Goal: Task Accomplishment & Management: Manage account settings

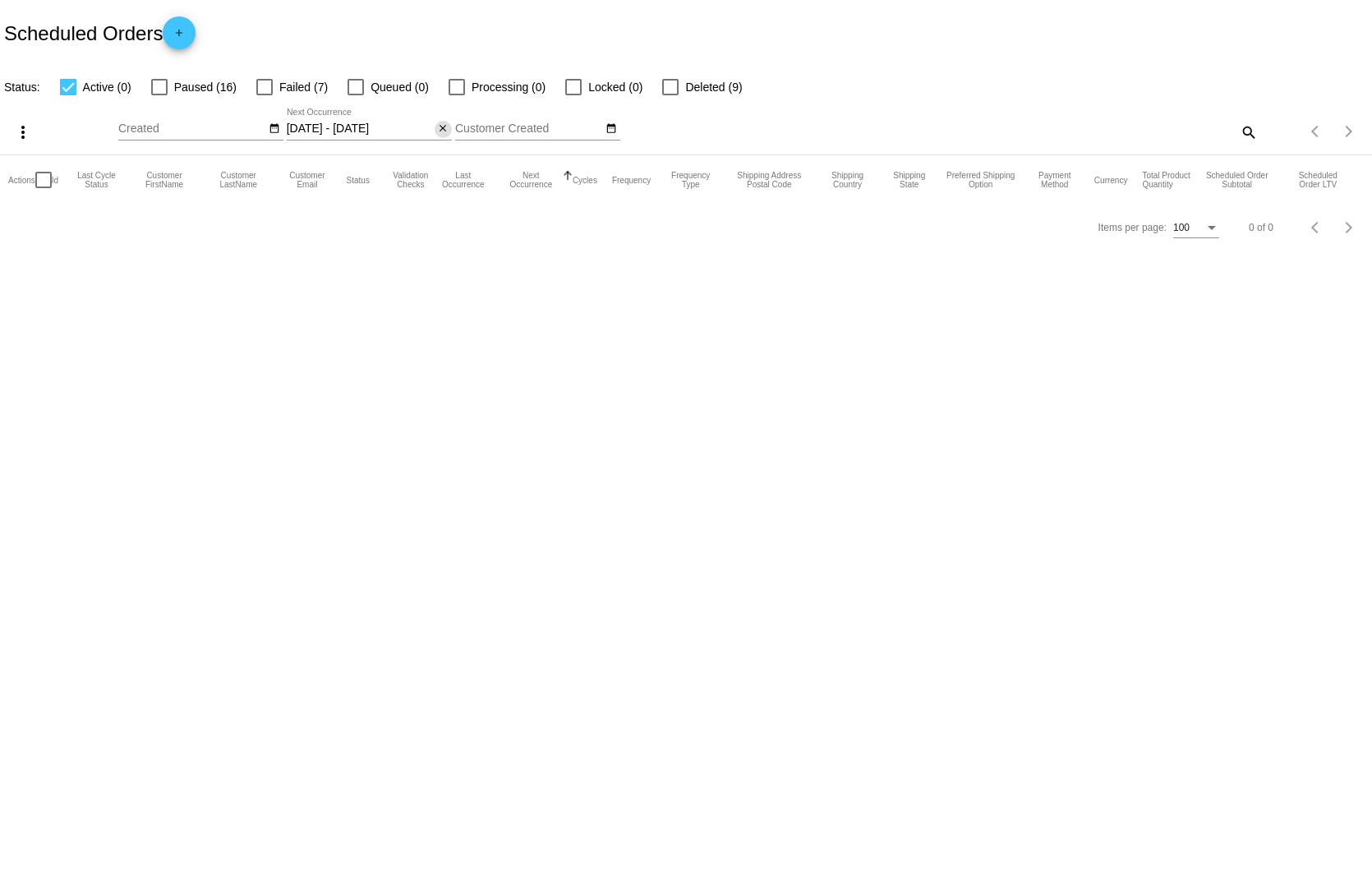
click at [434, 121] on button "close" at bounding box center [443, 129] width 17 height 17
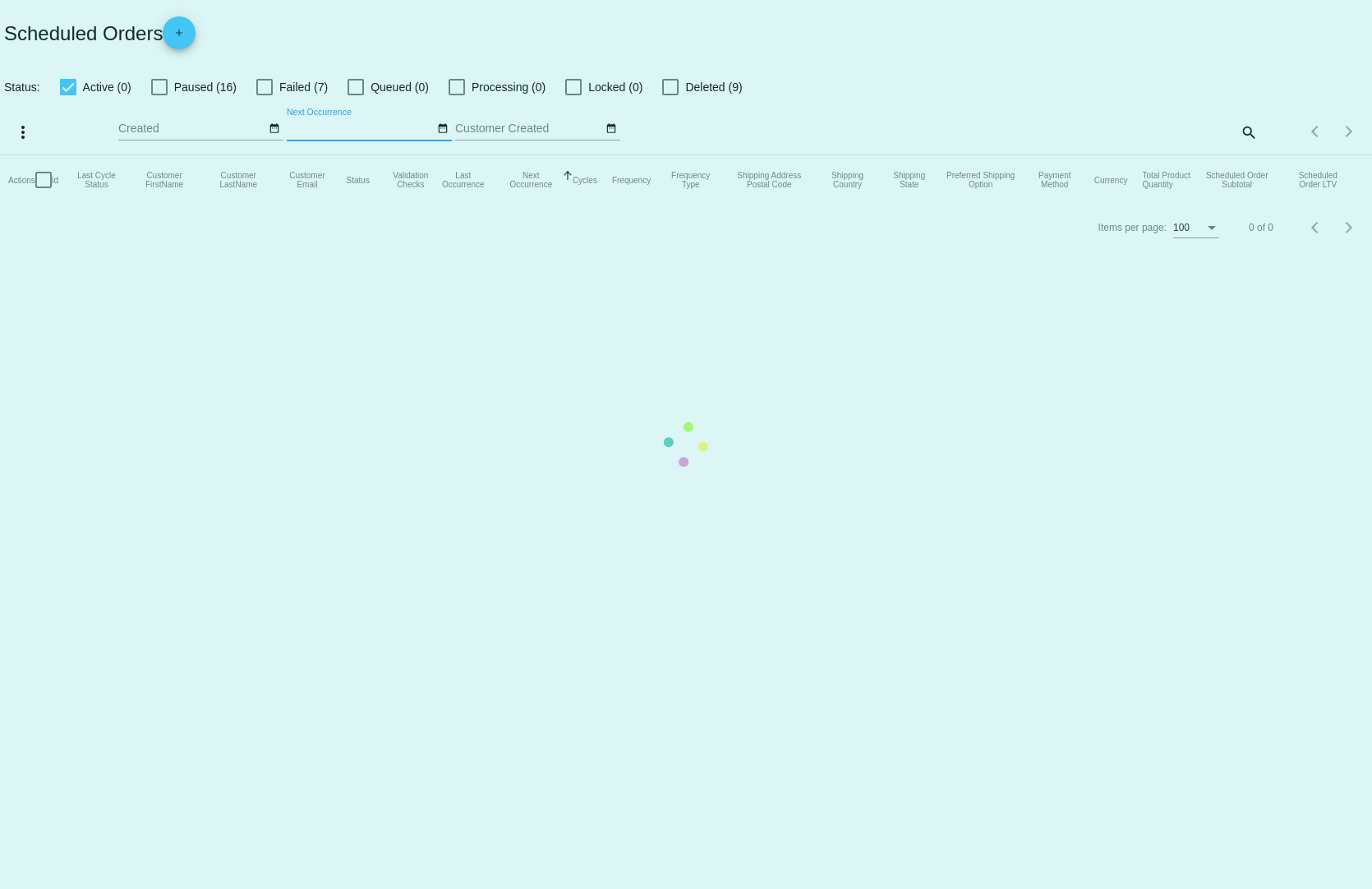
click at [359, 155] on mat-table "Actions Id Last Cycle Status Customer FirstName Customer LastName Customer Emai…" at bounding box center [686, 179] width 1372 height 49
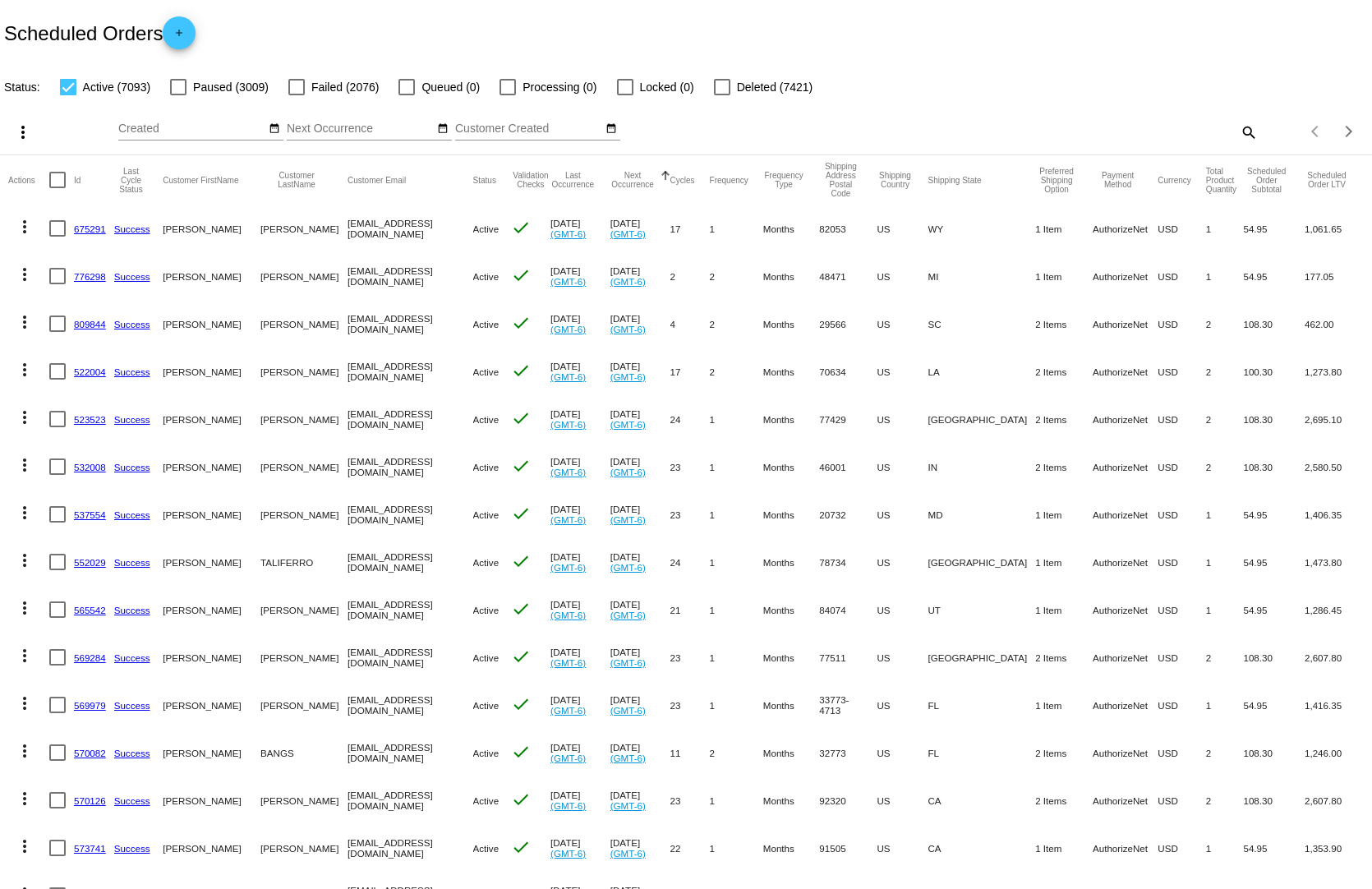
click at [319, 123] on input "Next Occurrence" at bounding box center [361, 129] width 148 height 13
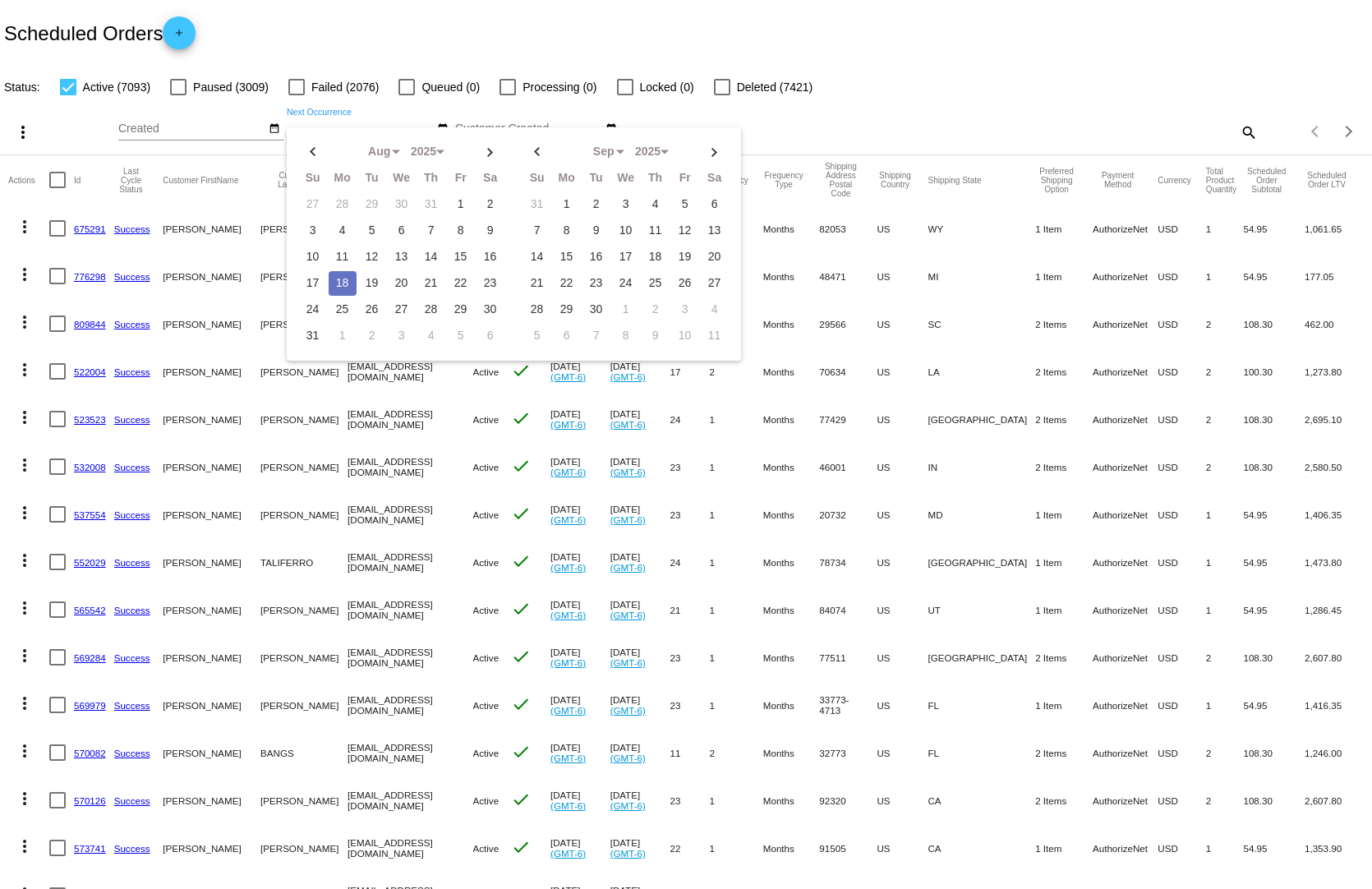
click at [400, 97] on div "more_vert Aug Jan Feb Mar Apr 1" at bounding box center [686, 126] width 1372 height 58
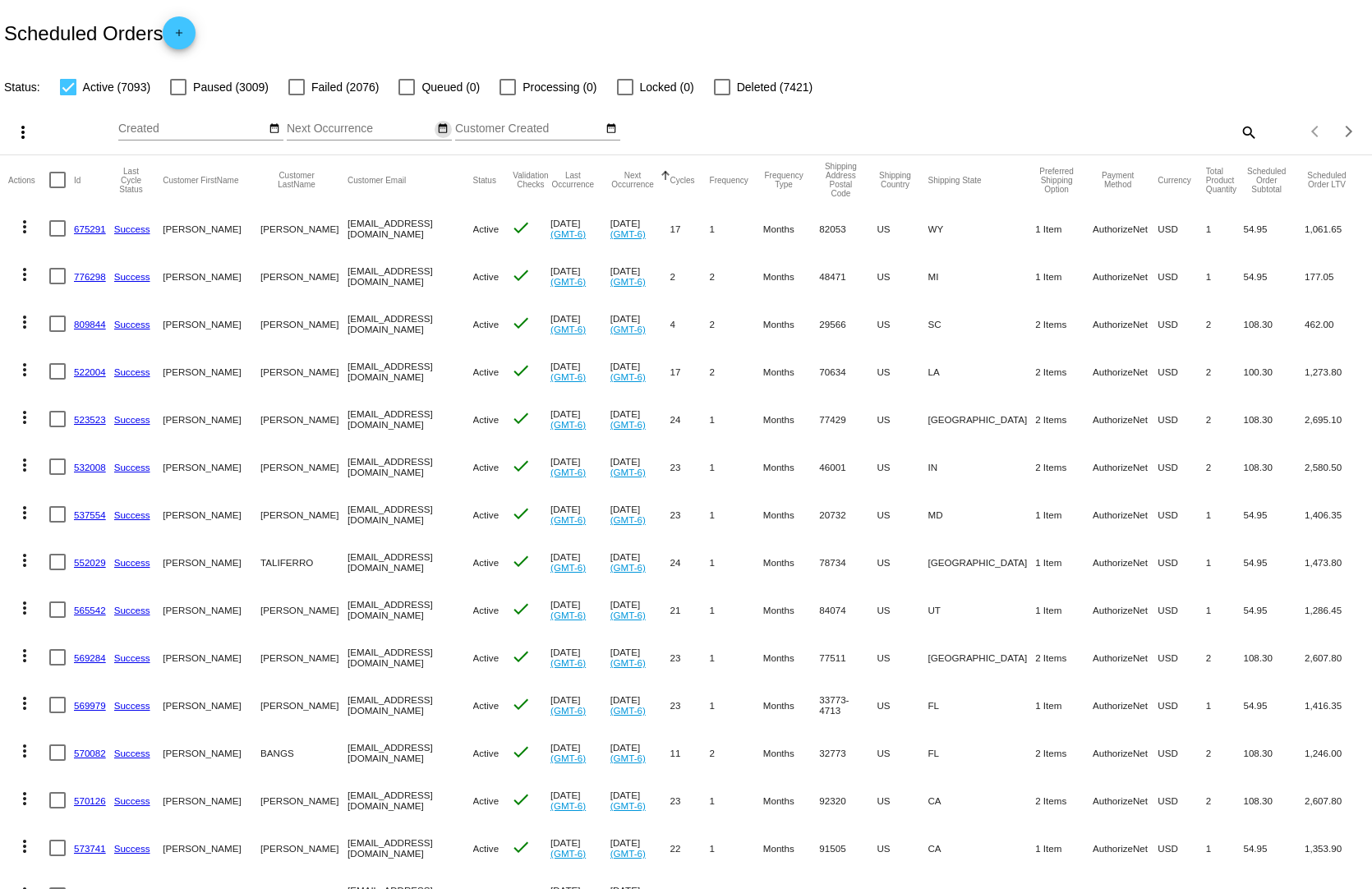
click at [437, 123] on mat-icon "date_range" at bounding box center [443, 129] width 12 height 13
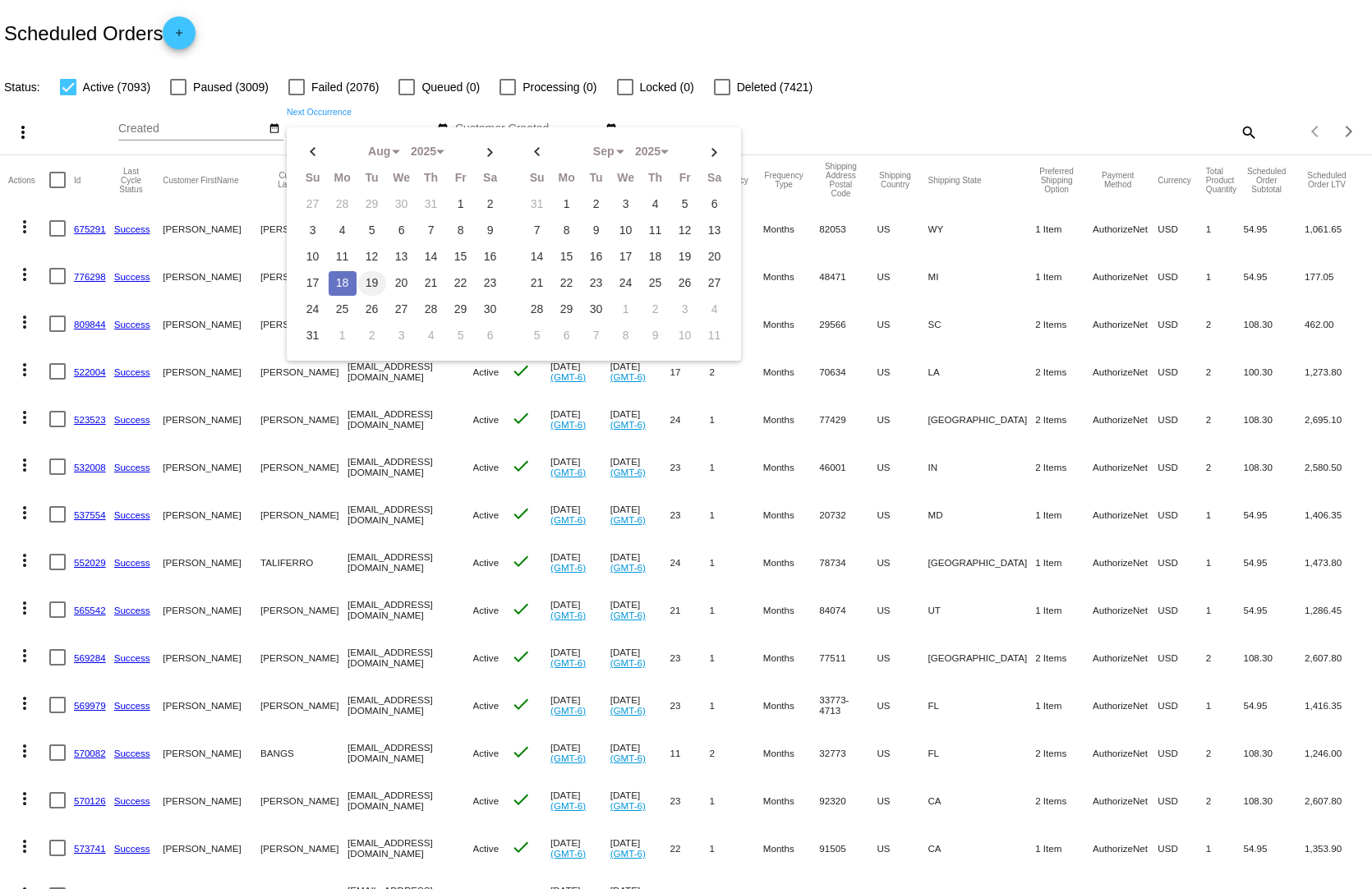
click at [360, 271] on td "19" at bounding box center [372, 284] width 28 height 25
type input "[DATE] - [DATE]"
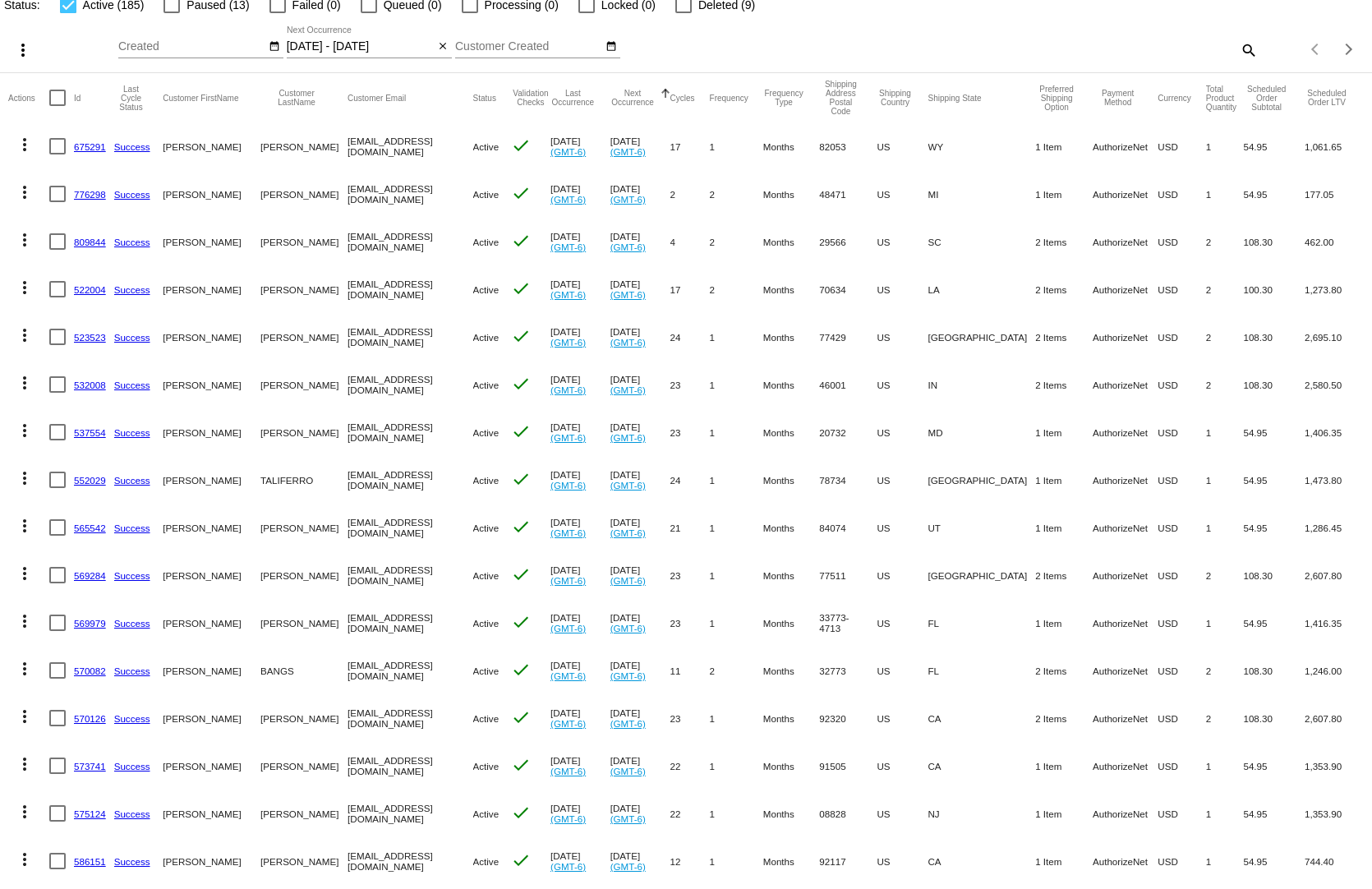
scroll to position [164, 0]
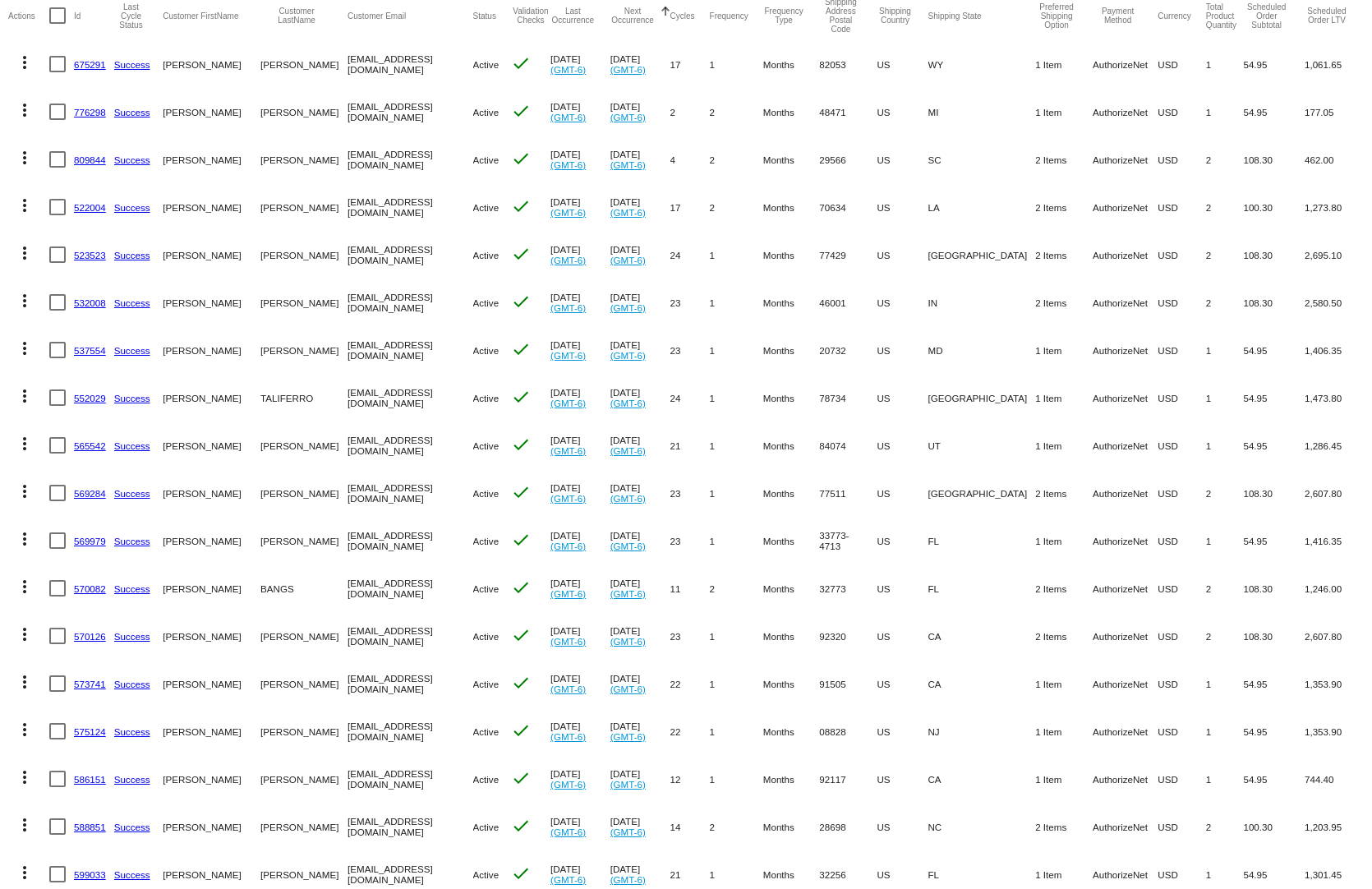
click at [86, 202] on link "522004" at bounding box center [90, 207] width 32 height 11
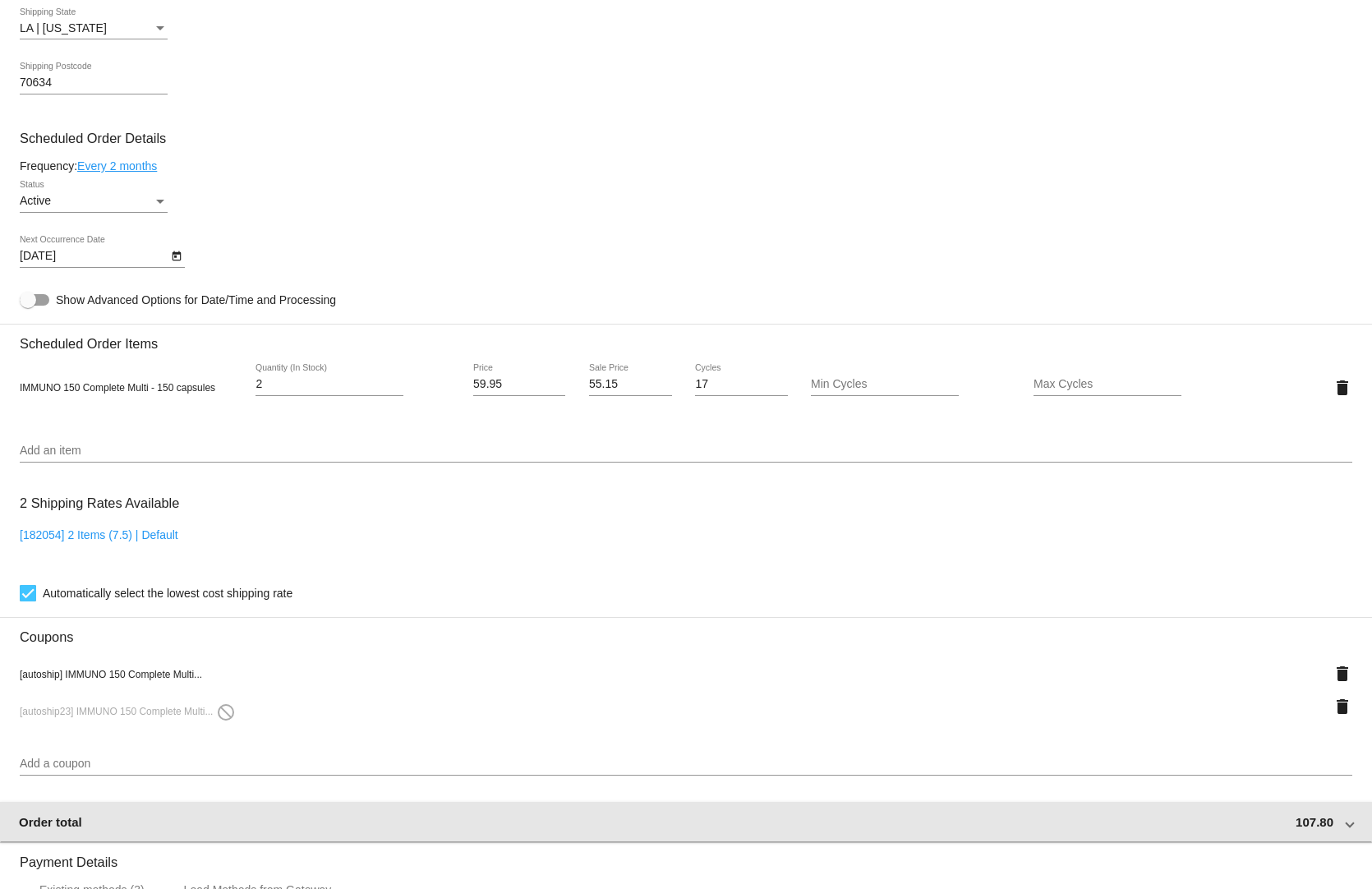
scroll to position [1187, 0]
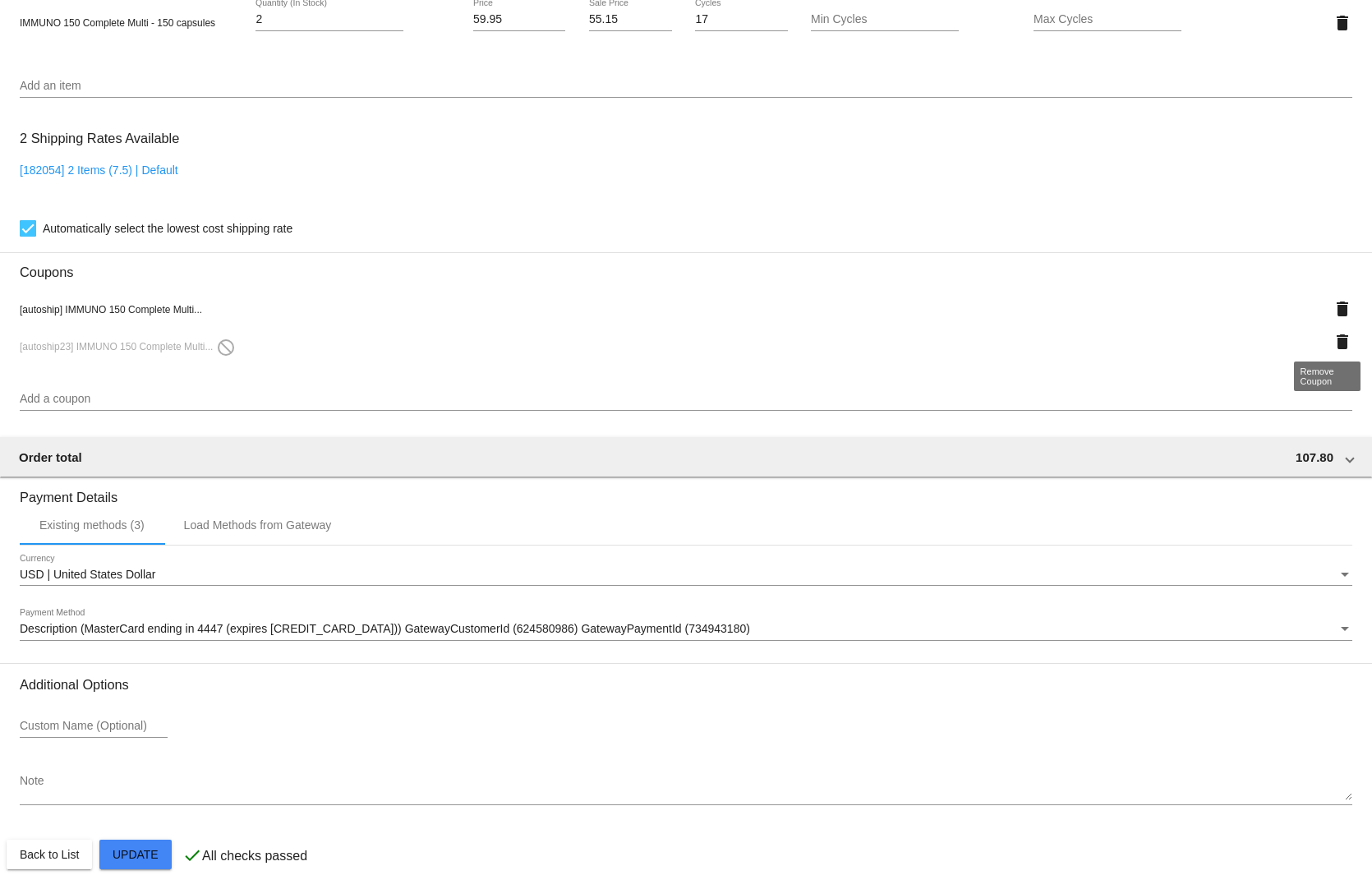
click at [1317, 331] on div "delete" at bounding box center [1297, 342] width 111 height 33
click at [1334, 332] on mat-icon "delete" at bounding box center [1342, 342] width 20 height 20
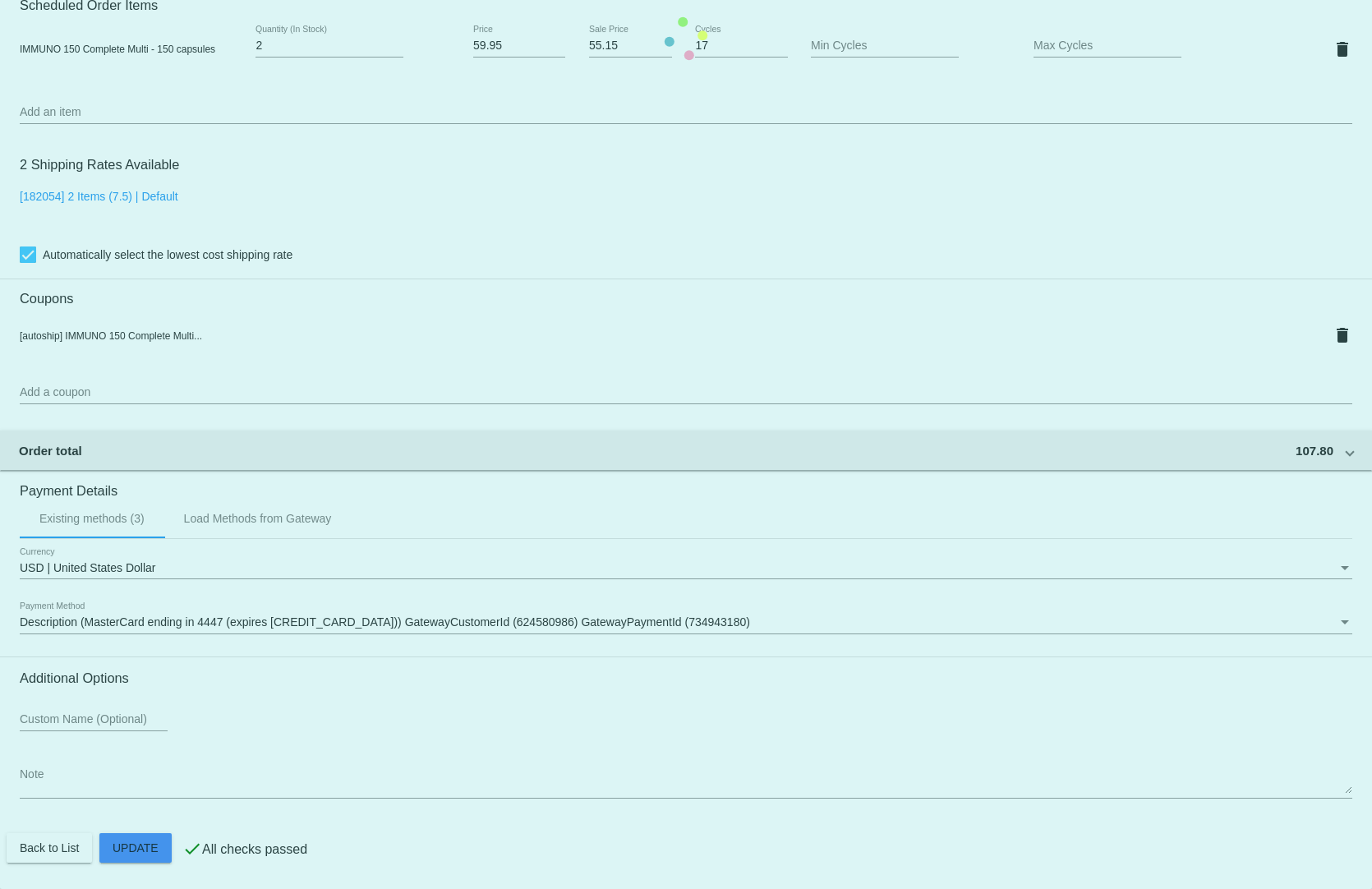
scroll to position [1154, 0]
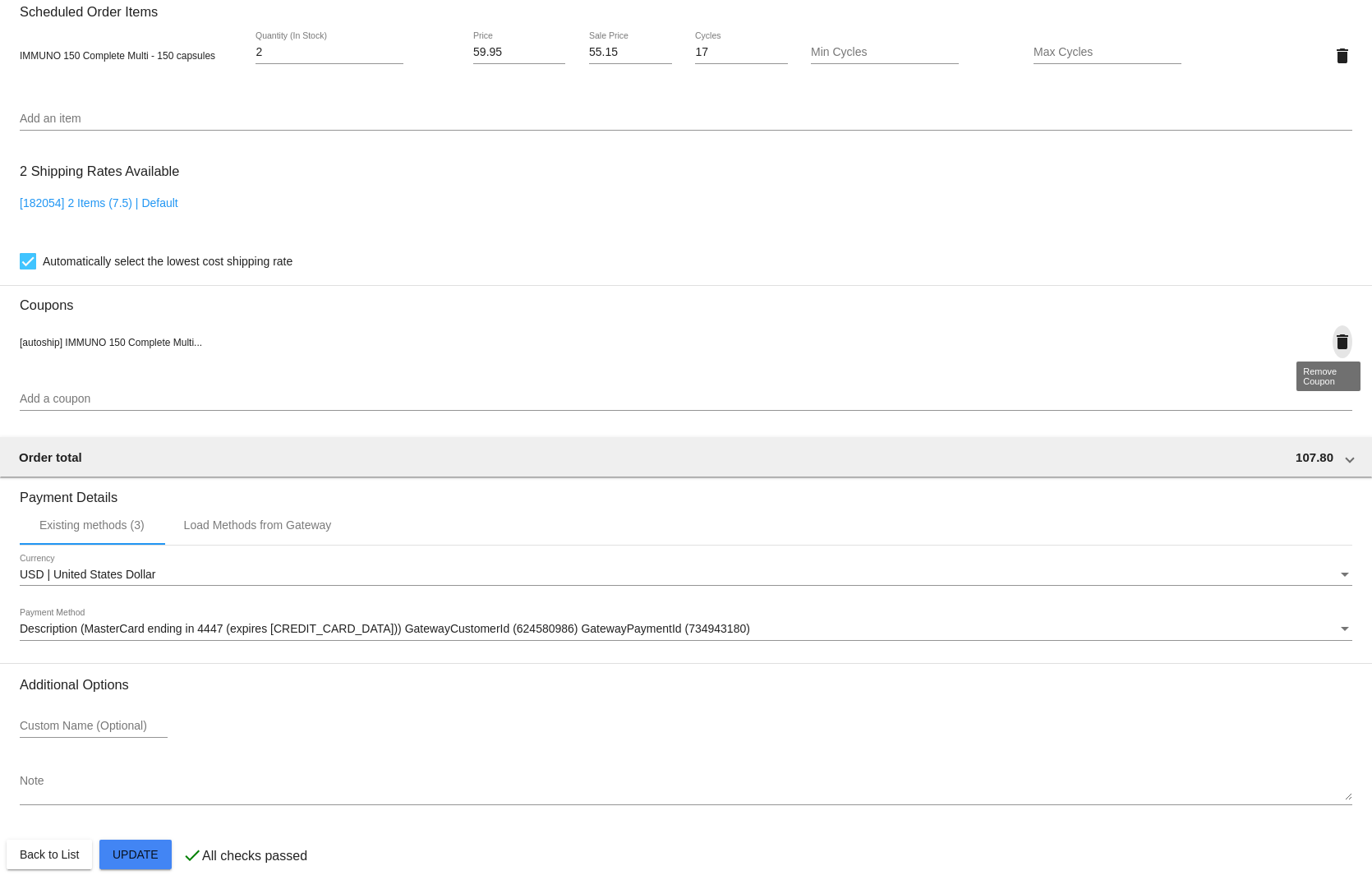
click at [1332, 332] on mat-icon "delete" at bounding box center [1342, 342] width 20 height 20
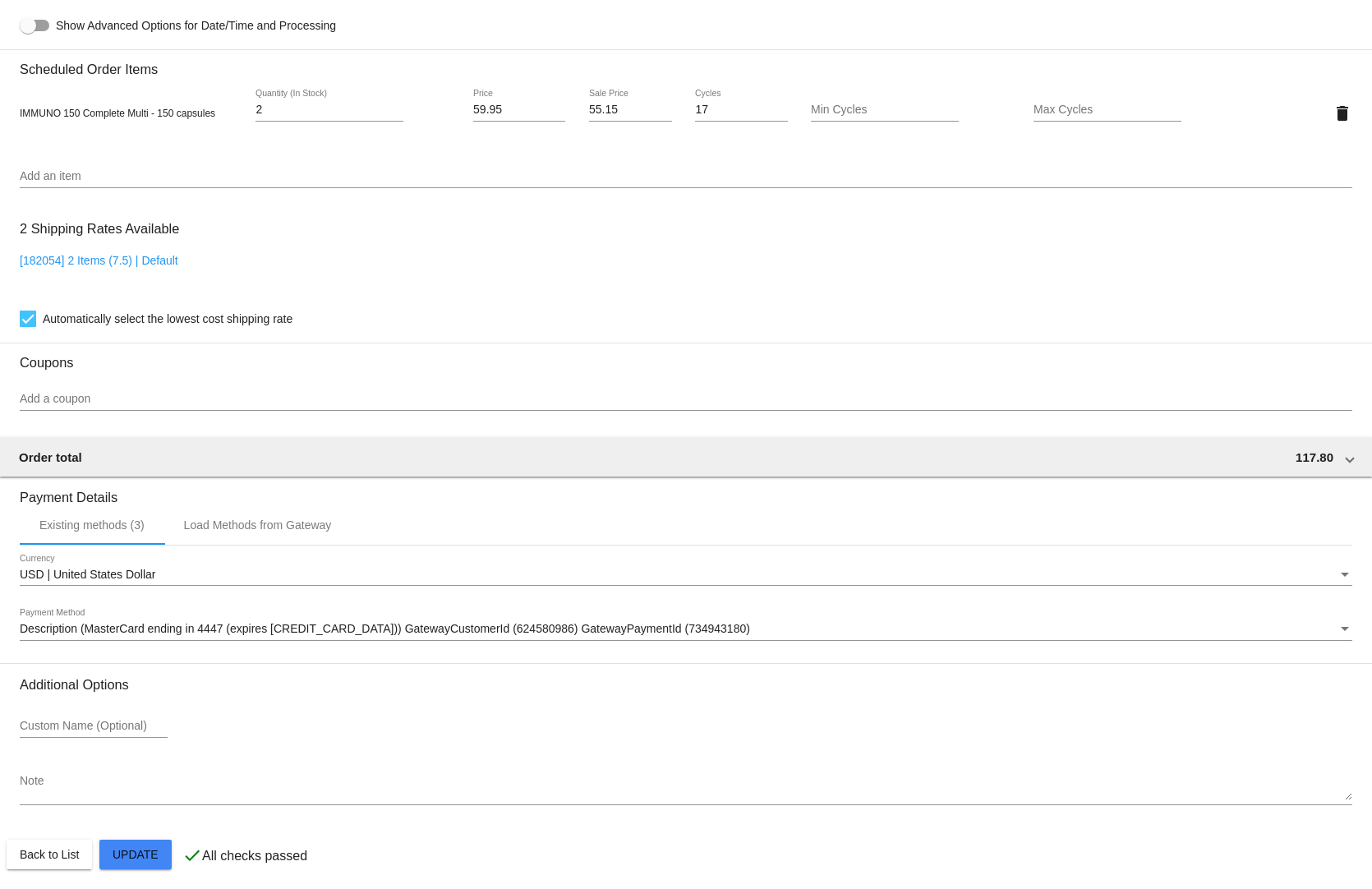
click at [95, 393] on input "Add a coupon" at bounding box center [686, 400] width 1332 height 13
click at [56, 379] on div "Add a coupon" at bounding box center [686, 395] width 1332 height 32
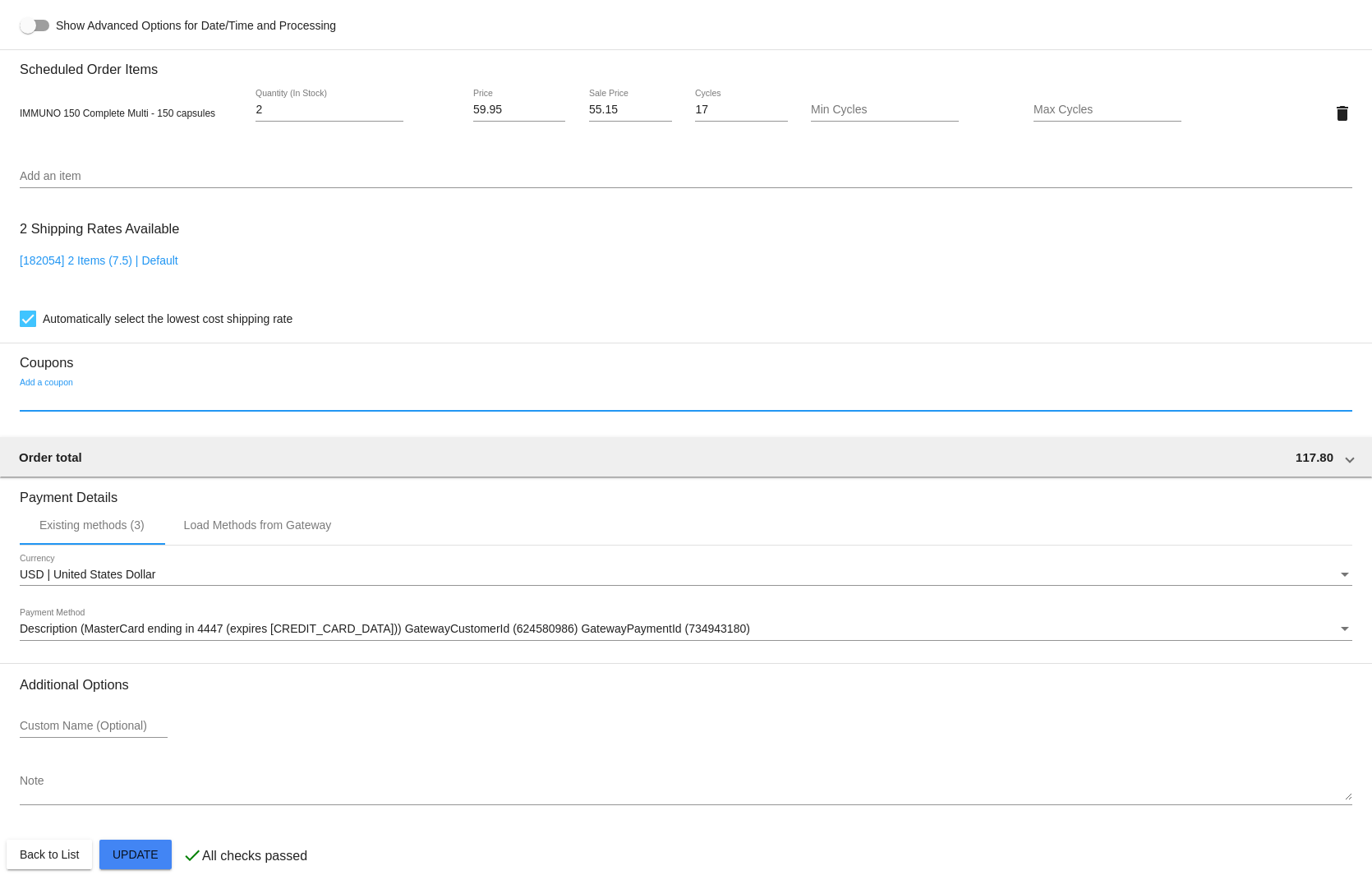
click at [58, 395] on input "Add a coupon" at bounding box center [686, 400] width 1332 height 13
click at [395, 273] on div "[182054] 2 Items (7.5) | Default" at bounding box center [686, 277] width 1332 height 46
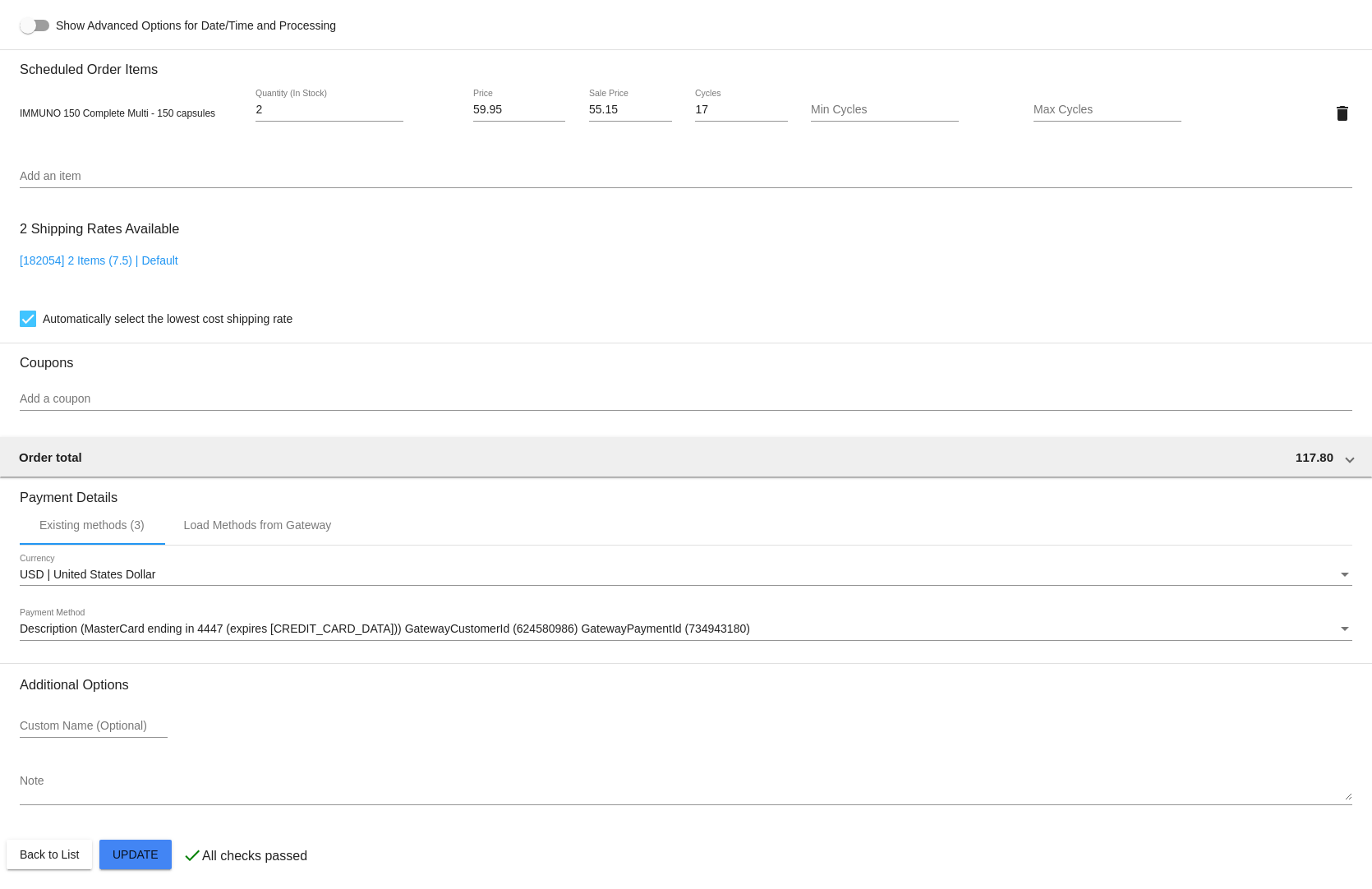
click at [188, 381] on div "Add a coupon" at bounding box center [686, 395] width 1332 height 32
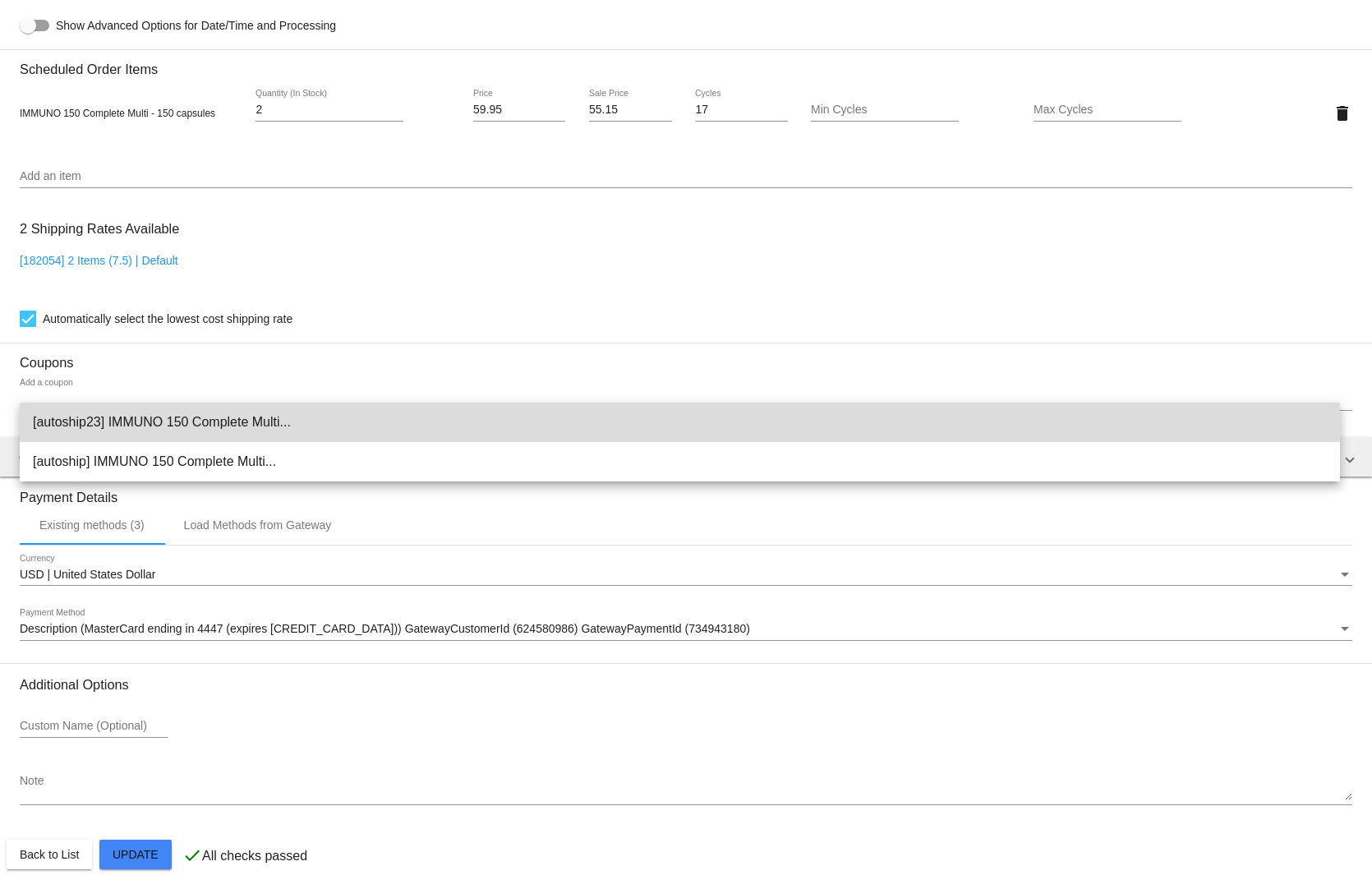
click at [141, 418] on span "[autoship23] IMMUNO 150 Complete Multi..." at bounding box center [680, 423] width 1294 height 40
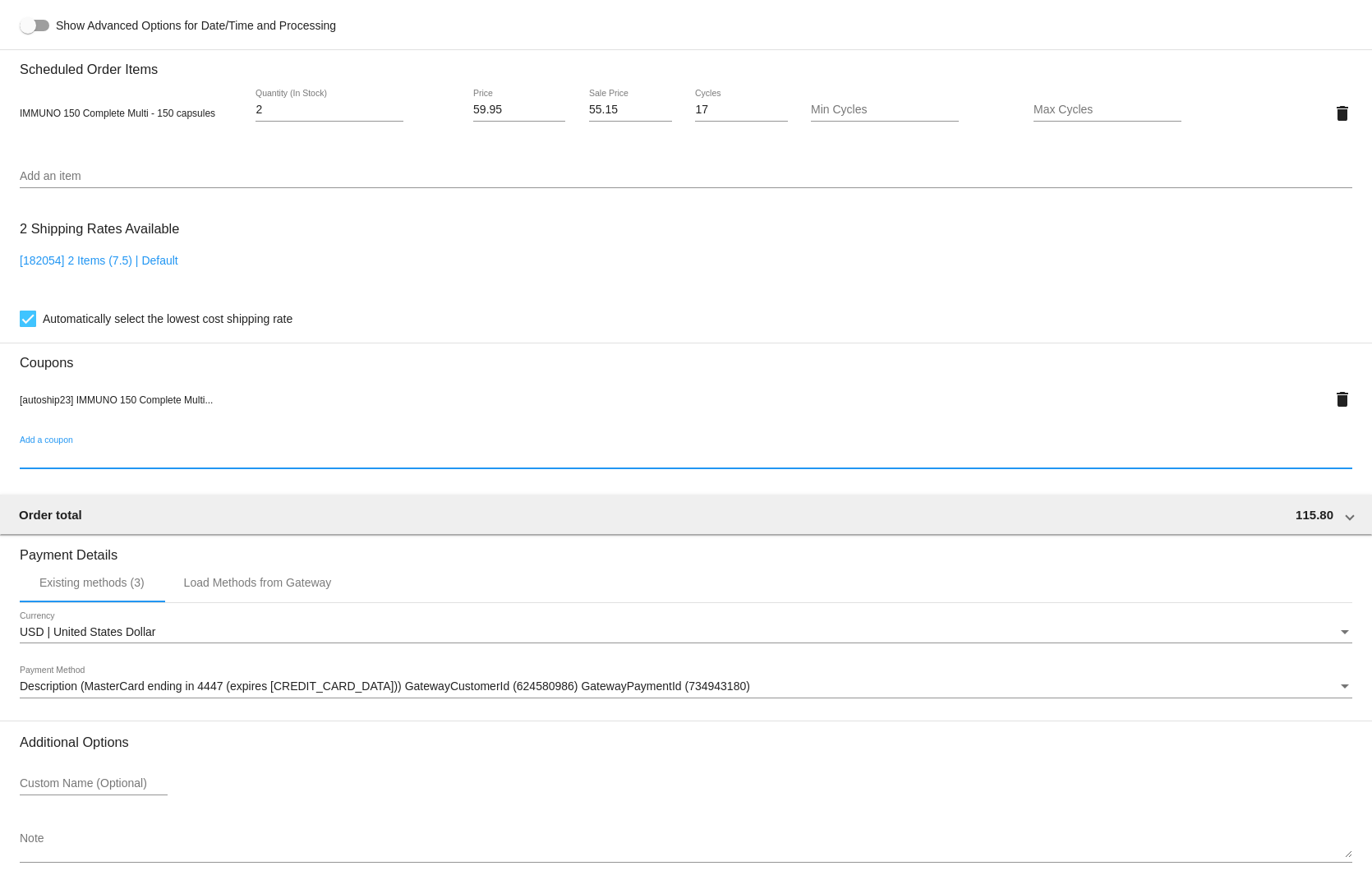
scroll to position [1154, 0]
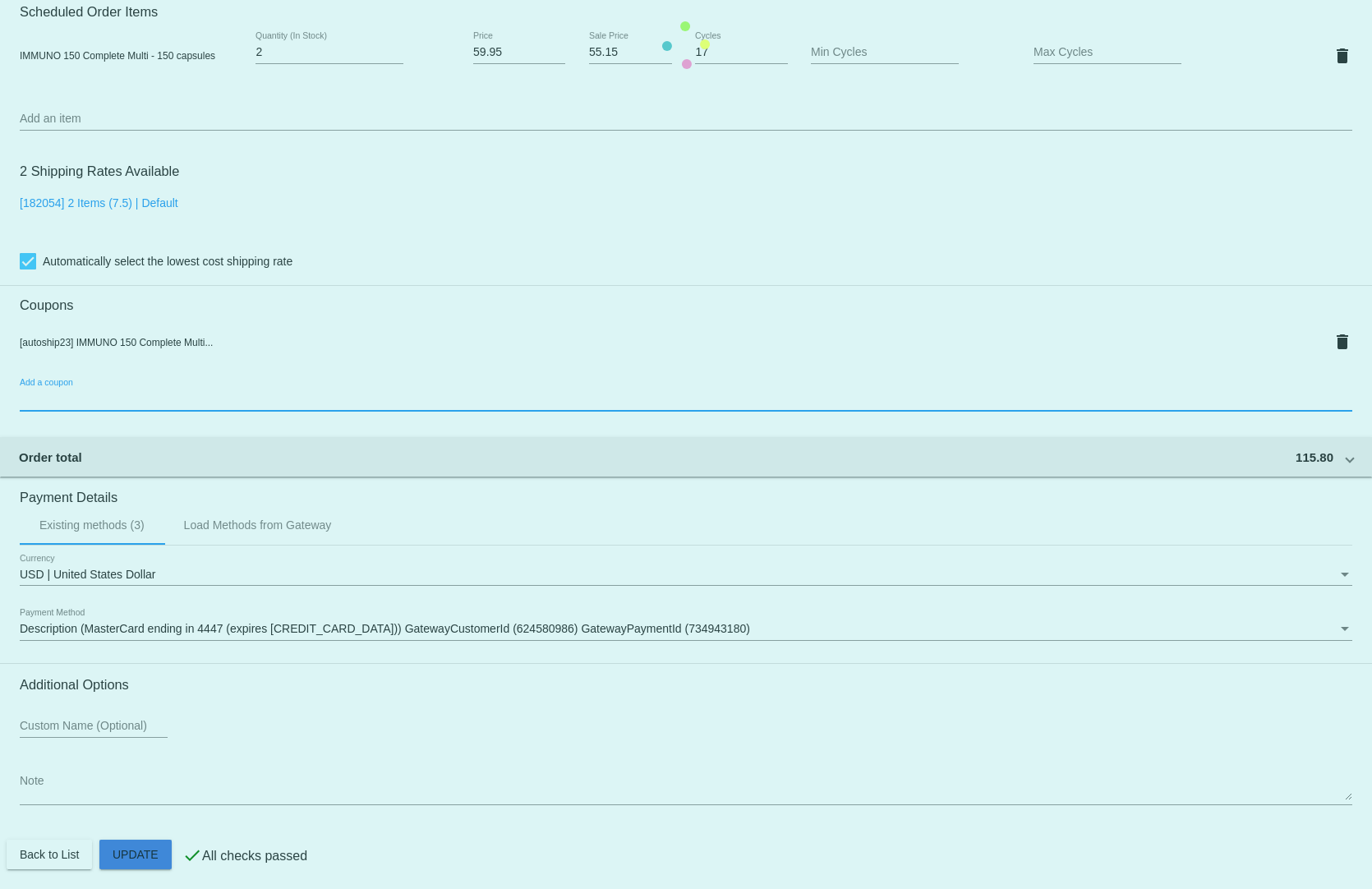
click at [138, 858] on mat-card "Customer 2822844: Patrick Bertrand progressiveagequio@yahoo.com Customer Shippi…" at bounding box center [686, 45] width 1372 height 1701
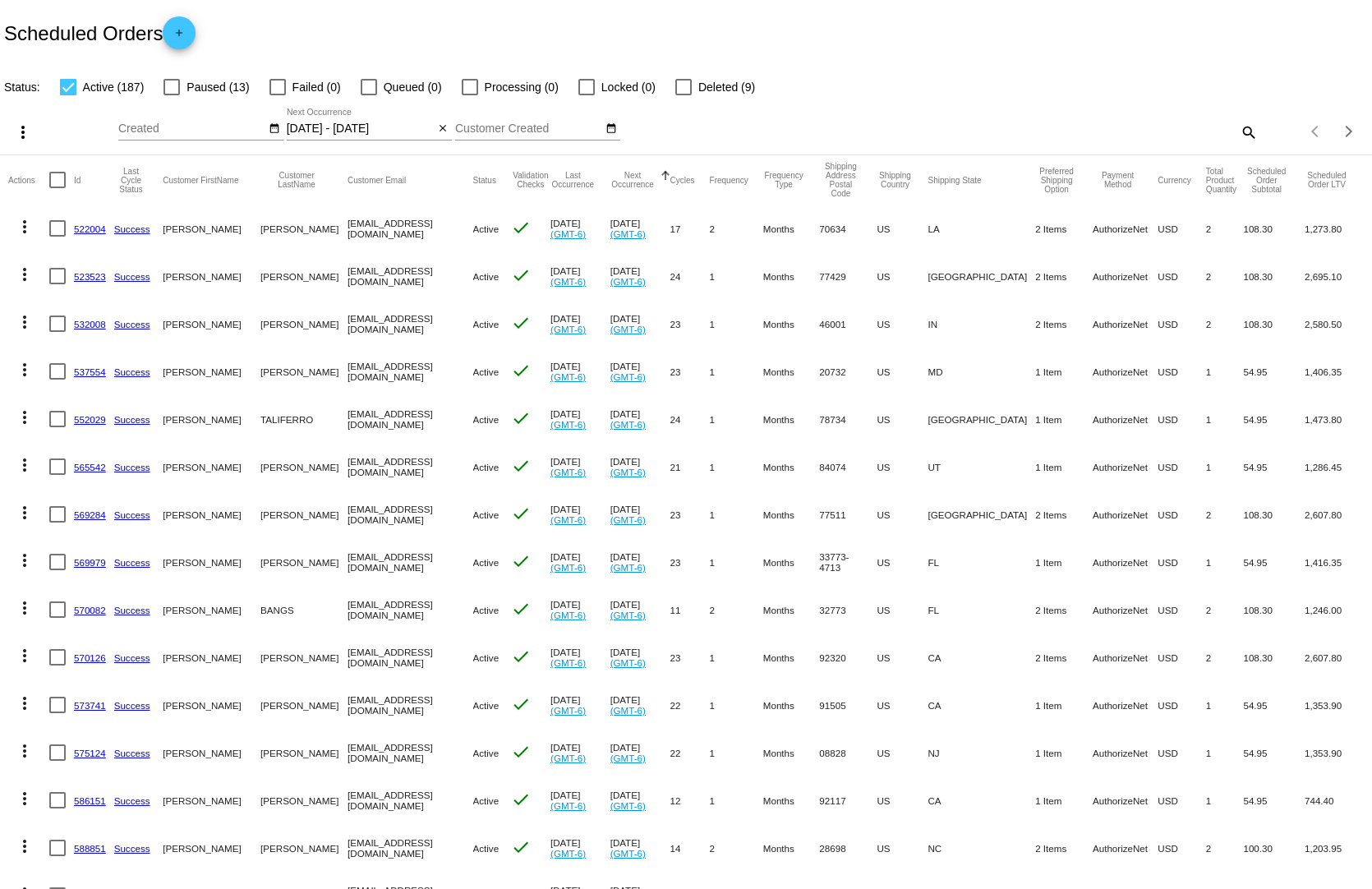
click at [391, 123] on input "[DATE] - [DATE]" at bounding box center [361, 129] width 148 height 13
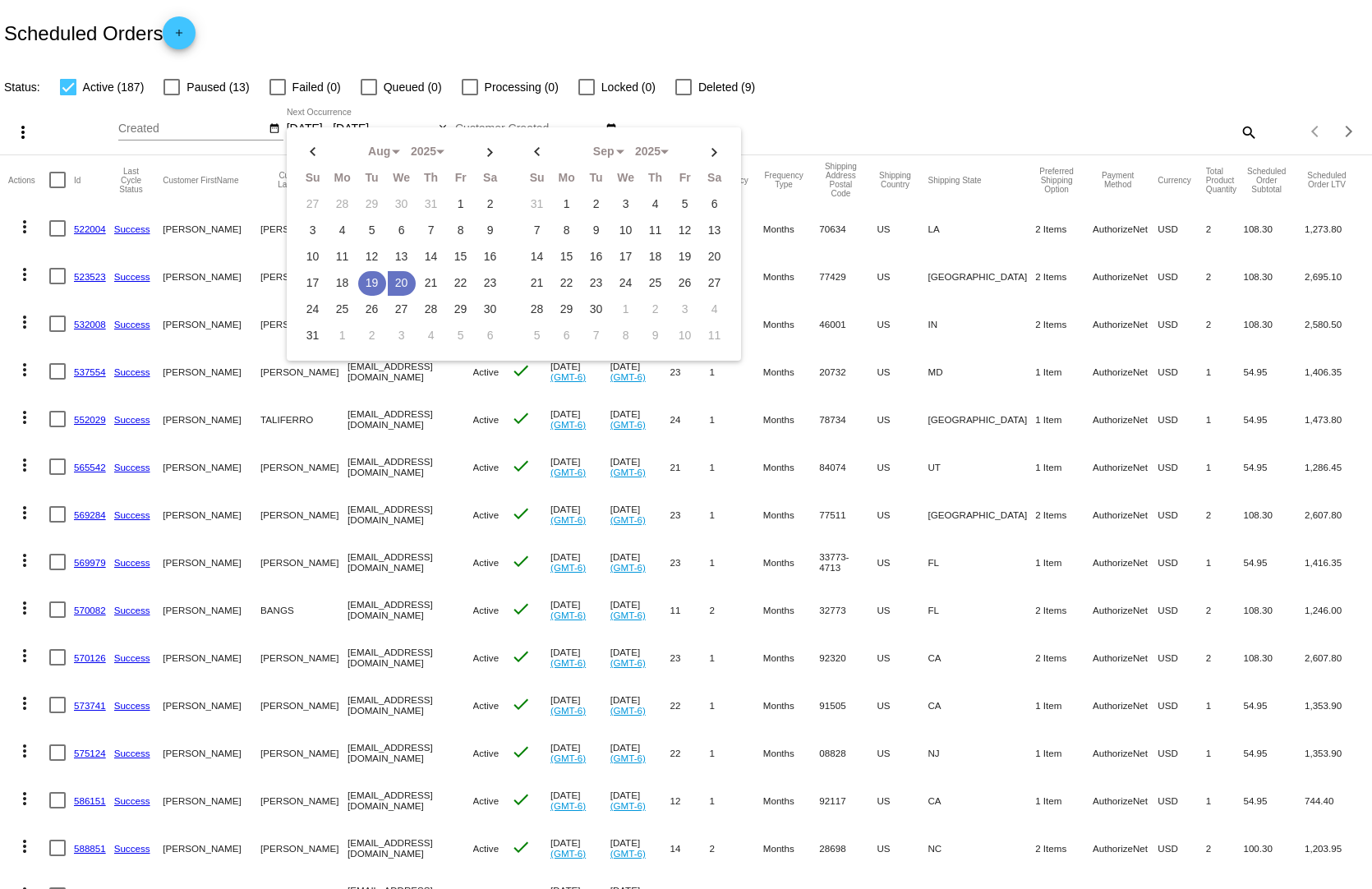
click at [369, 271] on td "19" at bounding box center [372, 284] width 28 height 25
type input "[DATE] - [DATE]"
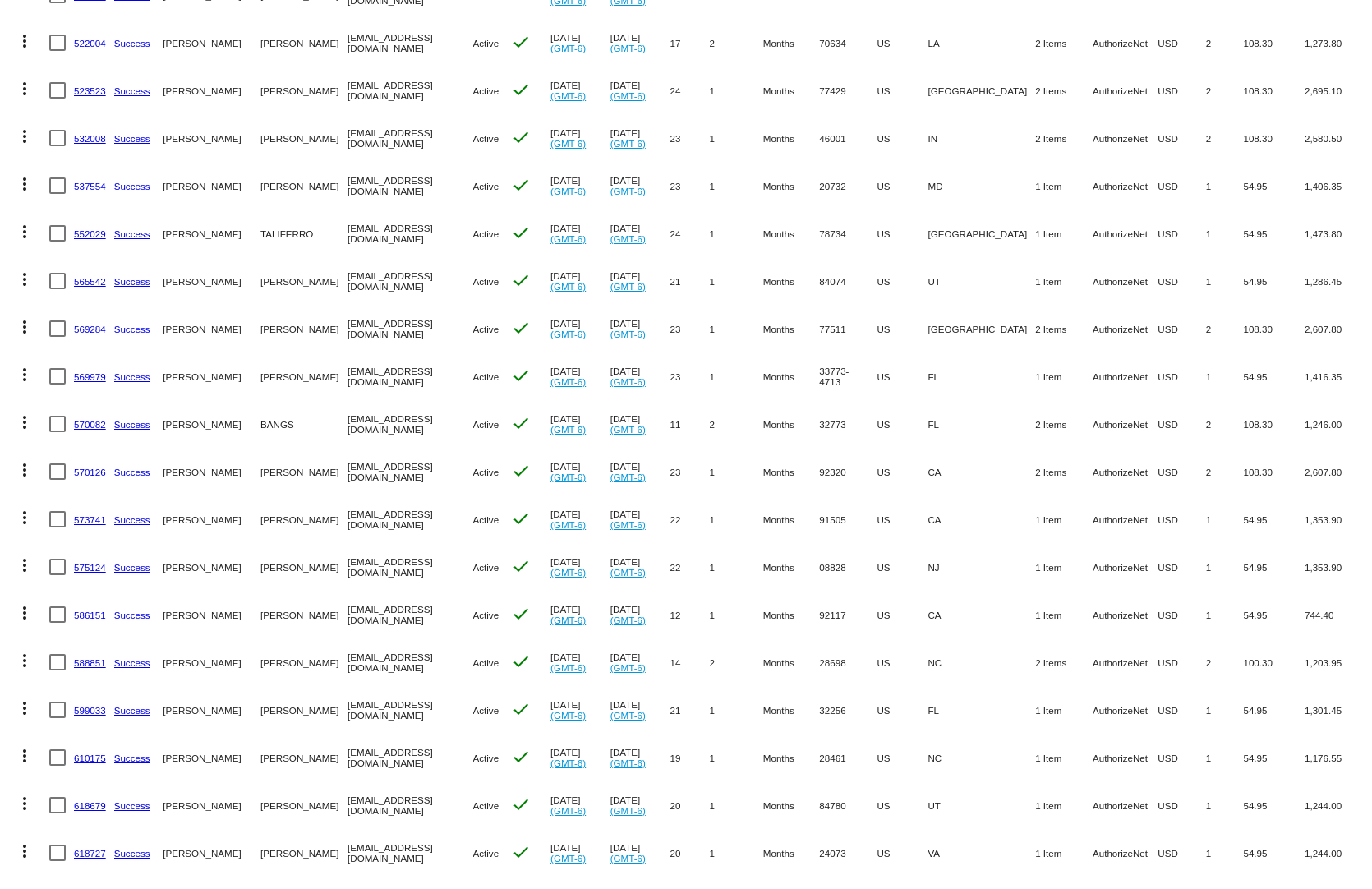
scroll to position [493, 0]
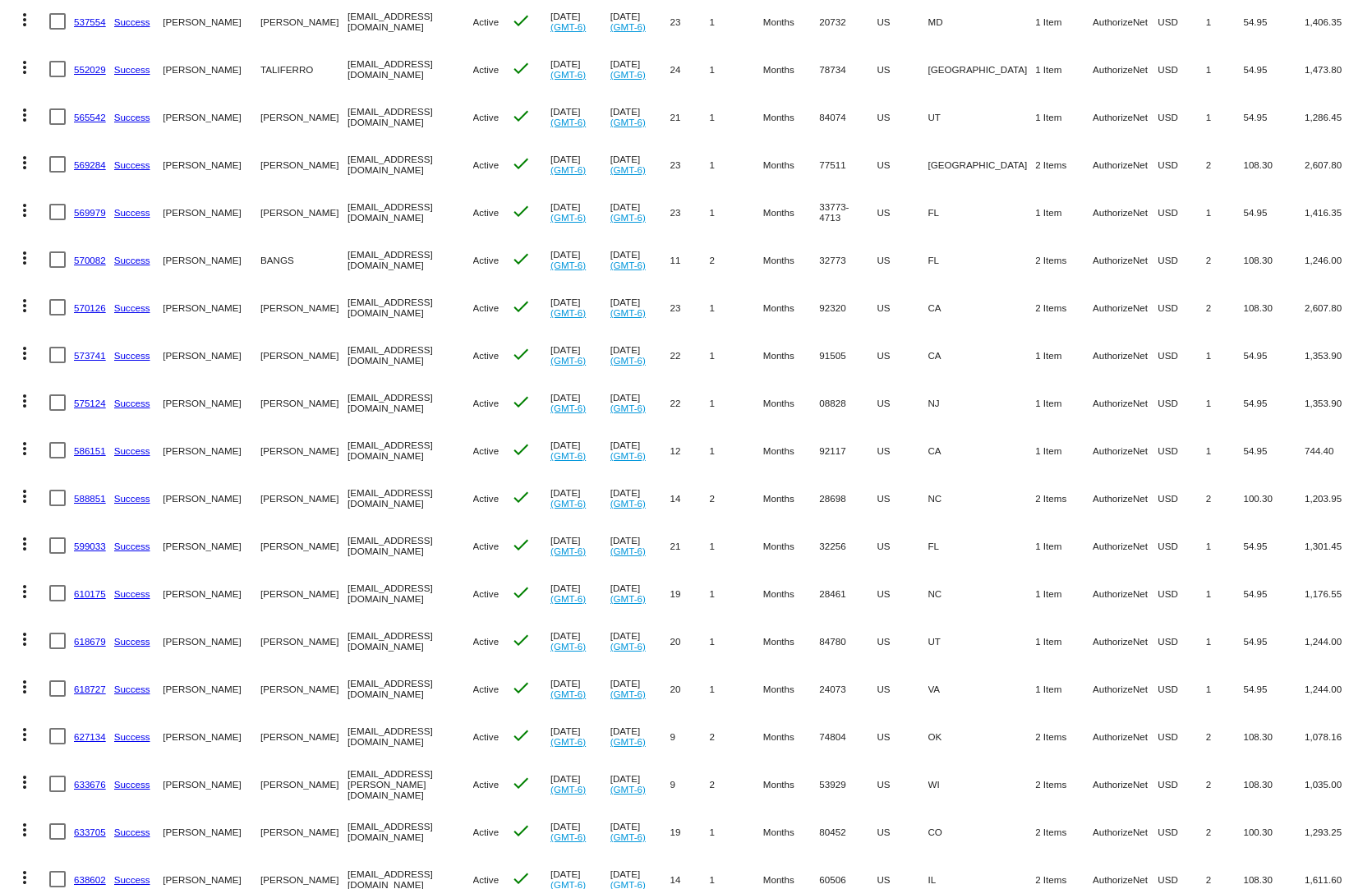
click at [88, 493] on link "588851" at bounding box center [90, 498] width 32 height 11
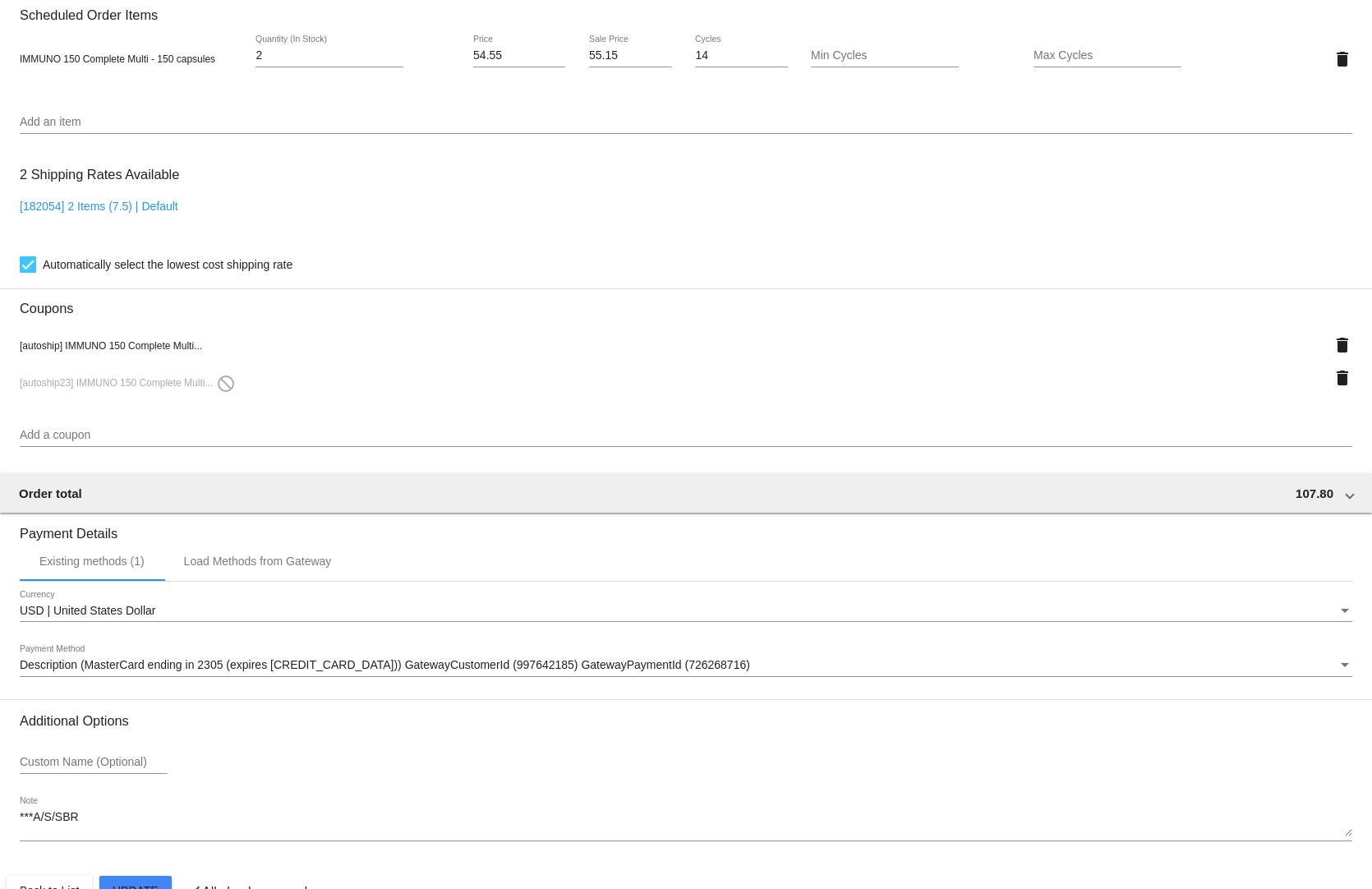
scroll to position [1187, 0]
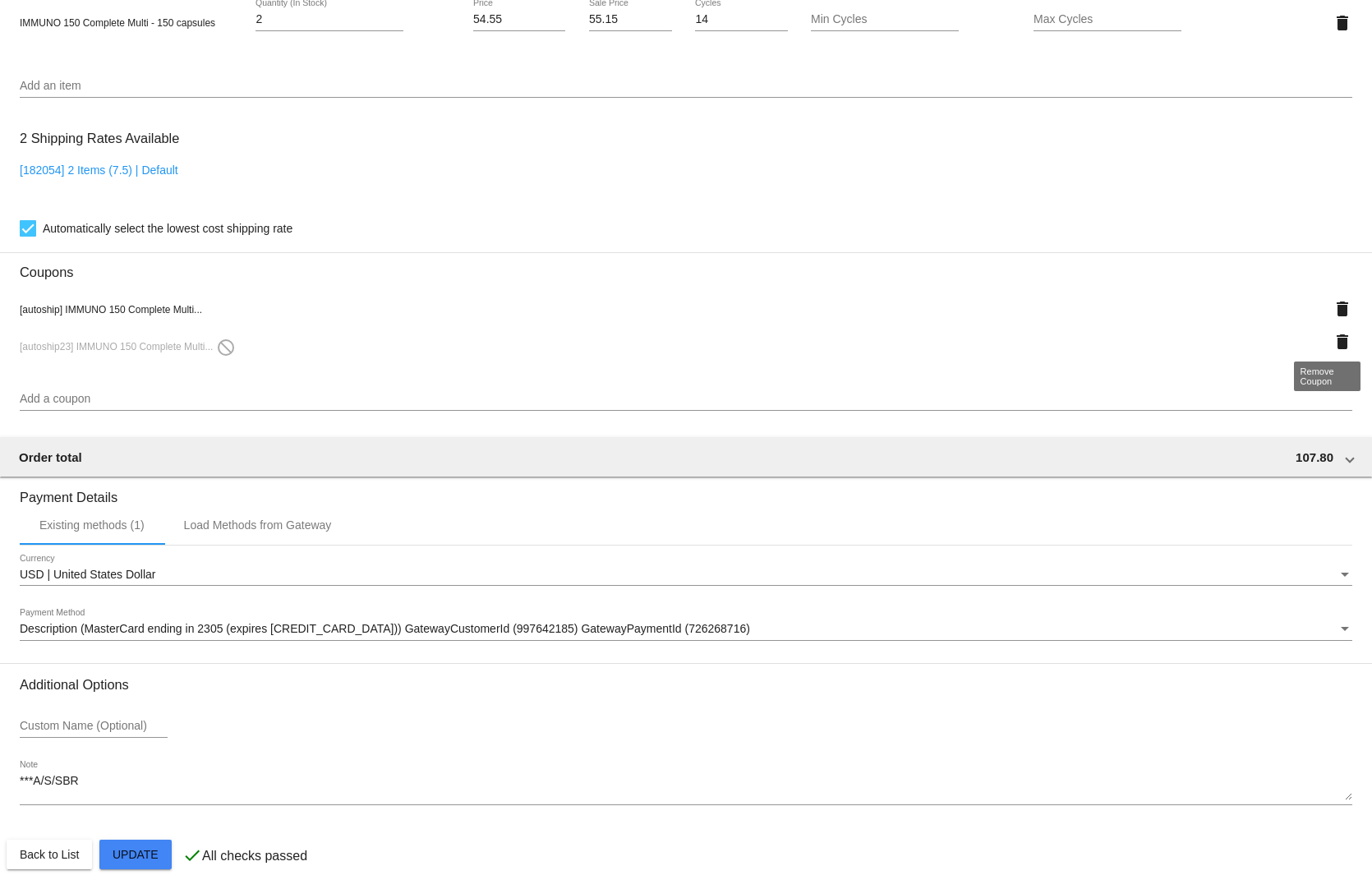
click at [1332, 339] on mat-icon "delete" at bounding box center [1342, 342] width 20 height 20
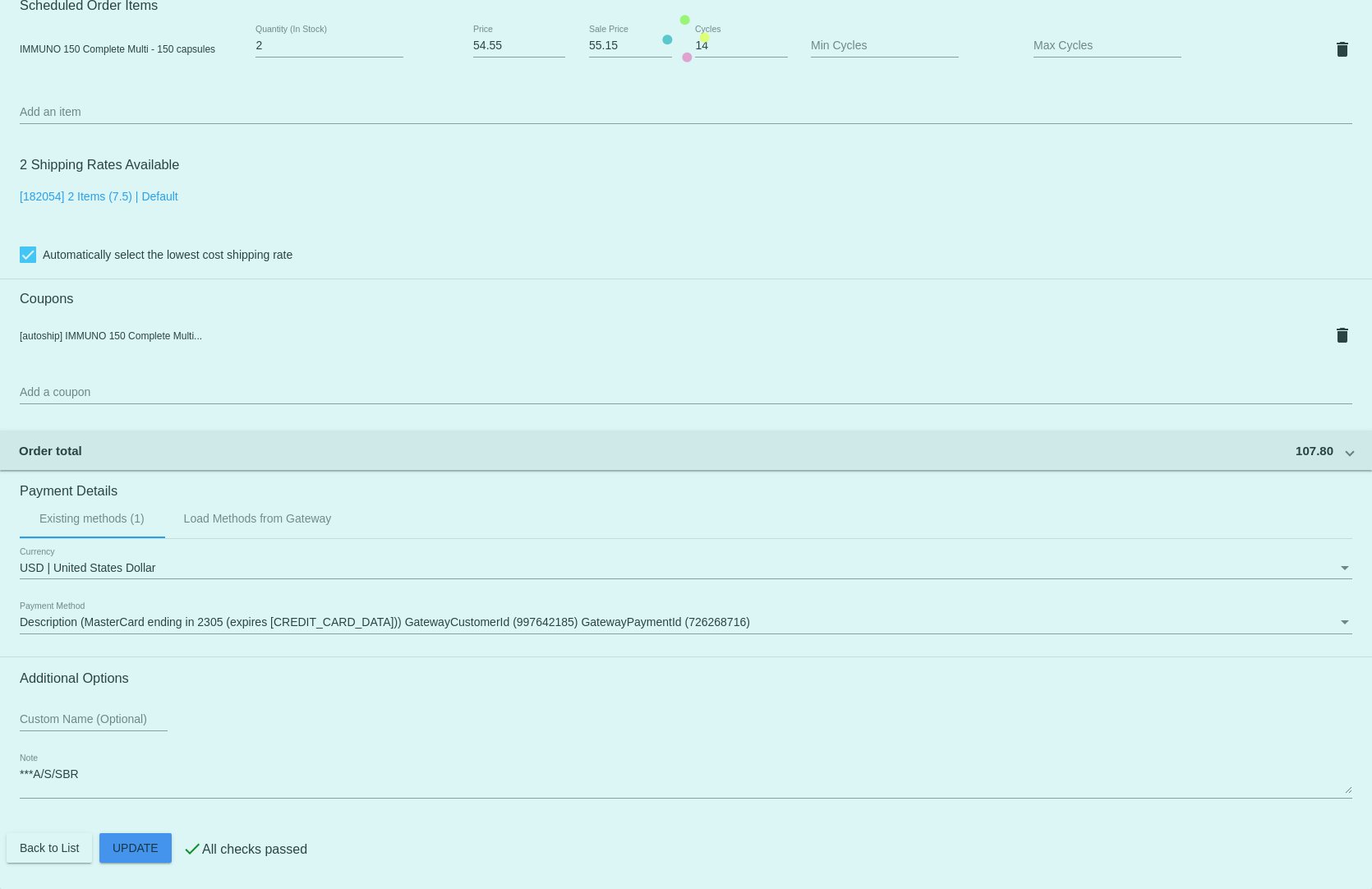
scroll to position [1154, 0]
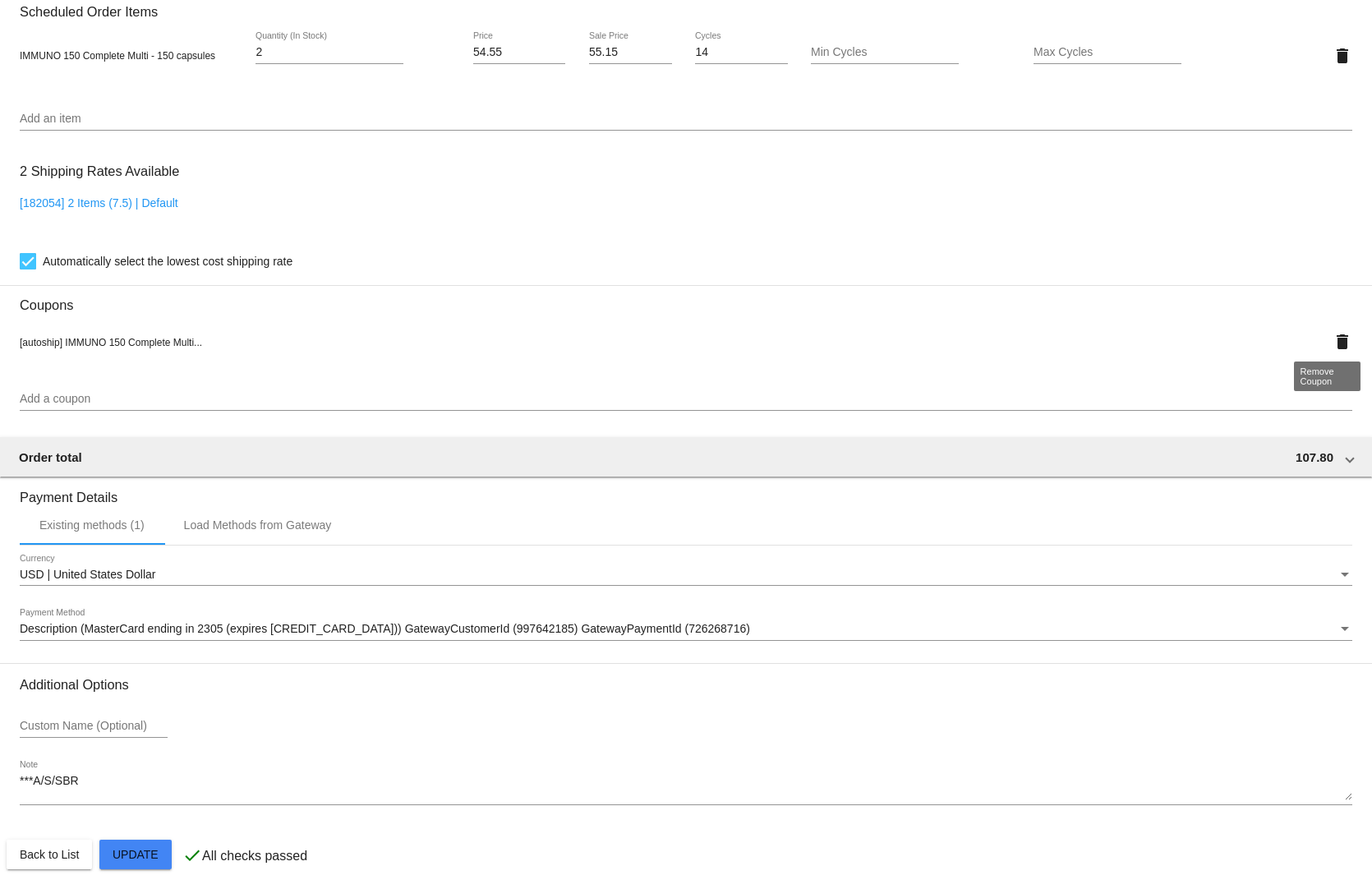
click at [1332, 332] on mat-icon "delete" at bounding box center [1342, 342] width 20 height 20
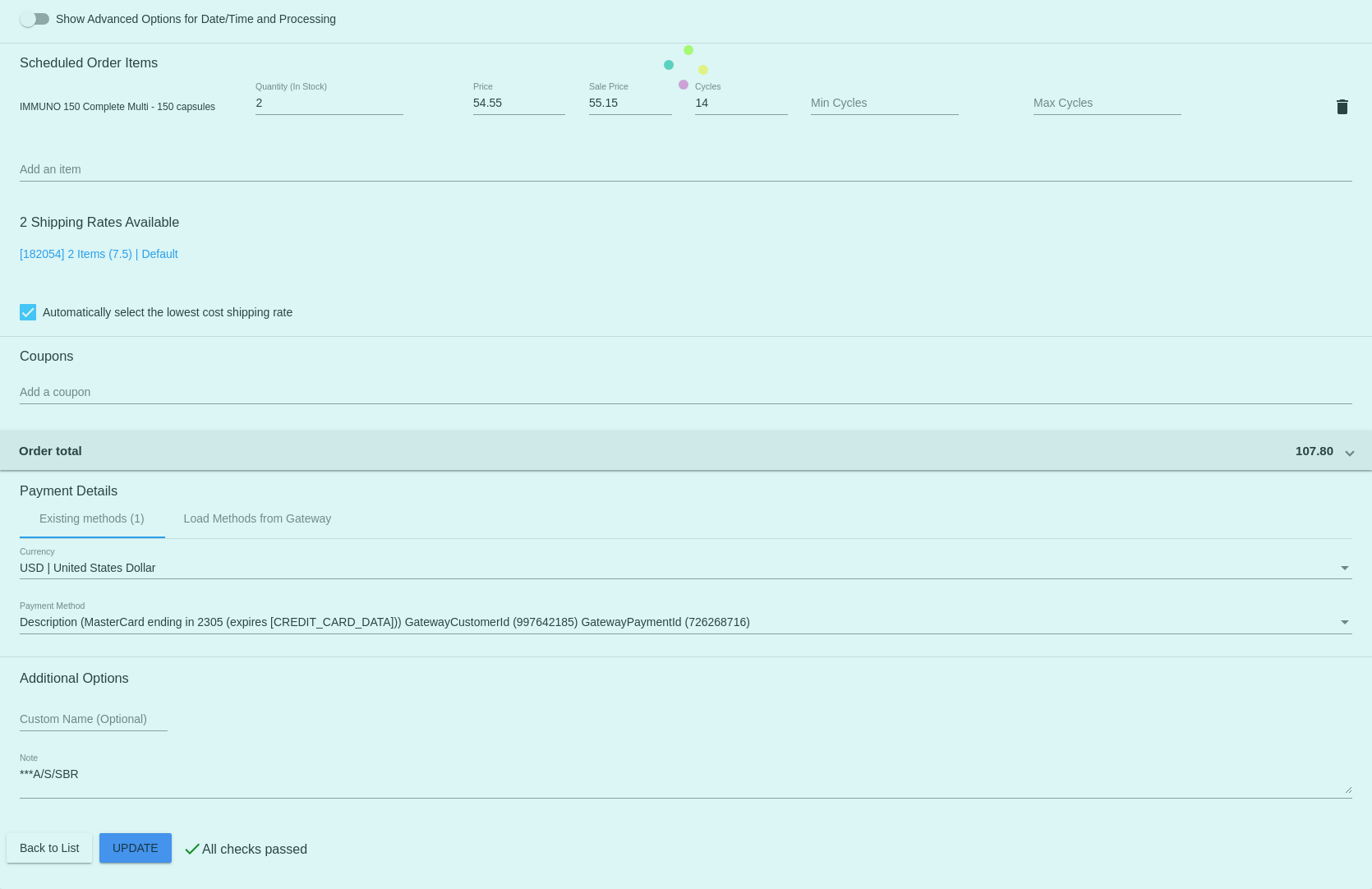
scroll to position [1096, 0]
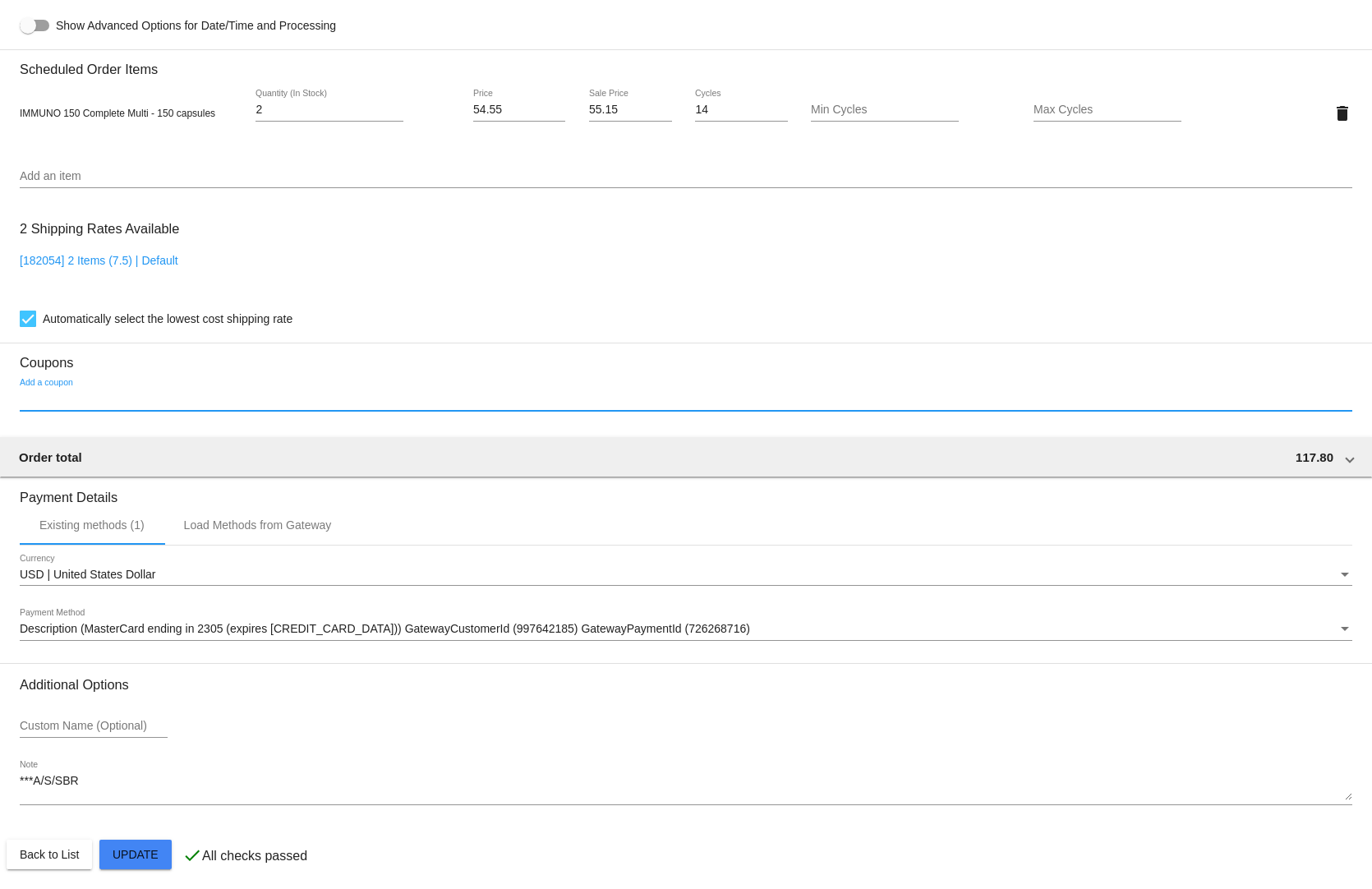
click at [167, 394] on input "Add a coupon" at bounding box center [686, 400] width 1332 height 13
click at [73, 393] on input "Add a coupon" at bounding box center [686, 400] width 1332 height 13
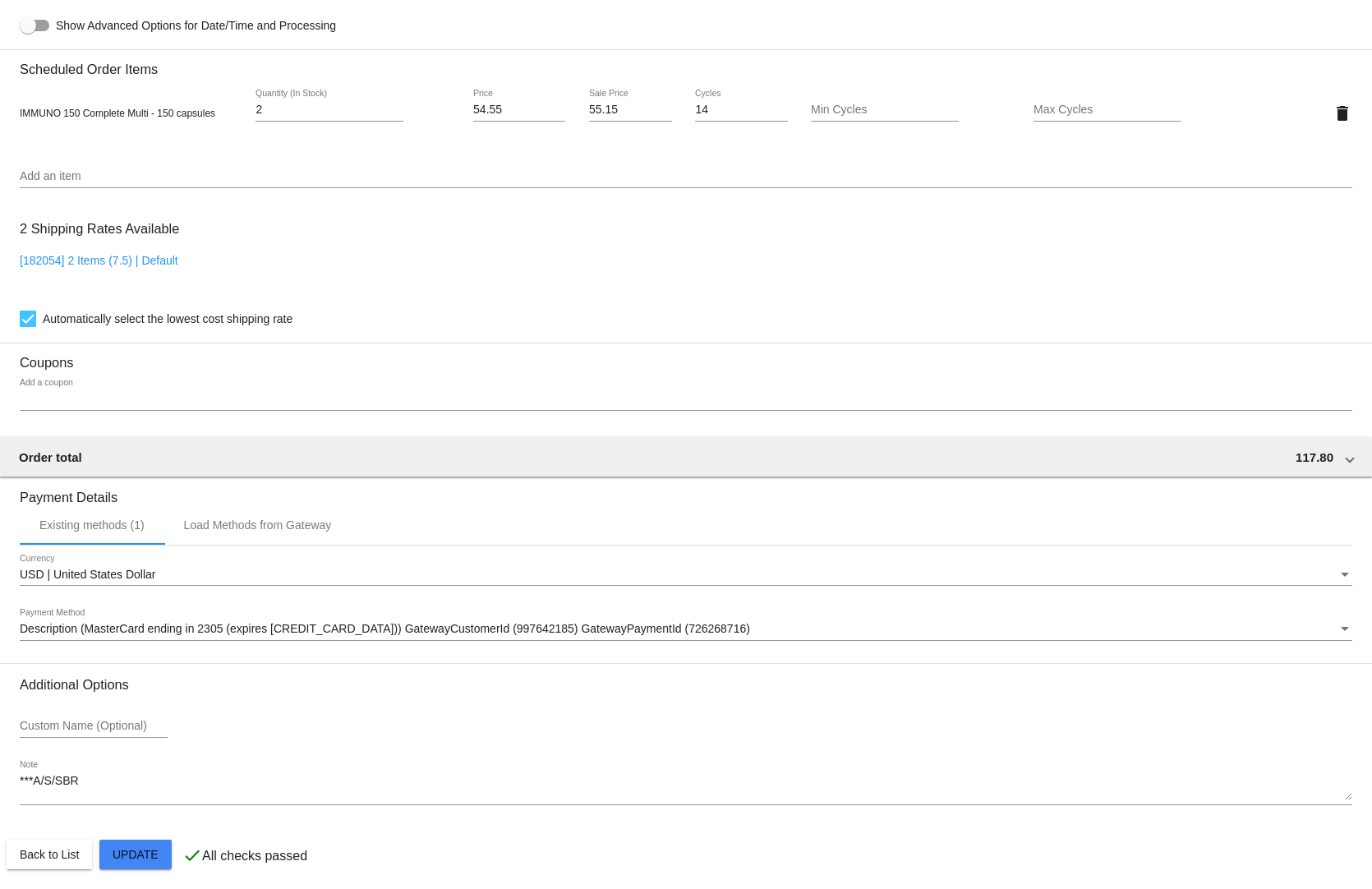
click at [61, 379] on div "Add a coupon" at bounding box center [686, 395] width 1332 height 32
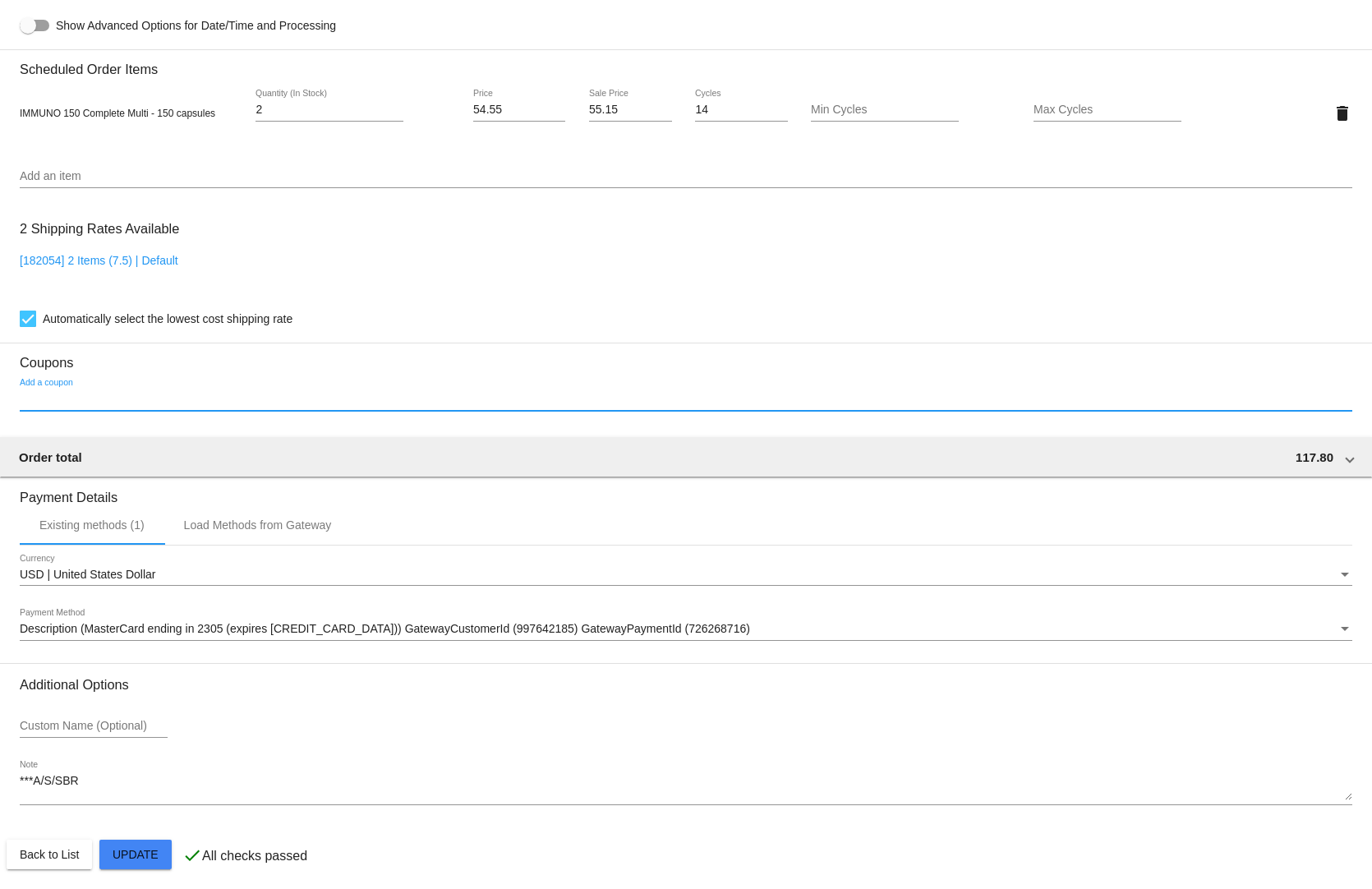
click at [62, 394] on input "Add a coupon" at bounding box center [686, 400] width 1332 height 13
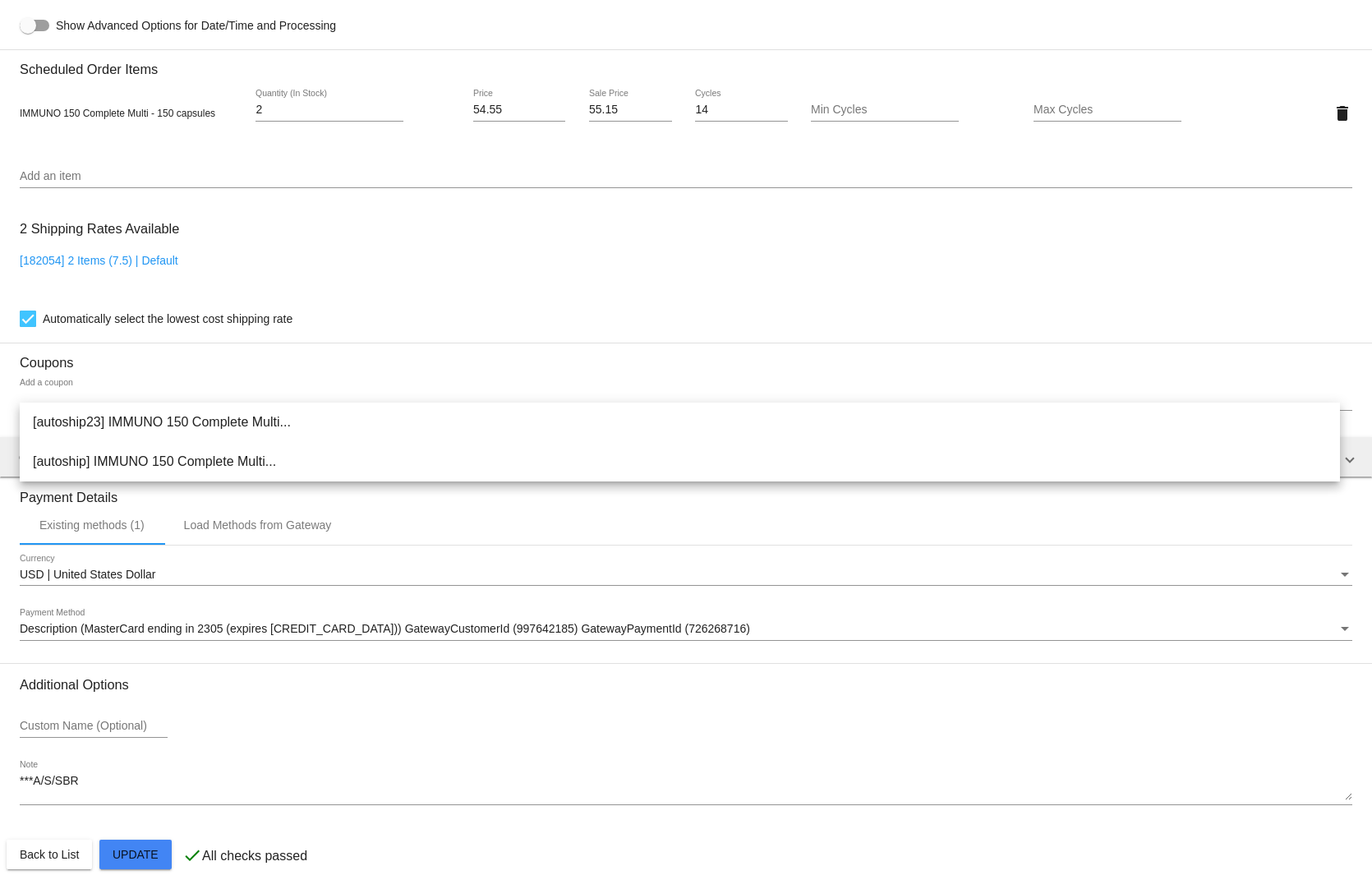
click at [60, 379] on div "Add a coupon" at bounding box center [686, 395] width 1332 height 32
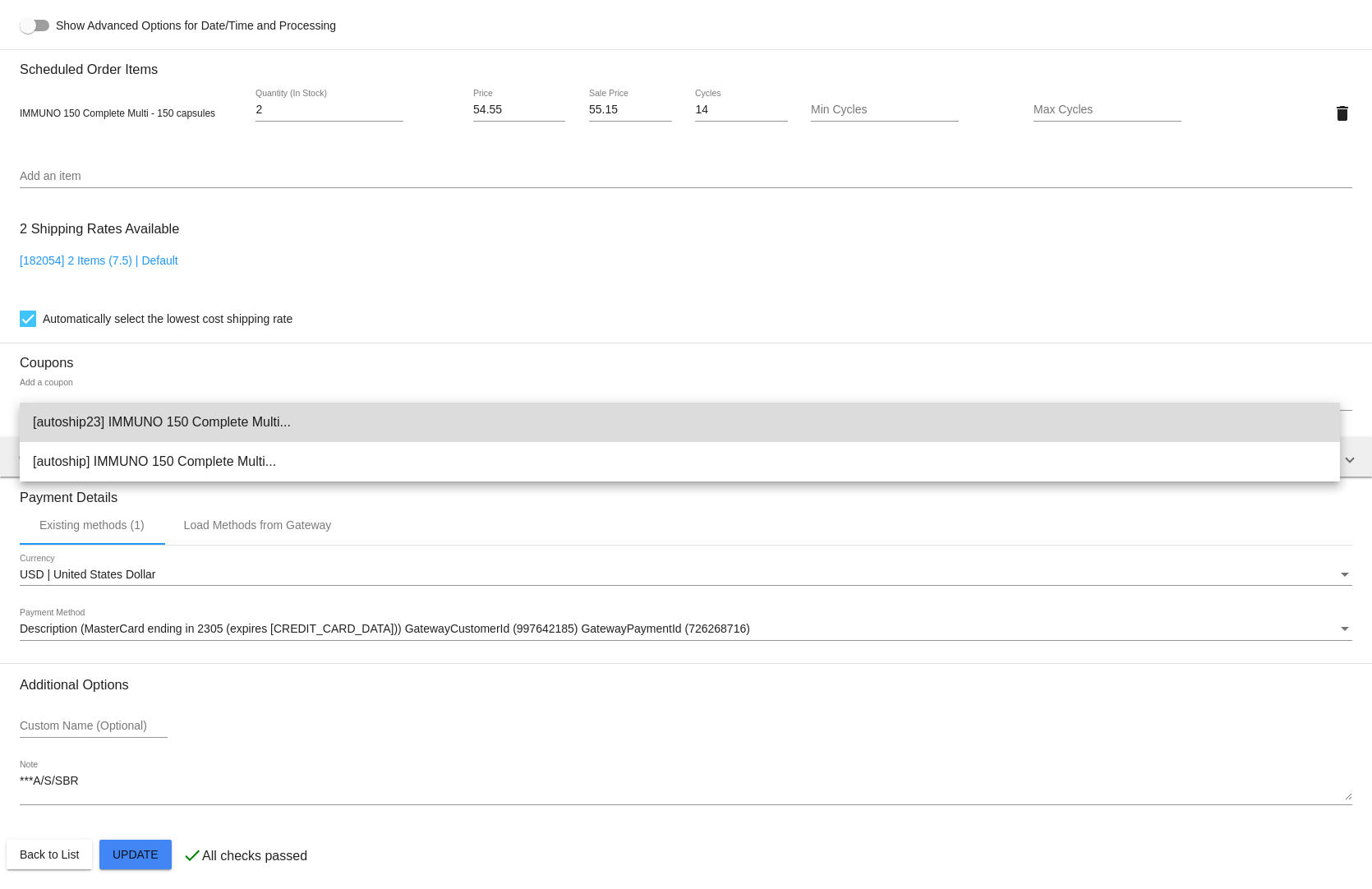
click at [66, 406] on span "[autoship23] IMMUNO 150 Complete Multi..." at bounding box center [680, 423] width 1294 height 40
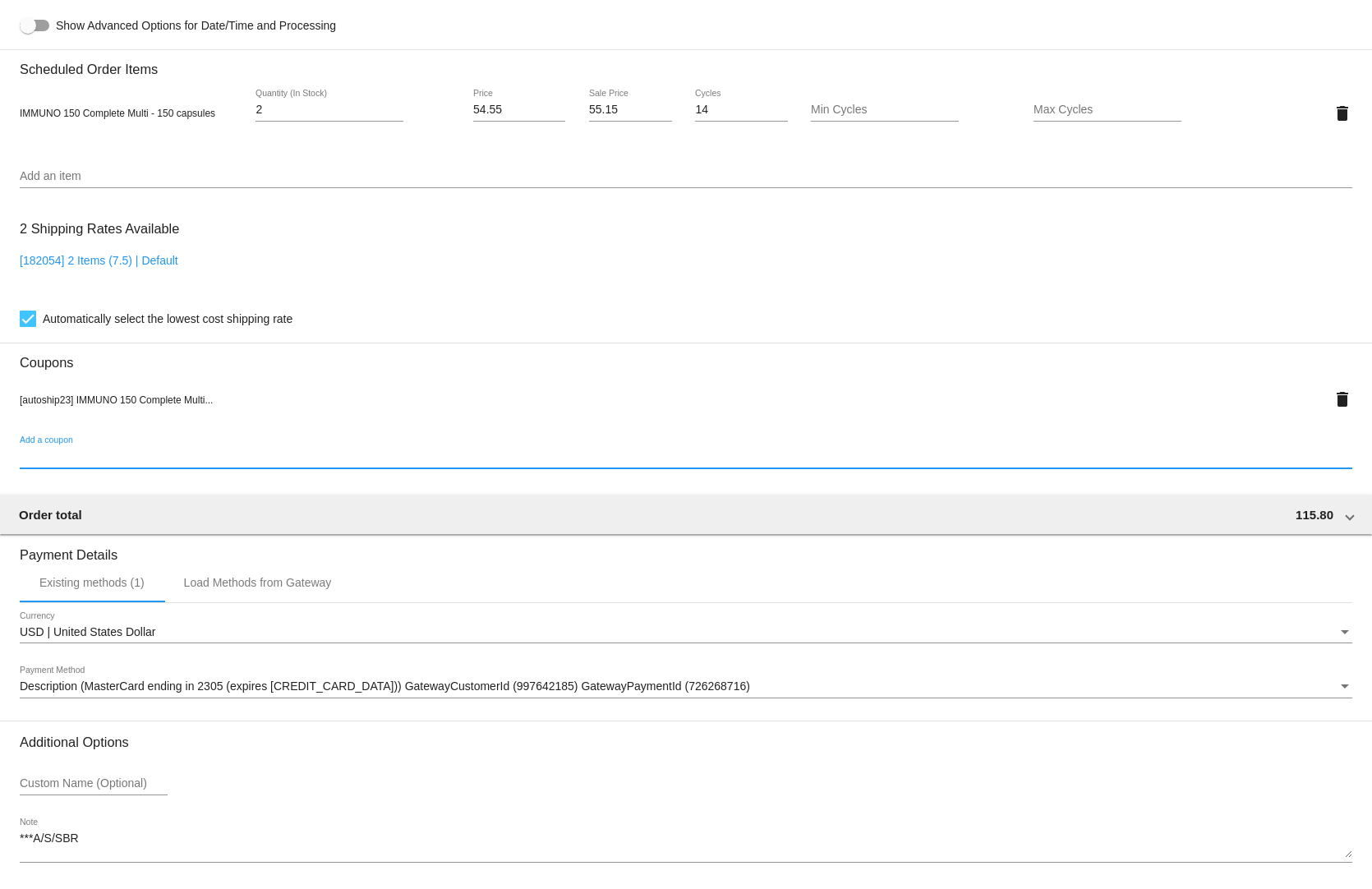
scroll to position [1154, 0]
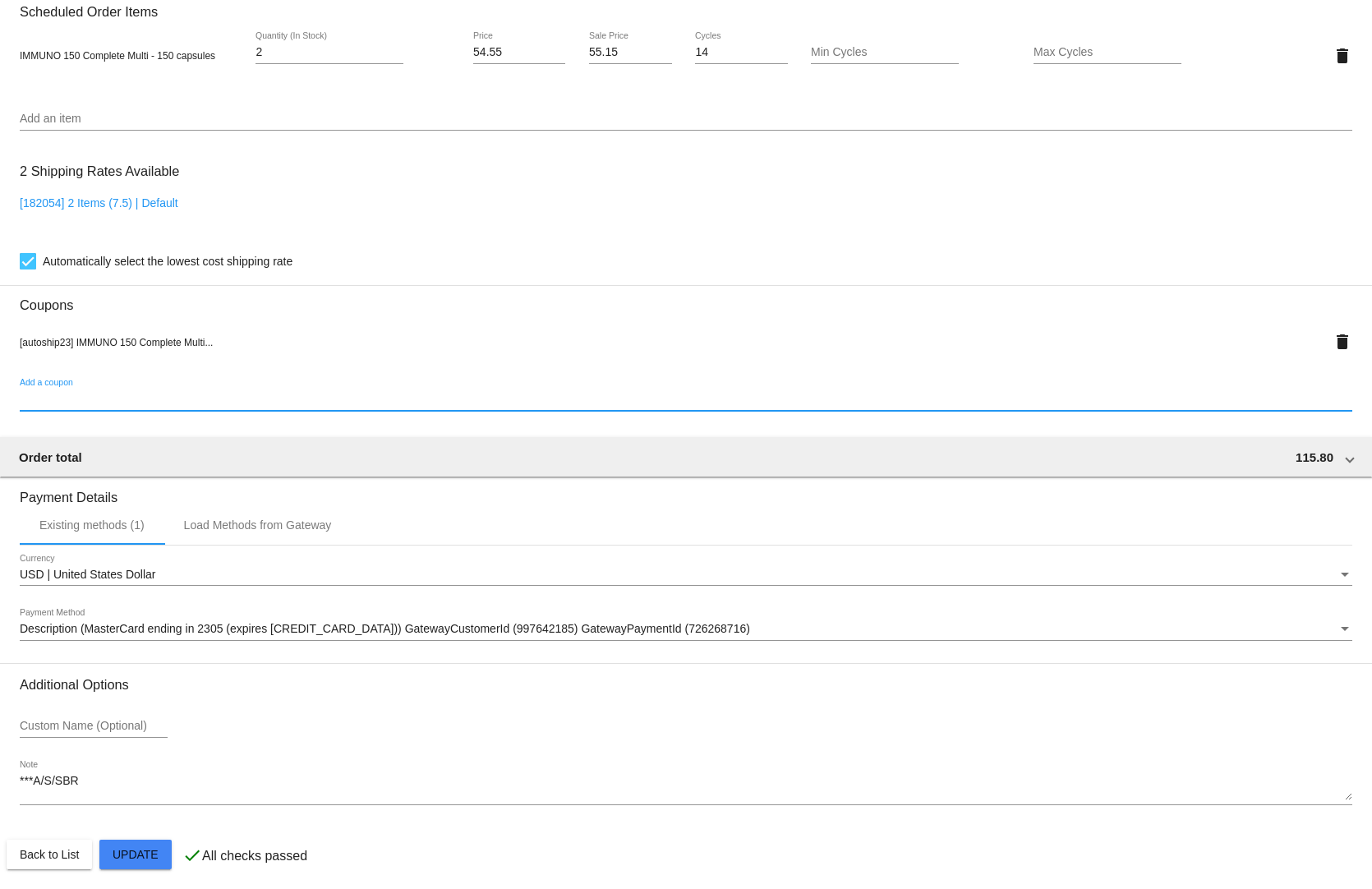
click at [145, 857] on mat-card "Customer 2878643: Ronald Gore rondgore1956@charter.net Customer Shipping Enter …" at bounding box center [686, 45] width 1372 height 1701
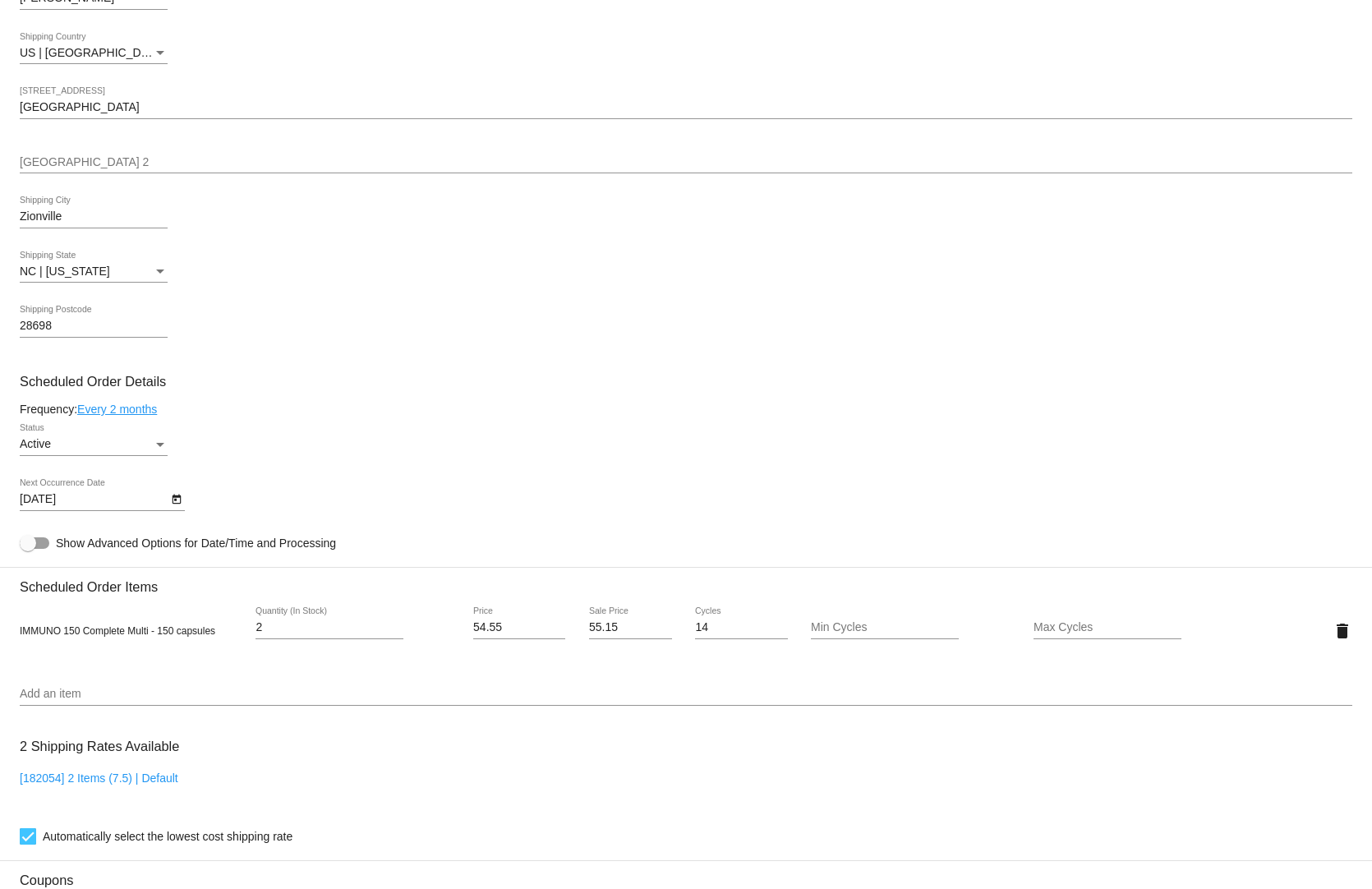
scroll to position [496, 0]
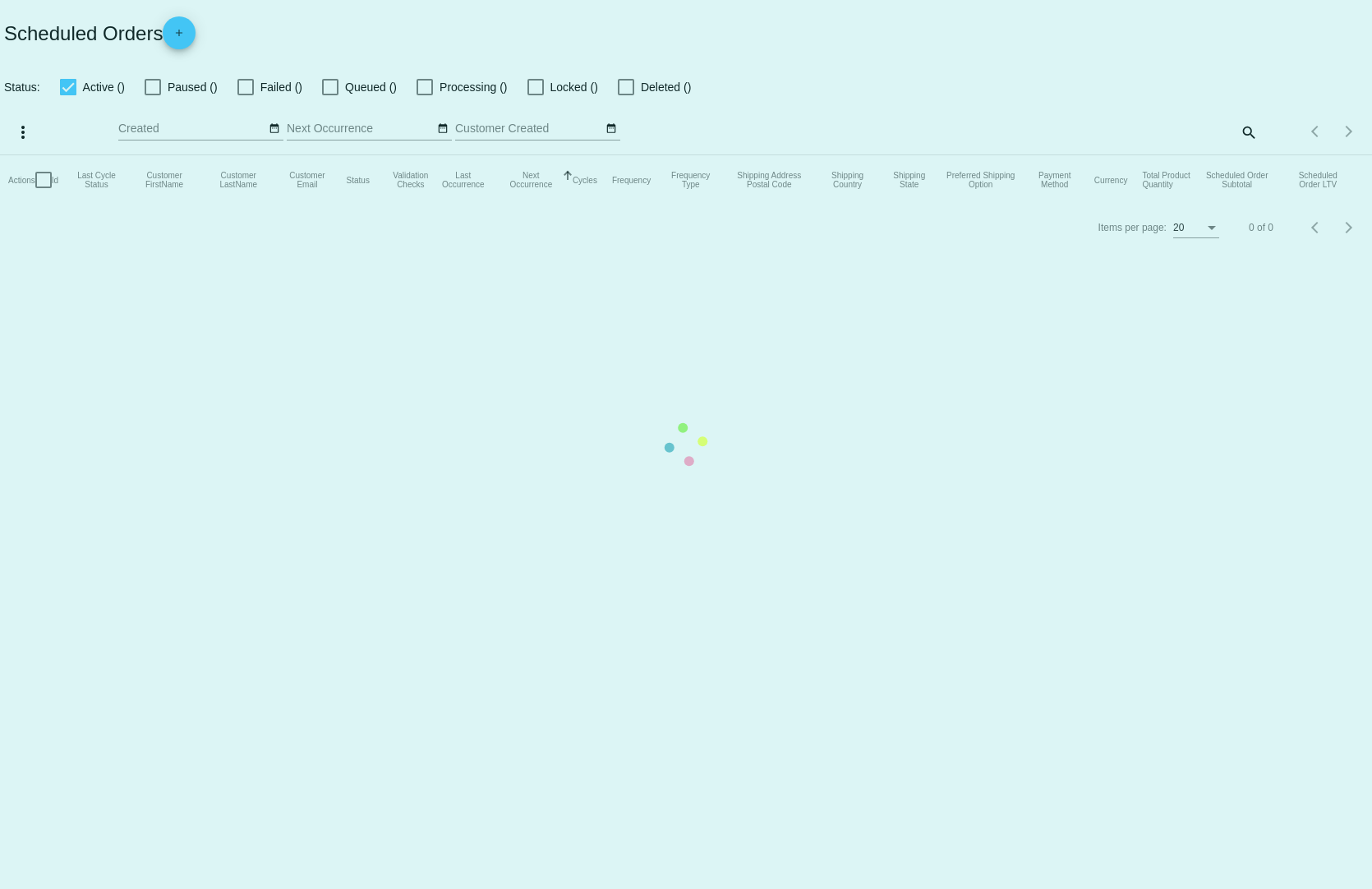
type input "[DATE] - [DATE]"
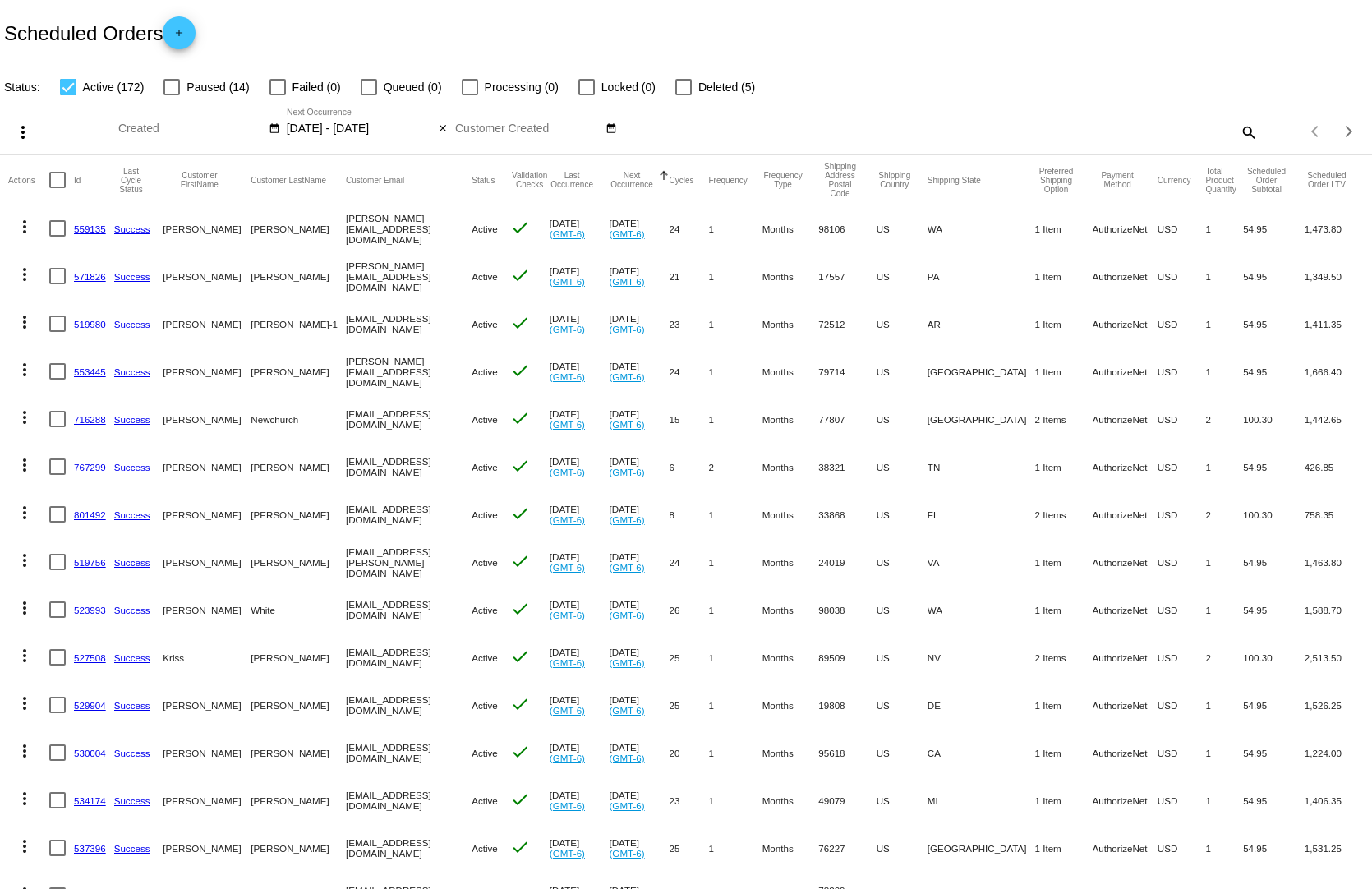
click at [361, 123] on input "[DATE] - [DATE]" at bounding box center [361, 129] width 148 height 13
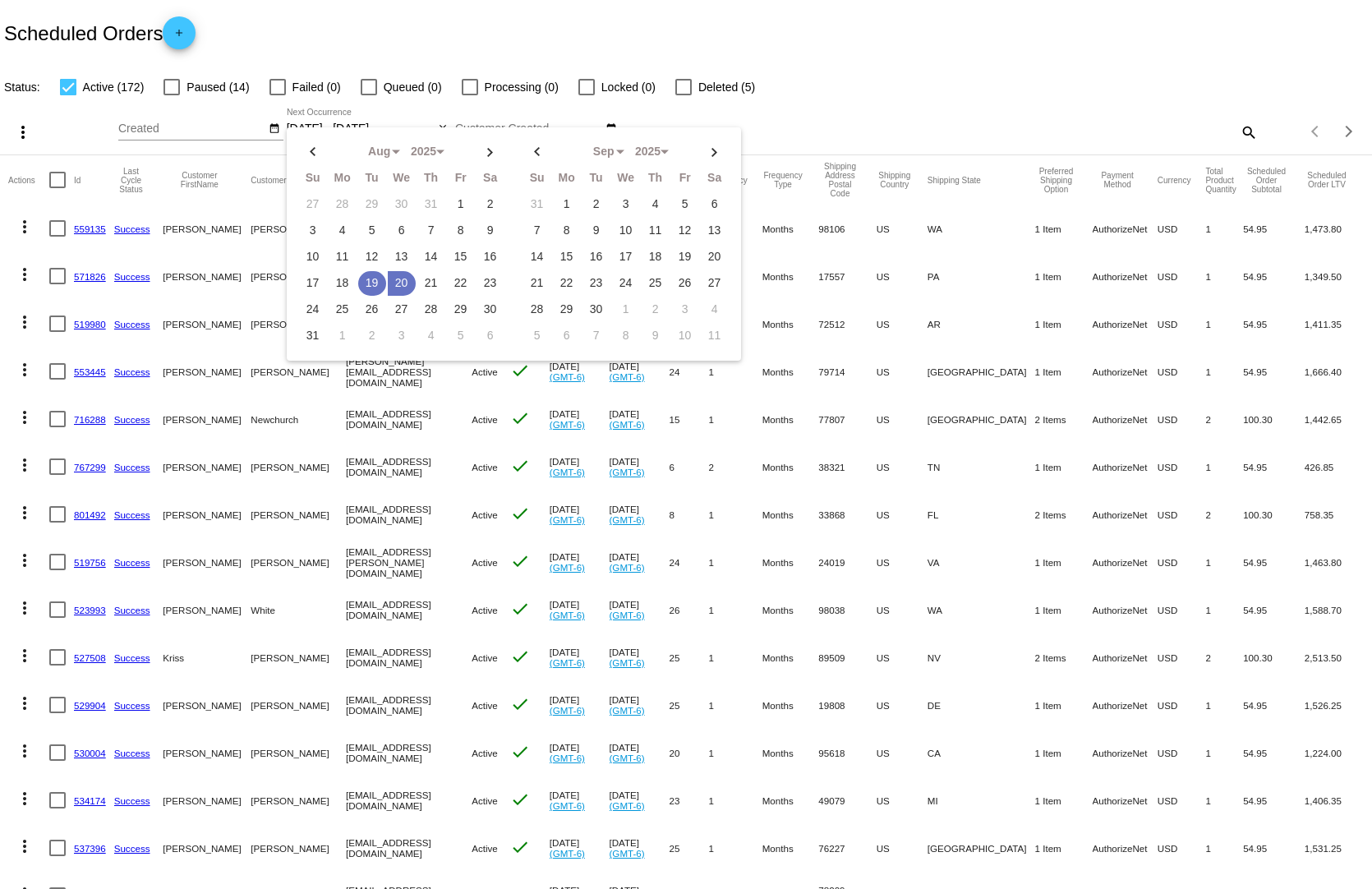
click at [368, 272] on td "19" at bounding box center [372, 284] width 28 height 25
click at [368, 271] on td "19" at bounding box center [372, 284] width 28 height 25
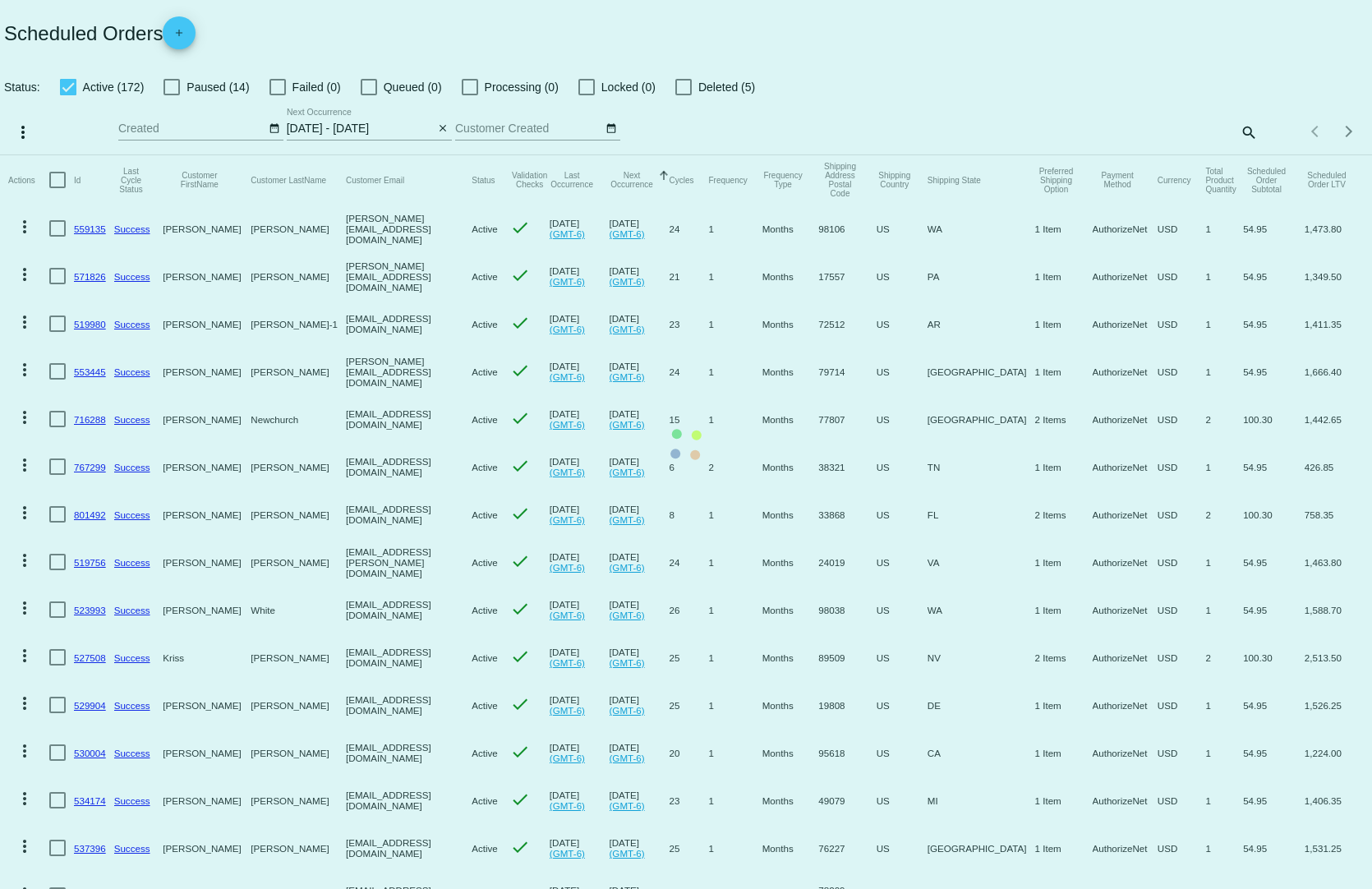
type input "[DATE] - [DATE]"
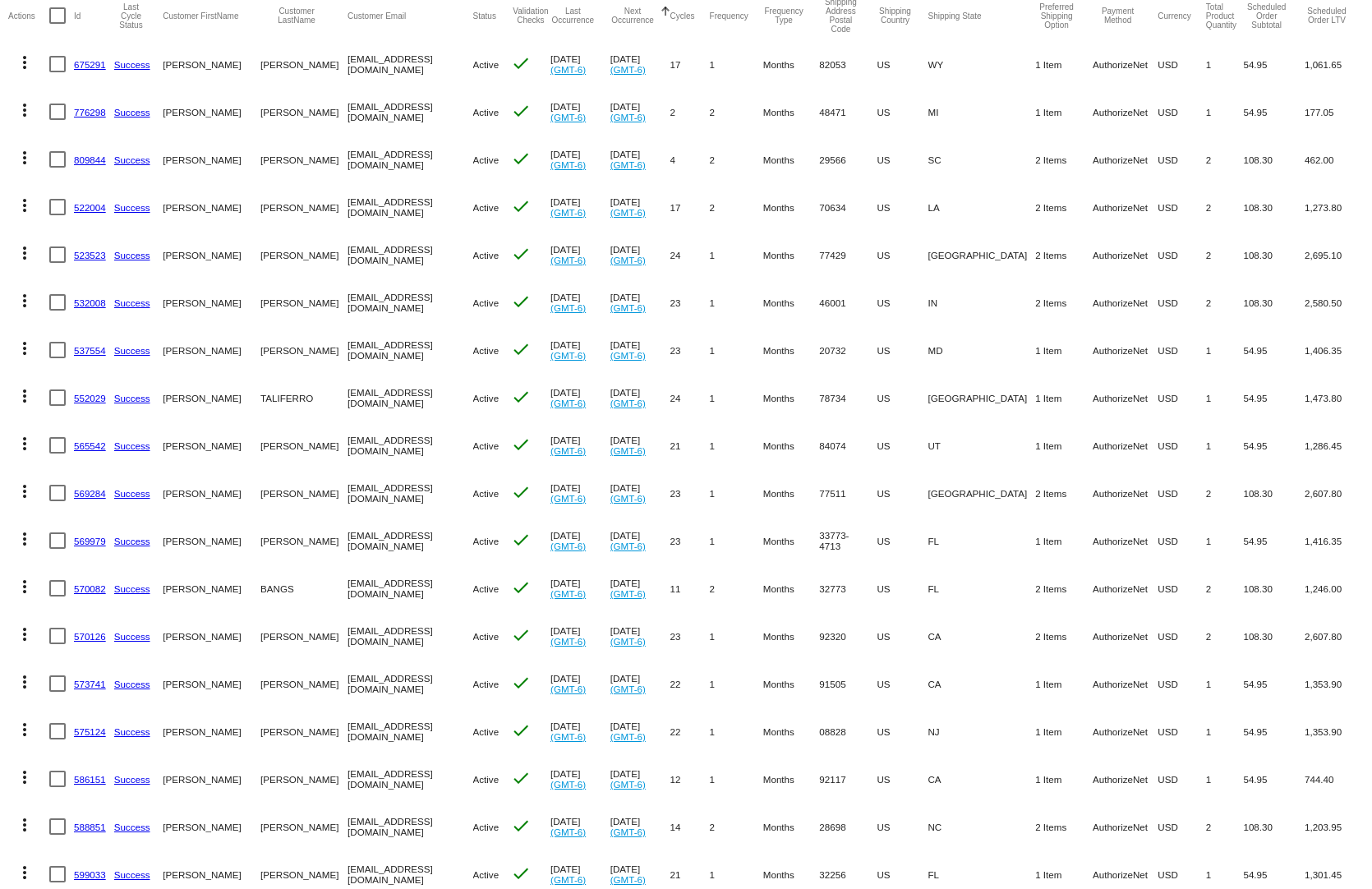
scroll to position [328, 0]
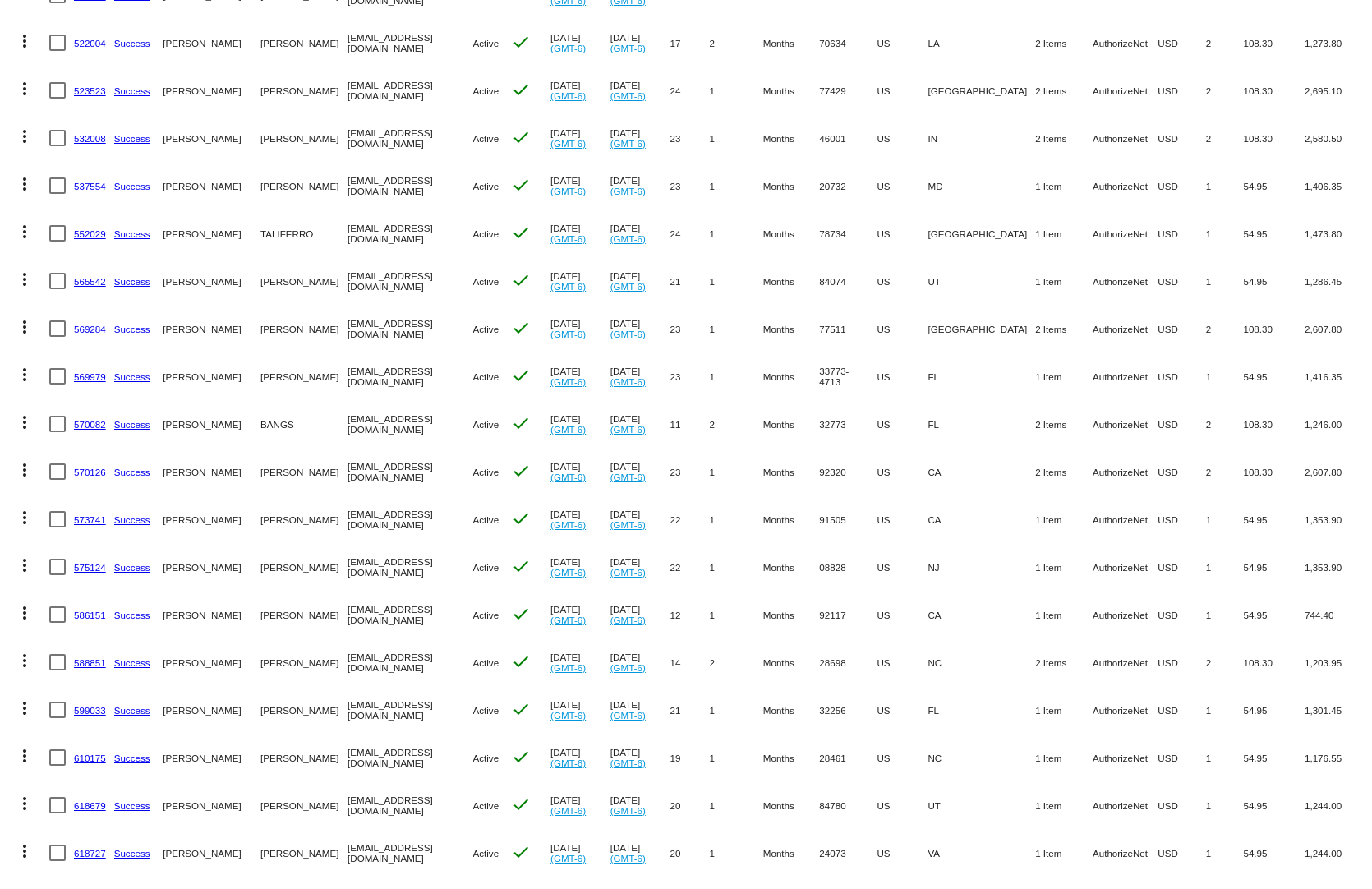
drag, startPoint x: 1272, startPoint y: 633, endPoint x: 1042, endPoint y: 648, distance: 230.5
click at [1042, 648] on mat-row "more_vert 588851 Success [PERSON_NAME] [EMAIL_ADDRESS][DOMAIN_NAME] Active chec…" at bounding box center [686, 662] width 1355 height 47
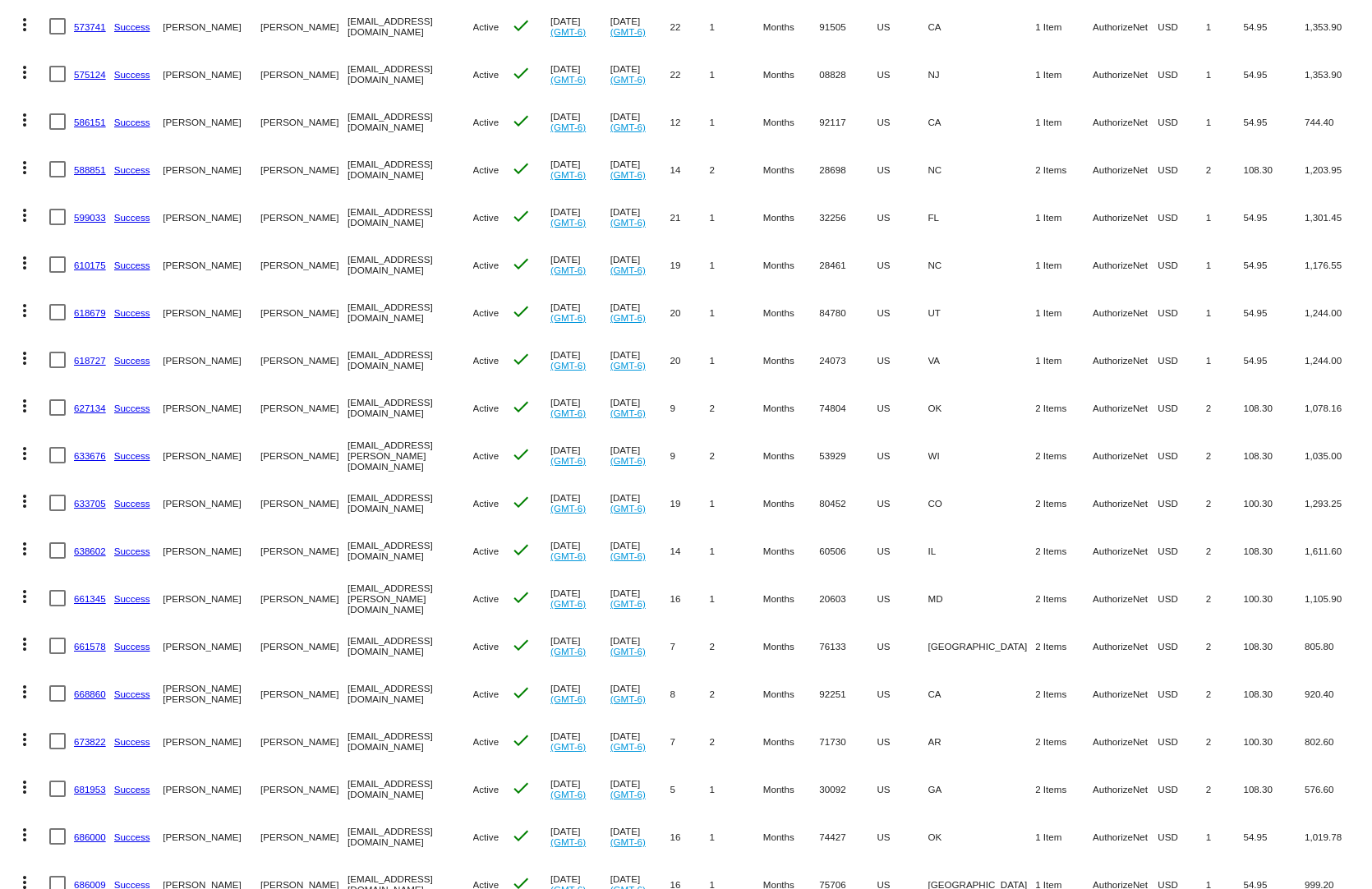
scroll to position [986, 0]
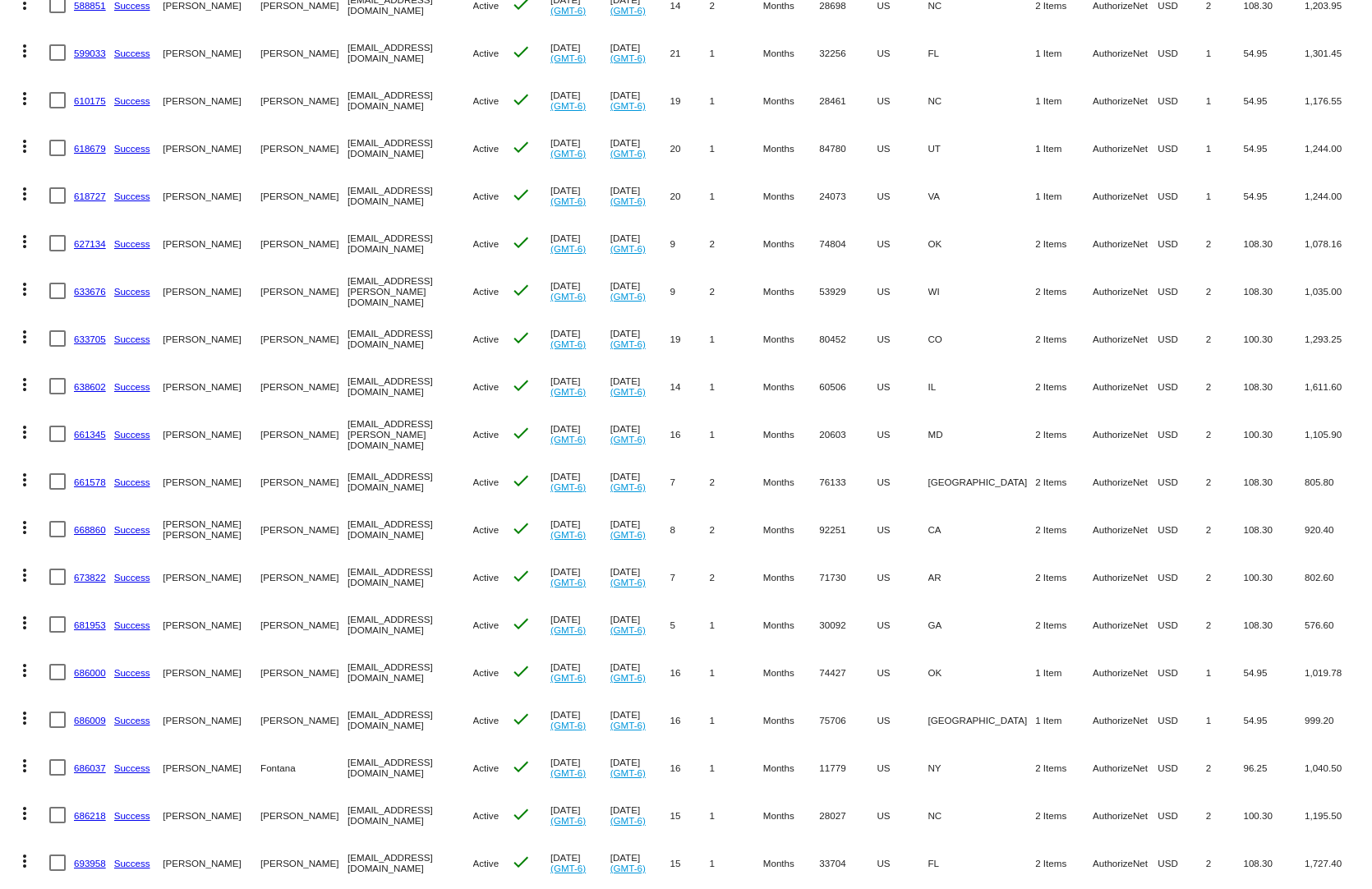
click at [97, 333] on link "633705" at bounding box center [90, 338] width 32 height 11
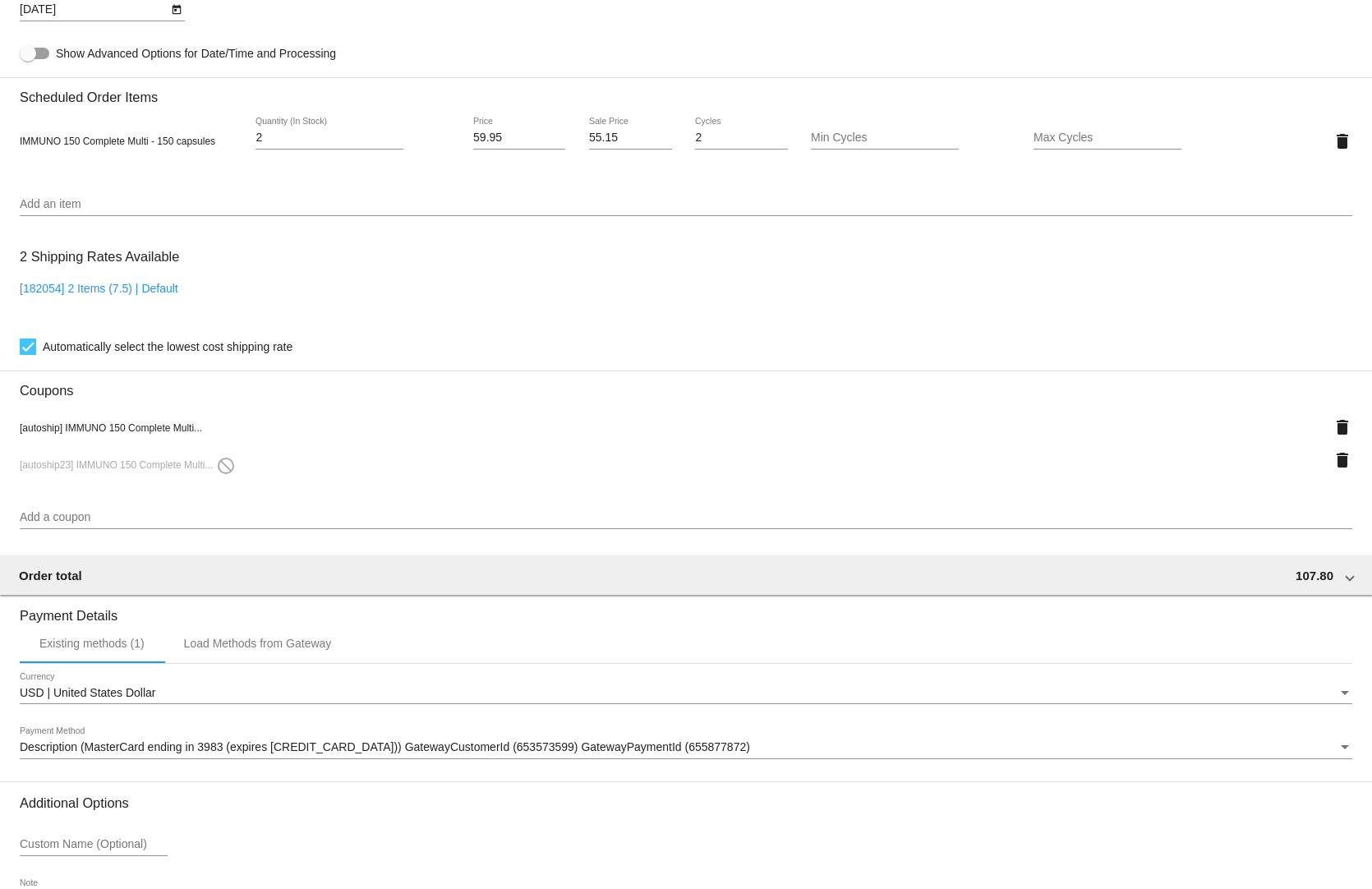
scroll to position [1187, 0]
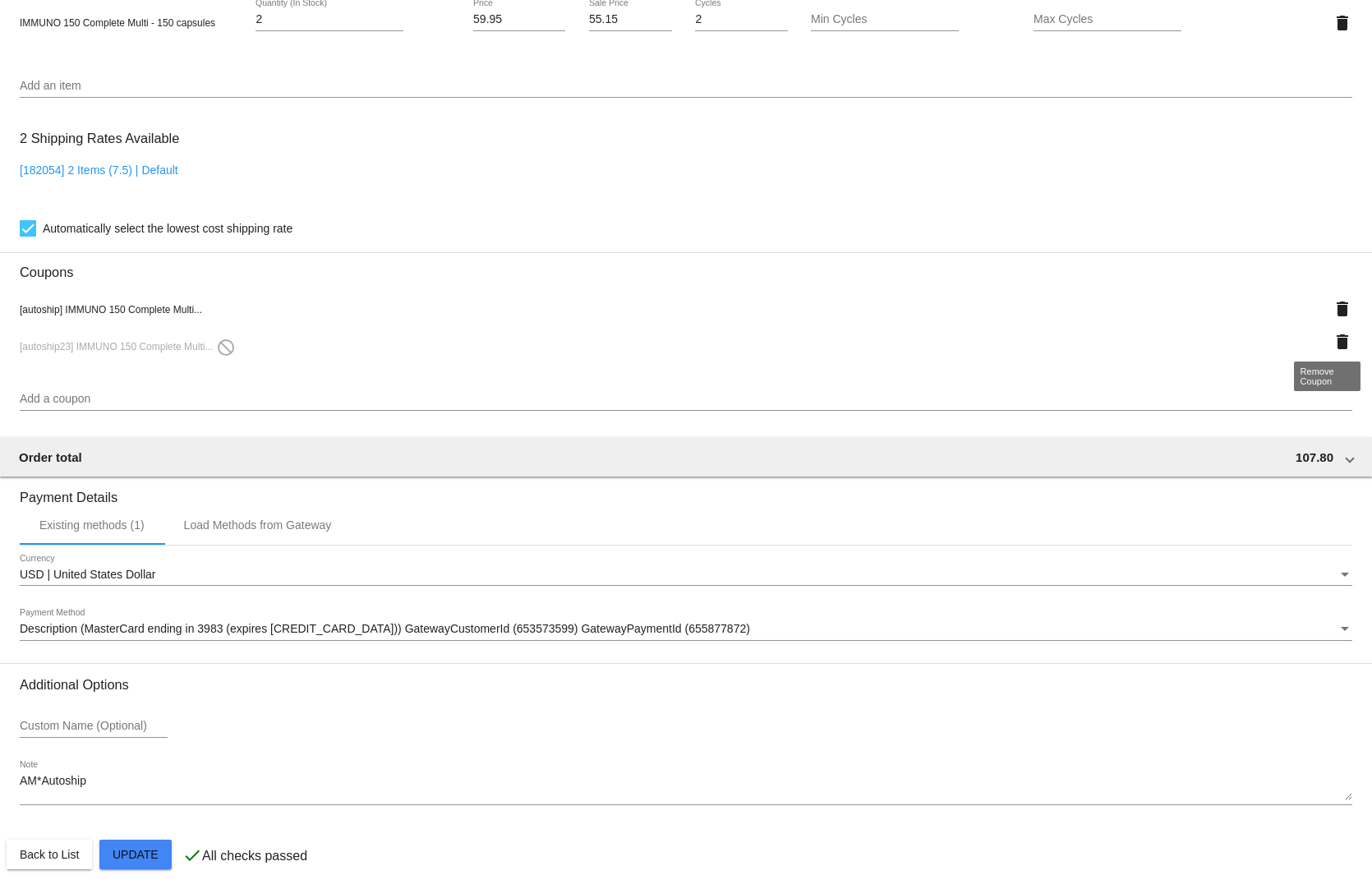
click at [1332, 332] on mat-icon "delete" at bounding box center [1342, 342] width 20 height 20
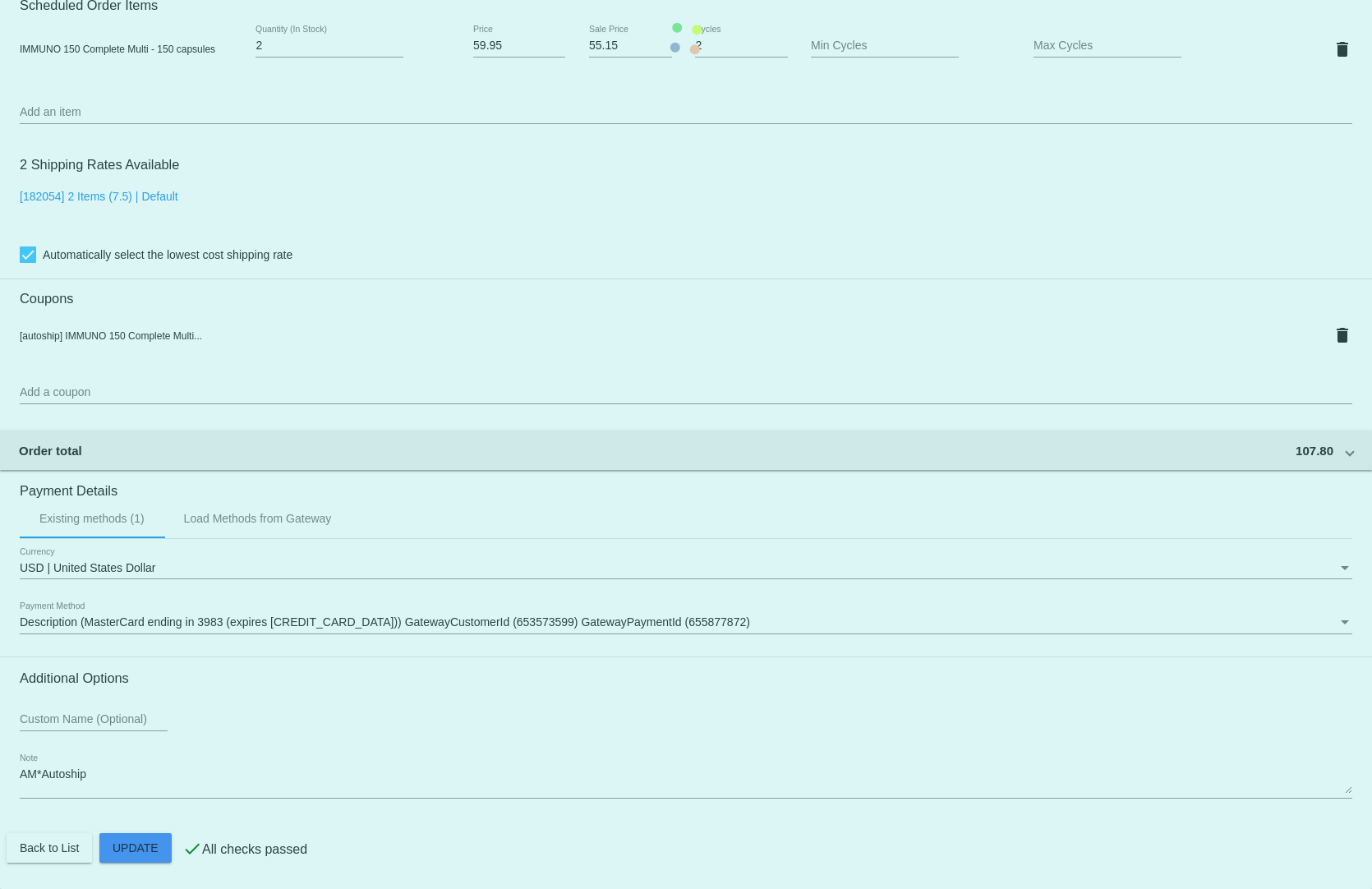
scroll to position [1154, 0]
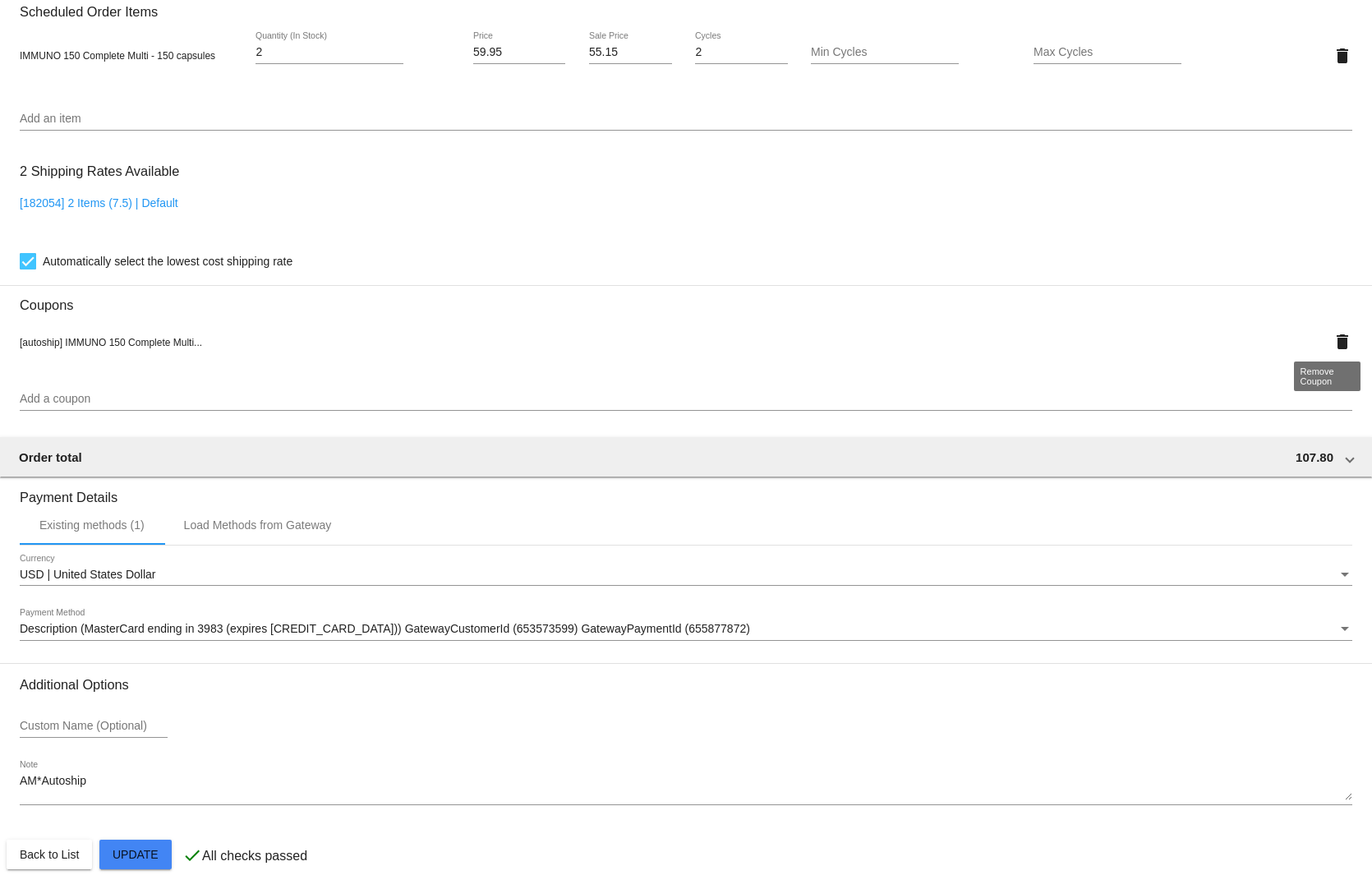
click at [1332, 332] on mat-icon "delete" at bounding box center [1342, 342] width 20 height 20
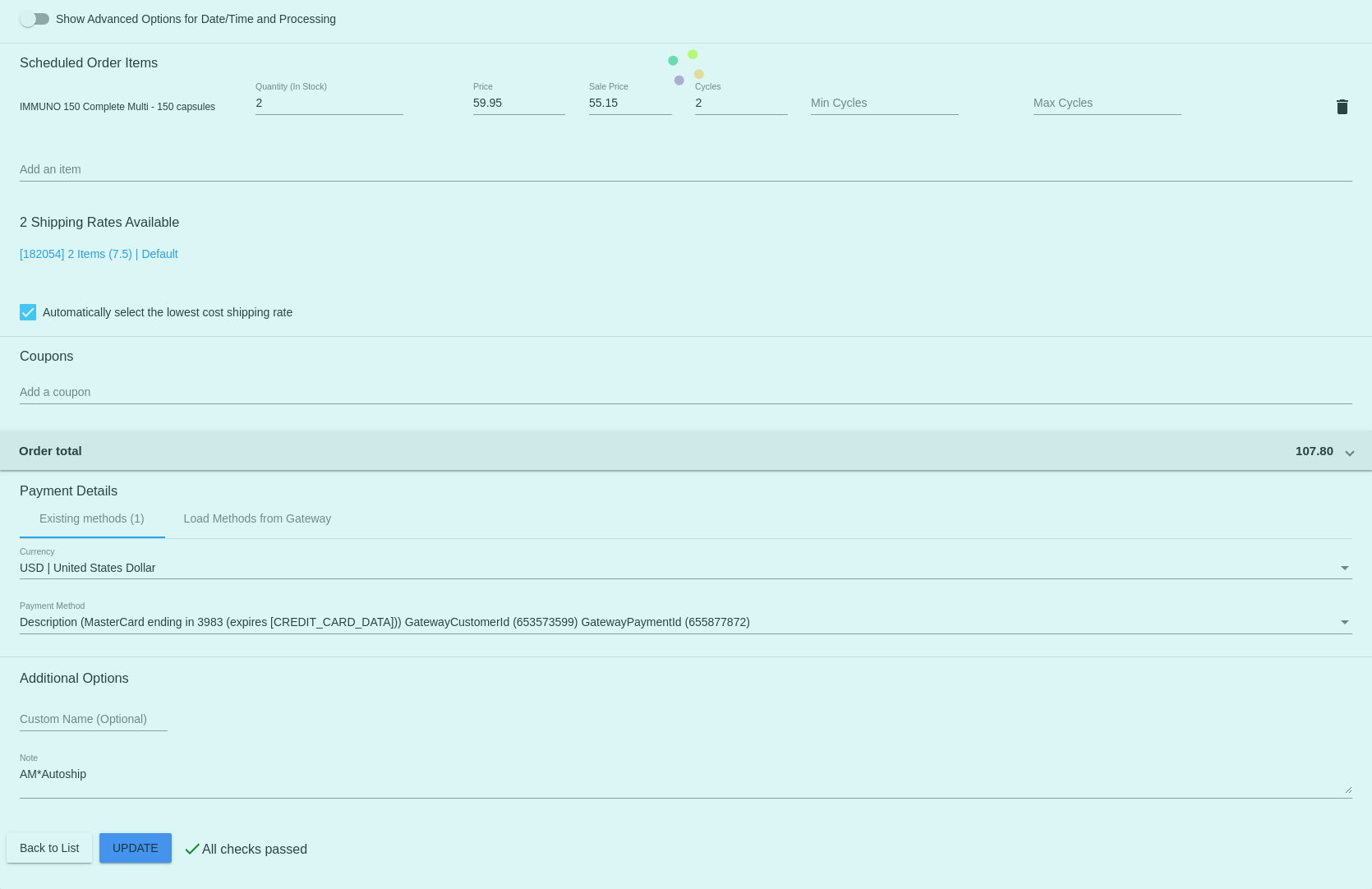
scroll to position [1096, 0]
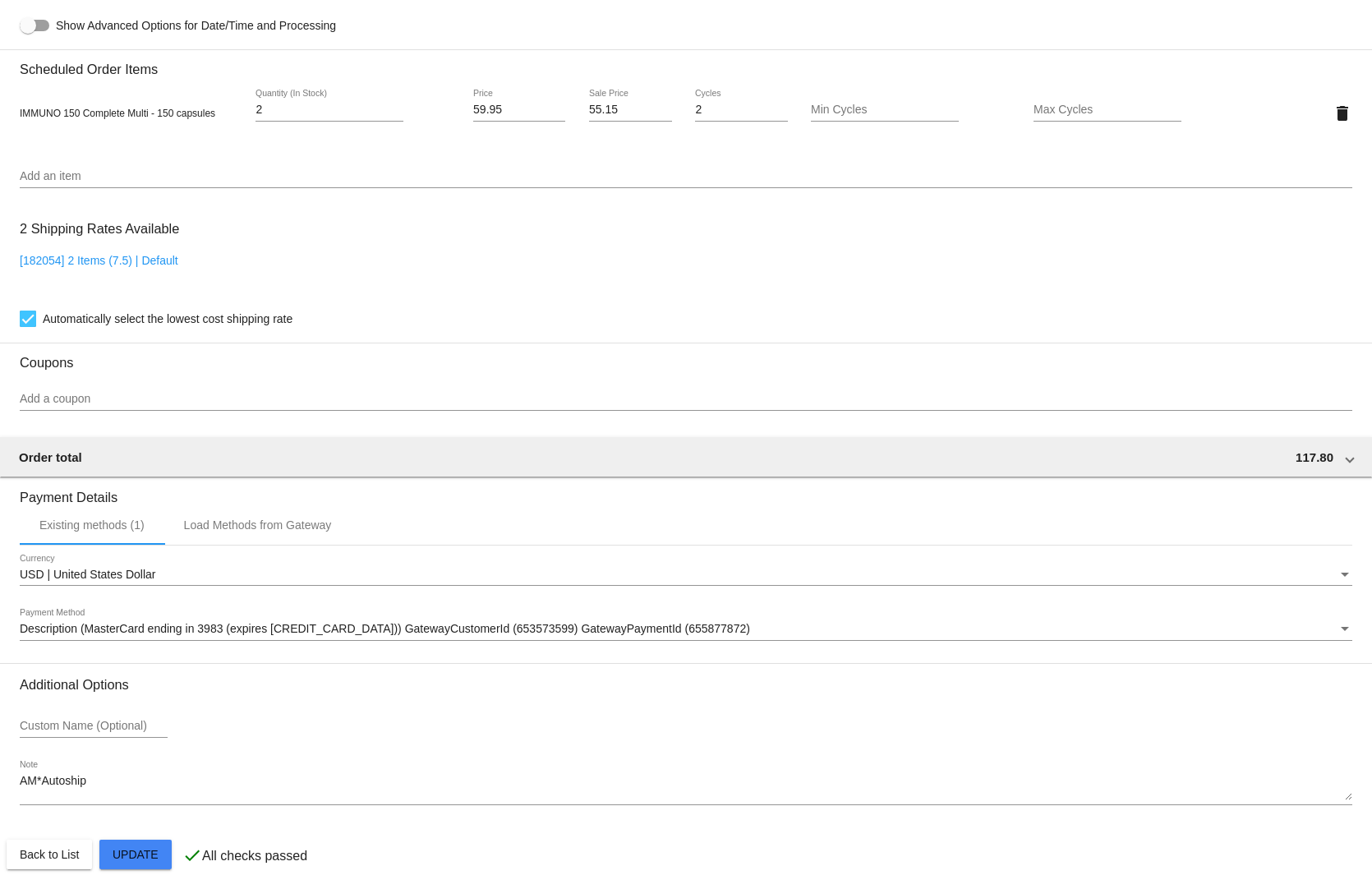
click at [184, 393] on input "Add a coupon" at bounding box center [686, 400] width 1332 height 13
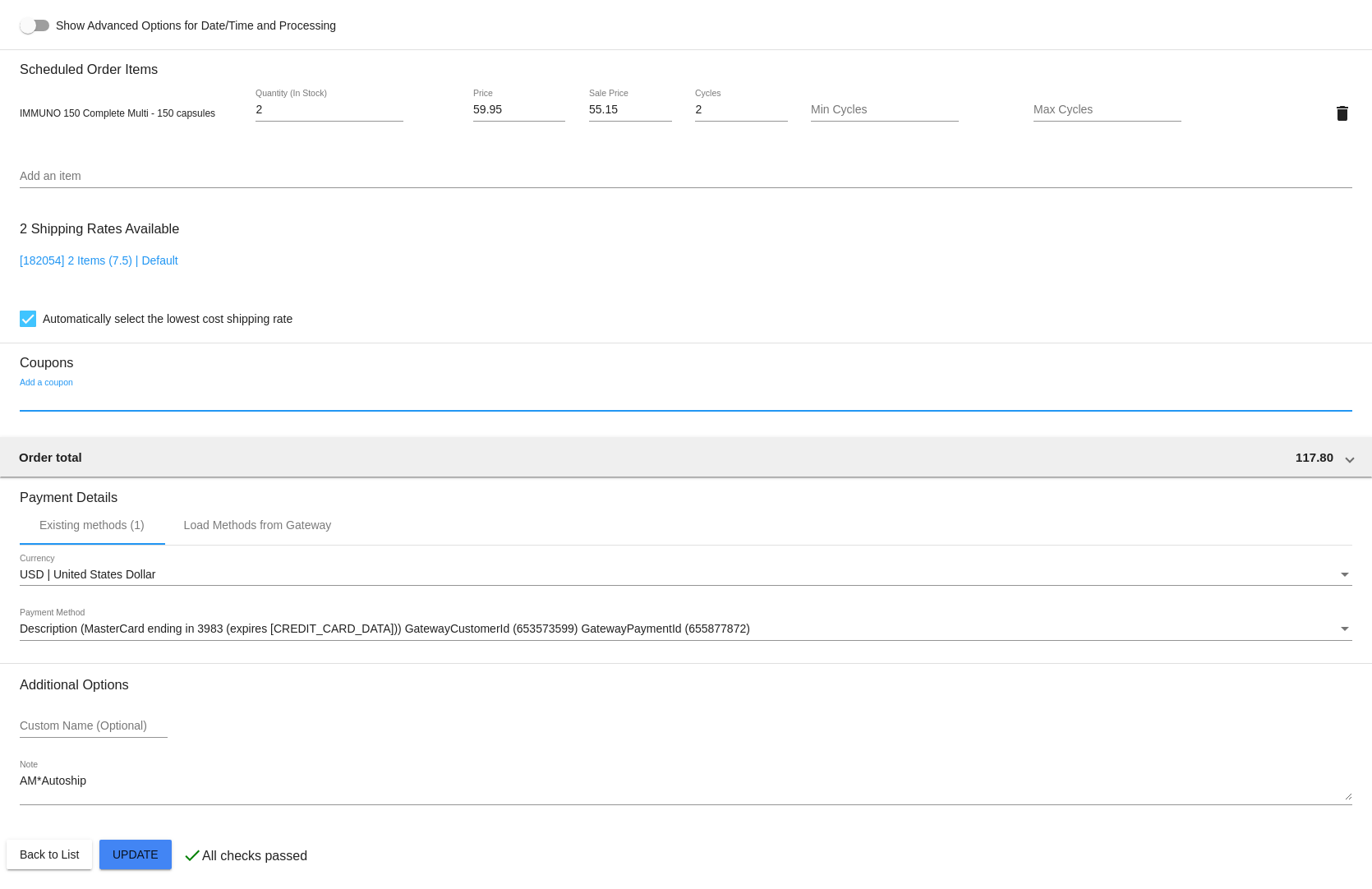
click at [184, 393] on input "Add a coupon" at bounding box center [686, 400] width 1332 height 13
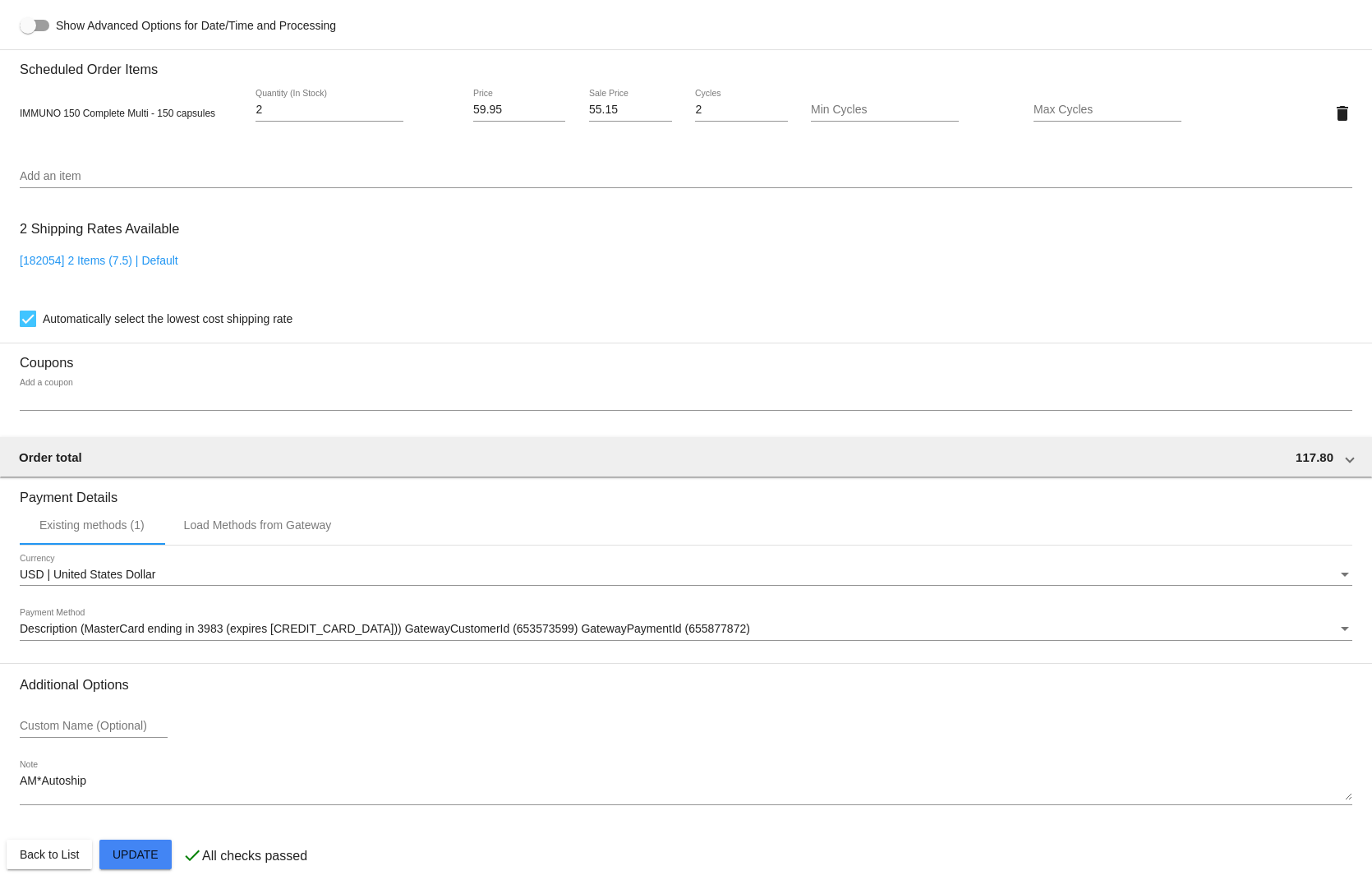
click at [56, 379] on div "Add a coupon" at bounding box center [686, 395] width 1332 height 32
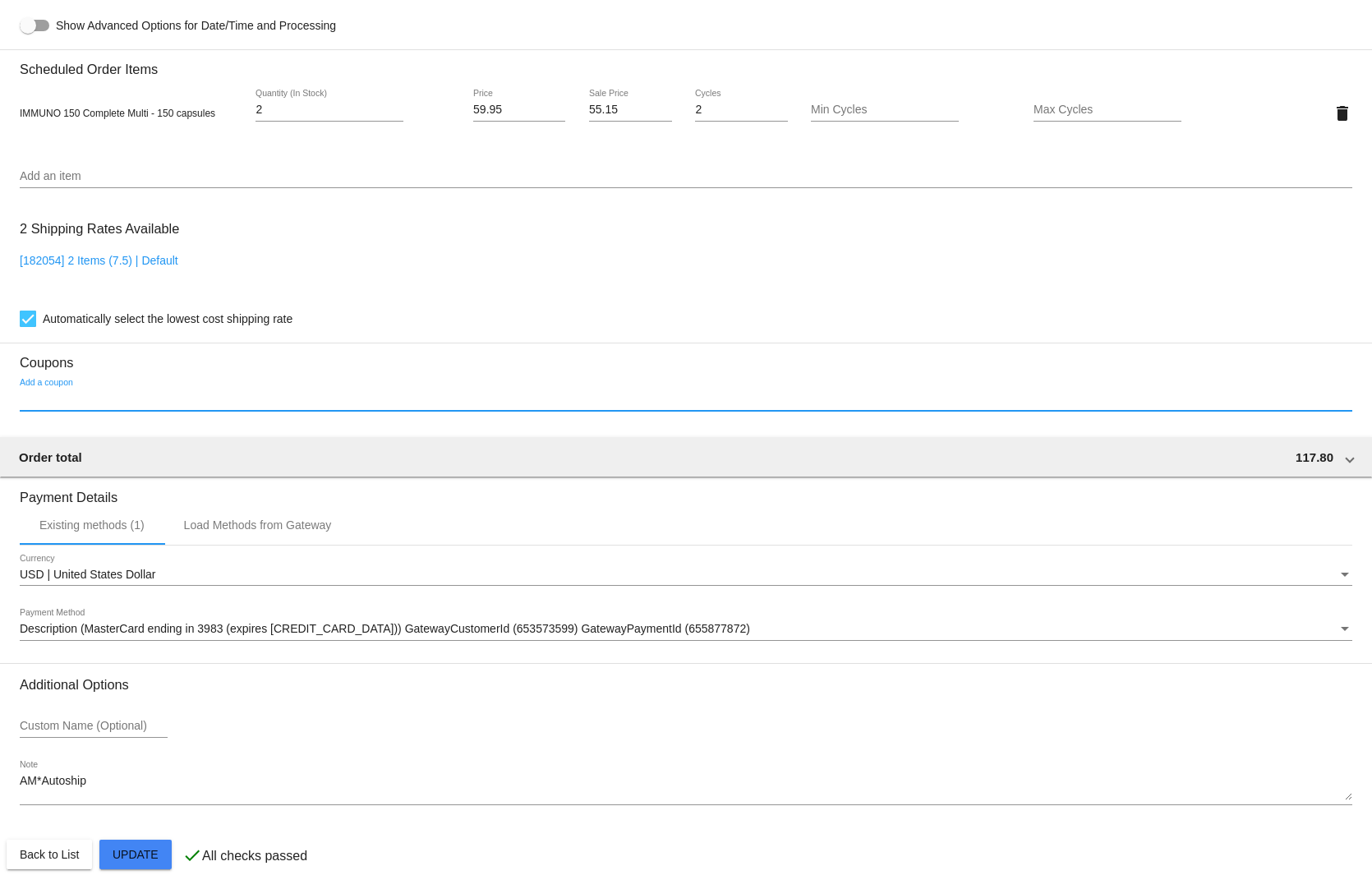
click at [66, 396] on input "Add a coupon" at bounding box center [686, 400] width 1332 height 13
click at [458, 267] on div "[182054] 2 Items (7.5) | Default" at bounding box center [686, 277] width 1332 height 46
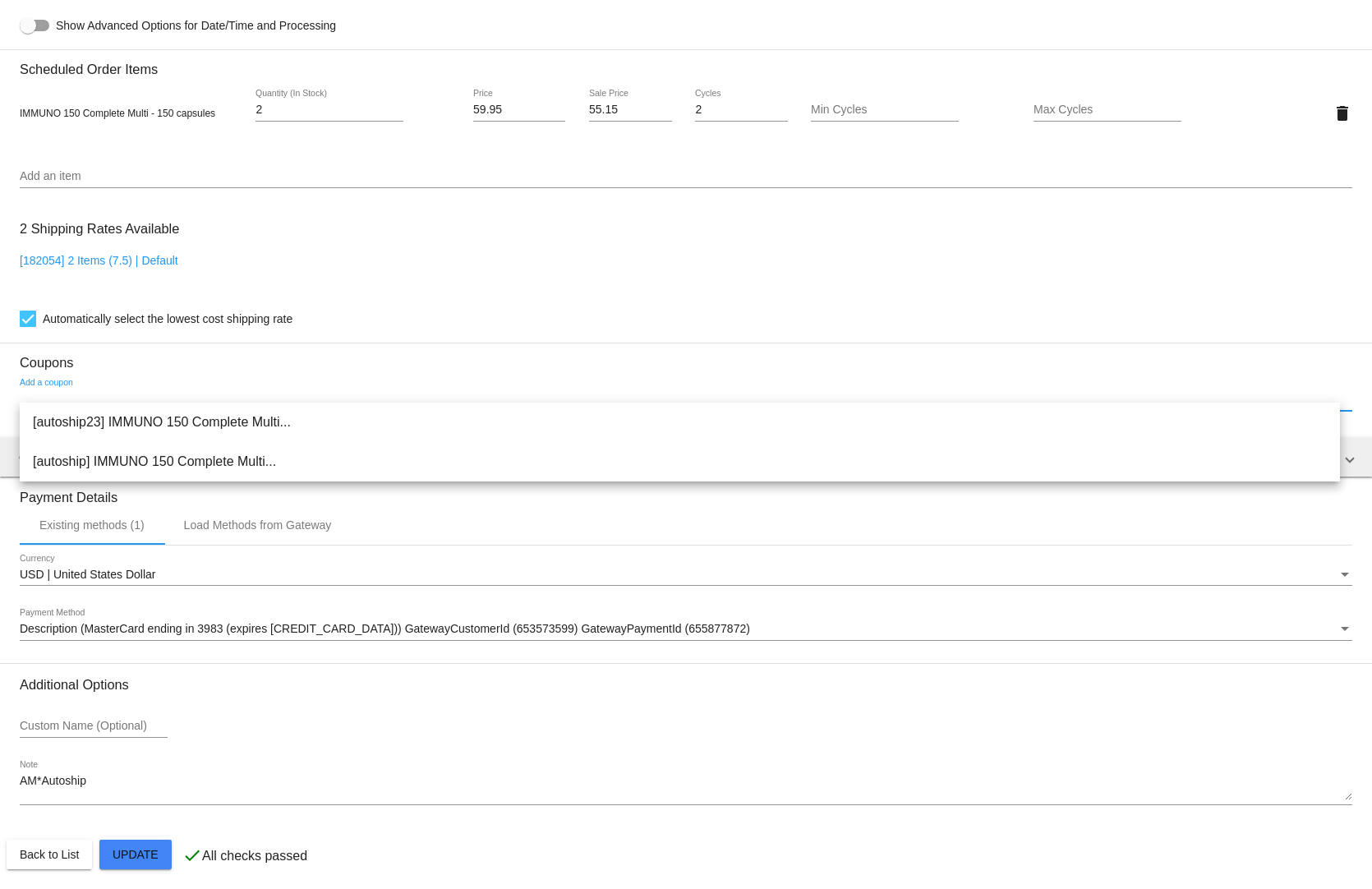
click at [64, 393] on input "Add a coupon" at bounding box center [686, 400] width 1332 height 13
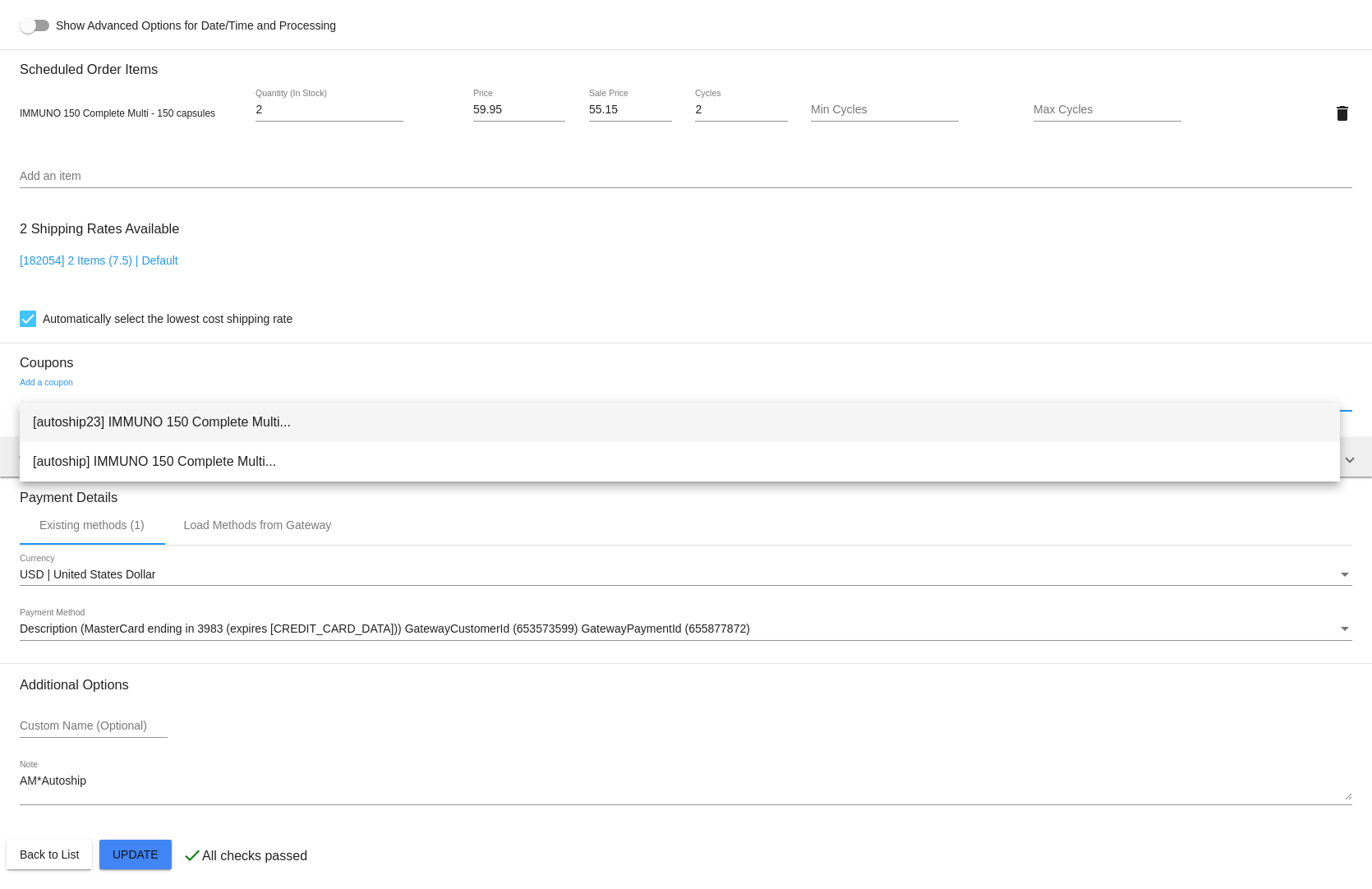
click at [65, 418] on span "[autoship23] IMMUNO 150 Complete Multi..." at bounding box center [680, 423] width 1294 height 40
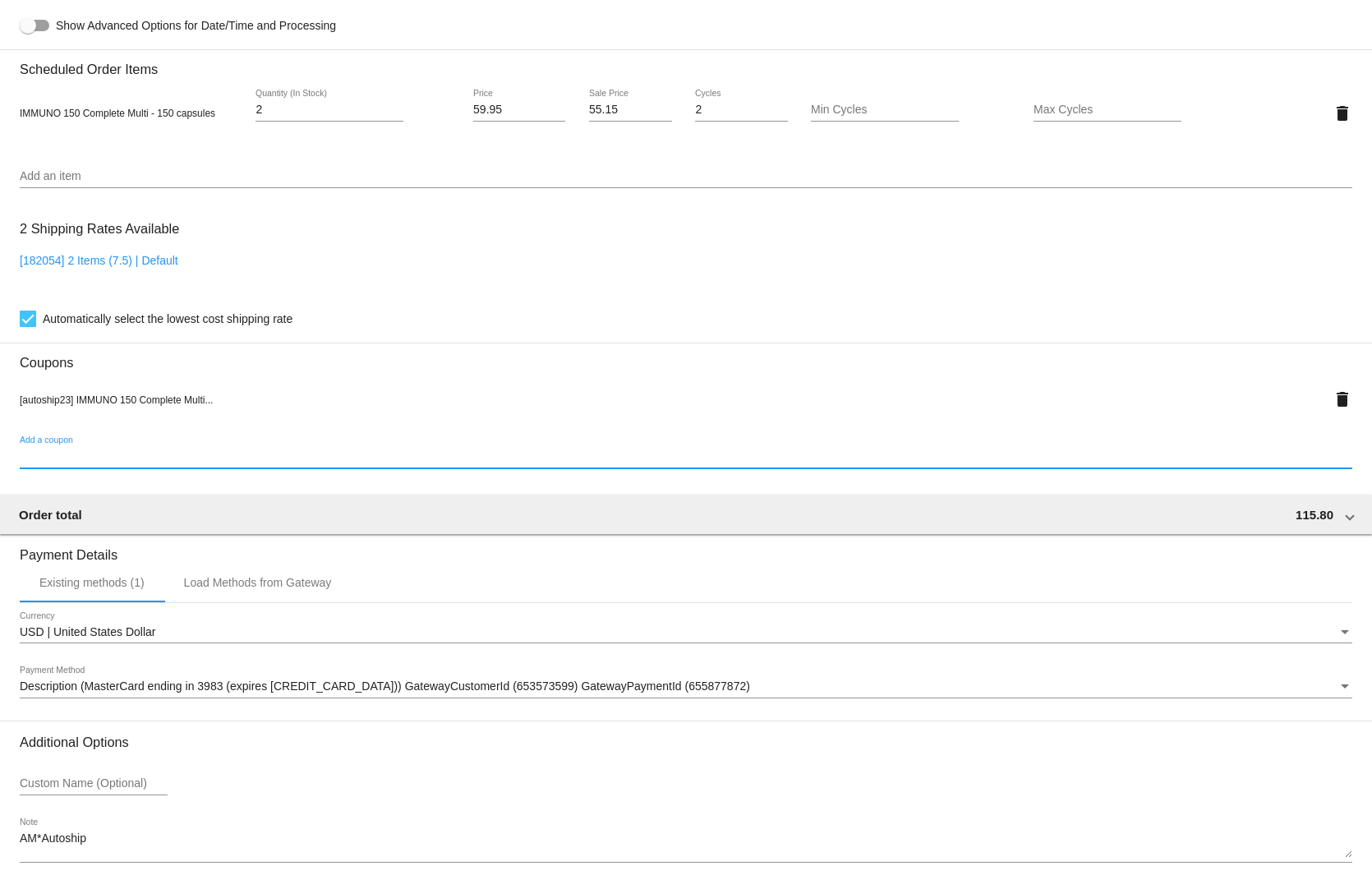
scroll to position [1154, 0]
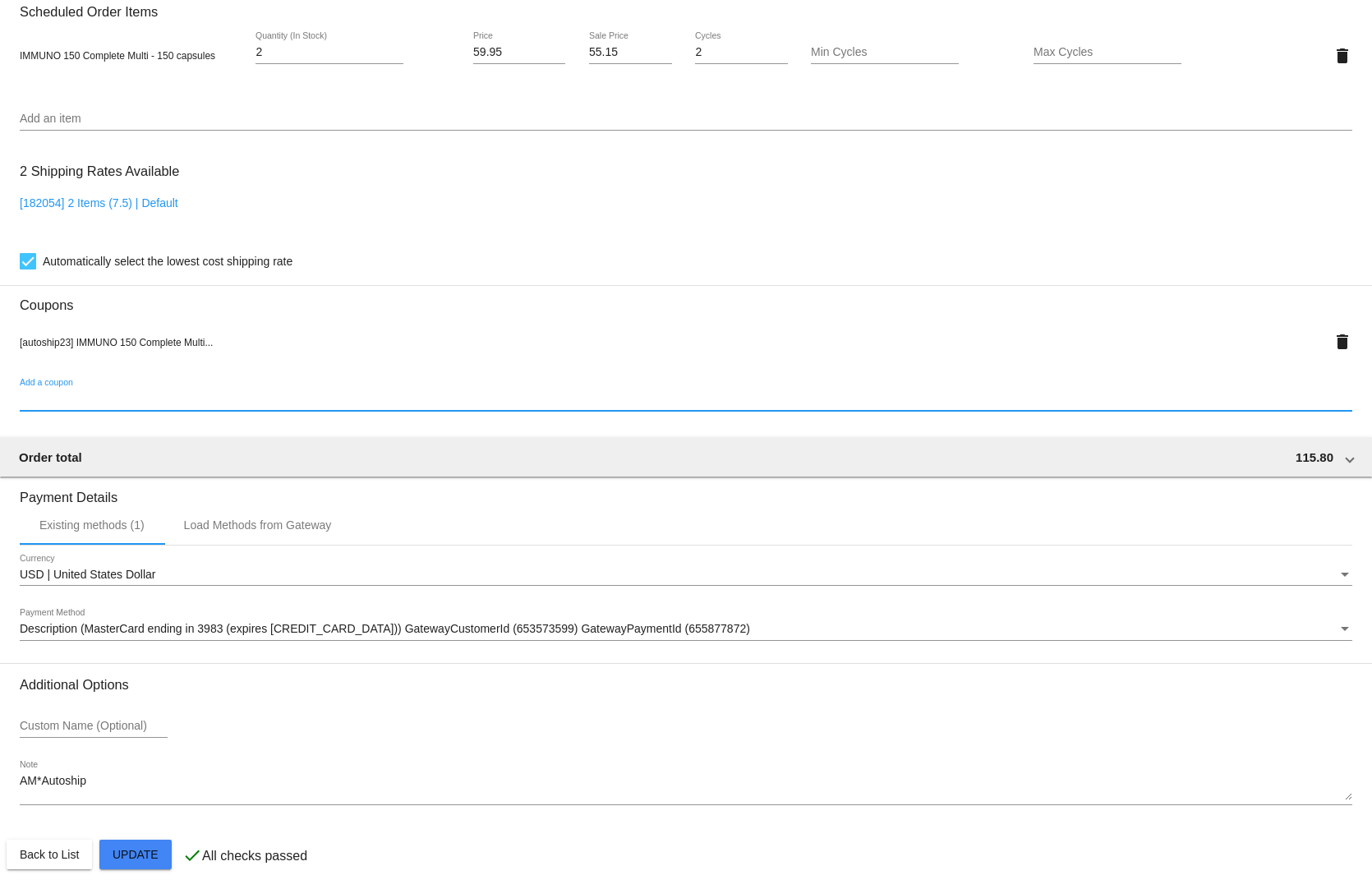
click at [109, 846] on mat-card "Customer 4106511: [PERSON_NAME] [EMAIL_ADDRESS][DOMAIN_NAME] Customer Shipping …" at bounding box center [686, 45] width 1372 height 1701
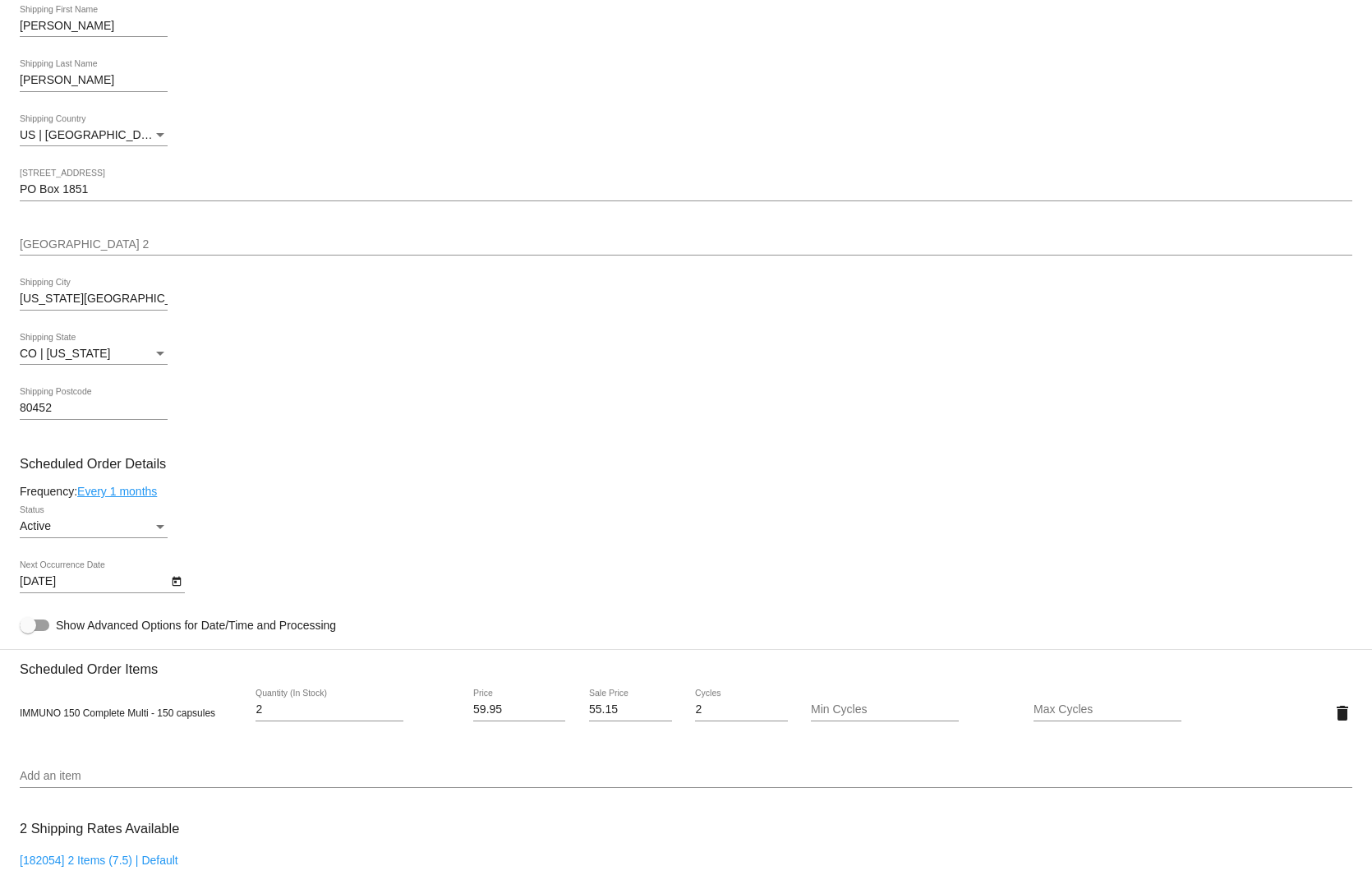
scroll to position [0, 0]
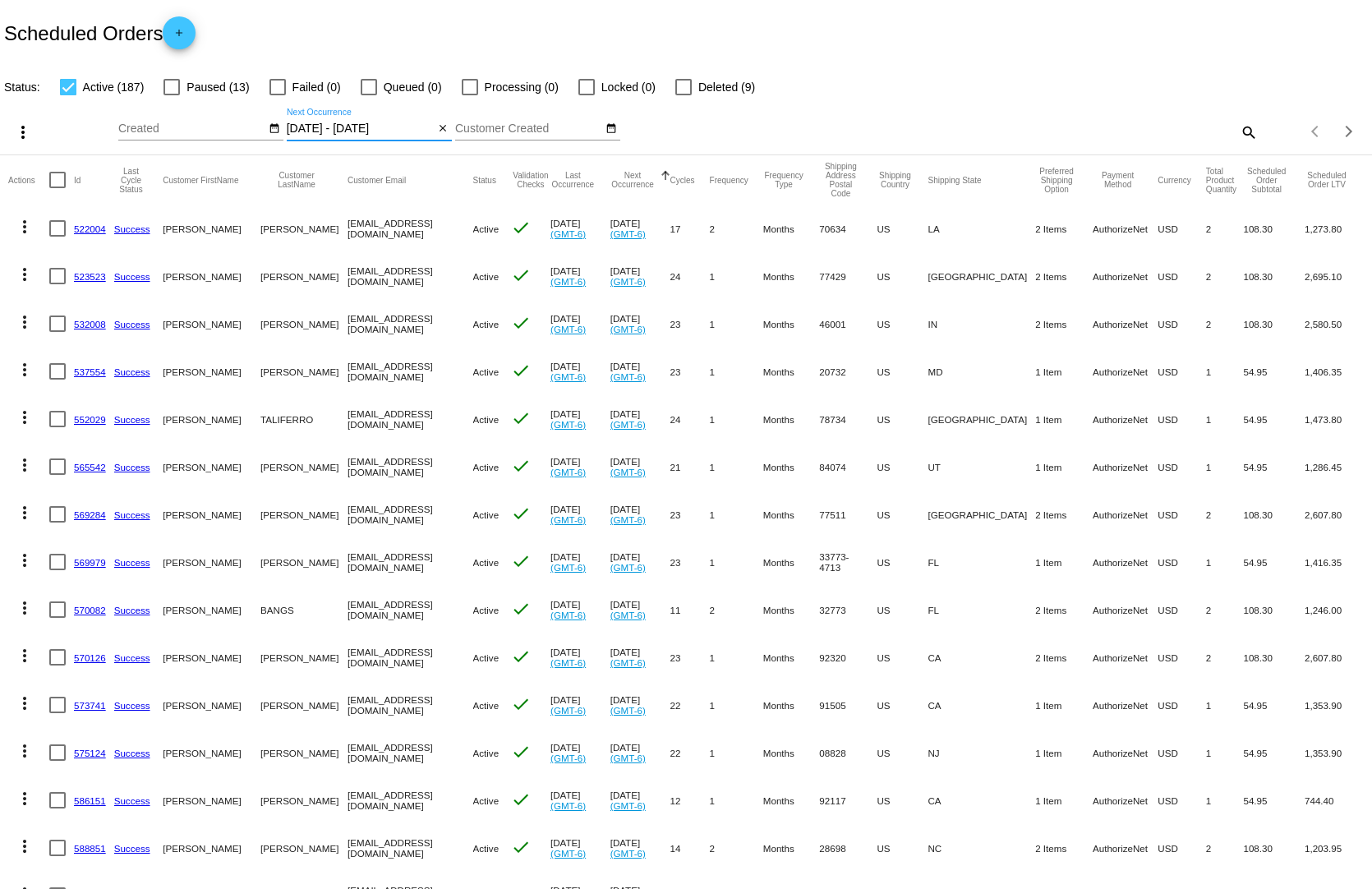
click at [337, 123] on input "[DATE] - [DATE]" at bounding box center [361, 129] width 148 height 13
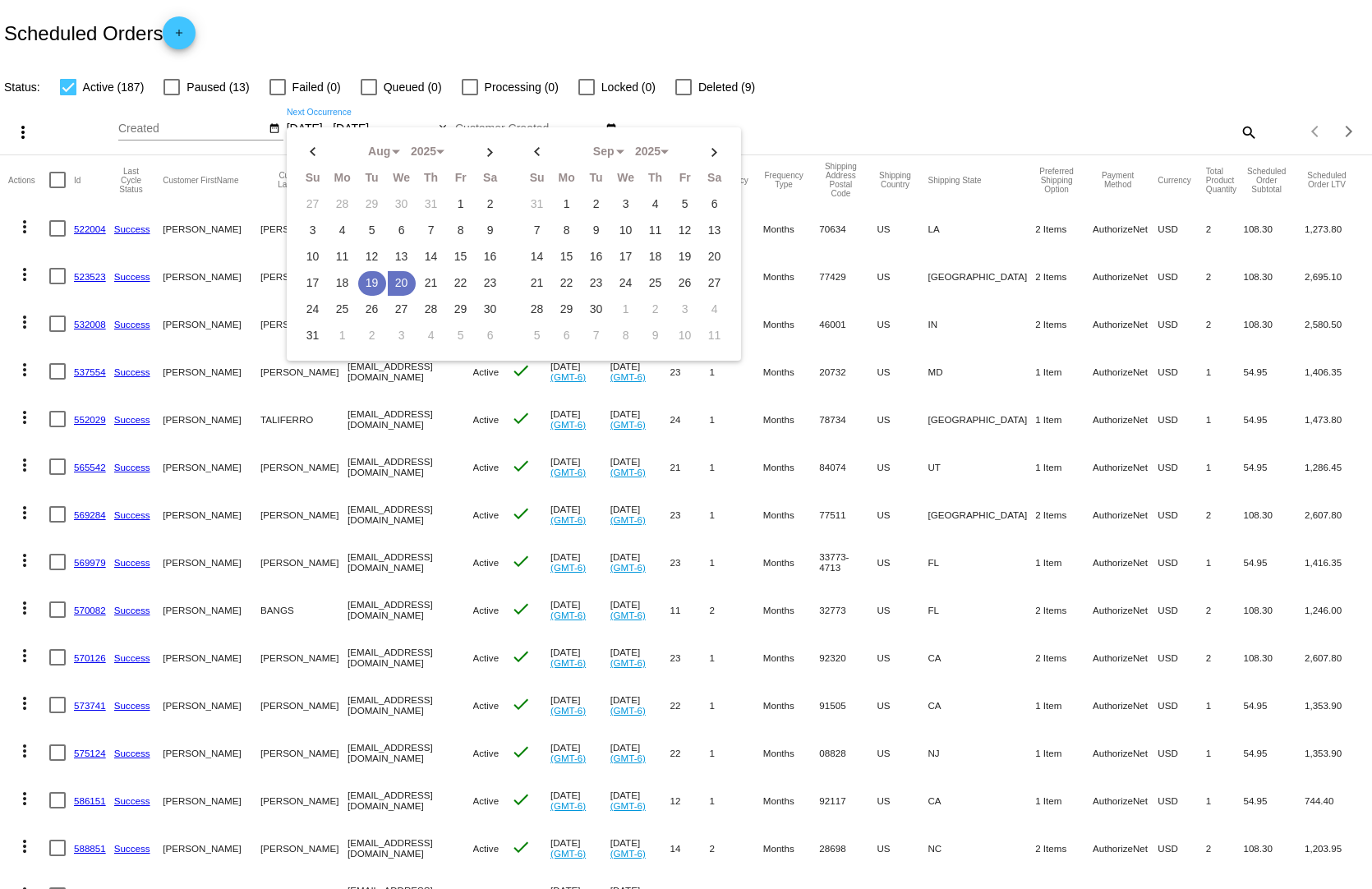
click at [362, 271] on td "19" at bounding box center [372, 284] width 28 height 25
type input "[DATE] - [DATE]"
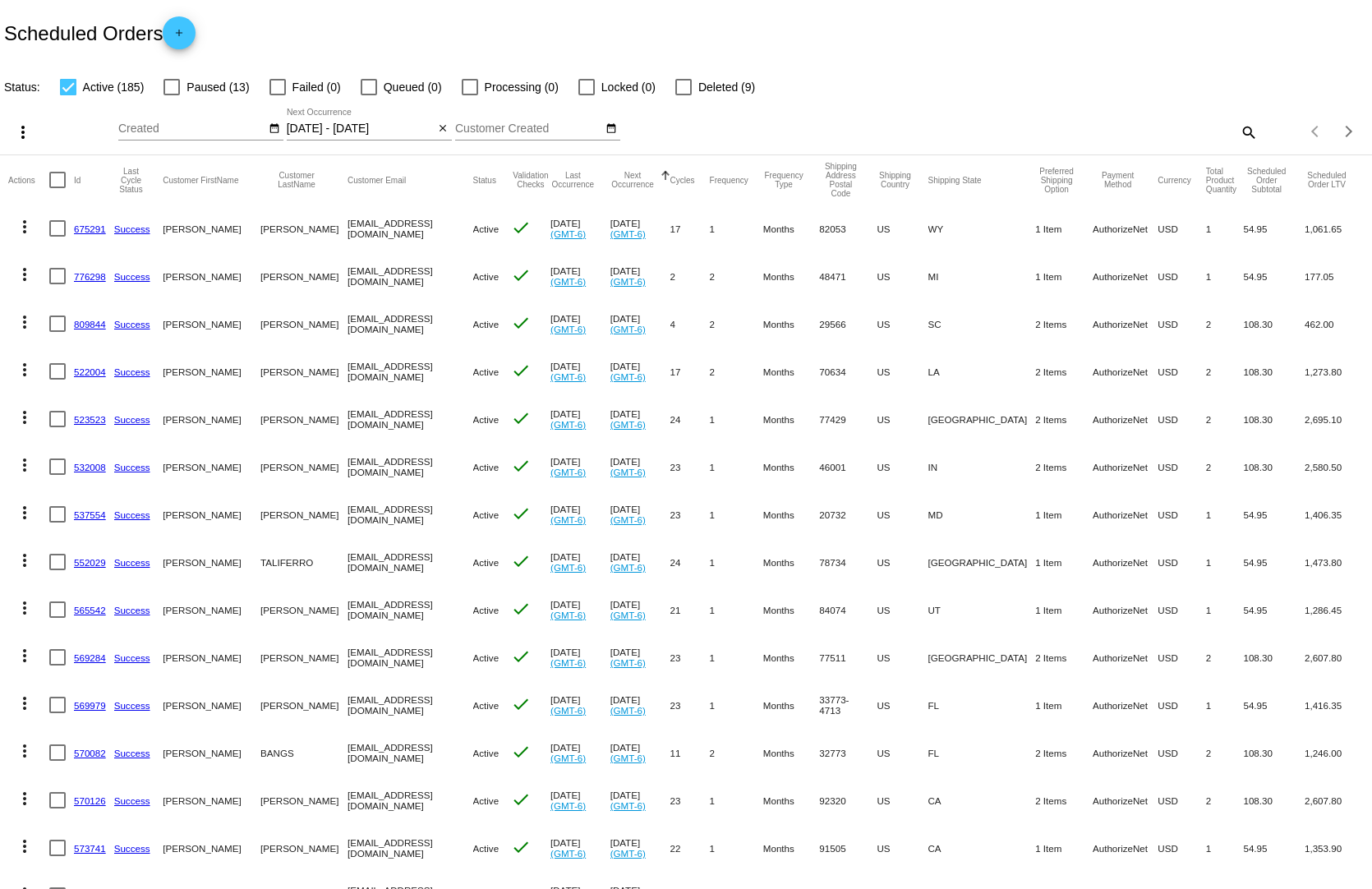
drag, startPoint x: 1197, startPoint y: 824, endPoint x: 977, endPoint y: 830, distance: 220.1
click at [977, 830] on mat-row "more_vert 573741 Success [PERSON_NAME][GEOGRAPHIC_DATA] [EMAIL_ADDRESS][DOMAIN_…" at bounding box center [686, 848] width 1355 height 47
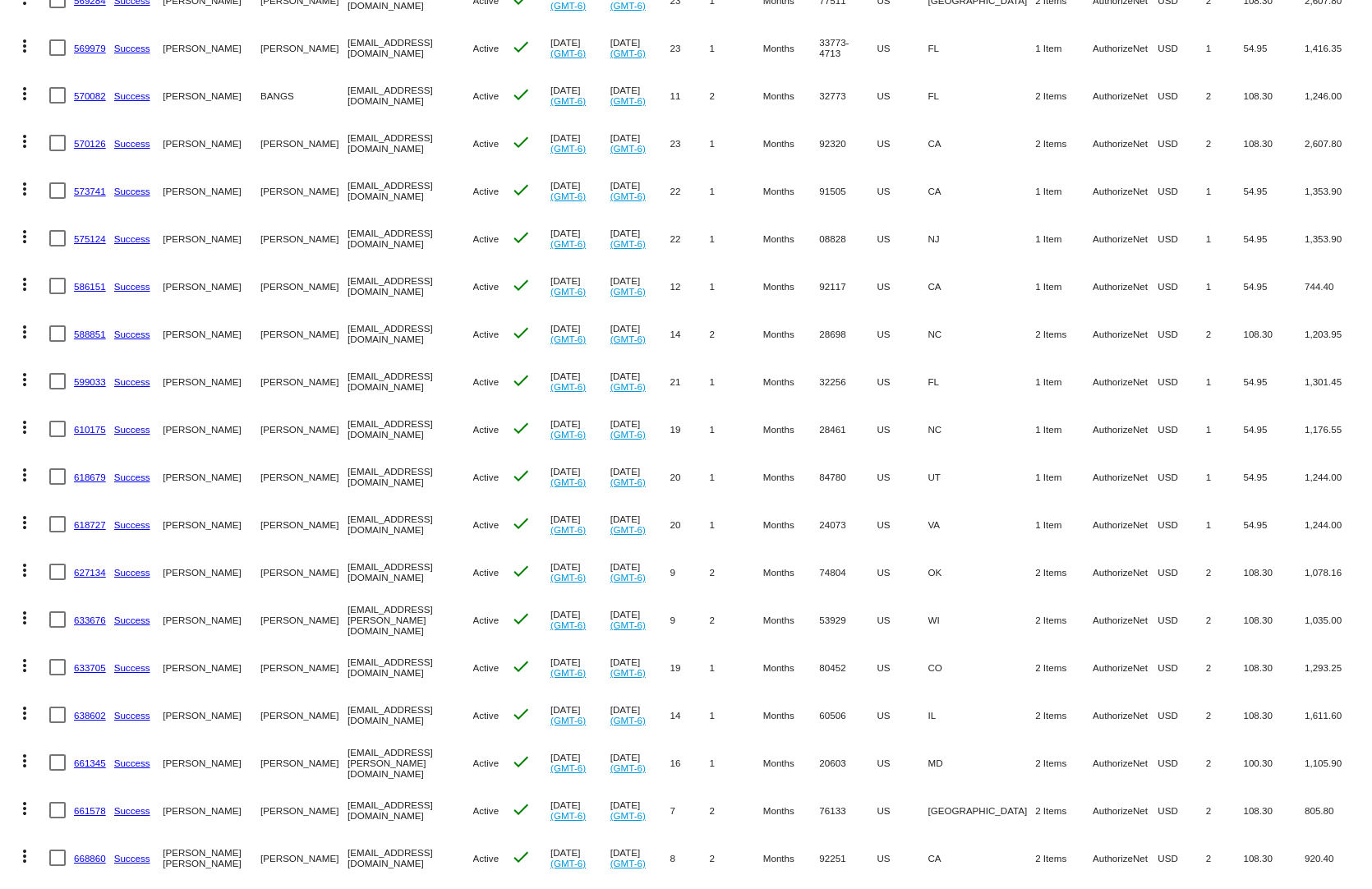
scroll to position [740, 0]
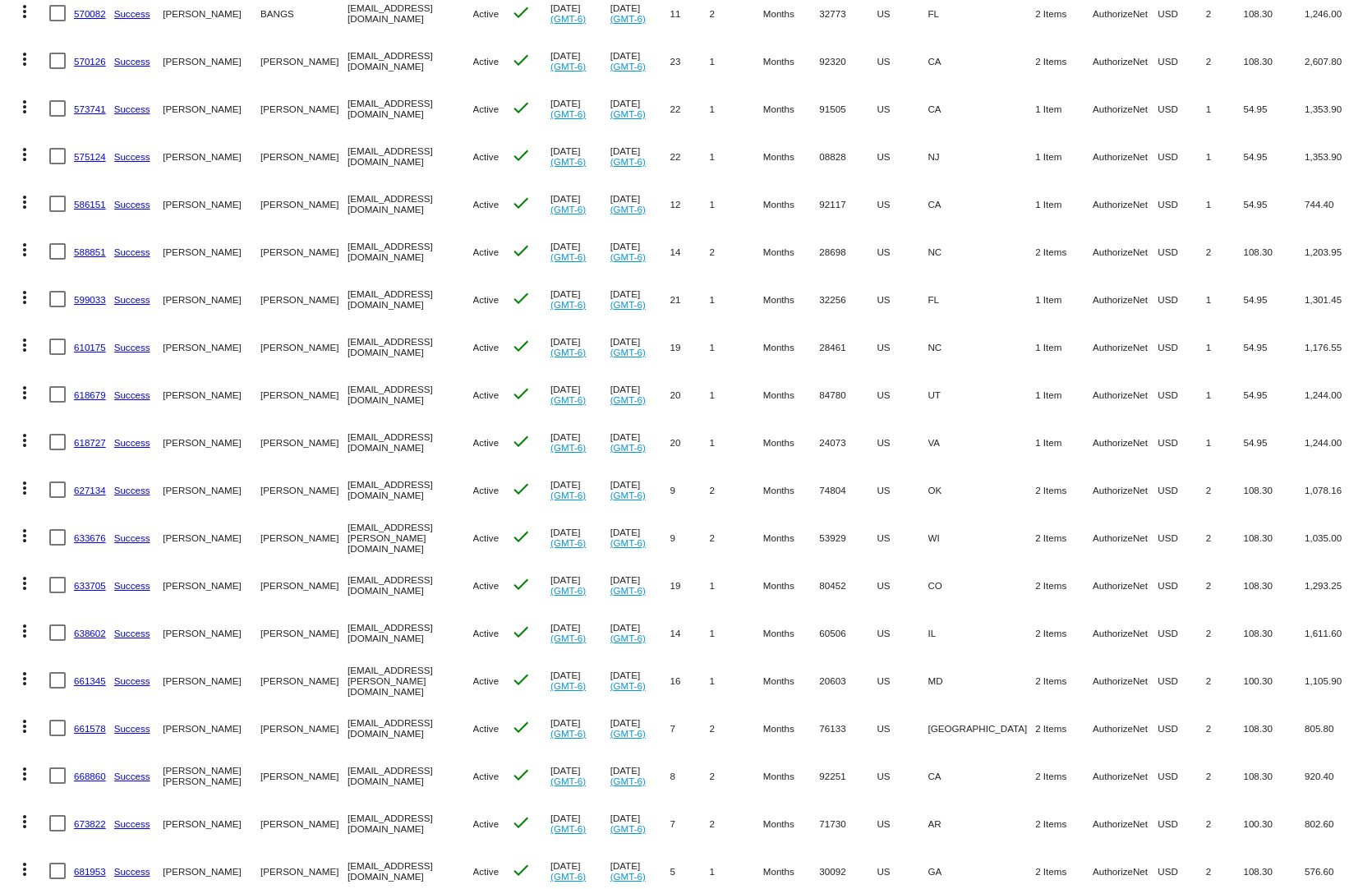
click at [84, 675] on link "661345" at bounding box center [90, 680] width 32 height 11
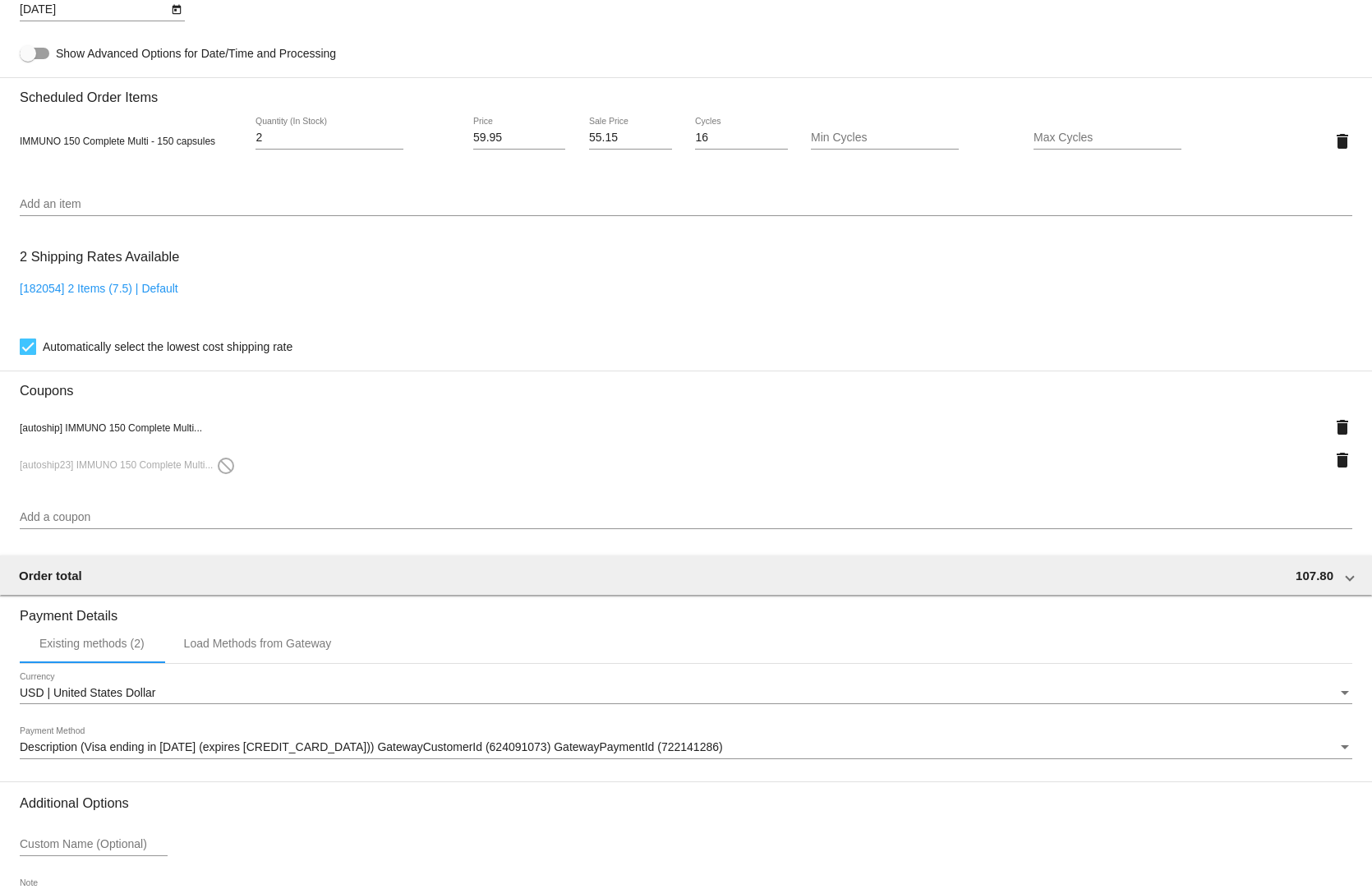
scroll to position [1150, 0]
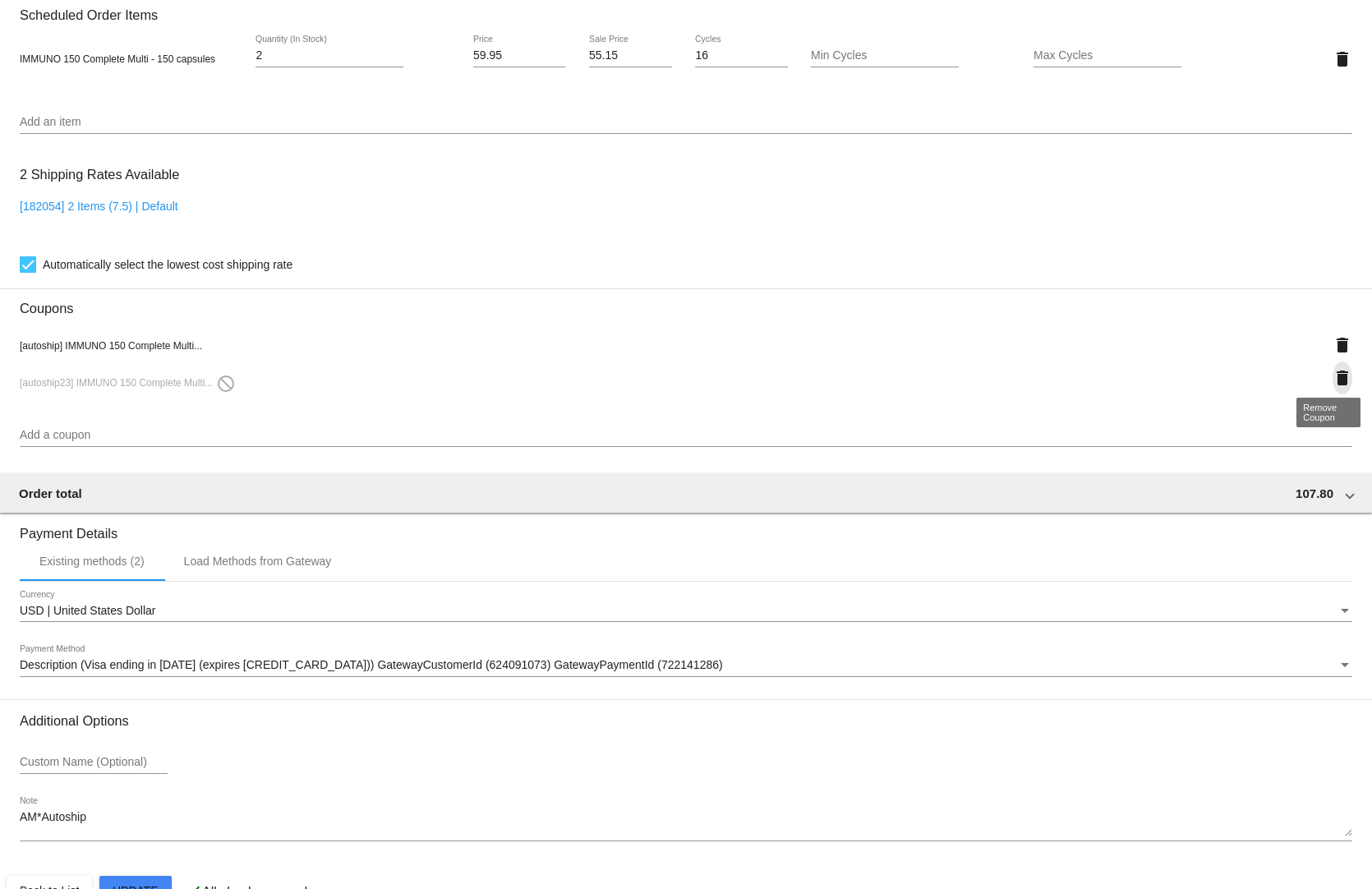
click at [1332, 368] on mat-icon "delete" at bounding box center [1342, 378] width 20 height 20
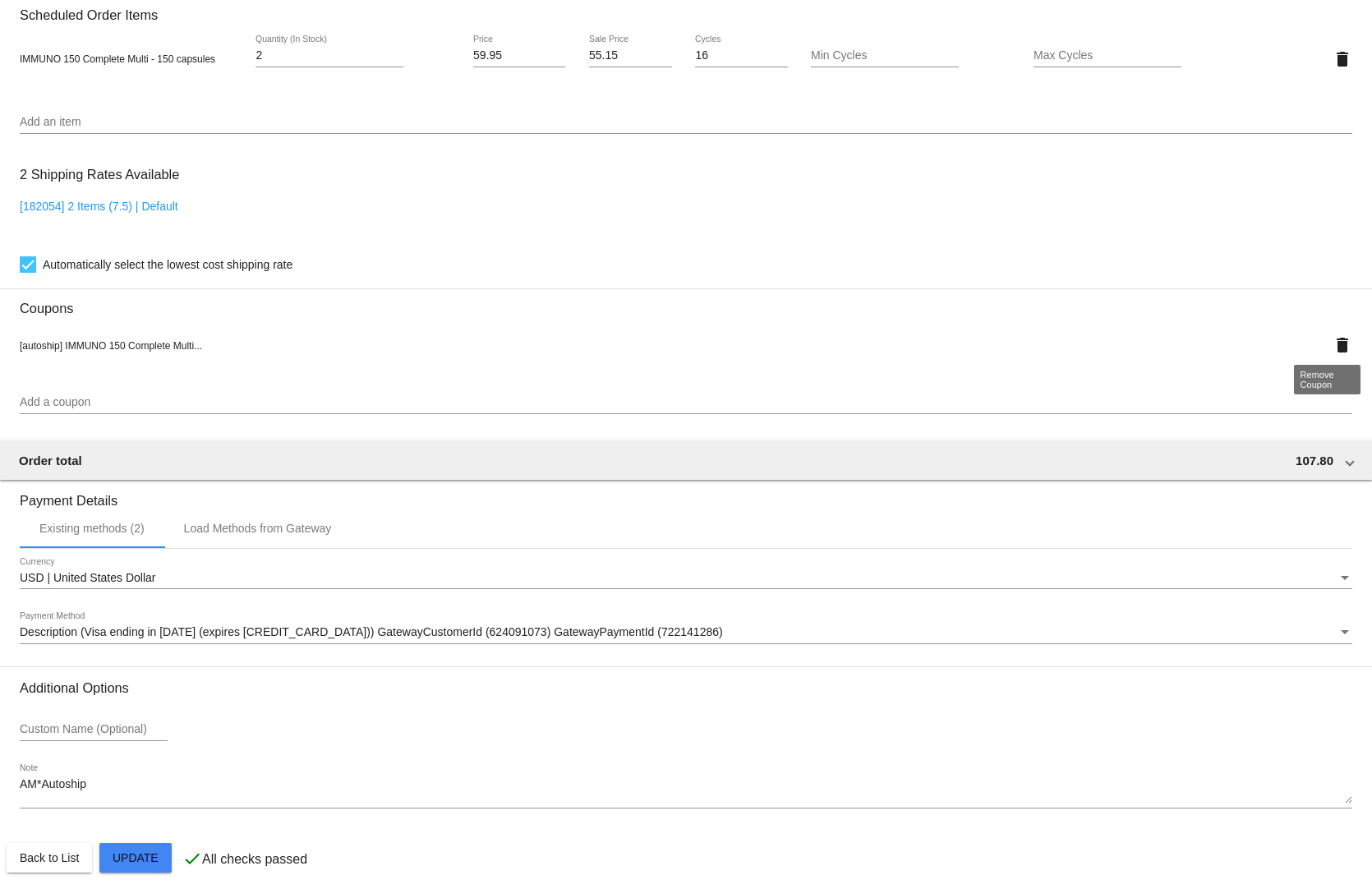
click at [1332, 338] on mat-icon "delete" at bounding box center [1342, 345] width 20 height 20
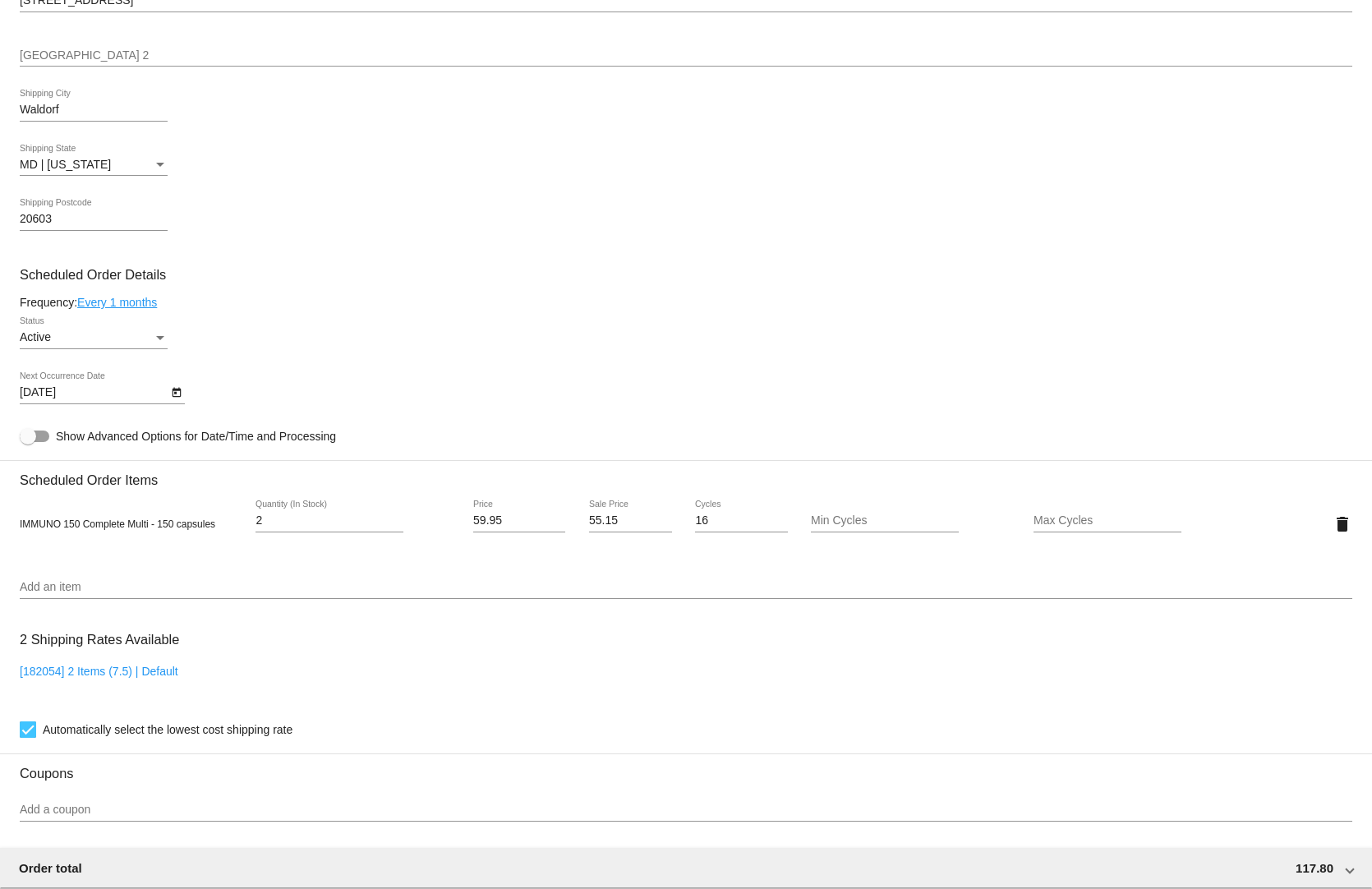
scroll to position [850, 0]
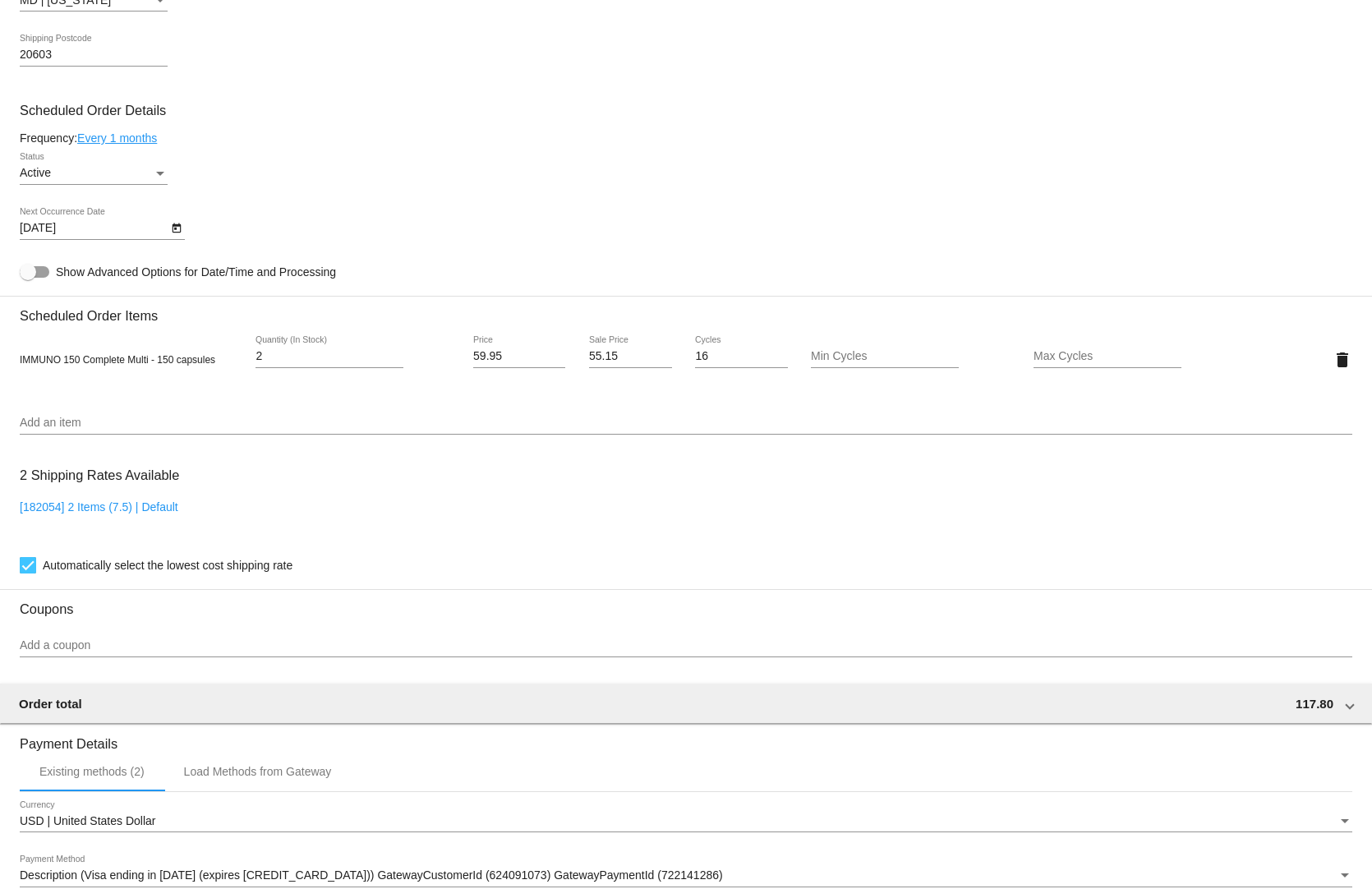
click at [80, 639] on input "Add a coupon" at bounding box center [686, 646] width 1332 height 13
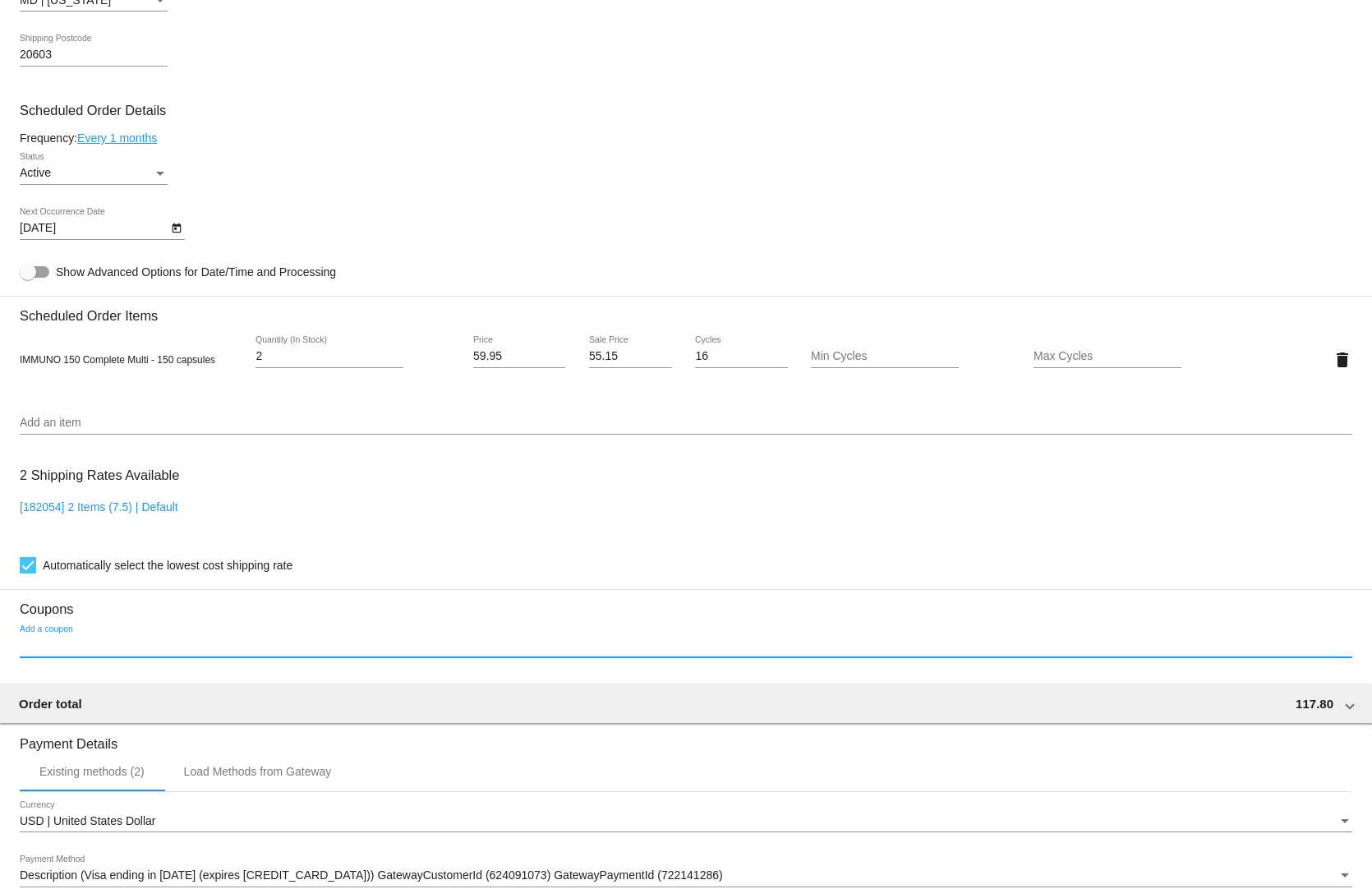
click at [147, 625] on div "Add a coupon" at bounding box center [686, 641] width 1332 height 32
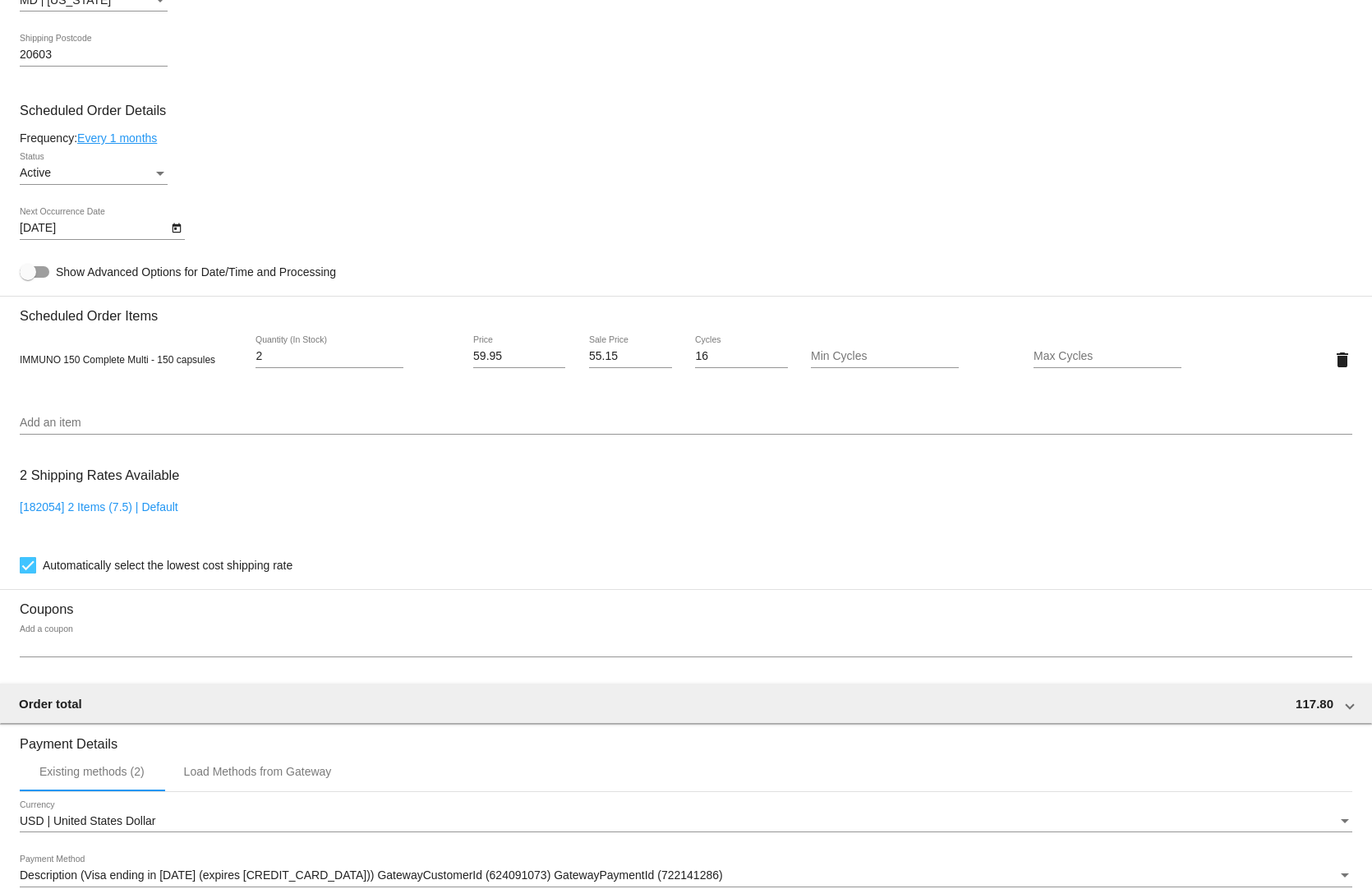
click at [41, 629] on div "Add a coupon" at bounding box center [686, 641] width 1332 height 32
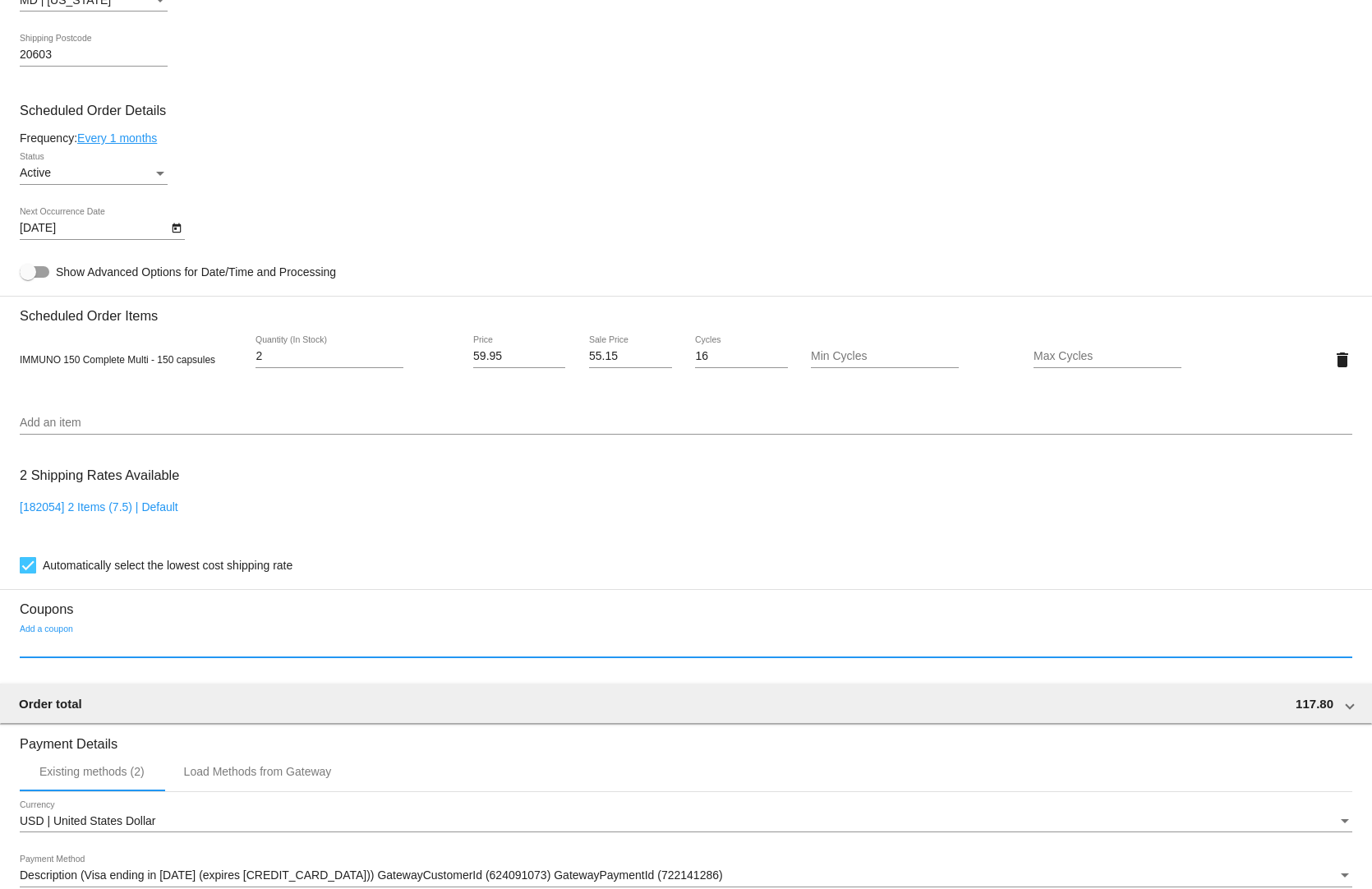
click at [53, 640] on input "Add a coupon" at bounding box center [686, 646] width 1332 height 13
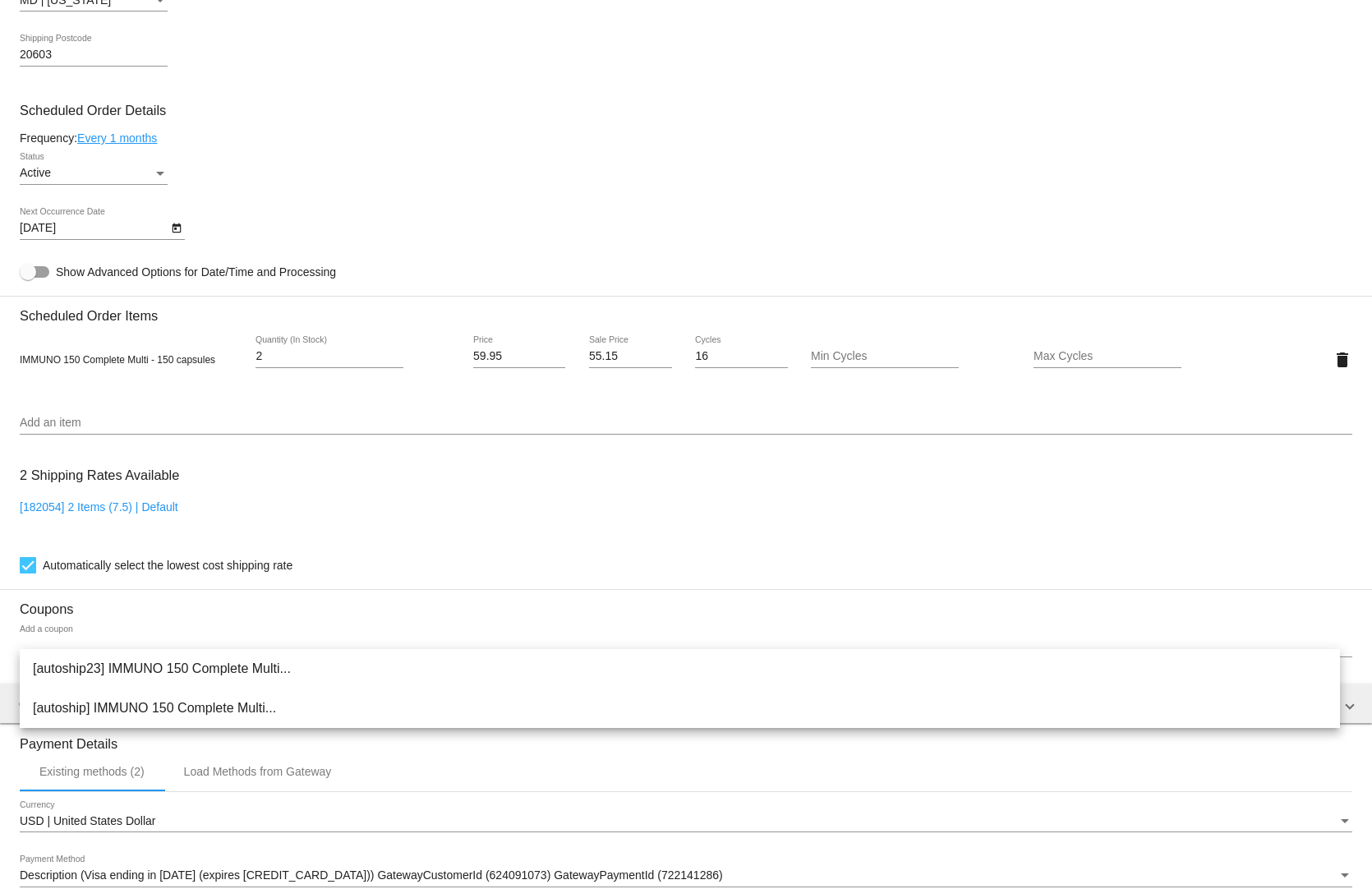
click at [58, 625] on div "Add a coupon" at bounding box center [686, 641] width 1332 height 32
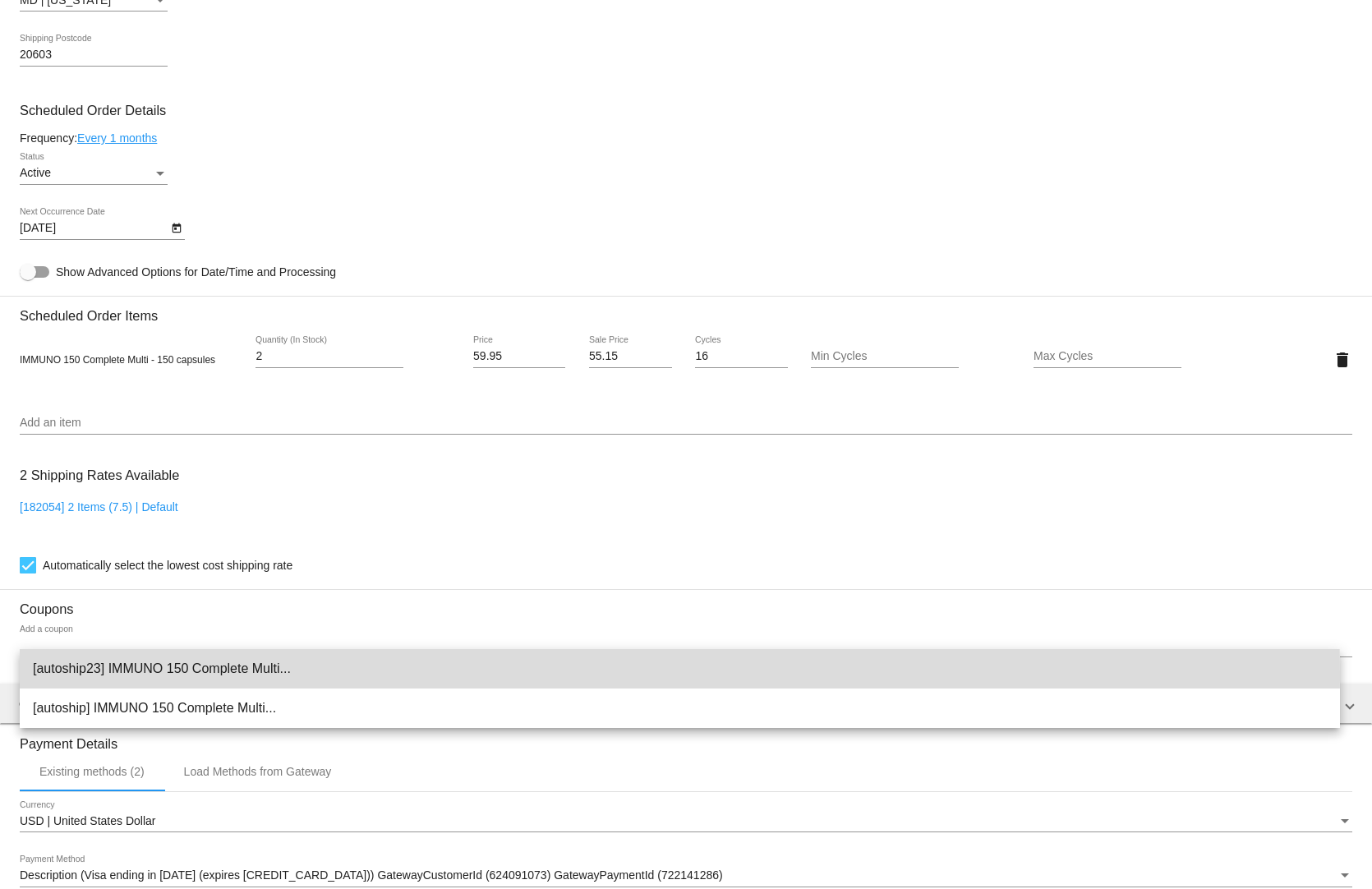
click at [84, 674] on span "[autoship23] IMMUNO 150 Complete Multi..." at bounding box center [680, 669] width 1294 height 40
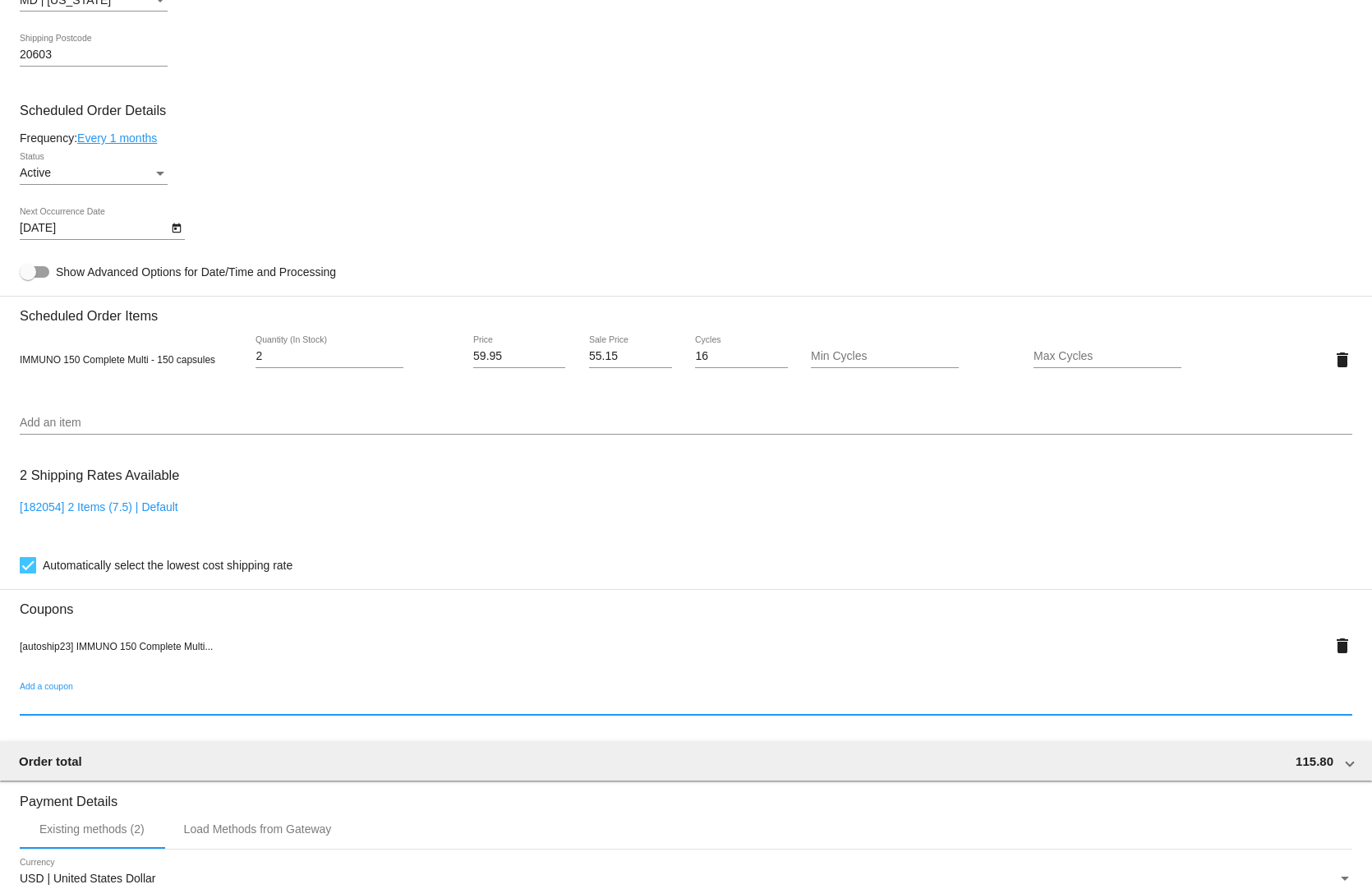
scroll to position [1154, 0]
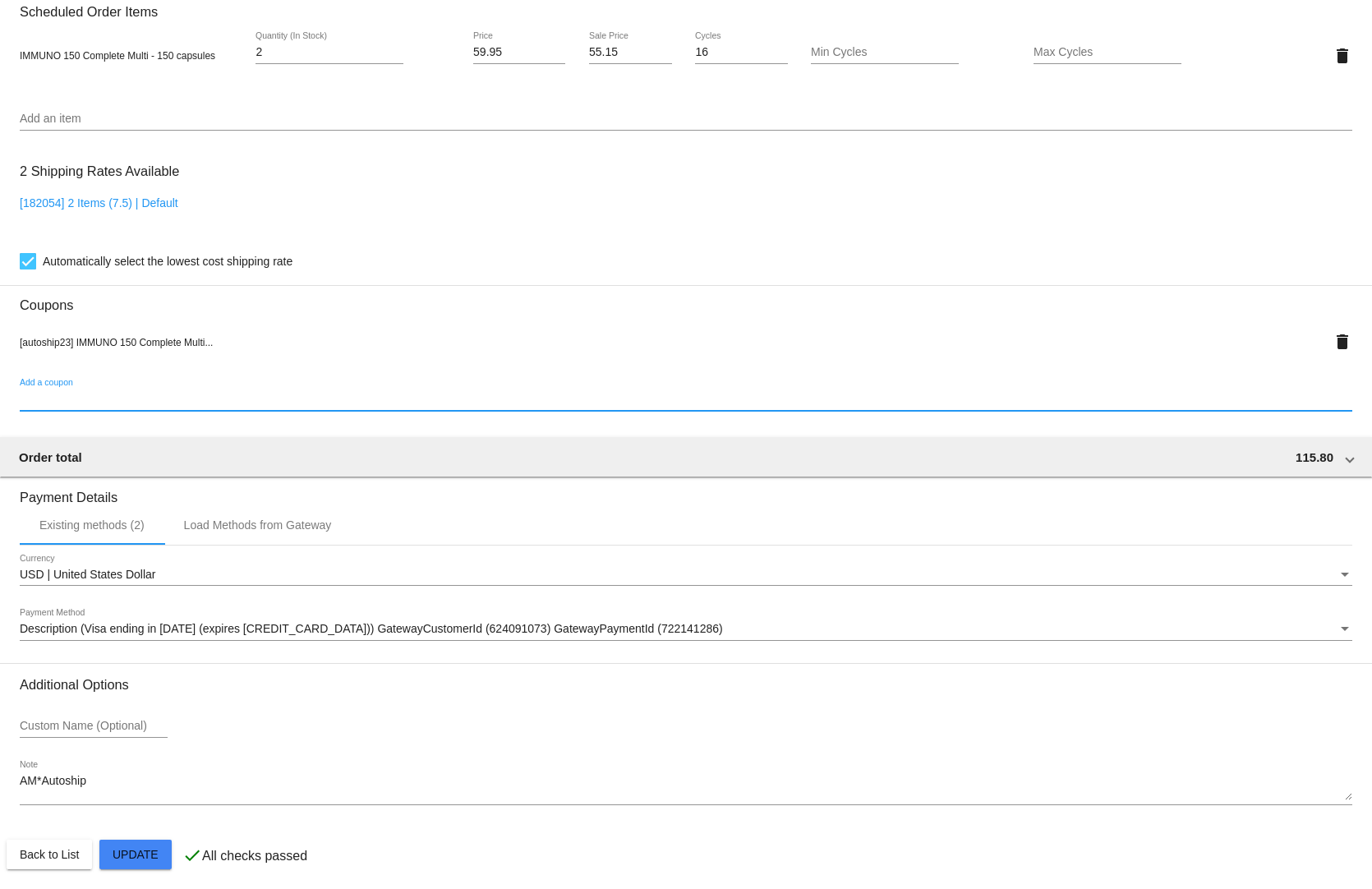
click at [121, 848] on mat-card "Customer 2794918: [PERSON_NAME] [EMAIL_ADDRESS][PERSON_NAME][DOMAIN_NAME] Custo…" at bounding box center [686, 45] width 1372 height 1701
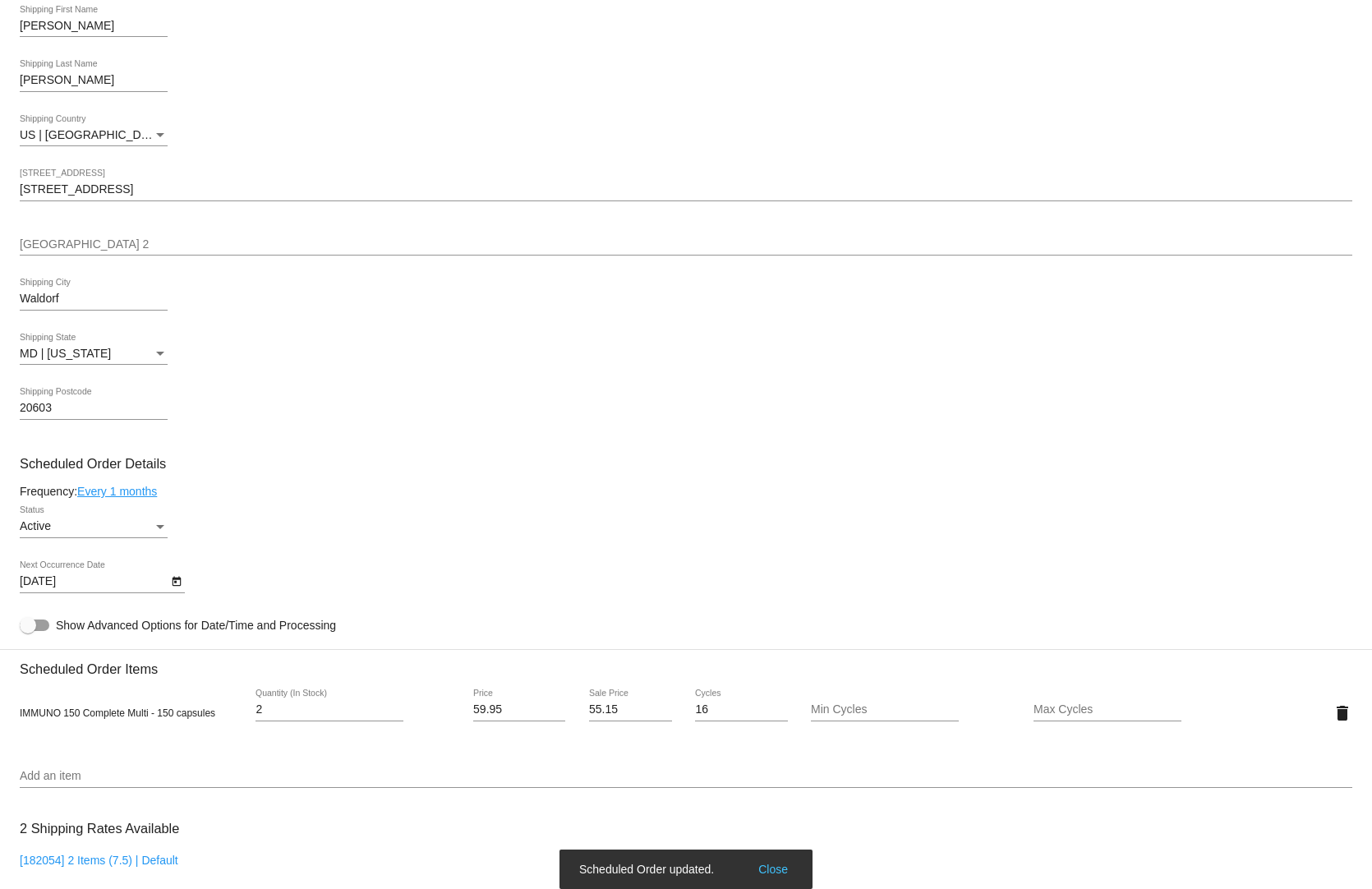
scroll to position [85, 0]
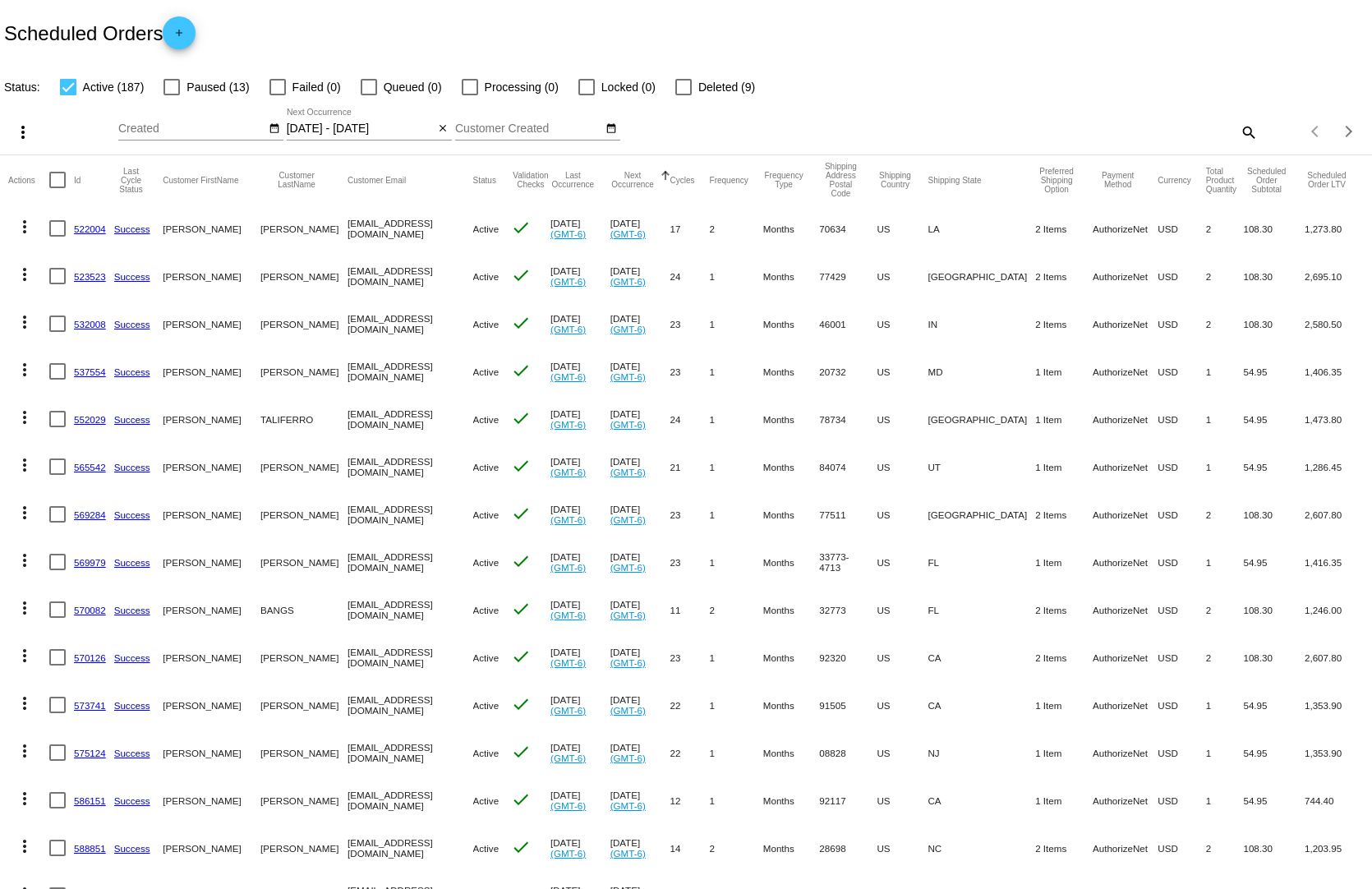
click at [344, 123] on input "[DATE] - [DATE]" at bounding box center [361, 129] width 148 height 13
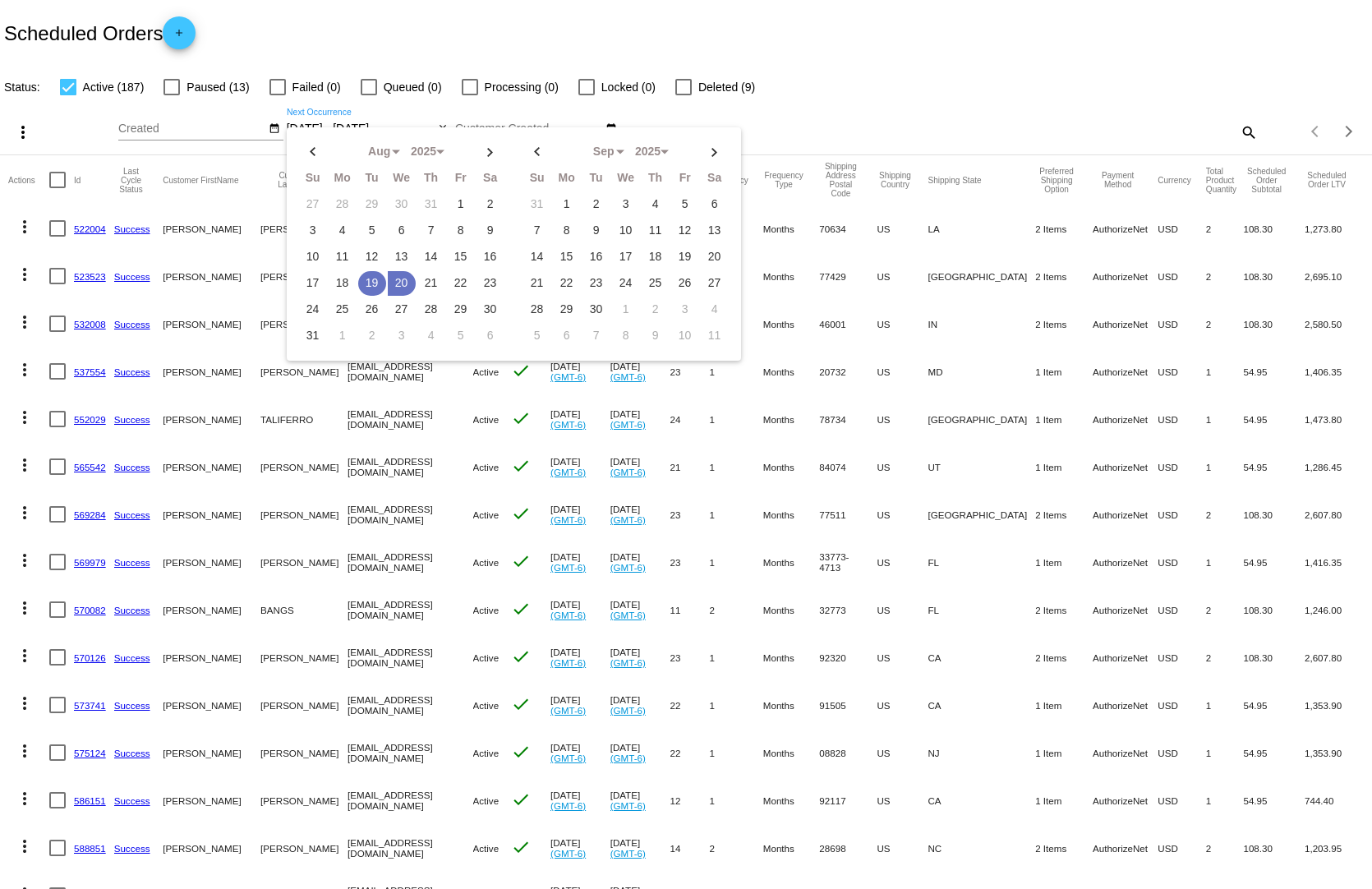
click at [369, 271] on td "19" at bounding box center [372, 284] width 28 height 25
type input "[DATE] - [DATE]"
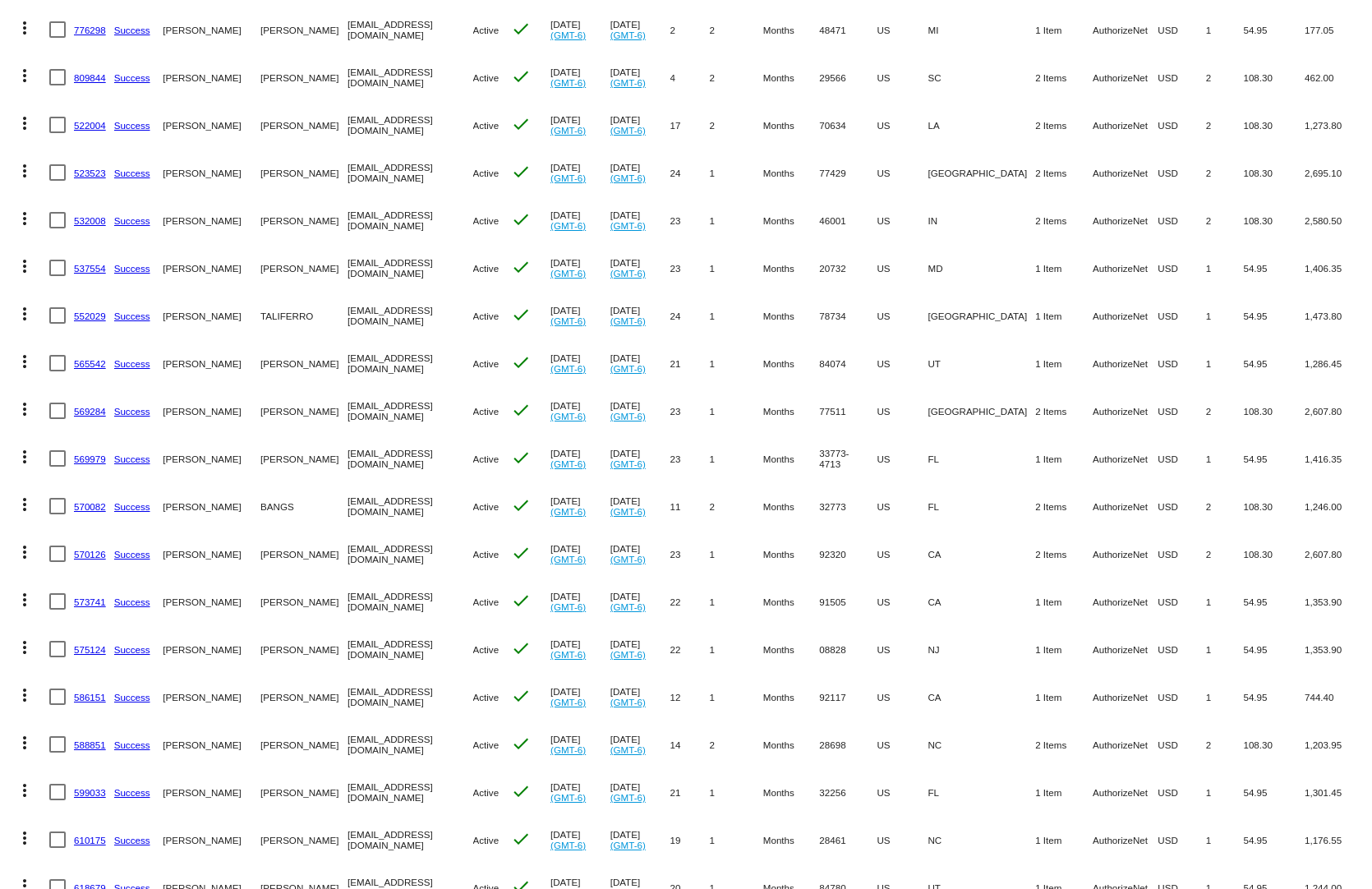
scroll to position [328, 0]
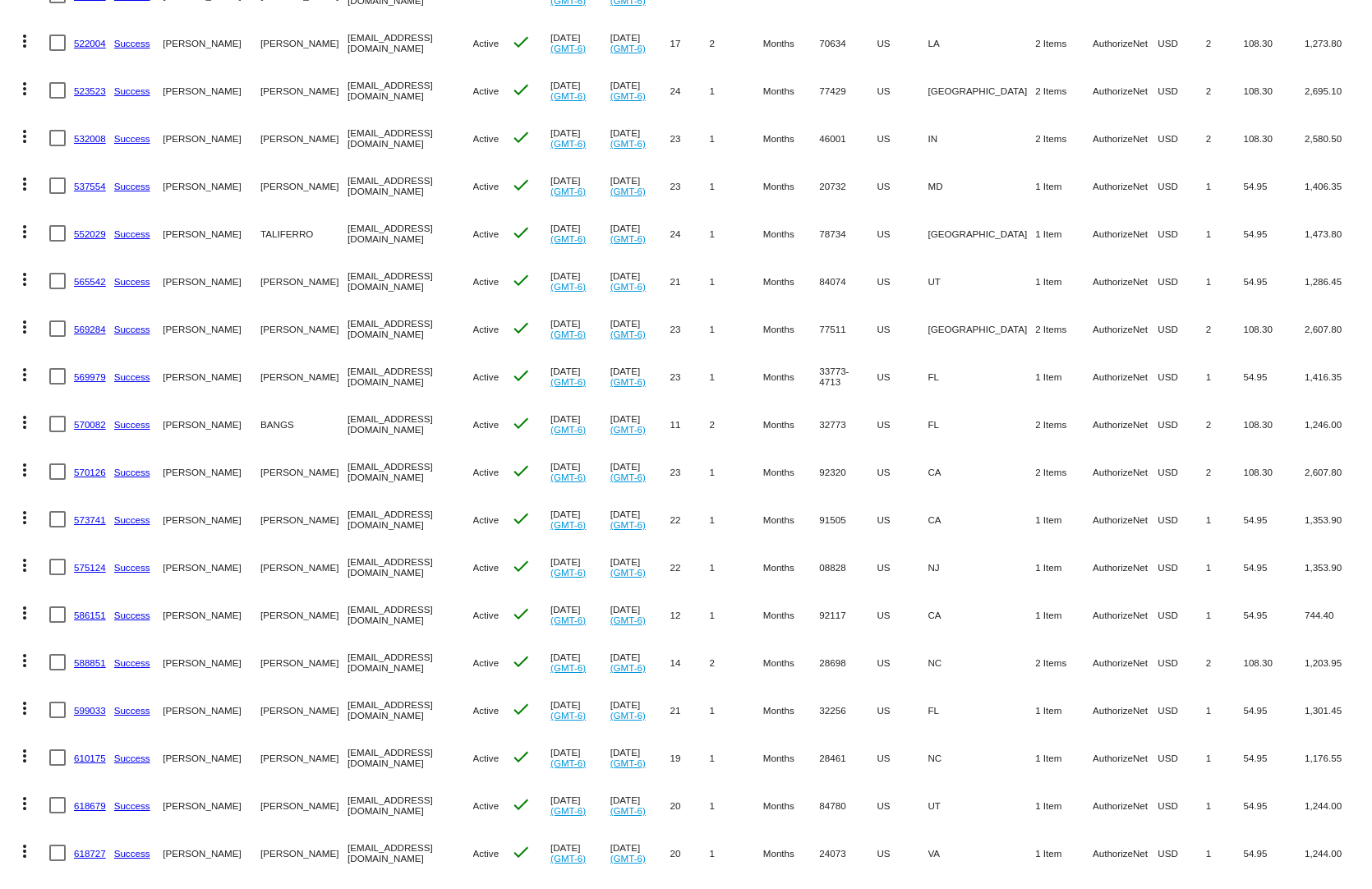
drag, startPoint x: 1181, startPoint y: 666, endPoint x: 944, endPoint y: 663, distance: 237.0
click at [944, 663] on mat-row "more_vert 588851 Success [PERSON_NAME] [EMAIL_ADDRESS][DOMAIN_NAME] Active chec…" at bounding box center [686, 662] width 1355 height 47
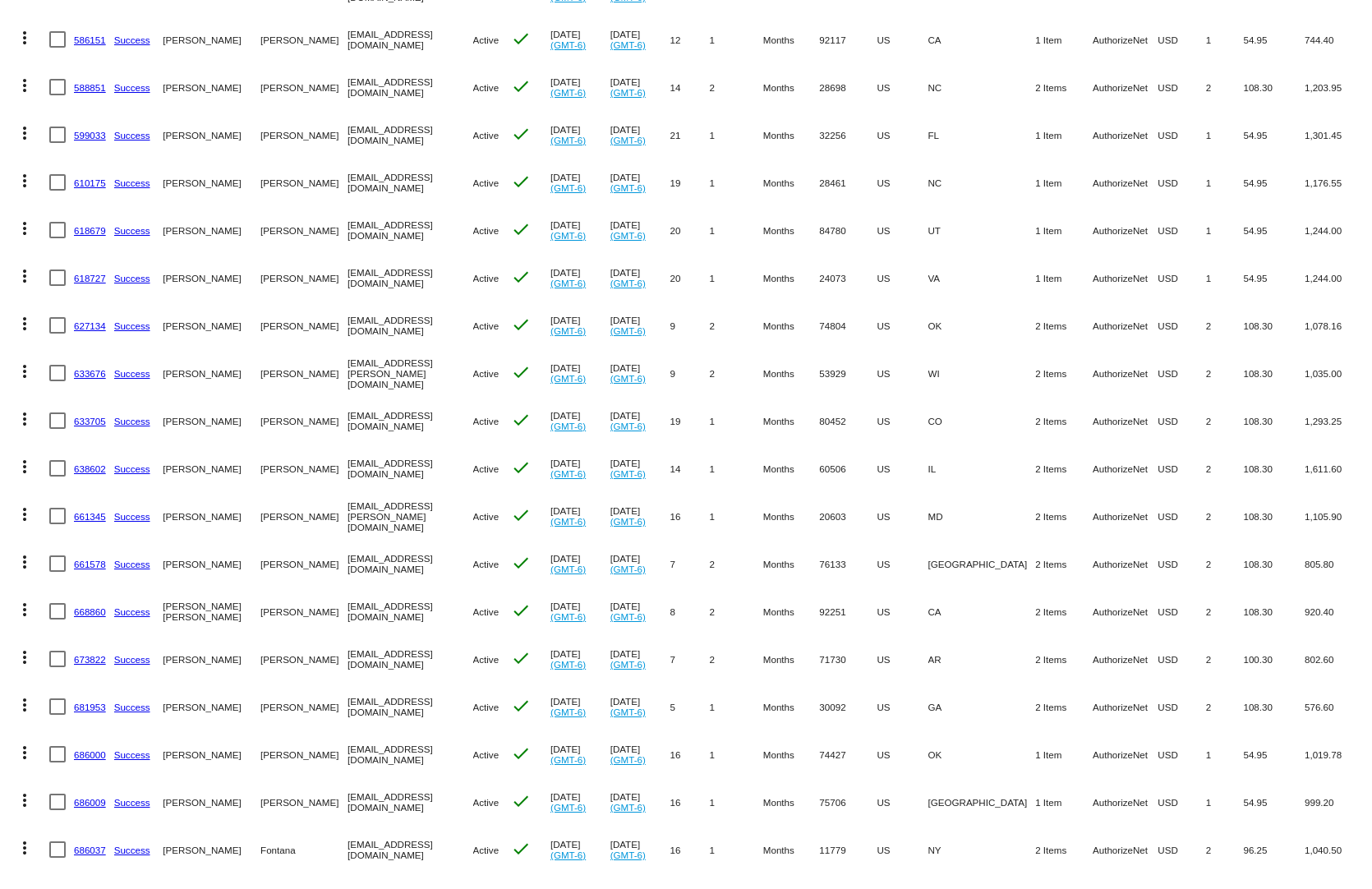
drag, startPoint x: 1094, startPoint y: 653, endPoint x: 1011, endPoint y: 663, distance: 83.6
click at [1011, 663] on mat-row "more_vert 673822 Success [PERSON_NAME] [EMAIL_ADDRESS][DOMAIN_NAME] Active chec…" at bounding box center [686, 658] width 1355 height 47
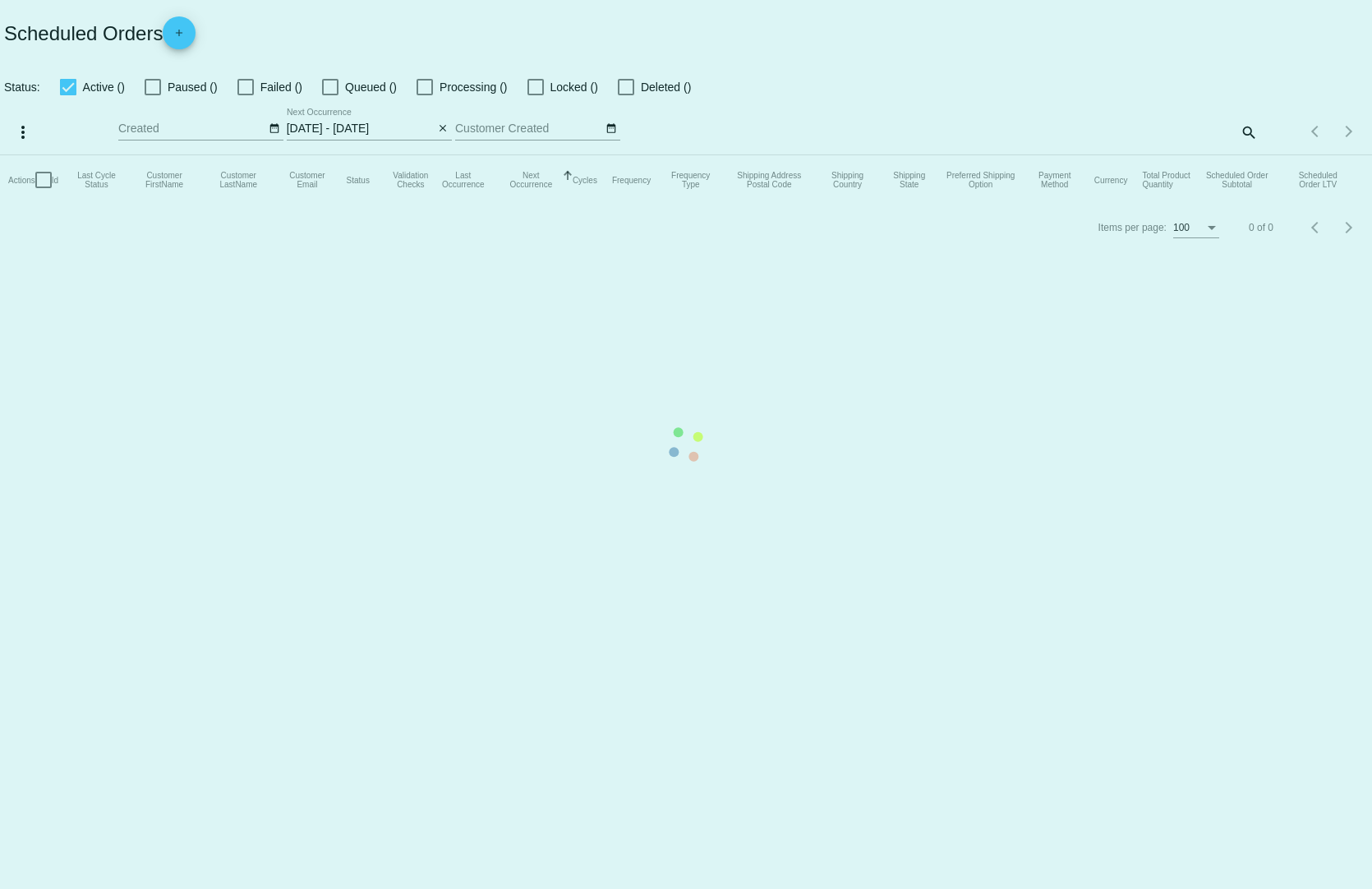
select select "7"
select select "2025"
select select "8"
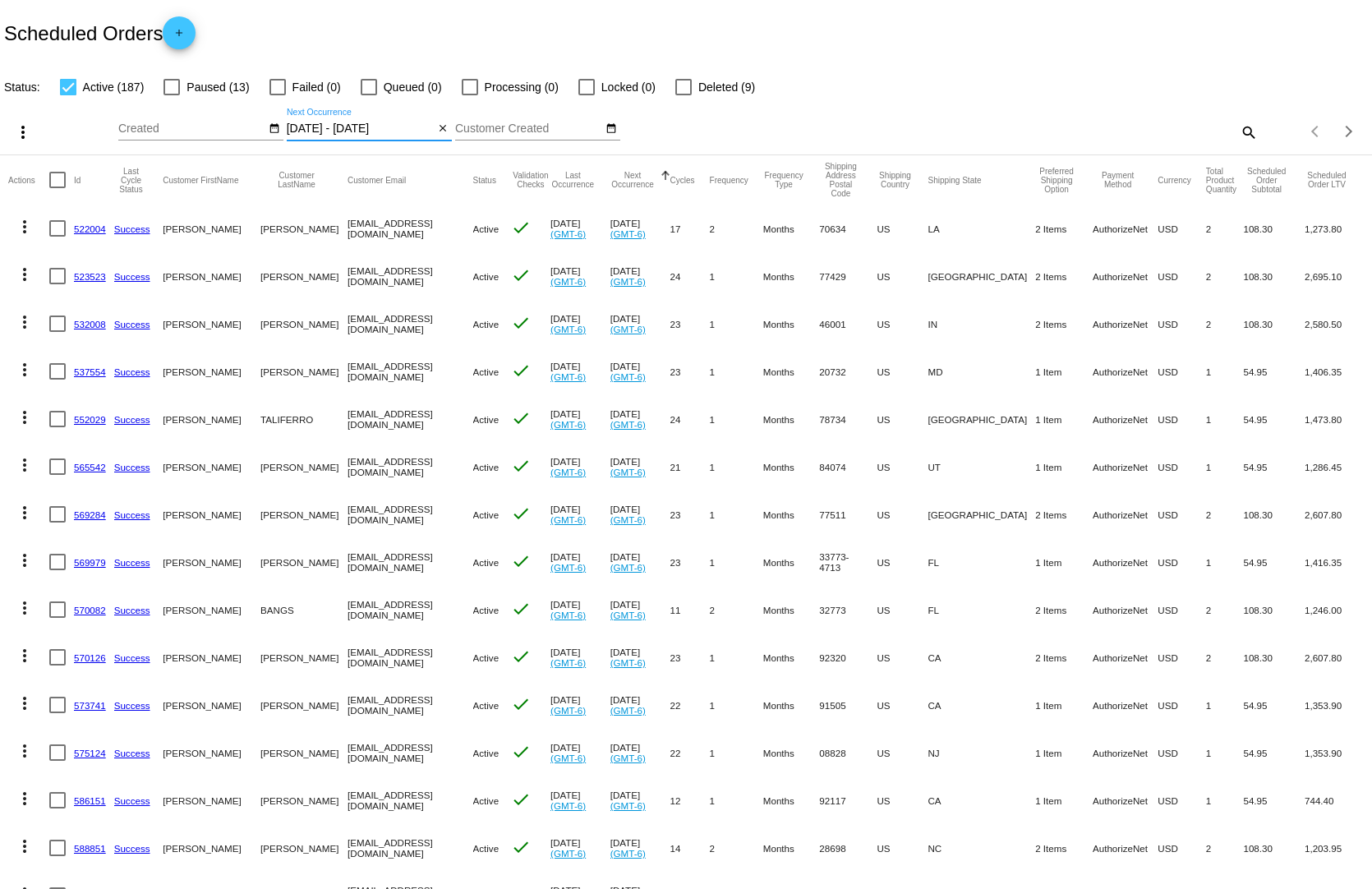
click at [399, 123] on input "[DATE] - [DATE]" at bounding box center [361, 129] width 148 height 13
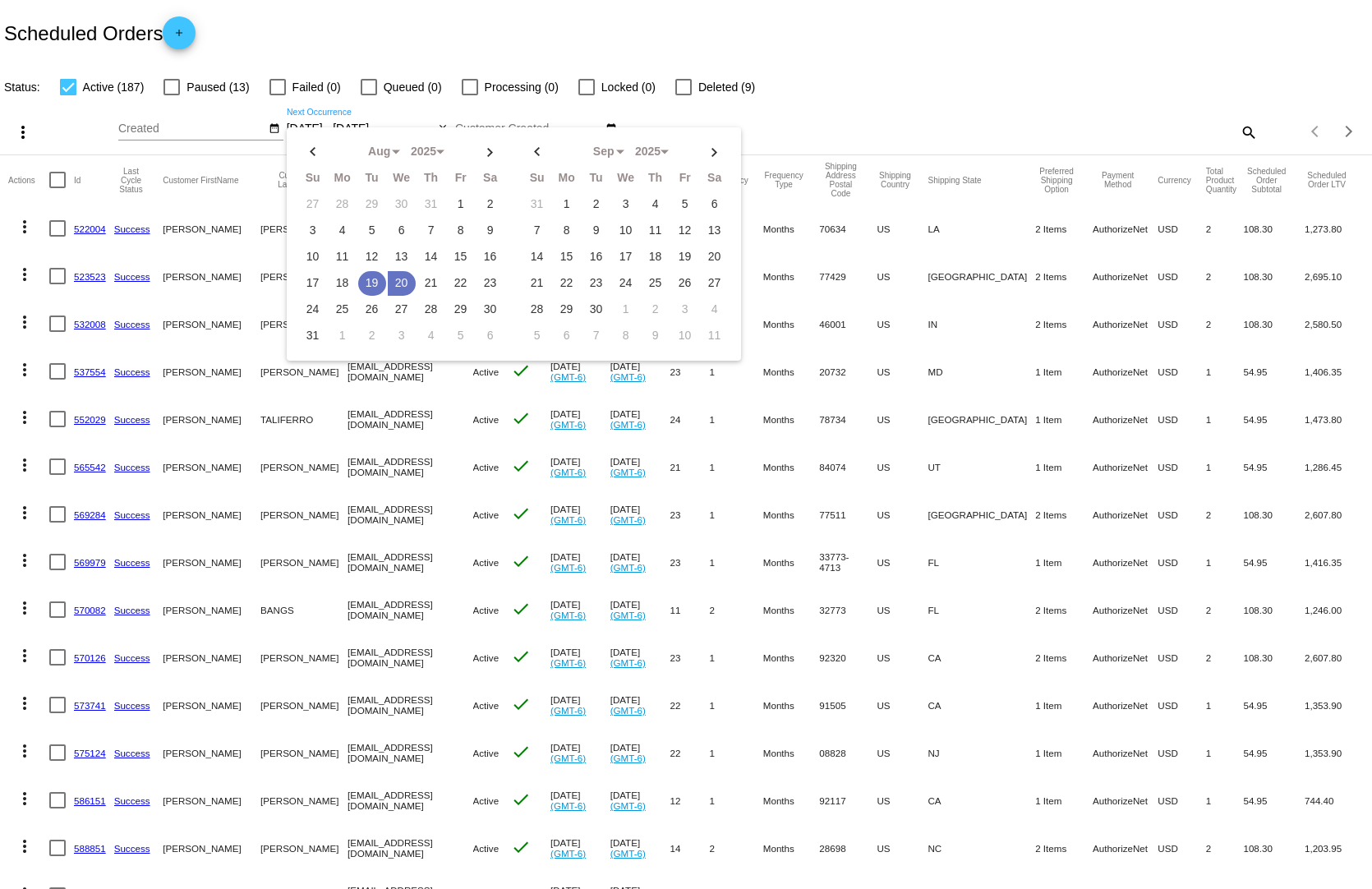
click at [363, 271] on td "19" at bounding box center [372, 284] width 28 height 25
type input "[DATE] - [DATE]"
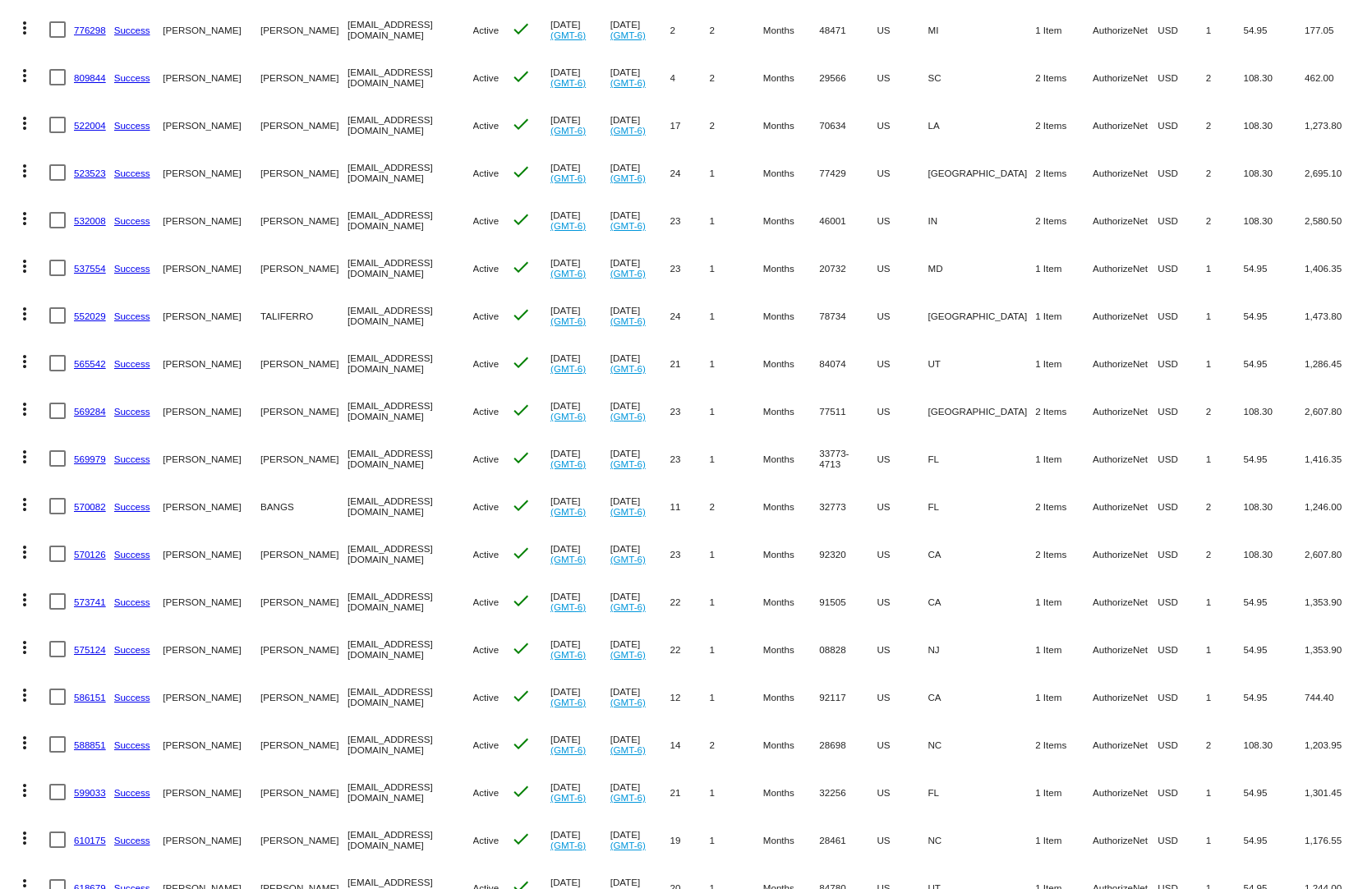
scroll to position [410, 0]
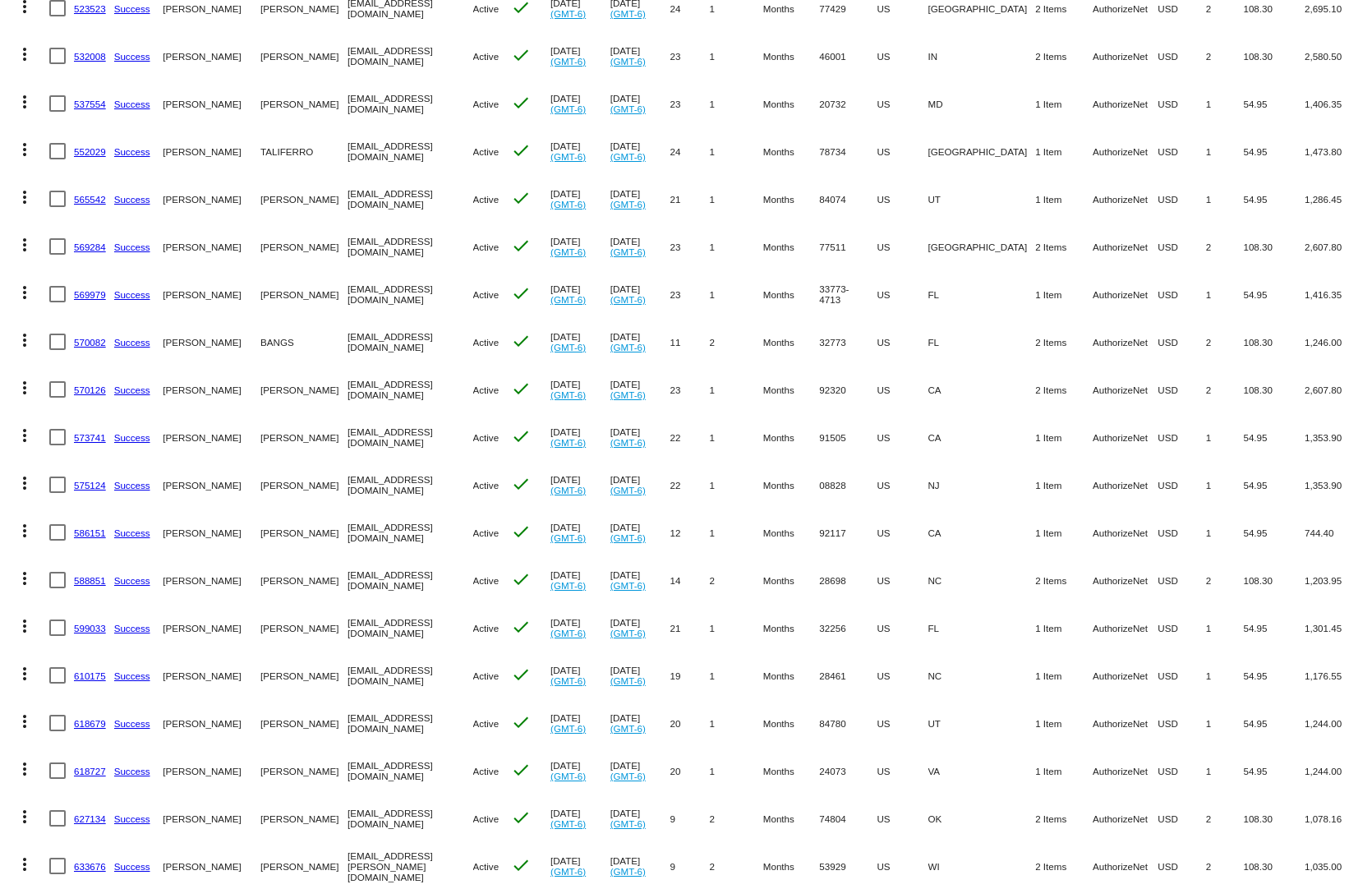
drag, startPoint x: 1131, startPoint y: 647, endPoint x: 851, endPoint y: 653, distance: 280.1
click at [851, 653] on mat-row "more_vert 610175 Success Richard Travis capefearext@yahoo.com Active check Jul …" at bounding box center [686, 675] width 1355 height 47
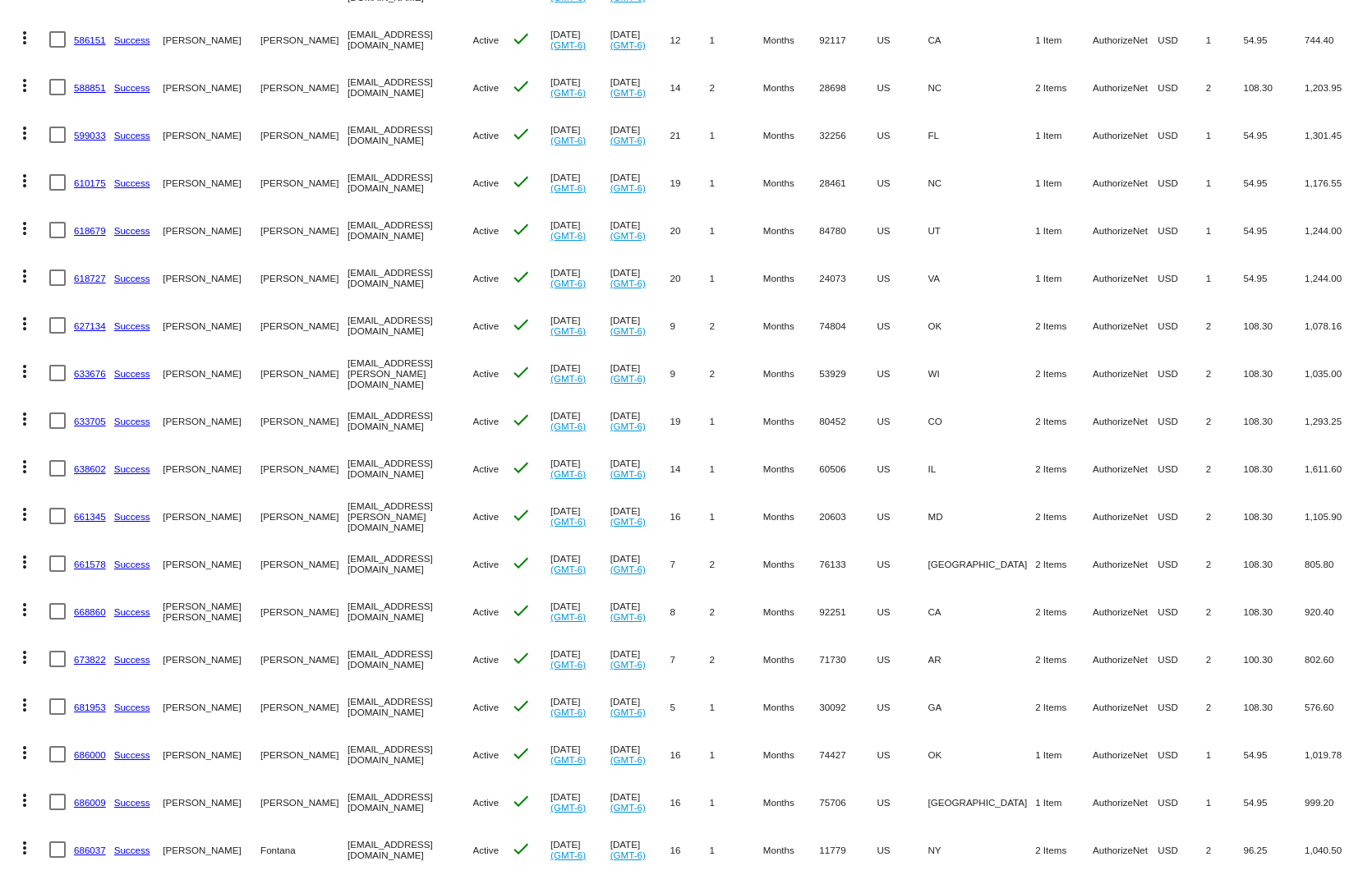
scroll to position [986, 0]
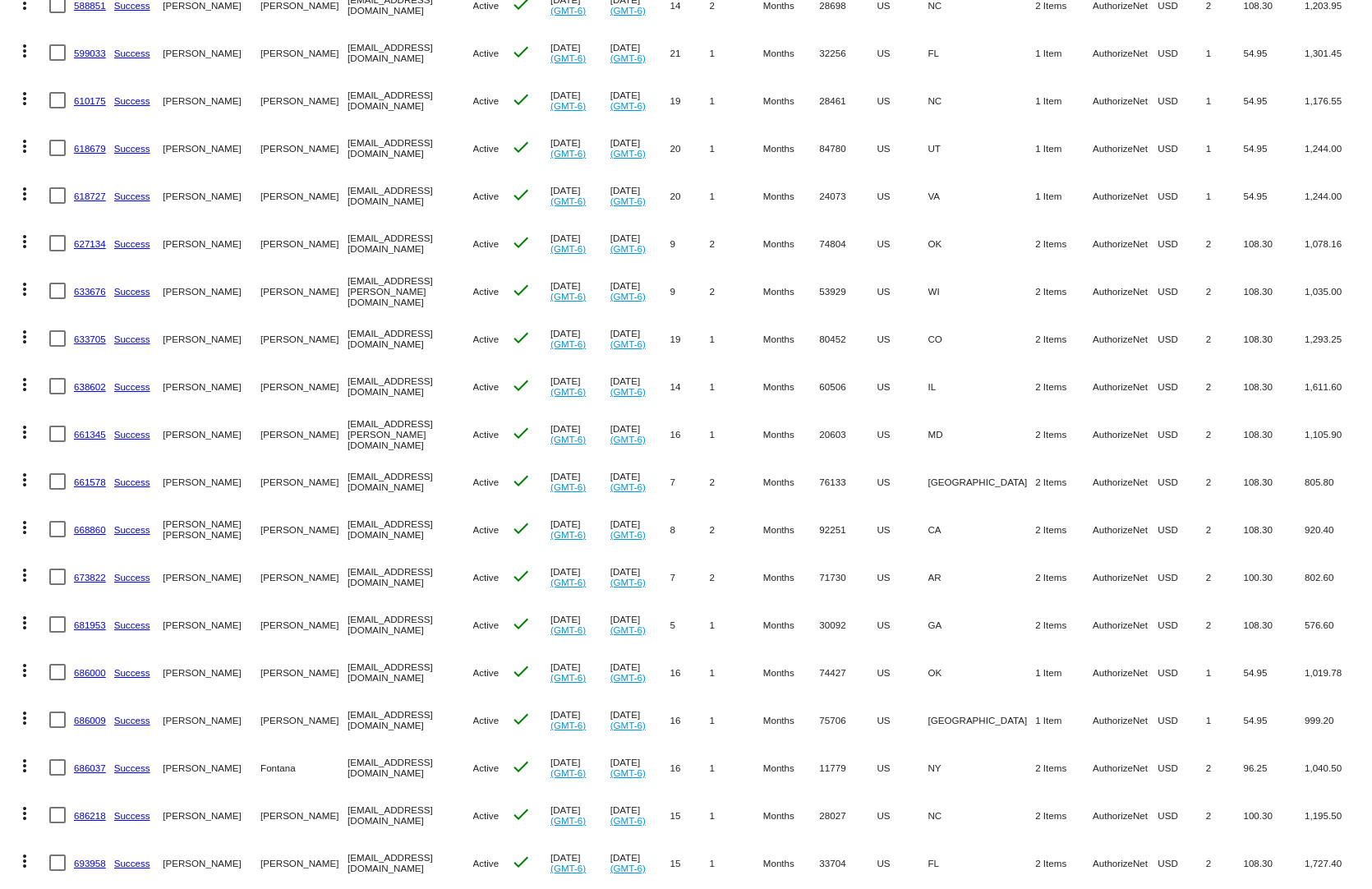
drag, startPoint x: 1035, startPoint y: 616, endPoint x: 852, endPoint y: 630, distance: 183.5
click at [852, 630] on mat-row "more_vert 681953 Success Scott Phillips sphillips@pinnacle-data.com Active chec…" at bounding box center [686, 624] width 1355 height 47
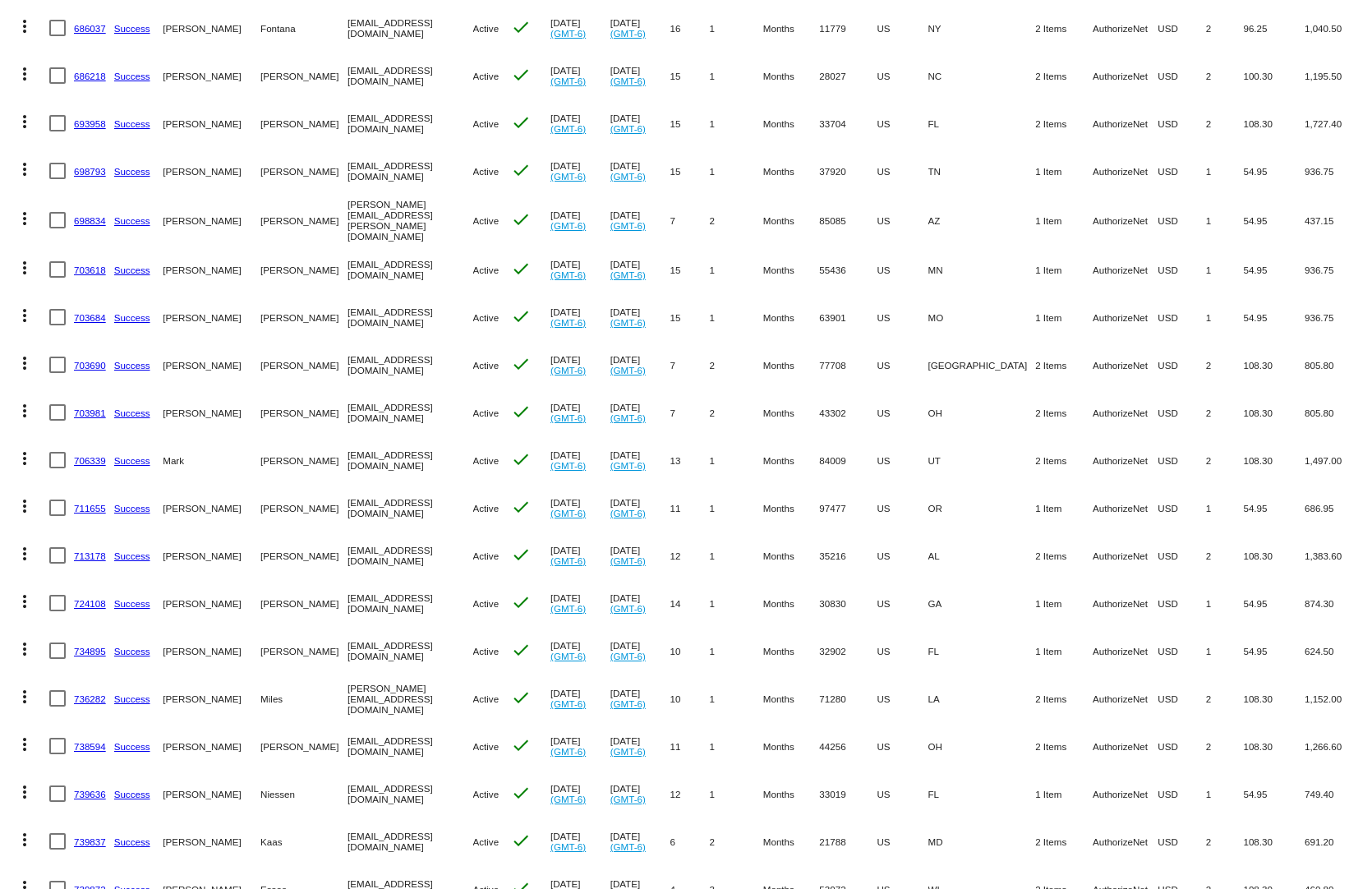
scroll to position [1808, 0]
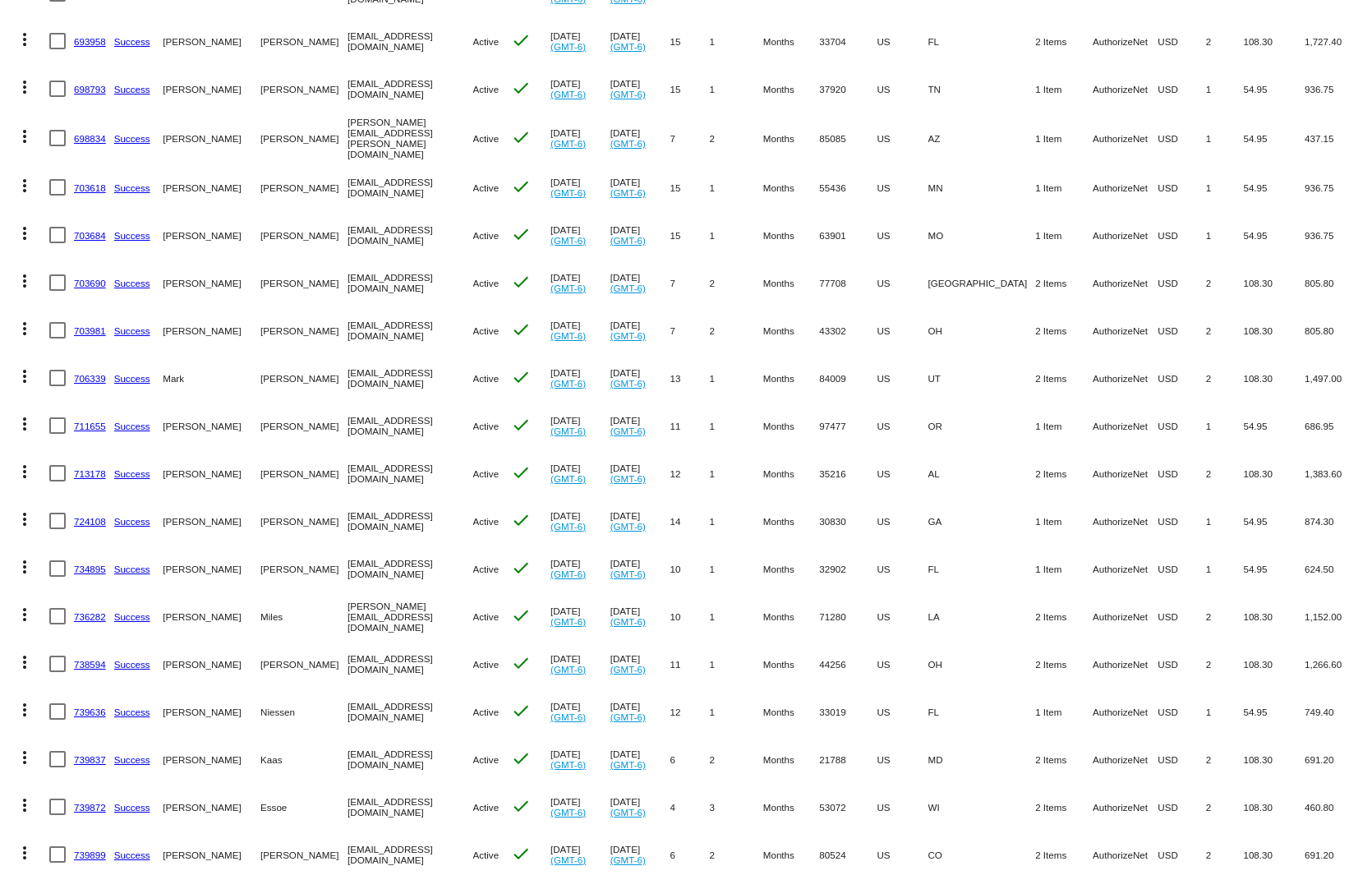
drag, startPoint x: 822, startPoint y: 629, endPoint x: 540, endPoint y: 643, distance: 282.3
click at [540, 643] on mat-row "more_vert 738594 Success Nicole Herman nickiherman2019@gmail.com Active check J…" at bounding box center [686, 663] width 1355 height 47
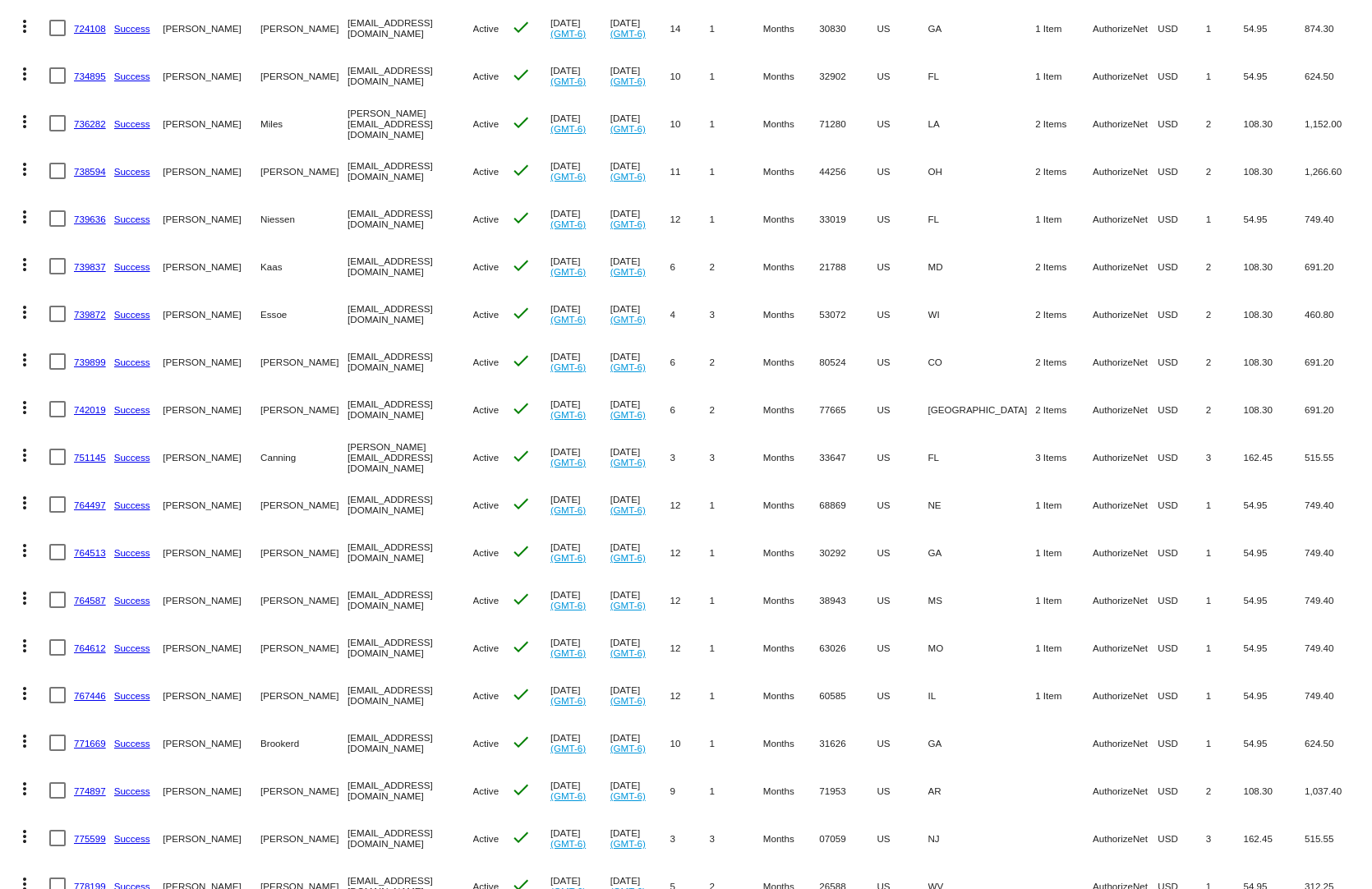
drag, startPoint x: 858, startPoint y: 659, endPoint x: 846, endPoint y: 661, distance: 12.2
click at [846, 661] on mat-table "Actions Id Last Cycle Status Customer FirstName Customer LastName Customer Emai…" at bounding box center [686, 264] width 1372 height 4818
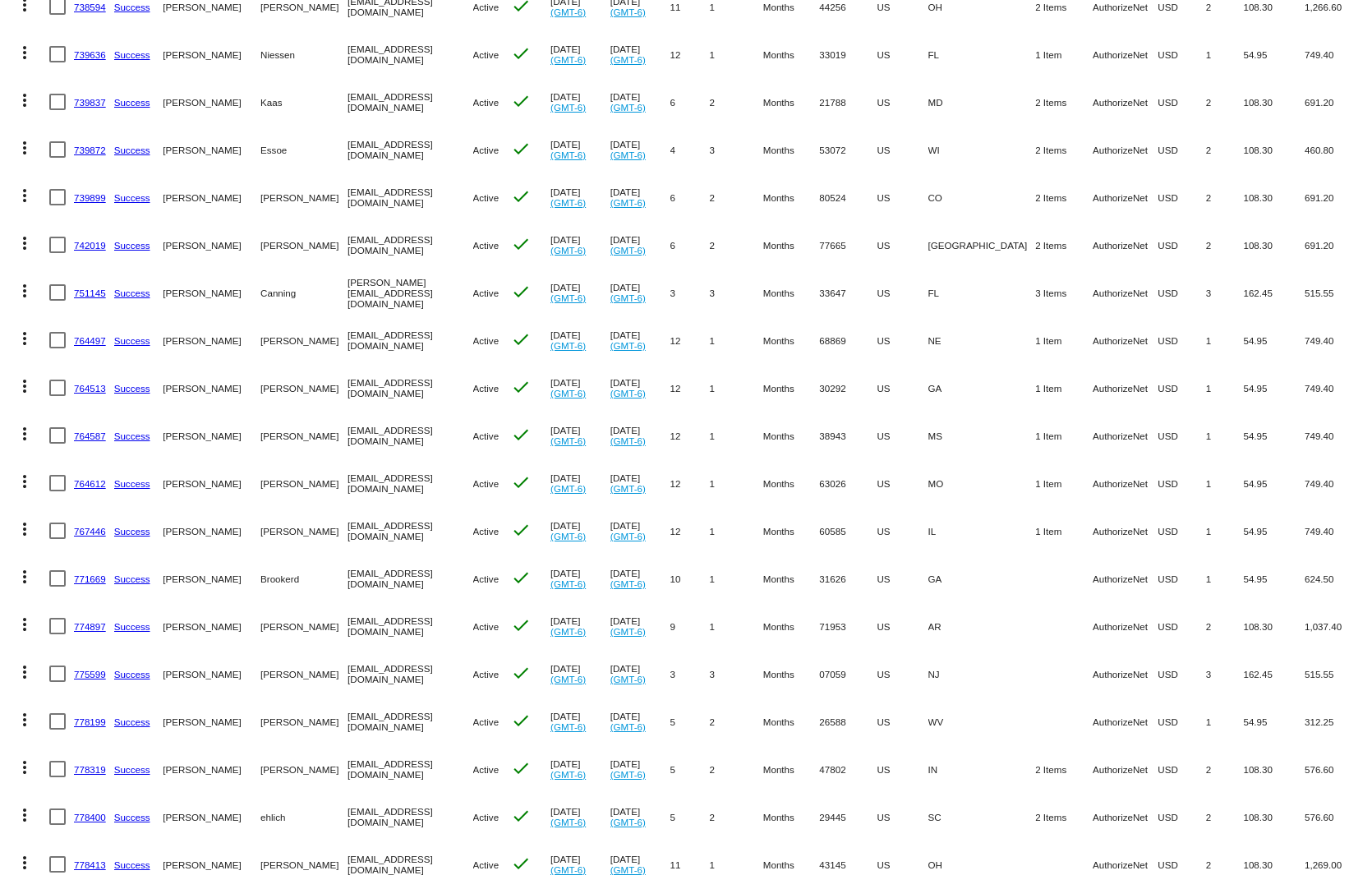
scroll to position [2876, 0]
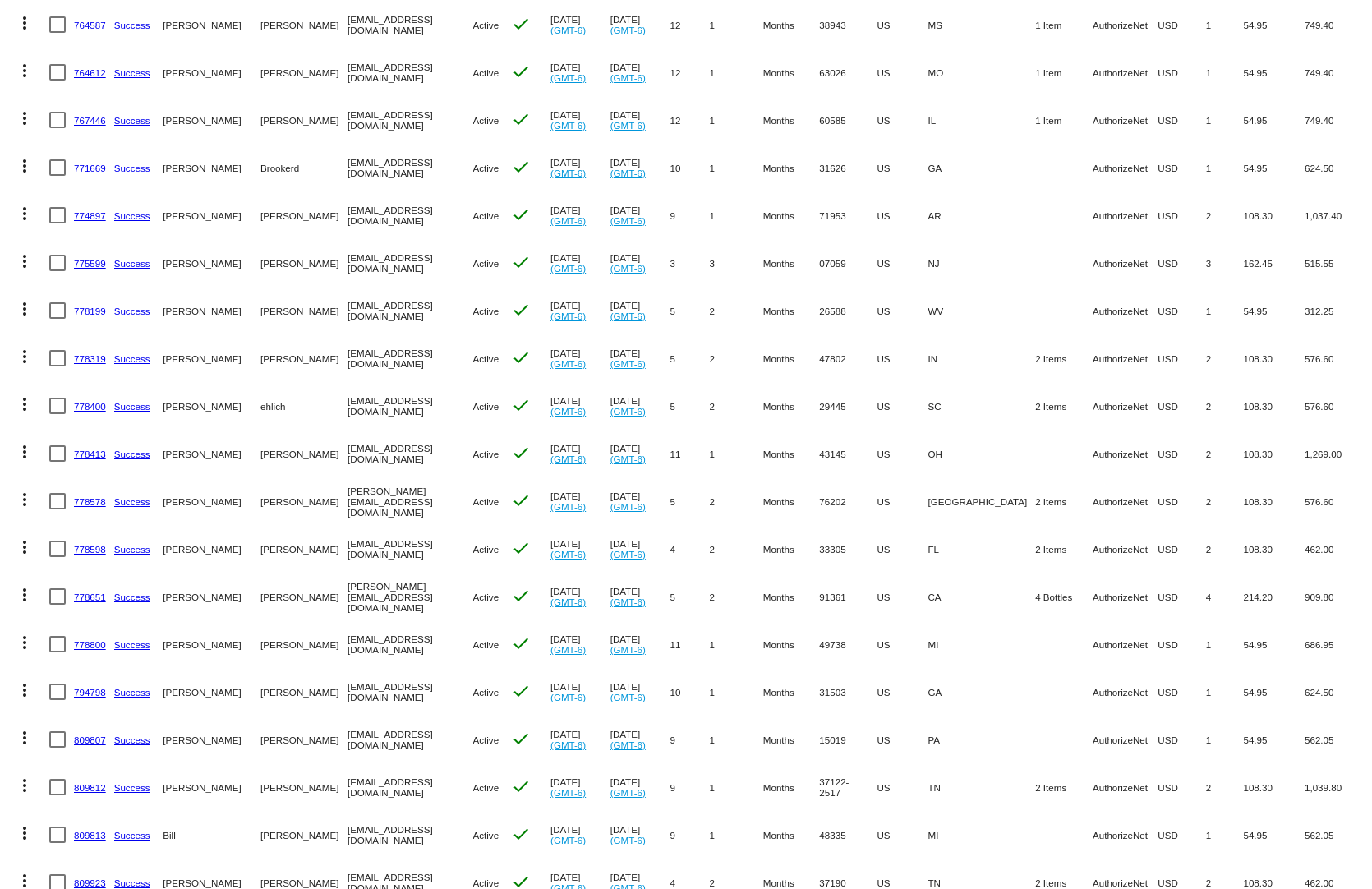
drag, startPoint x: 957, startPoint y: 642, endPoint x: 792, endPoint y: 657, distance: 165.7
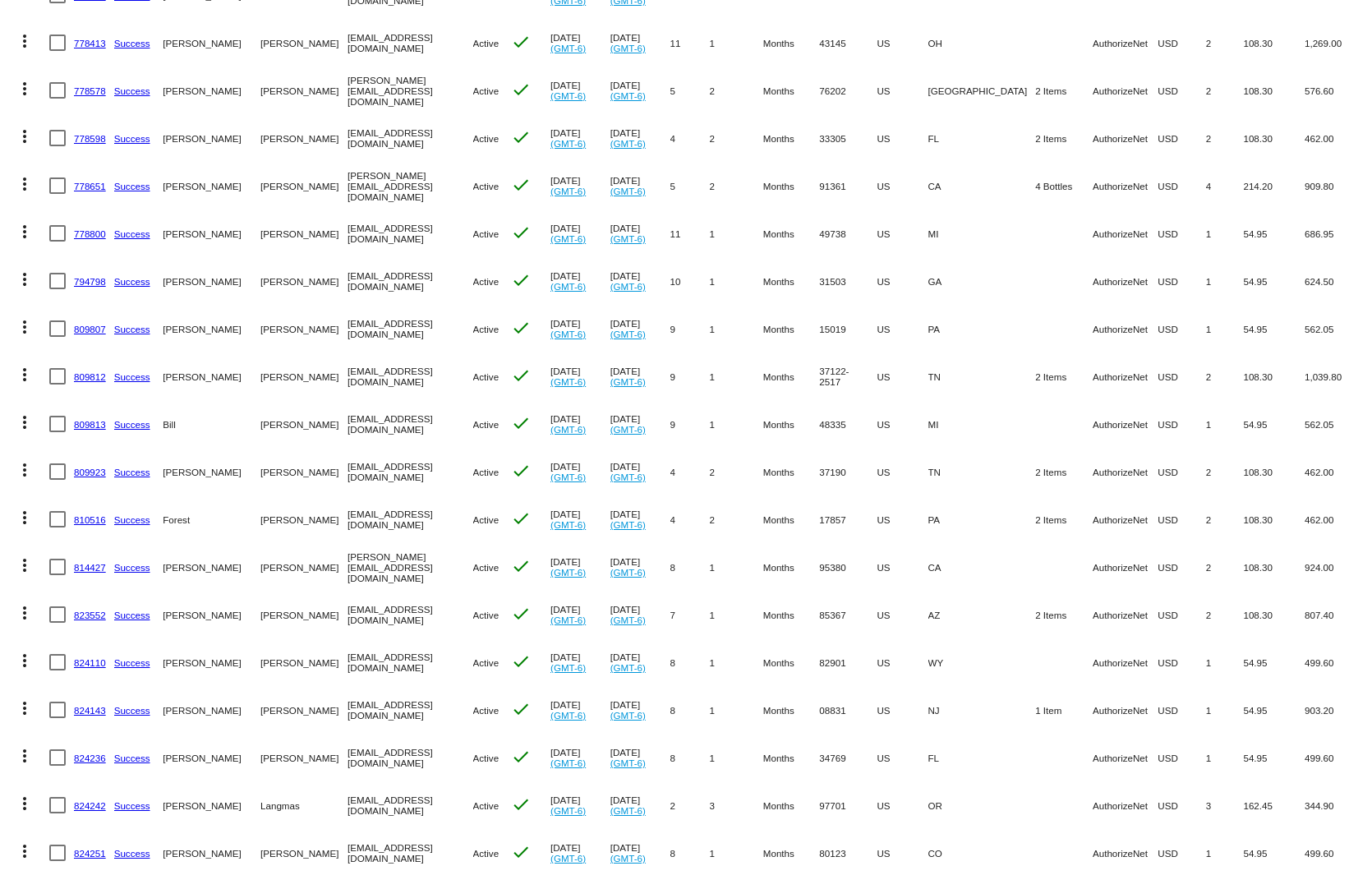
scroll to position [3369, 0]
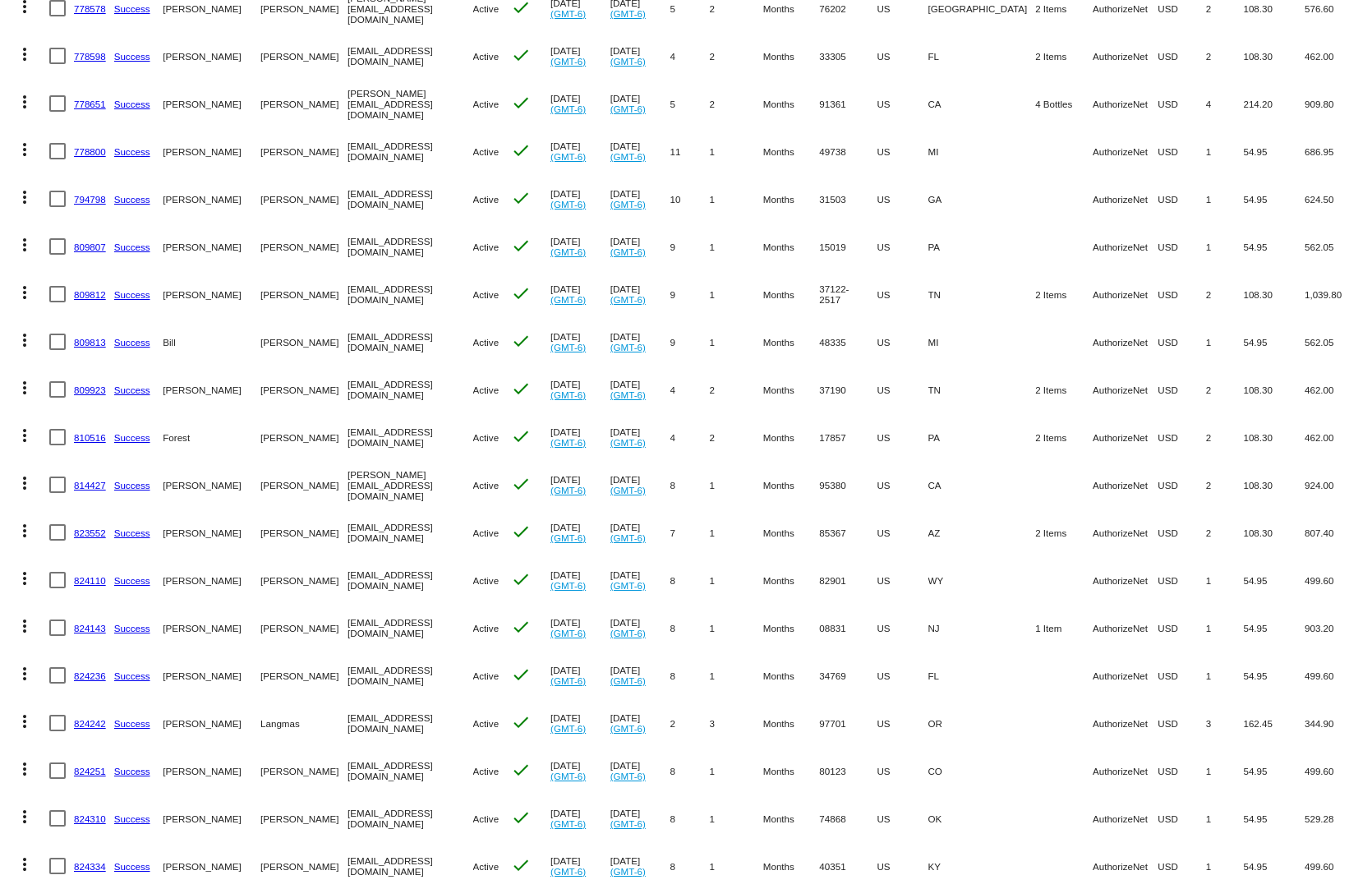
drag, startPoint x: 938, startPoint y: 649, endPoint x: 855, endPoint y: 660, distance: 83.7
click at [857, 660] on mat-row "more_vert 824236 Success Robert Murgia 4076931021@ExceptionalProducts.org Activ…" at bounding box center [686, 675] width 1355 height 47
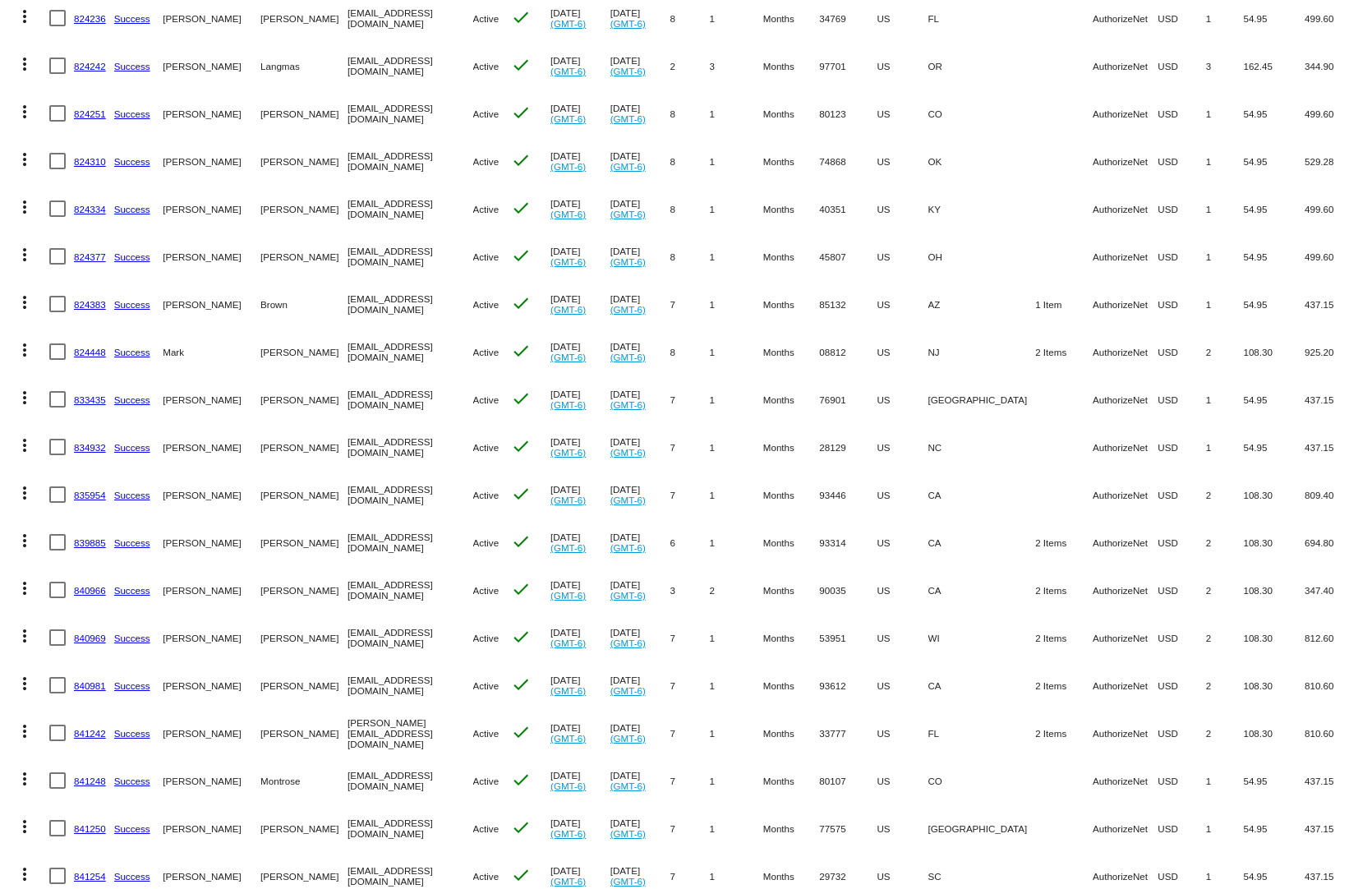
scroll to position [4125, 0]
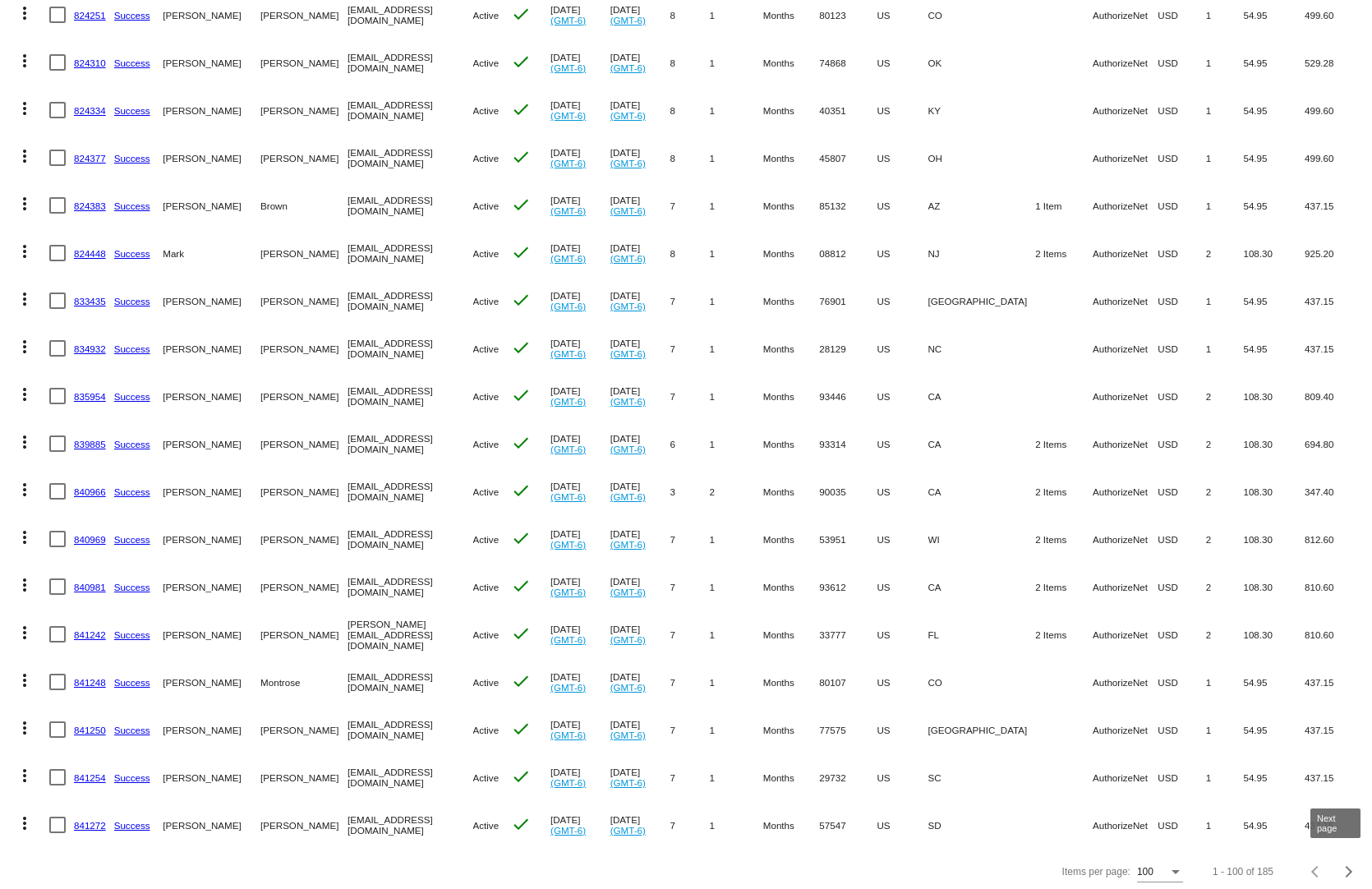
click at [1340, 866] on div "Next page" at bounding box center [1346, 872] width 12 height 12
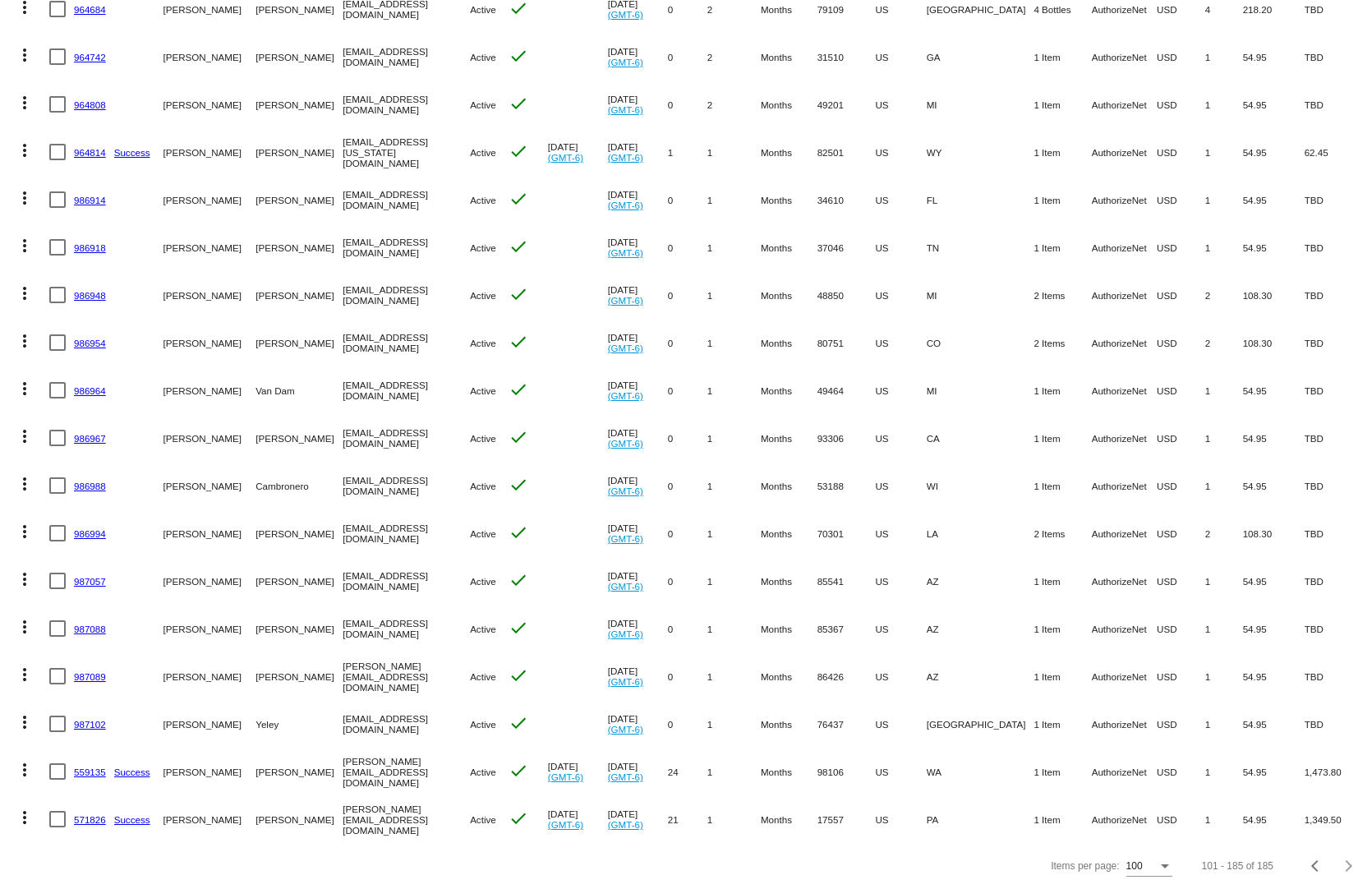
scroll to position [3410, 0]
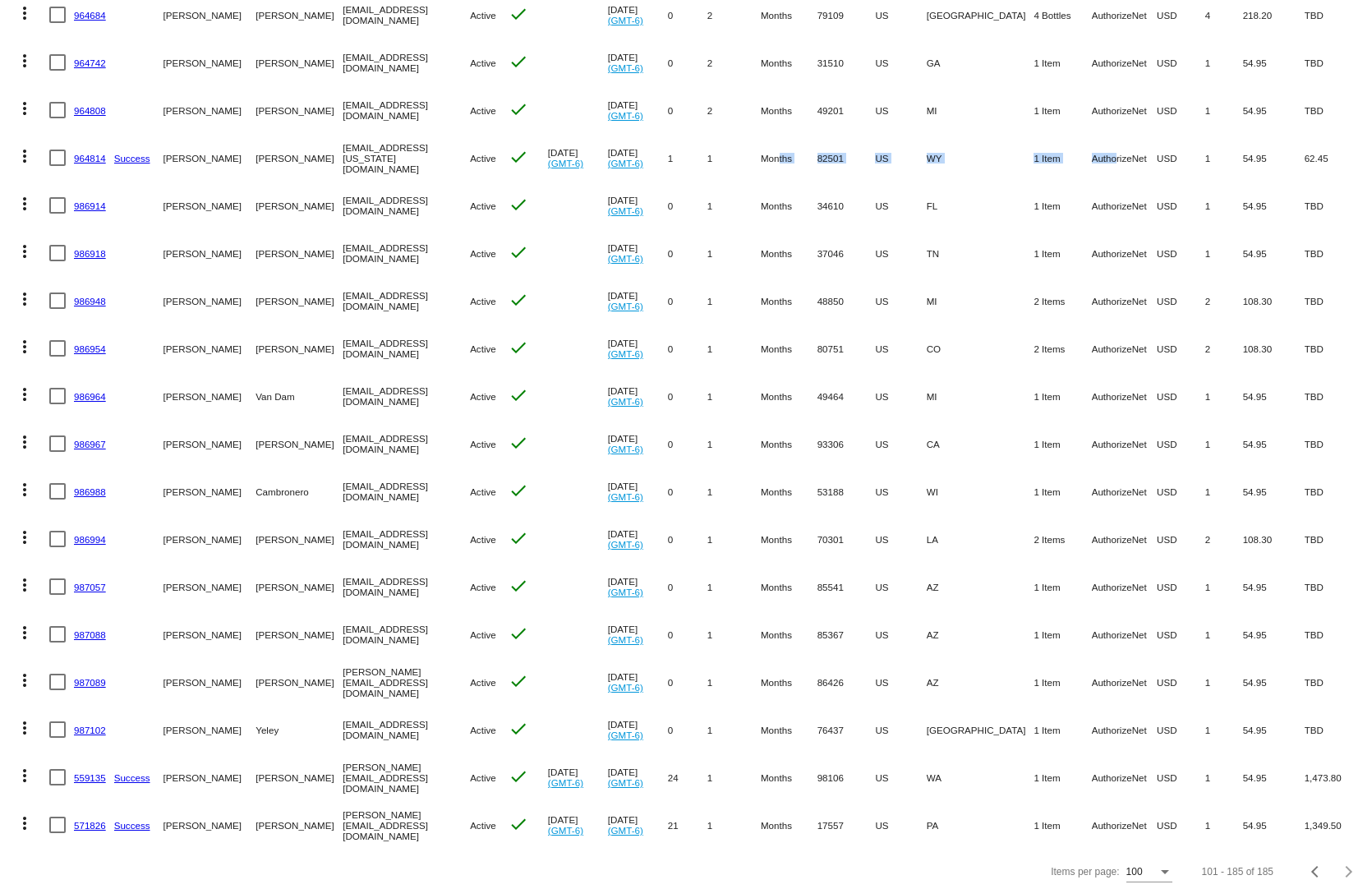
drag, startPoint x: 1027, startPoint y: 133, endPoint x: 841, endPoint y: 134, distance: 186.0
click at [841, 134] on mat-row "more_vert 964814 Success Chuck Parmely cparmely@wyoming.com Active check Jul 19…" at bounding box center [686, 158] width 1355 height 47
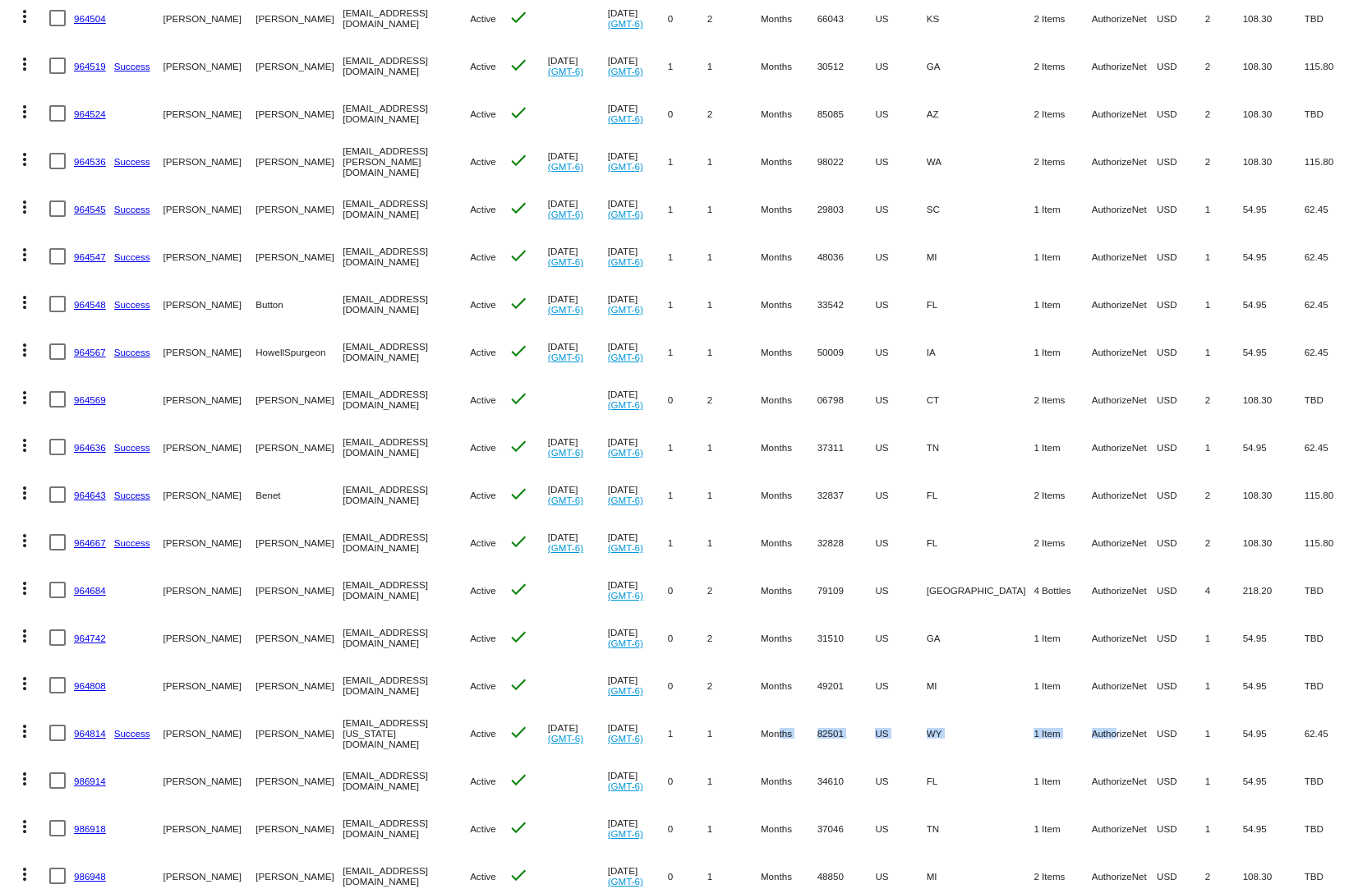
scroll to position [2752, 0]
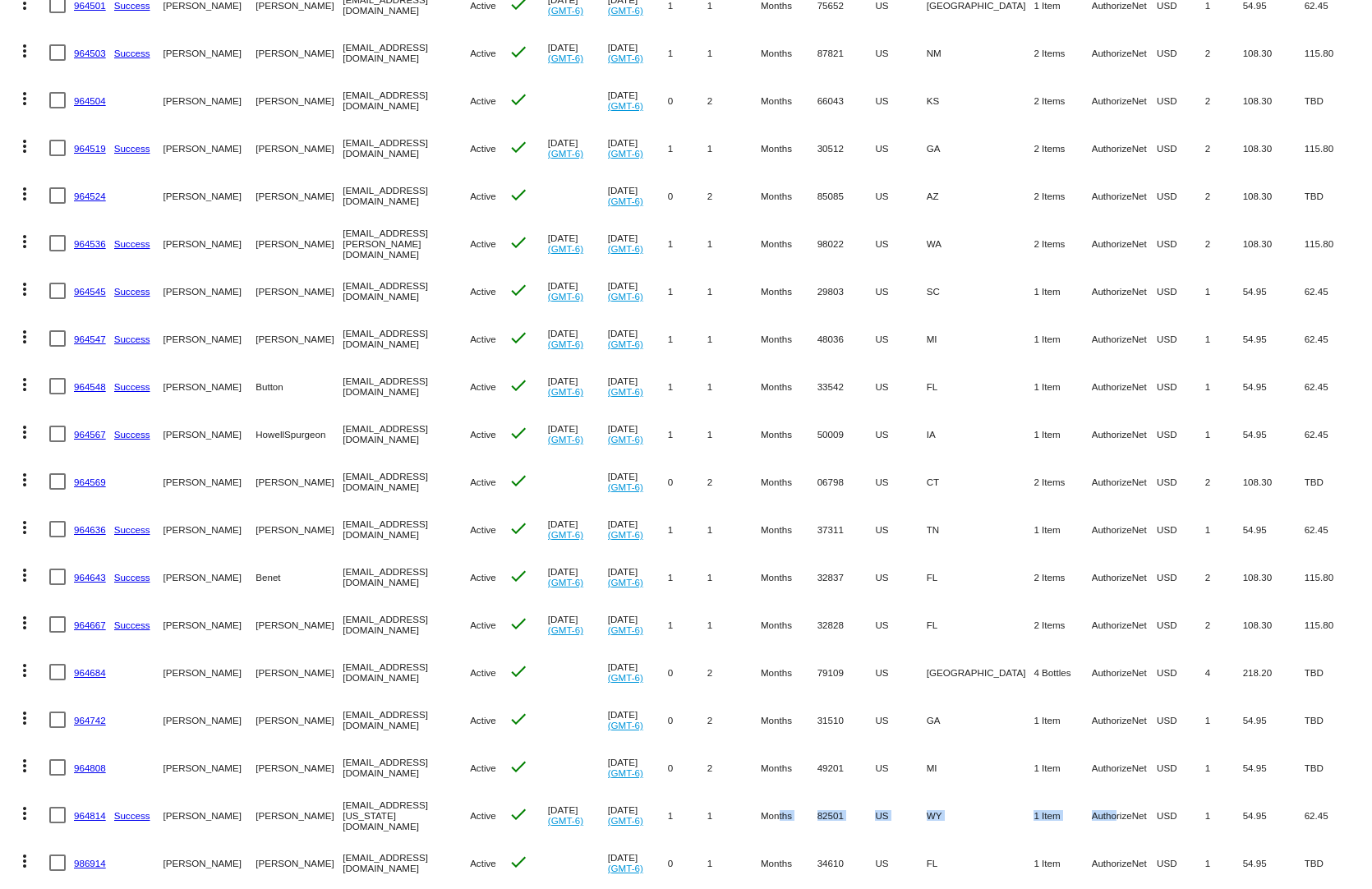
drag, startPoint x: 1037, startPoint y: 172, endPoint x: 818, endPoint y: 168, distance: 219.0
click at [818, 172] on mat-row "more_vert 964524 Randal Shipley rshipley@mynekter.com Active check Aug 19 2025 …" at bounding box center [686, 195] width 1355 height 47
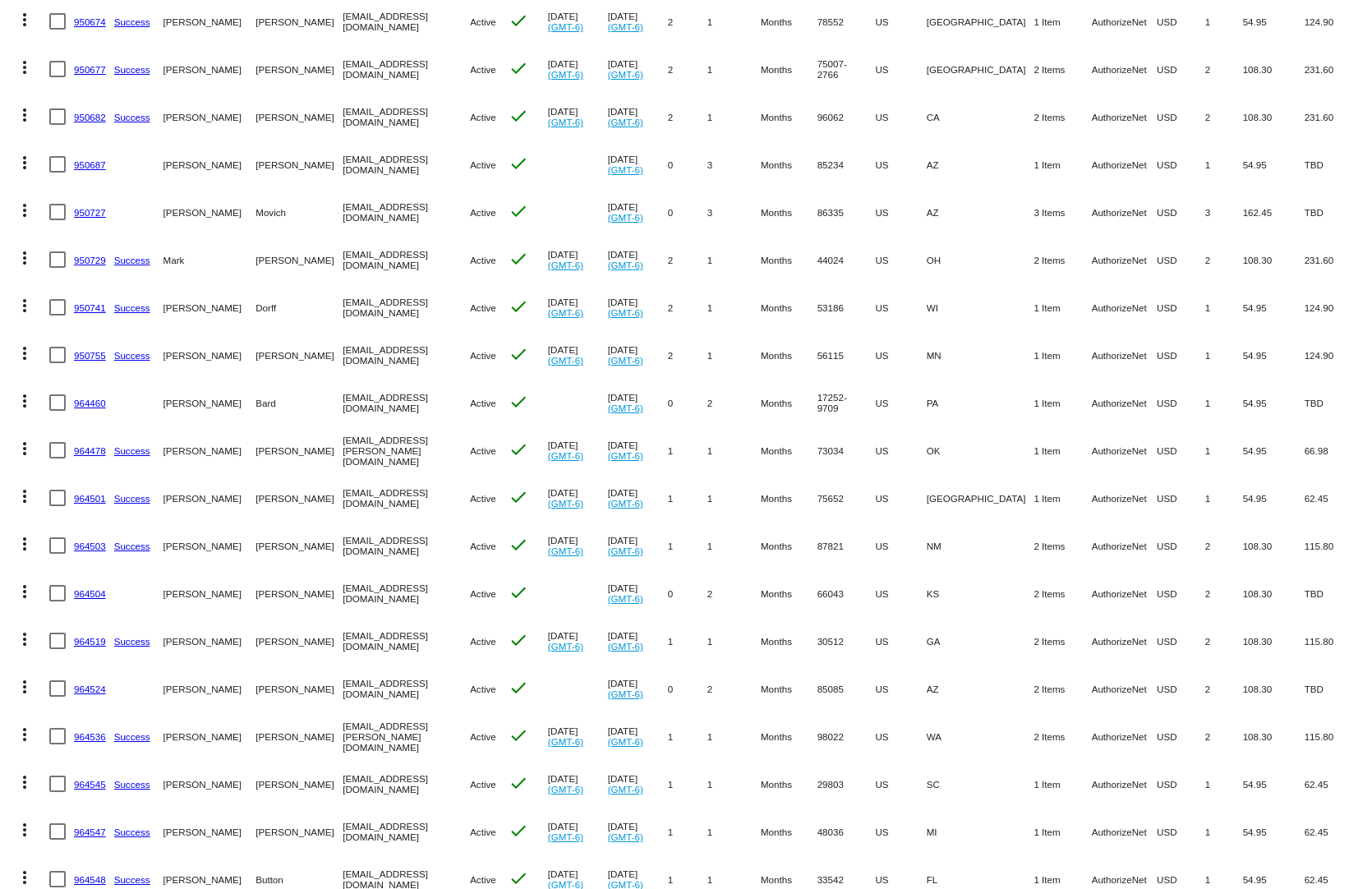
scroll to position [2096, 0]
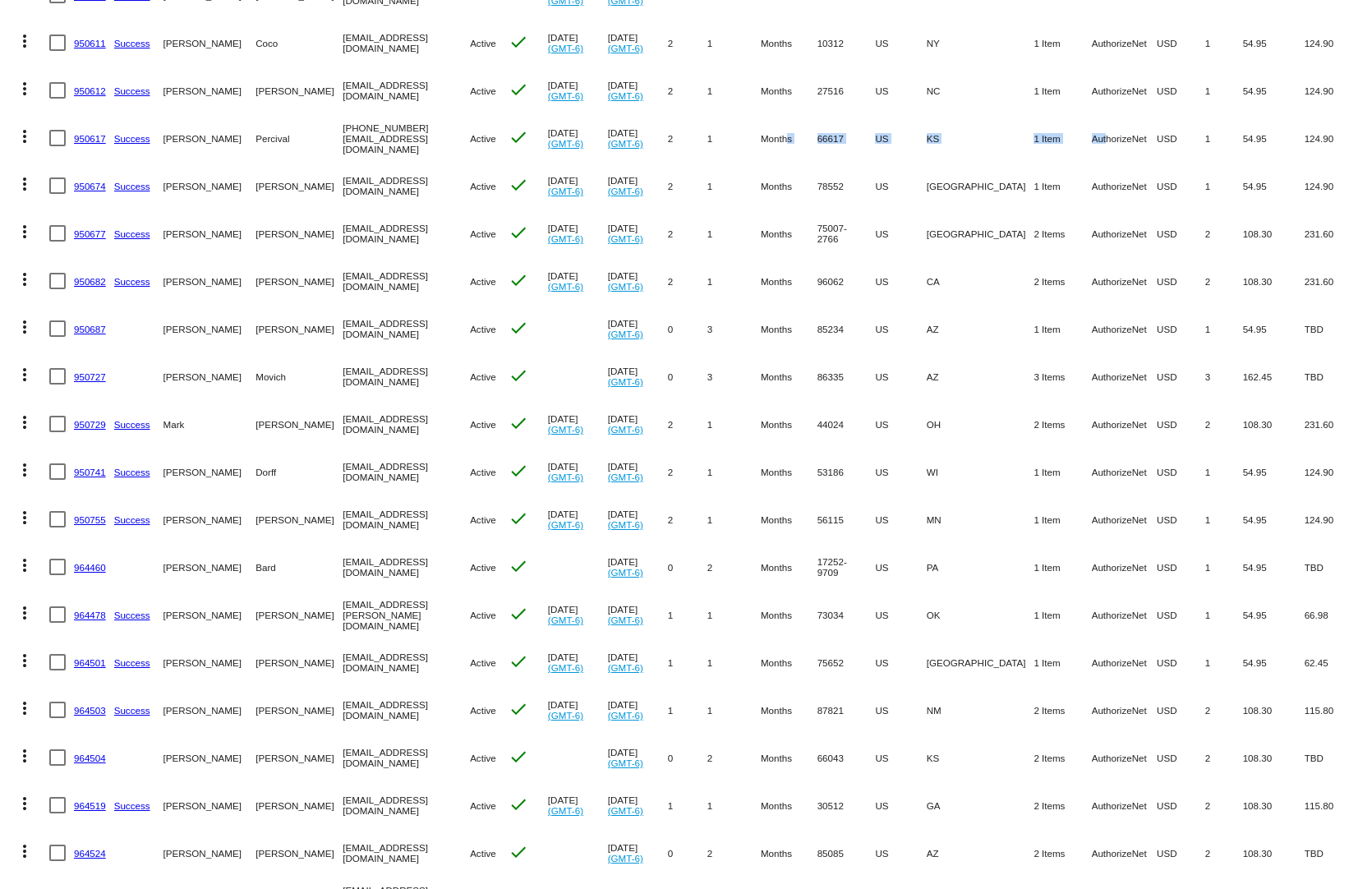
drag, startPoint x: 1000, startPoint y: 129, endPoint x: 846, endPoint y: 125, distance: 154.1
click at [846, 125] on mat-row "more_vert 950617 Success Lucille Percival 918-617-8065@exceptionalproducts.org …" at bounding box center [686, 138] width 1355 height 47
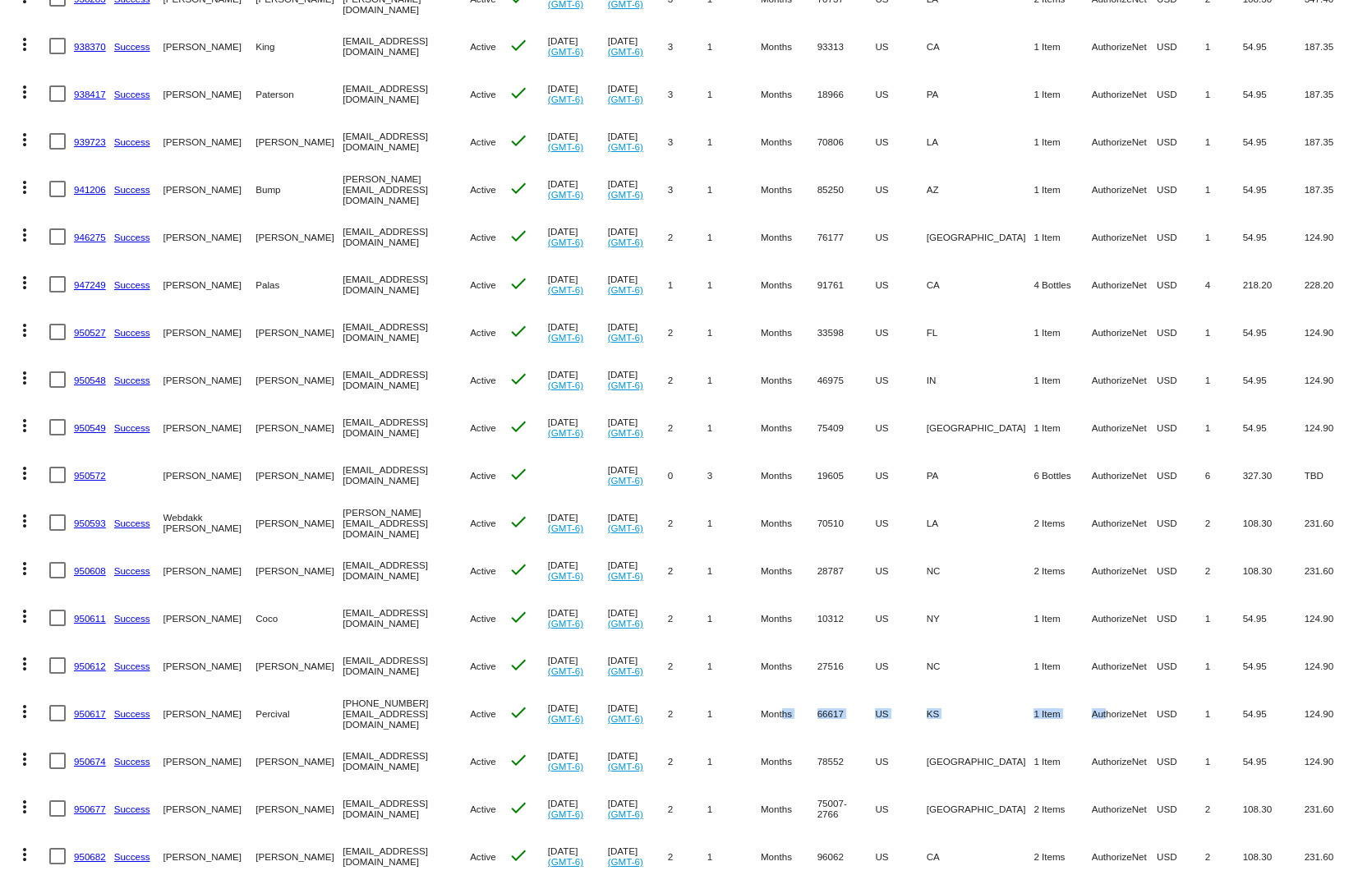
scroll to position [1356, 0]
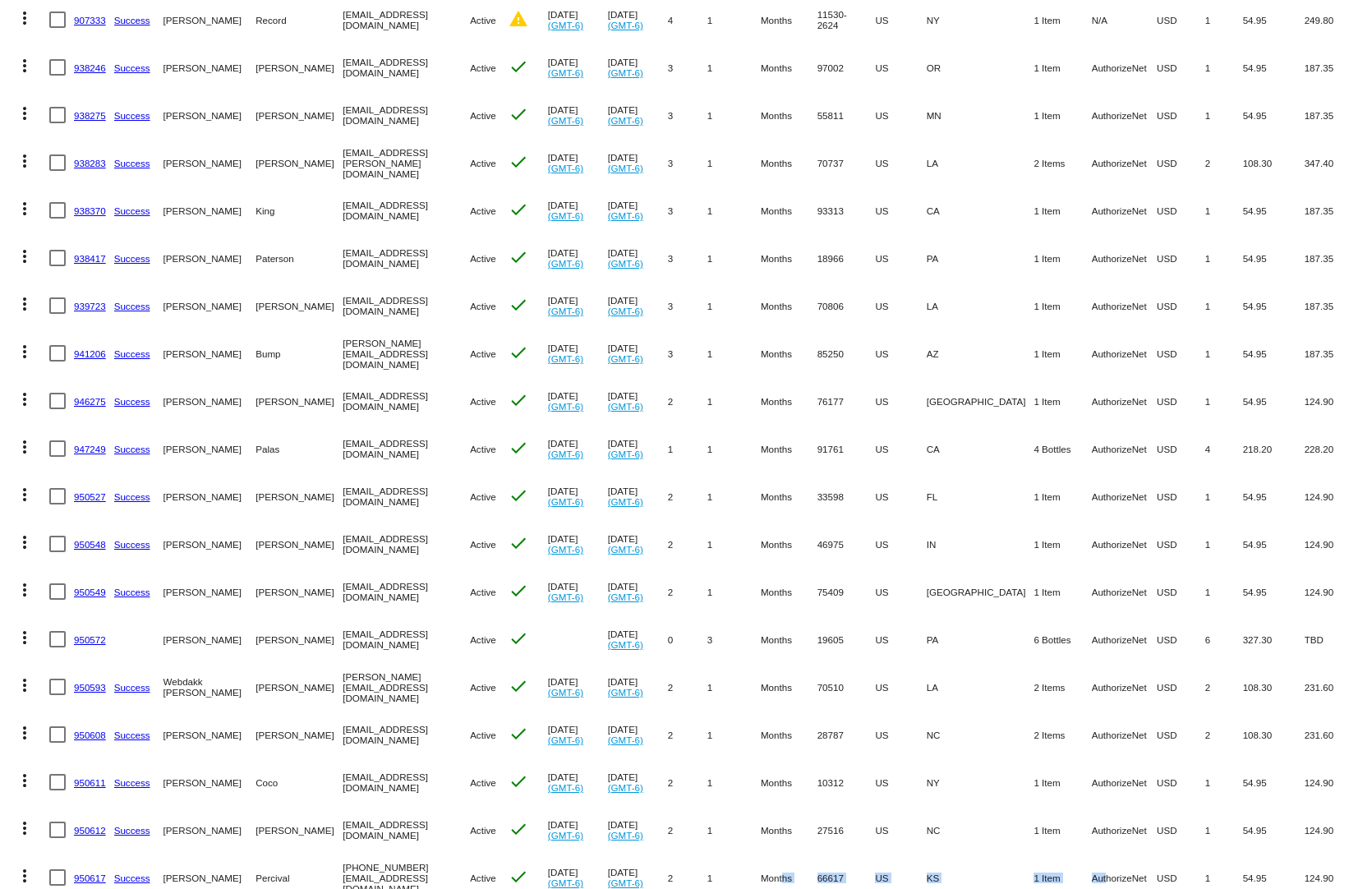
drag, startPoint x: 1081, startPoint y: 154, endPoint x: 765, endPoint y: 153, distance: 316.0
click at [765, 153] on mat-row "more_vert 938283 Success Glenn Faucheux gfauch@cox.net Active check Jul 19 2025…" at bounding box center [686, 162] width 1355 height 47
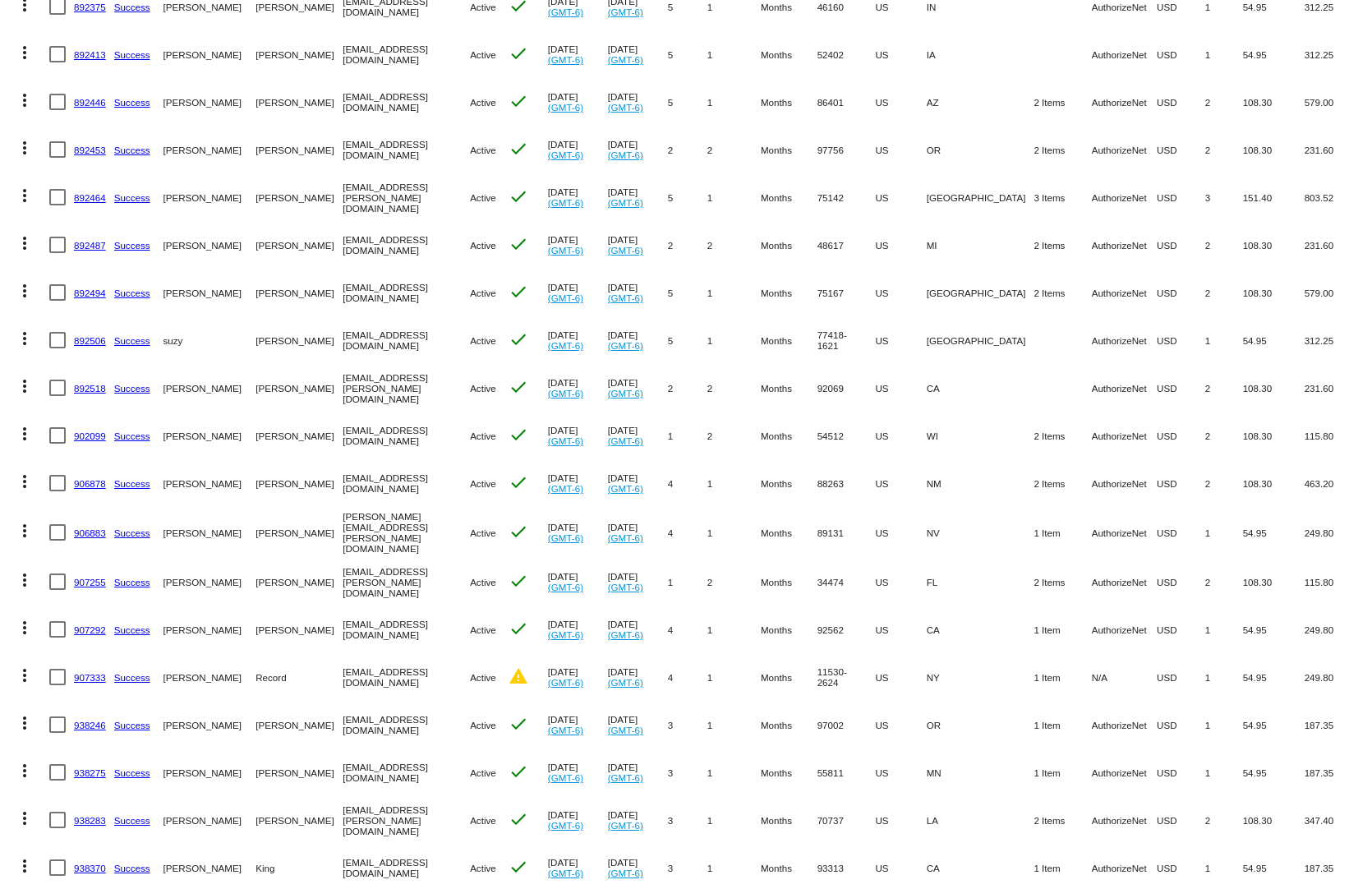
scroll to position [616, 0]
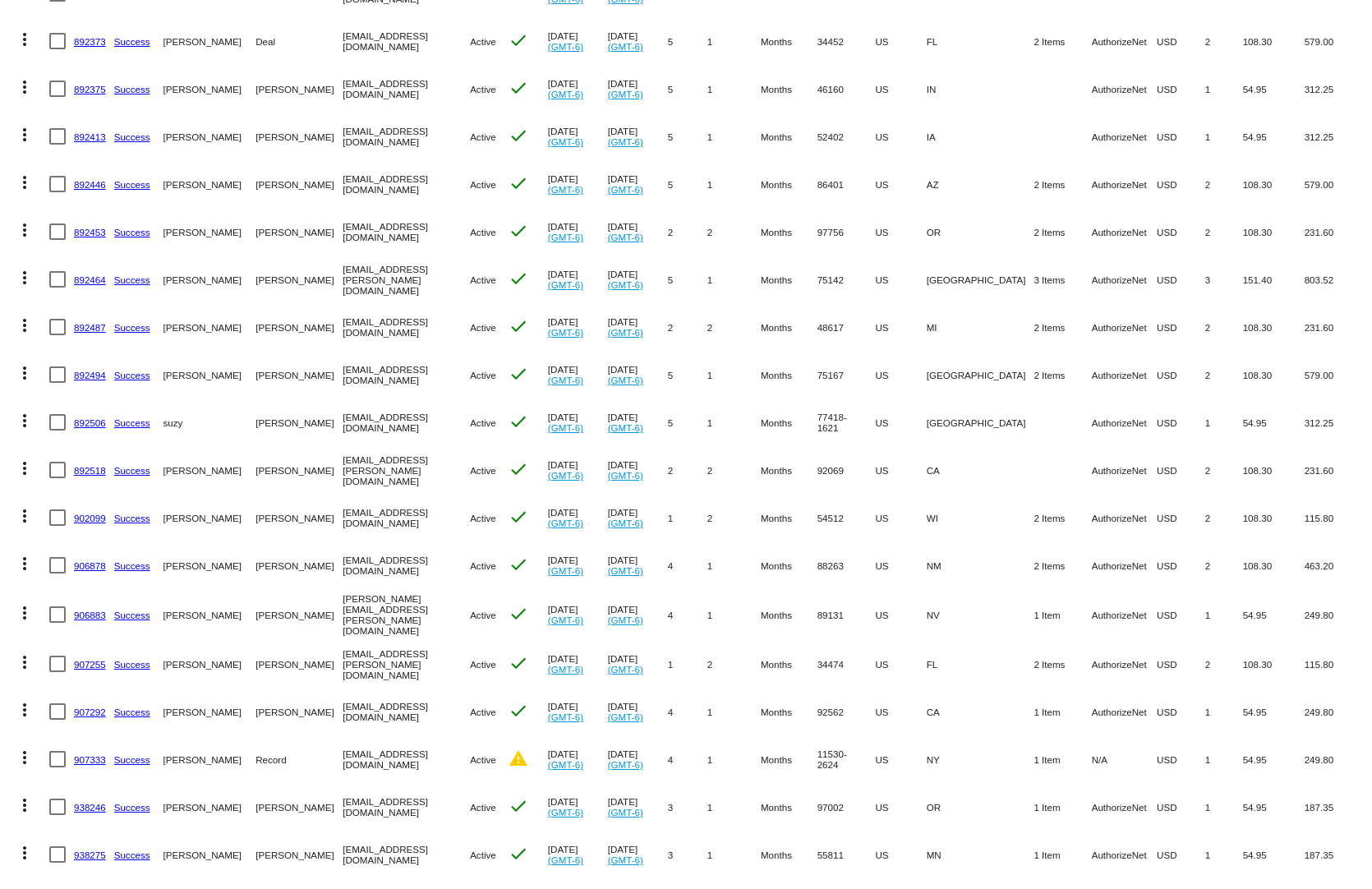
drag, startPoint x: 1027, startPoint y: 178, endPoint x: 783, endPoint y: 218, distance: 247.3
click at [754, 178] on mat-row "more_vert 892446 Success Ralph Sargent risargent@yahoo.com Active check Jul 19 …" at bounding box center [686, 183] width 1355 height 47
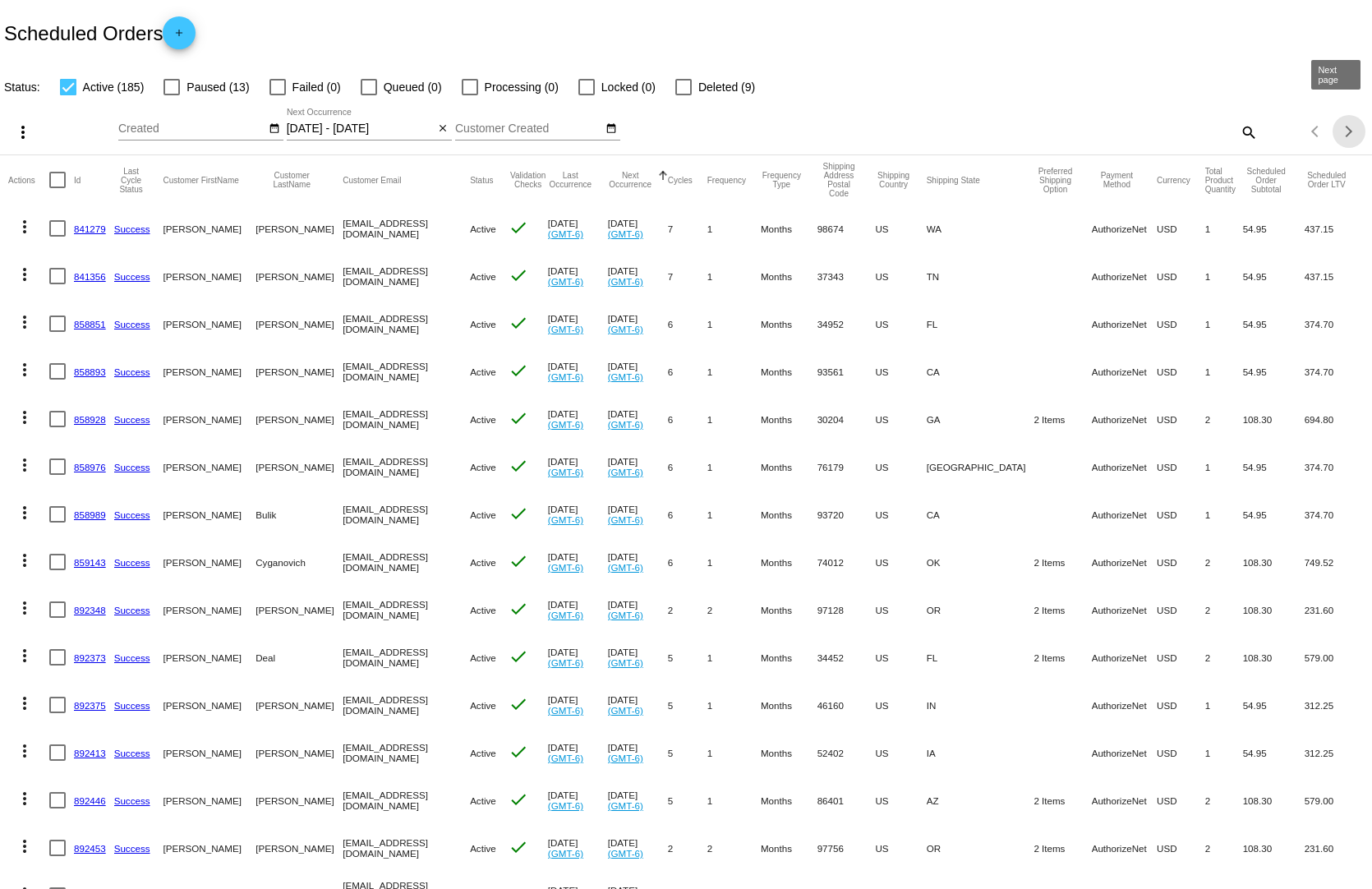
click at [1340, 126] on div "Next page" at bounding box center [1346, 132] width 12 height 12
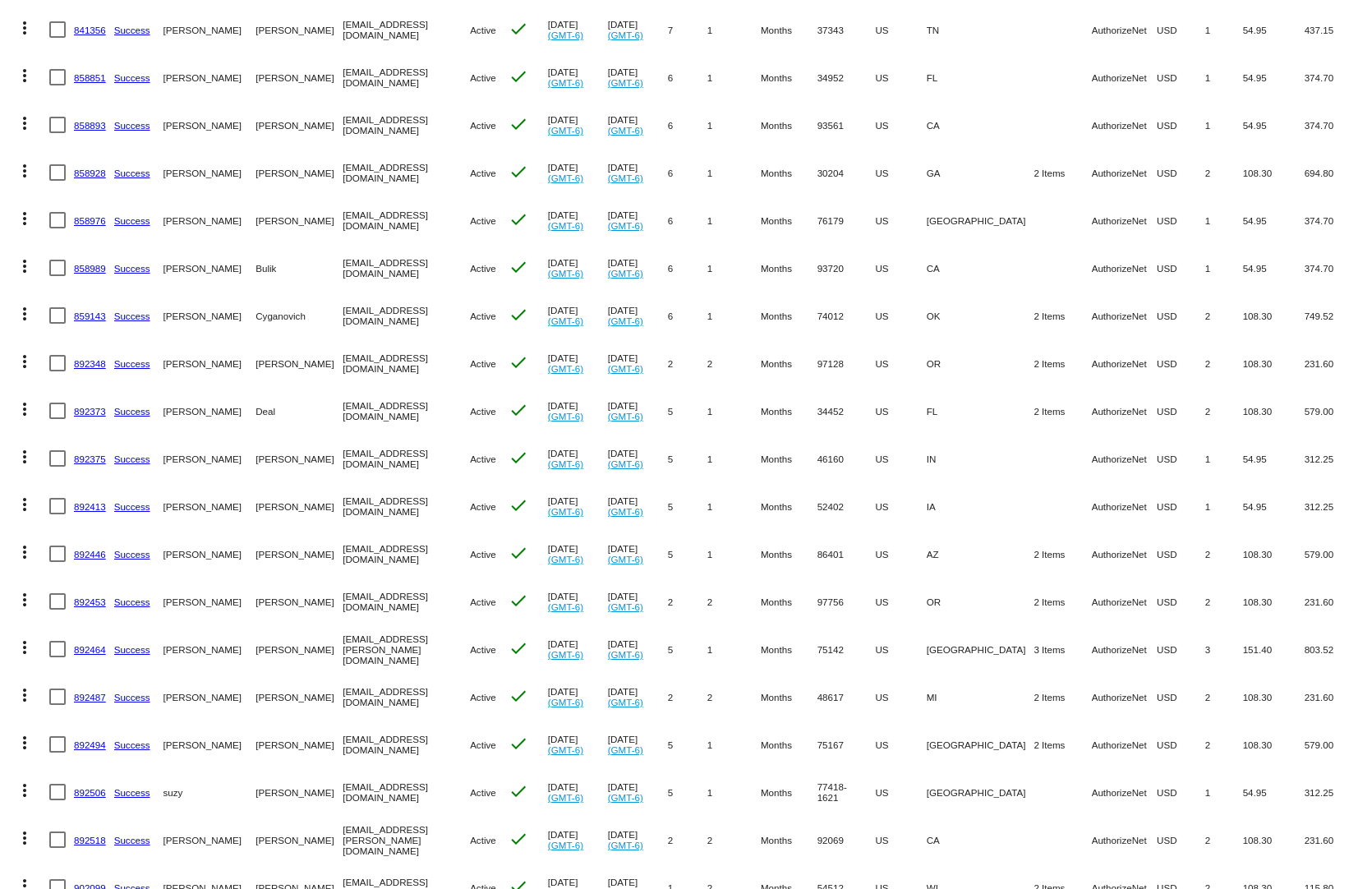
scroll to position [328, 0]
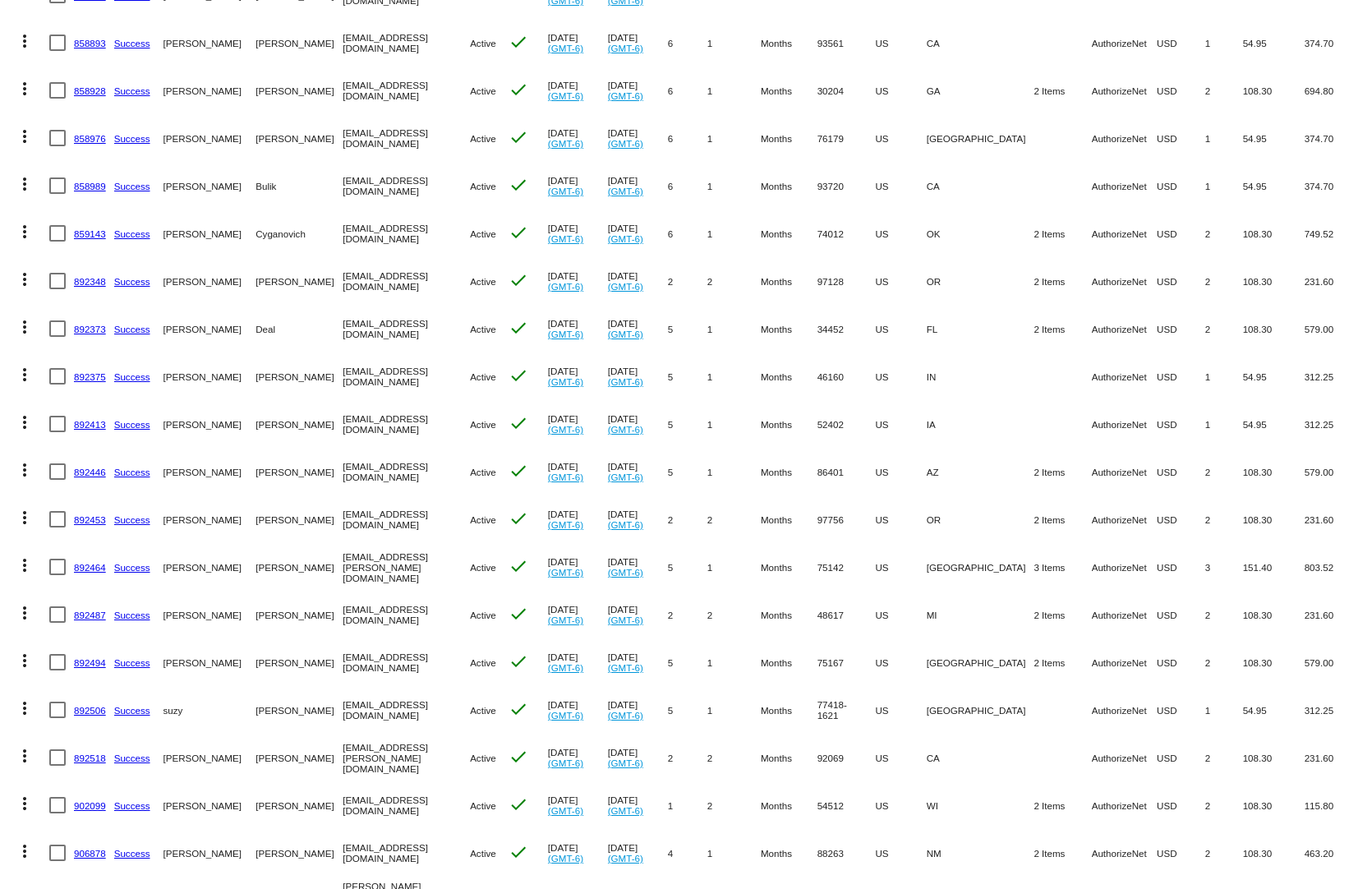
drag, startPoint x: 1001, startPoint y: 605, endPoint x: 924, endPoint y: 610, distance: 77.2
click at [924, 610] on mat-row "more_vert 892487 Success Tom Pnacek thomaspnacek51@gmail.com Active check Jun 1…" at bounding box center [686, 614] width 1355 height 47
click at [93, 562] on link "892464" at bounding box center [90, 567] width 32 height 11
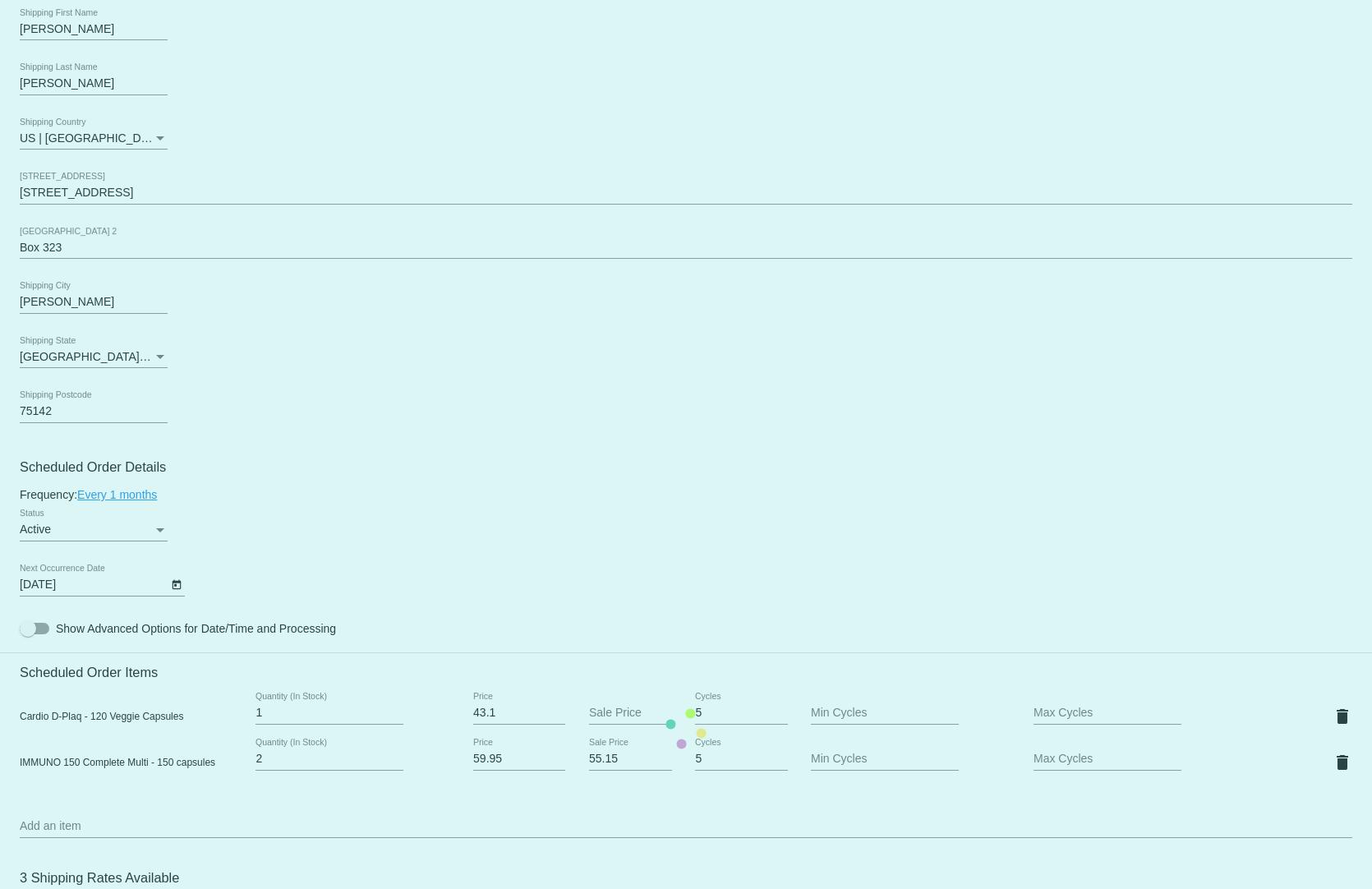
scroll to position [740, 0]
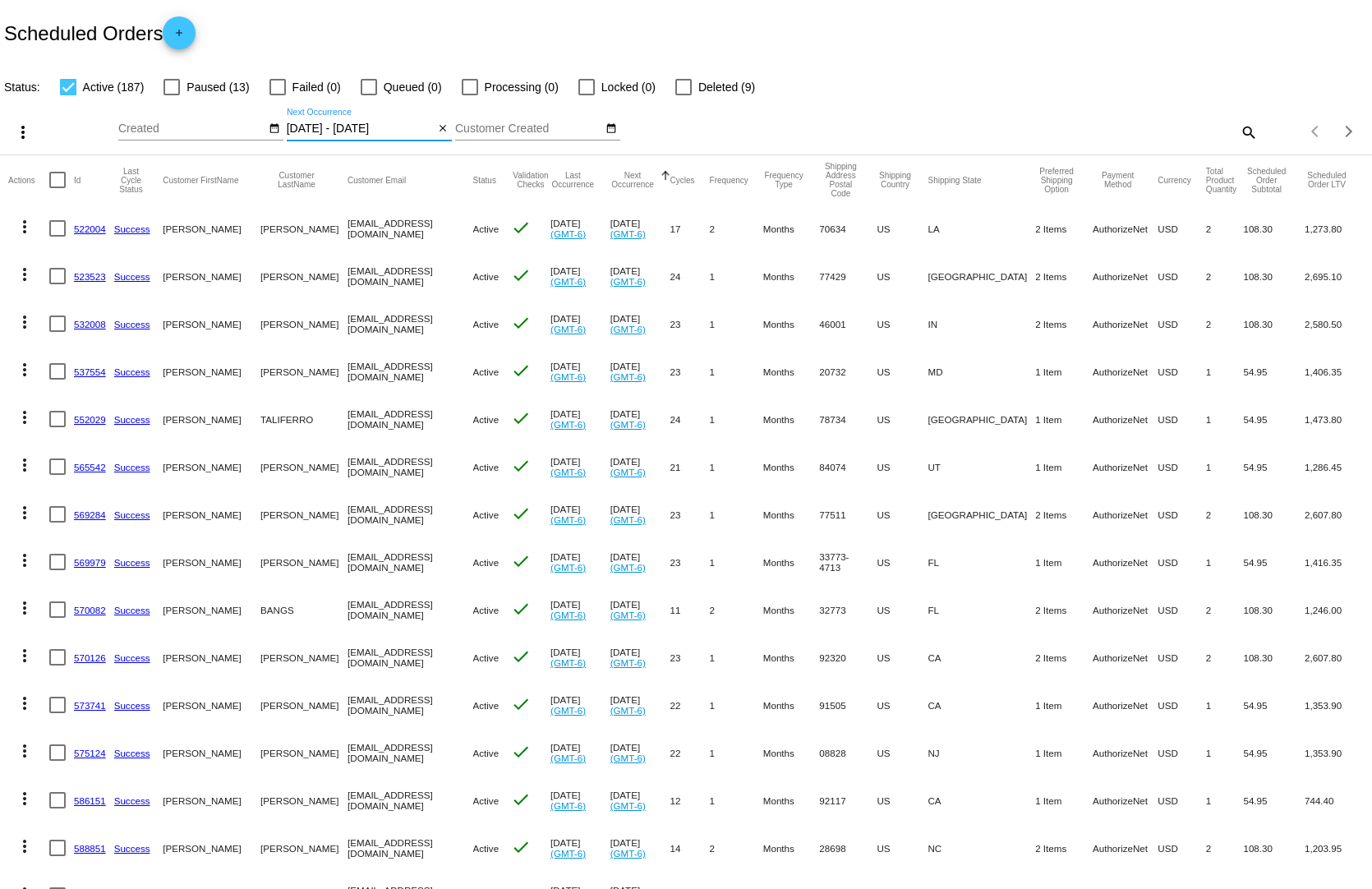
click at [364, 123] on input "[DATE] - [DATE]" at bounding box center [361, 129] width 148 height 13
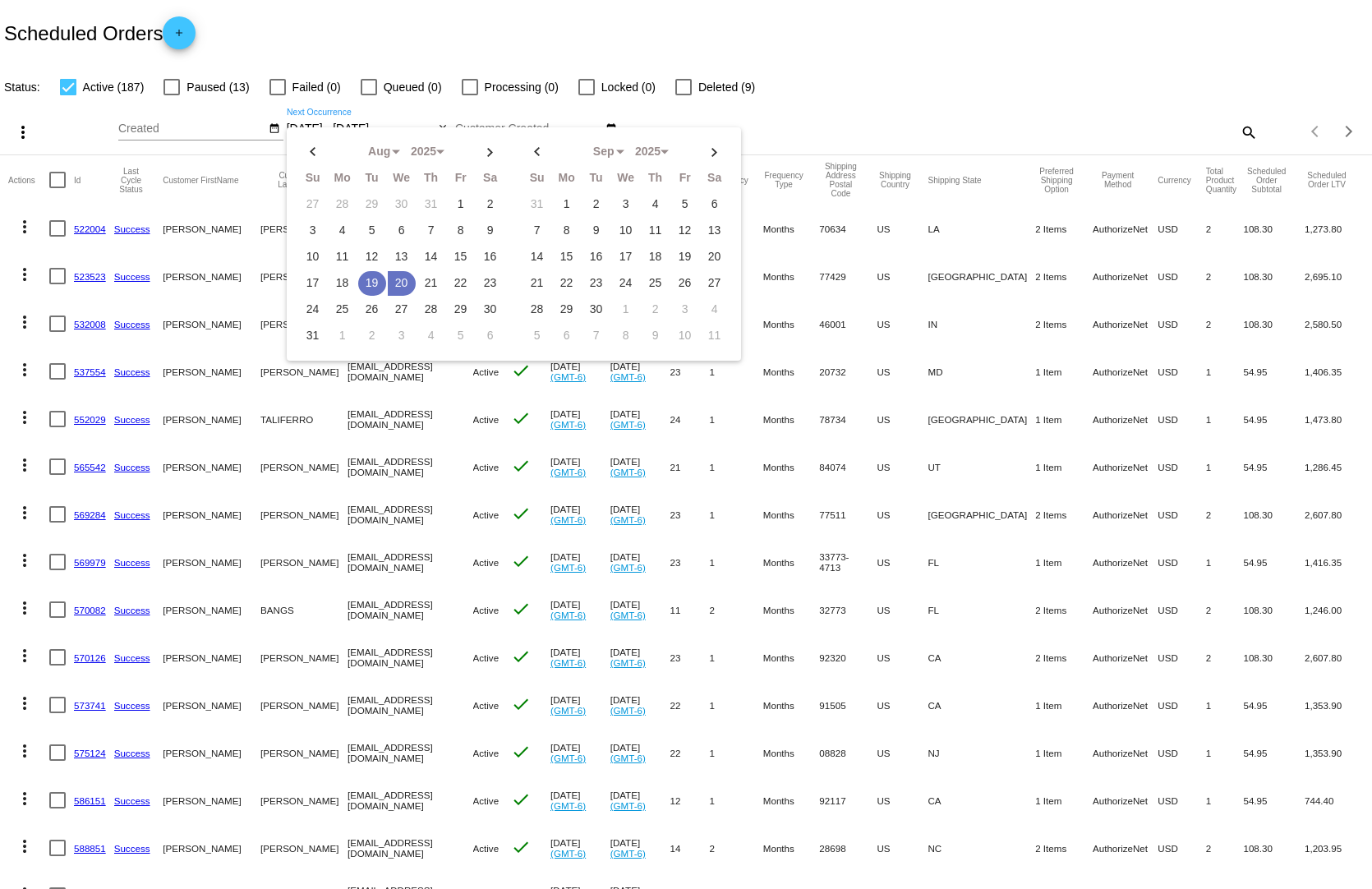
click at [363, 279] on td "19" at bounding box center [372, 284] width 28 height 25
click at [363, 274] on td "19" at bounding box center [372, 284] width 28 height 25
type input "[DATE] - [DATE]"
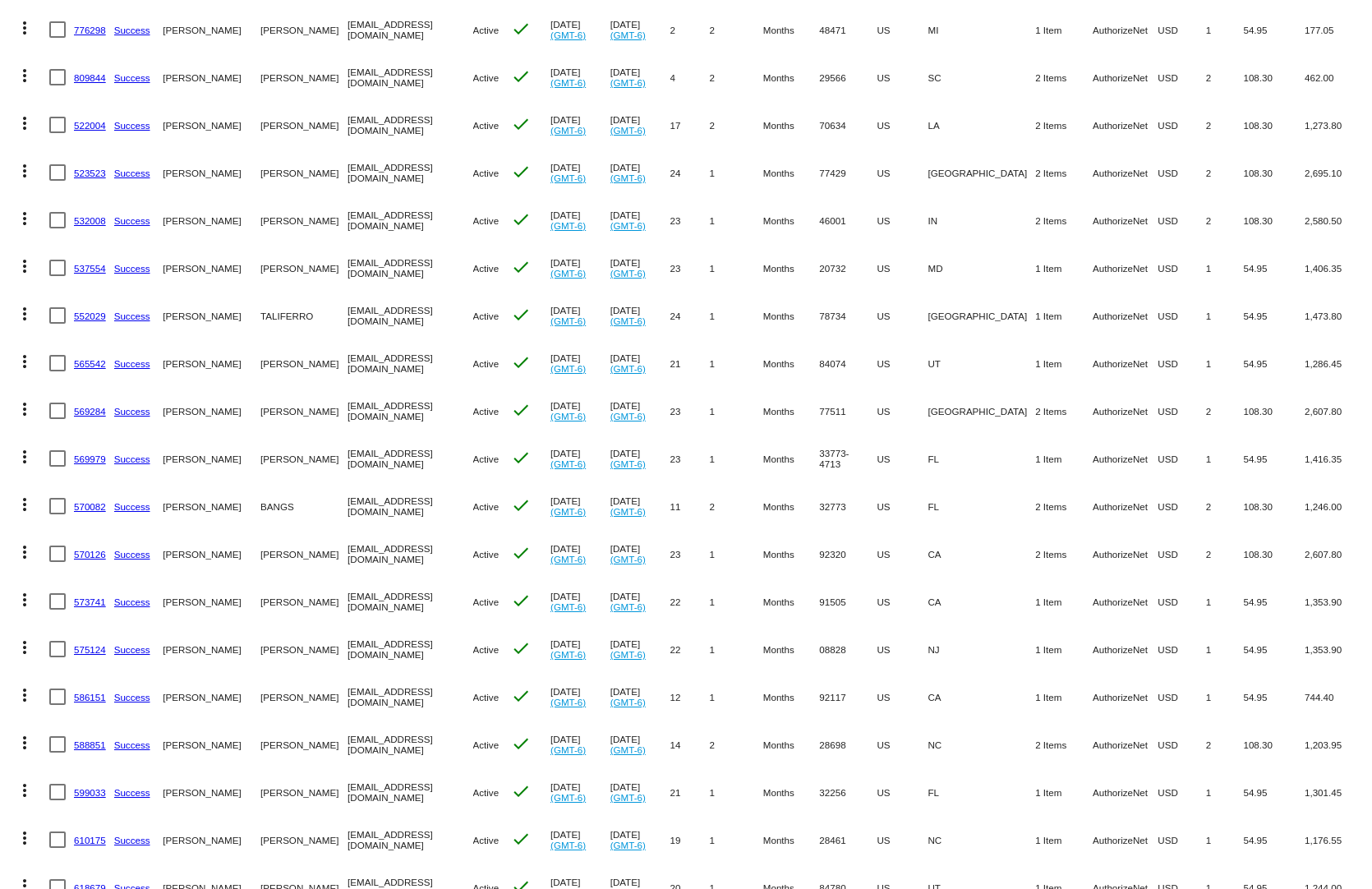
scroll to position [328, 0]
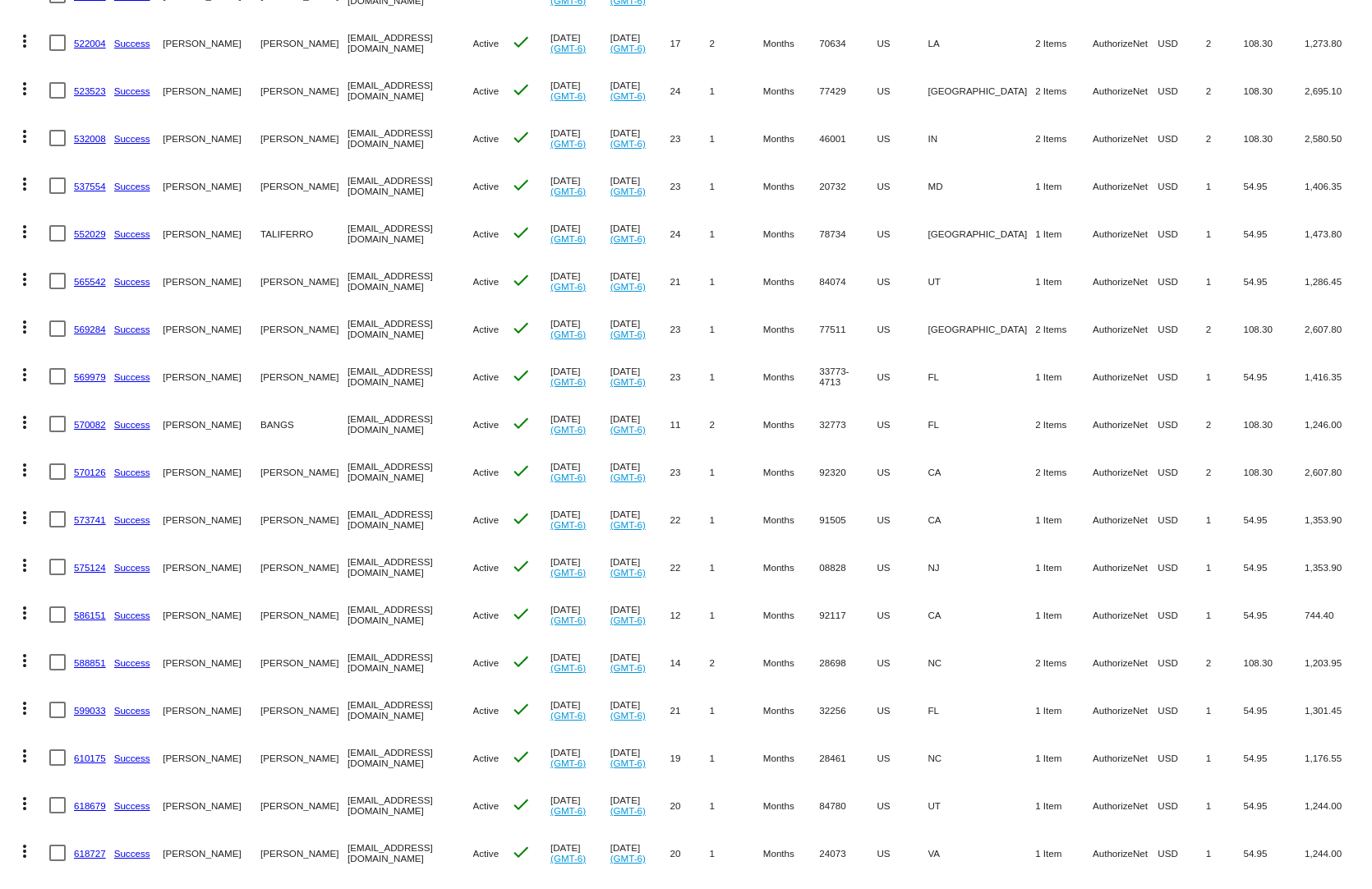
drag, startPoint x: 1095, startPoint y: 641, endPoint x: 739, endPoint y: 643, distance: 356.0
click at [739, 643] on mat-row "more_vert 588851 Success [PERSON_NAME] [EMAIL_ADDRESS][DOMAIN_NAME] Active chec…" at bounding box center [686, 662] width 1355 height 47
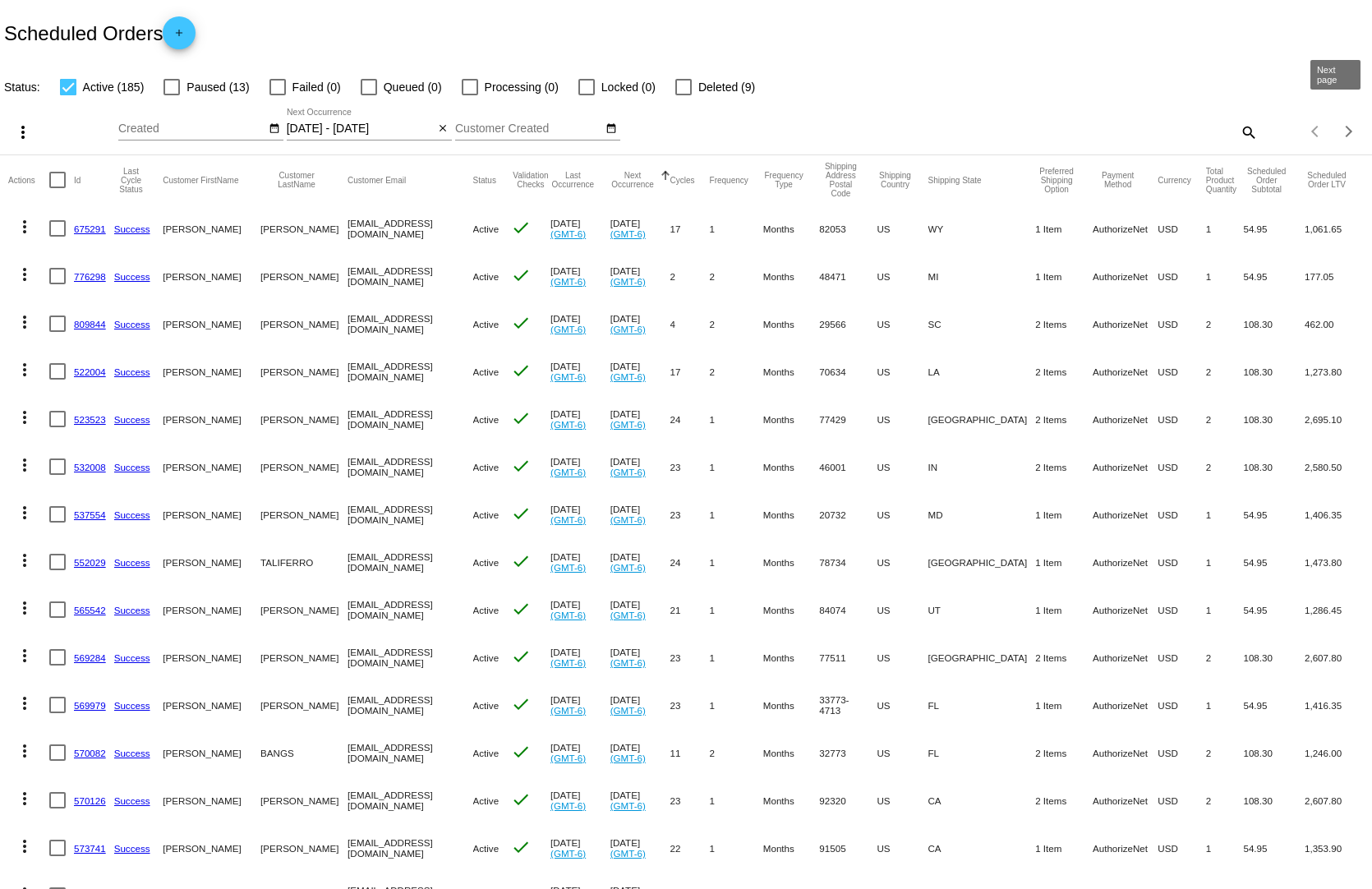
click at [1338, 115] on button "Next page" at bounding box center [1349, 132] width 33 height 33
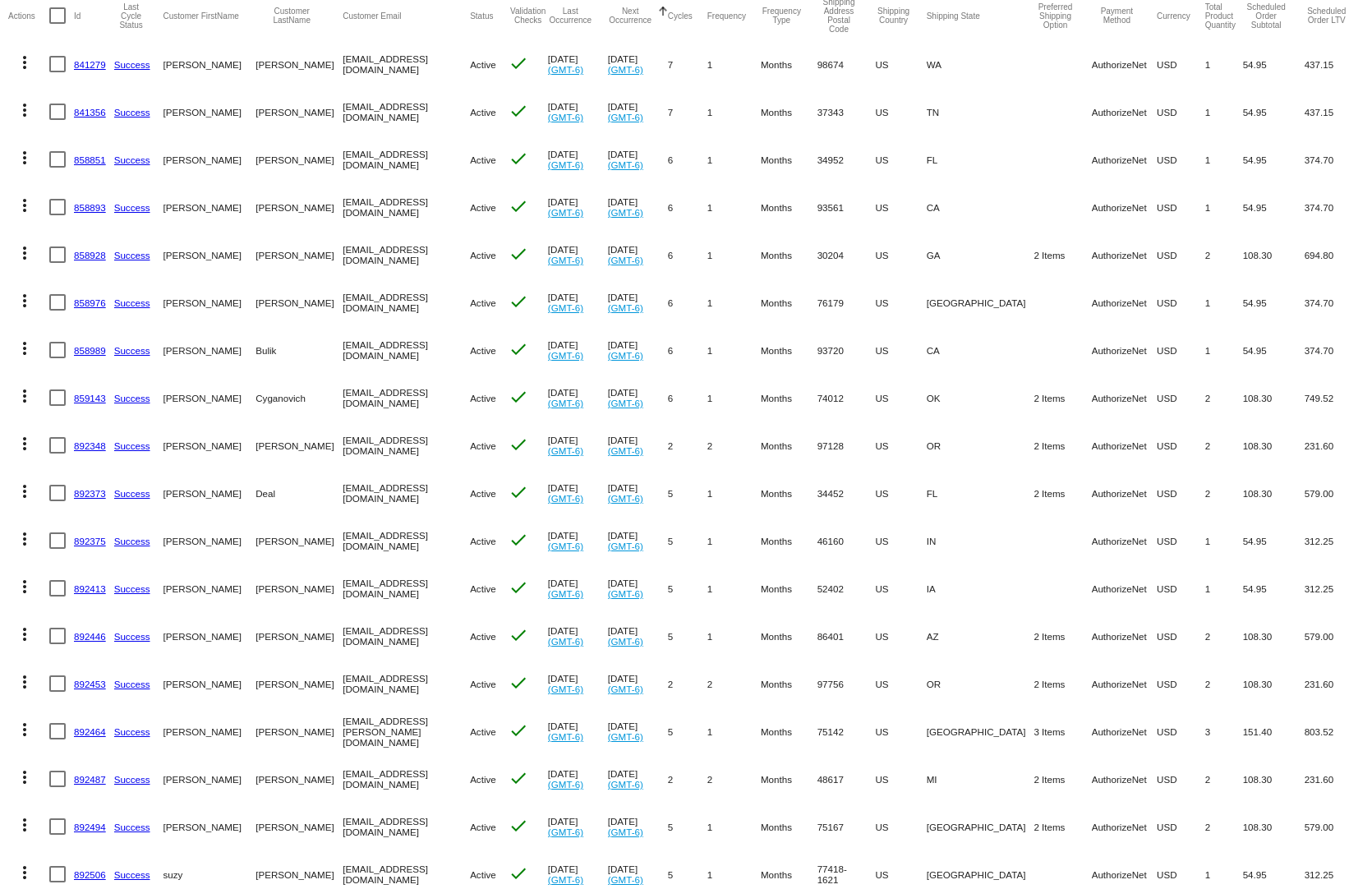
scroll to position [246, 0]
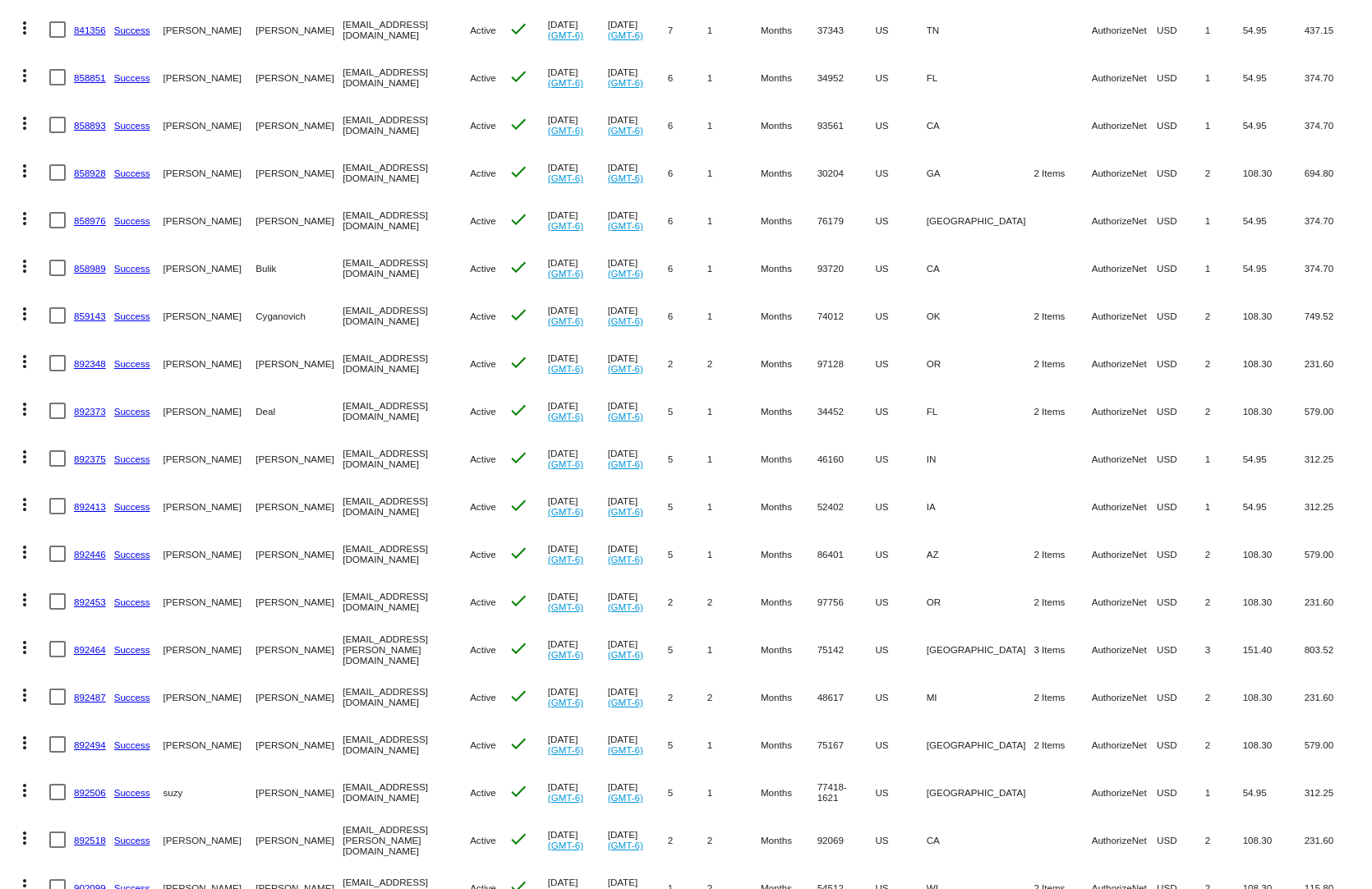
drag, startPoint x: 1193, startPoint y: 645, endPoint x: 962, endPoint y: 649, distance: 231.0
click at [962, 649] on mat-row "more_vert 892464 Success Beatrix Griffin BGriffin@reagan.com Active check Jul 1…" at bounding box center [686, 649] width 1355 height 47
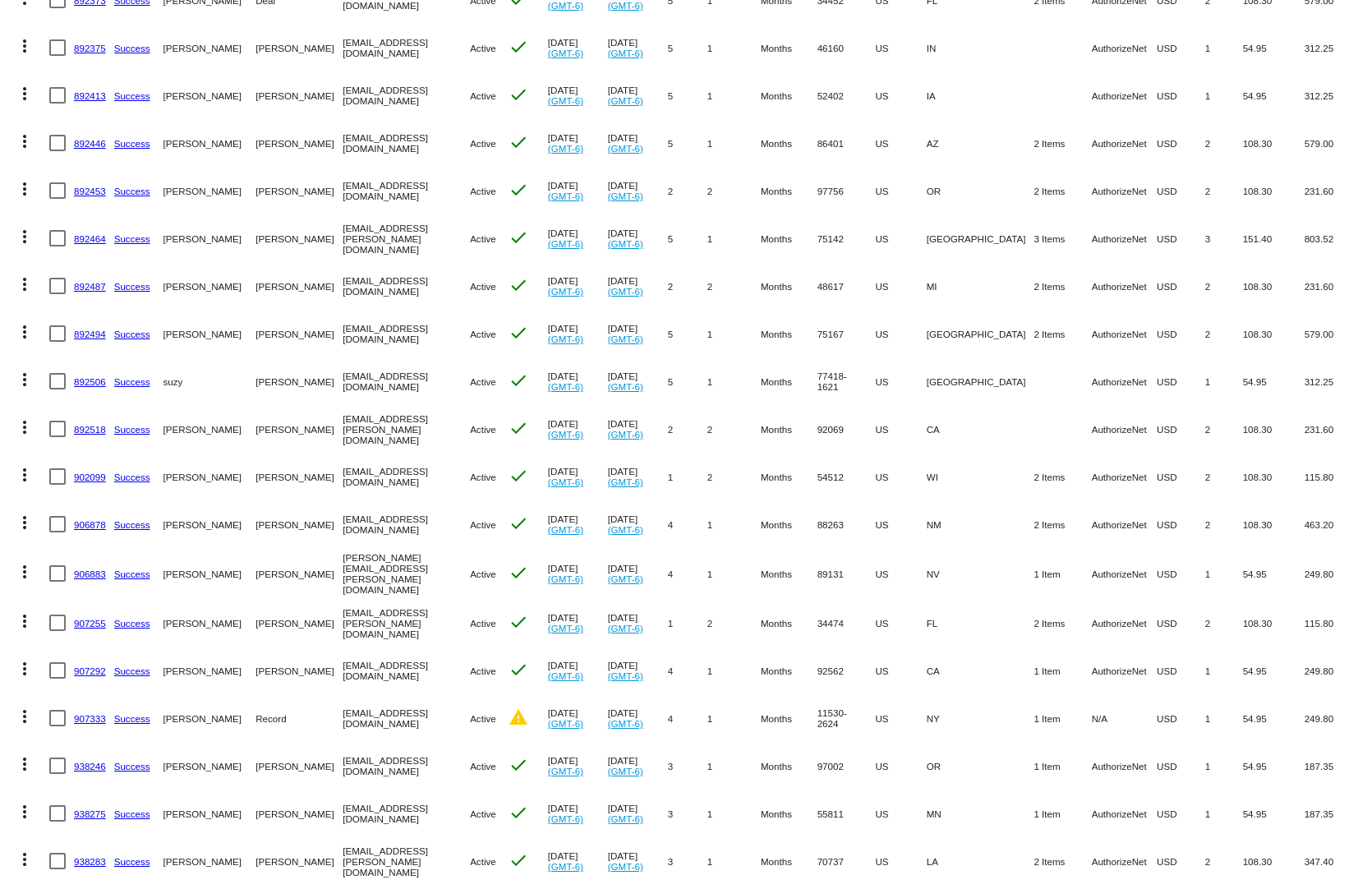
scroll to position [822, 0]
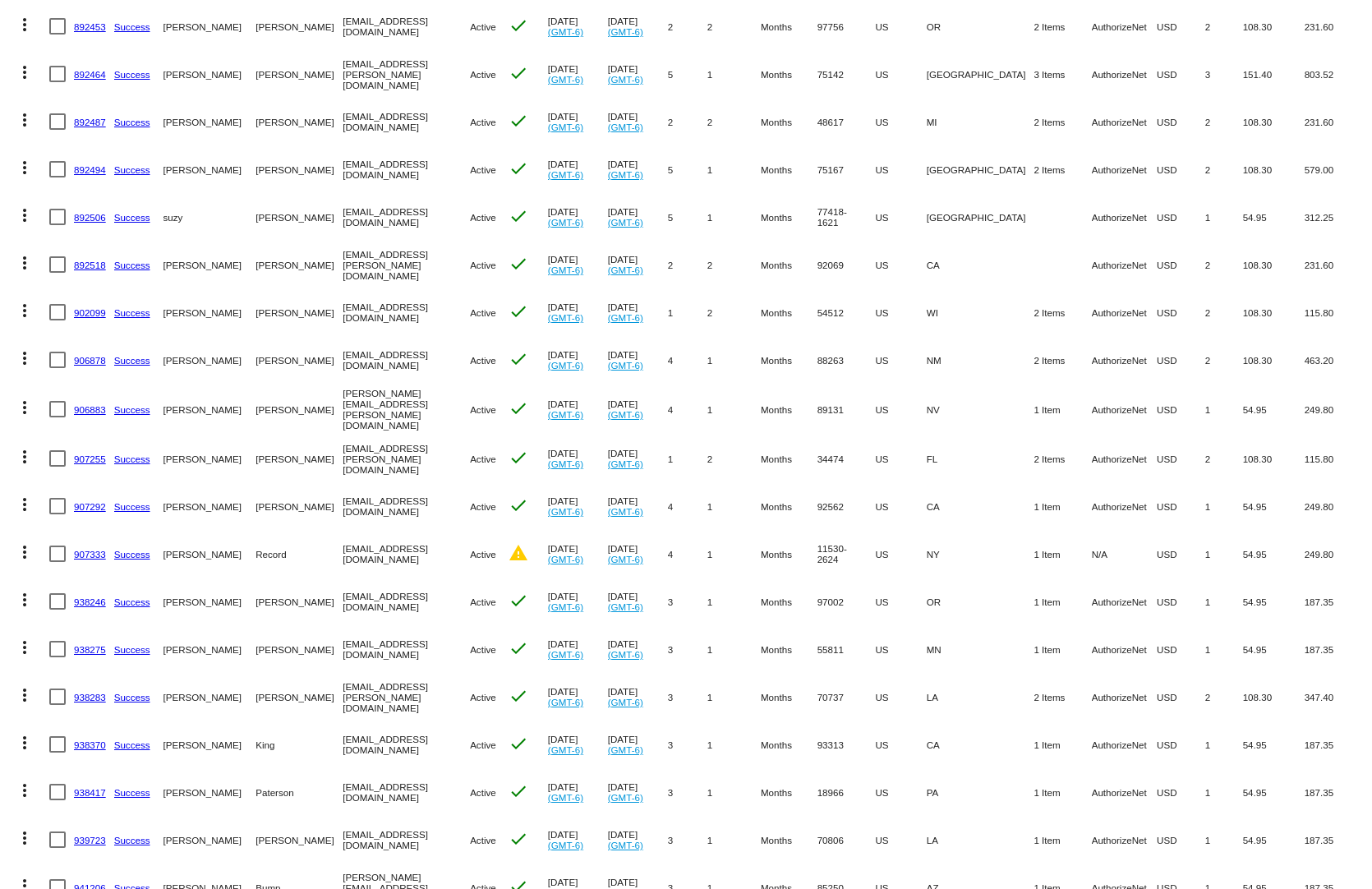
drag, startPoint x: 1156, startPoint y: 628, endPoint x: 939, endPoint y: 644, distance: 217.6
click at [940, 644] on mat-row "more_vert 938275 Success Eric Hoglund 2187296566@ExceptionalProducts.org Active…" at bounding box center [686, 649] width 1355 height 47
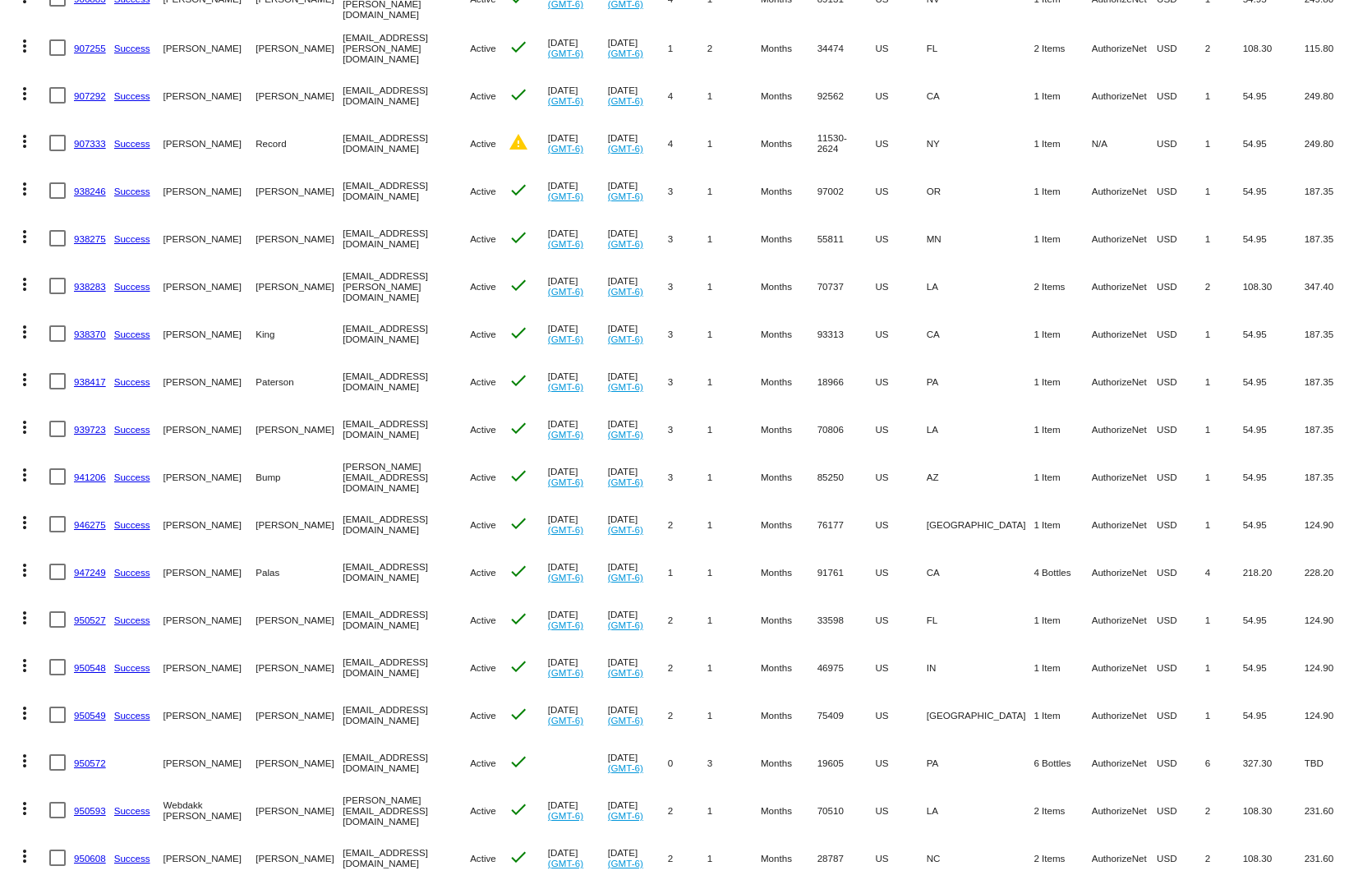
scroll to position [1397, 0]
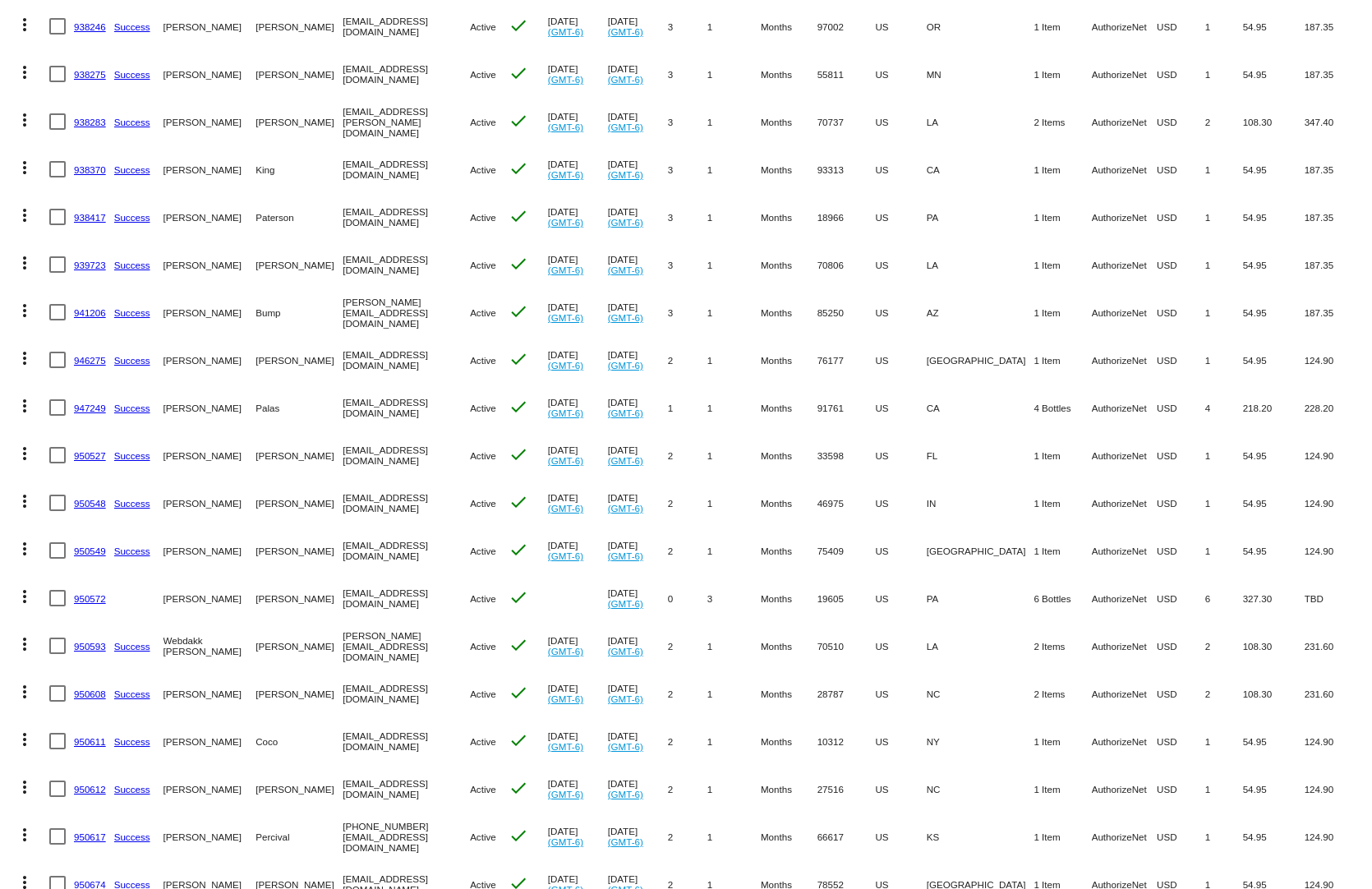
drag, startPoint x: 1181, startPoint y: 638, endPoint x: 983, endPoint y: 643, distance: 198.1
click at [983, 643] on mat-row "more_vert 950593 Success Webdakk Wade Dupuis wade@sevilleind.com Active check J…" at bounding box center [686, 645] width 1355 height 47
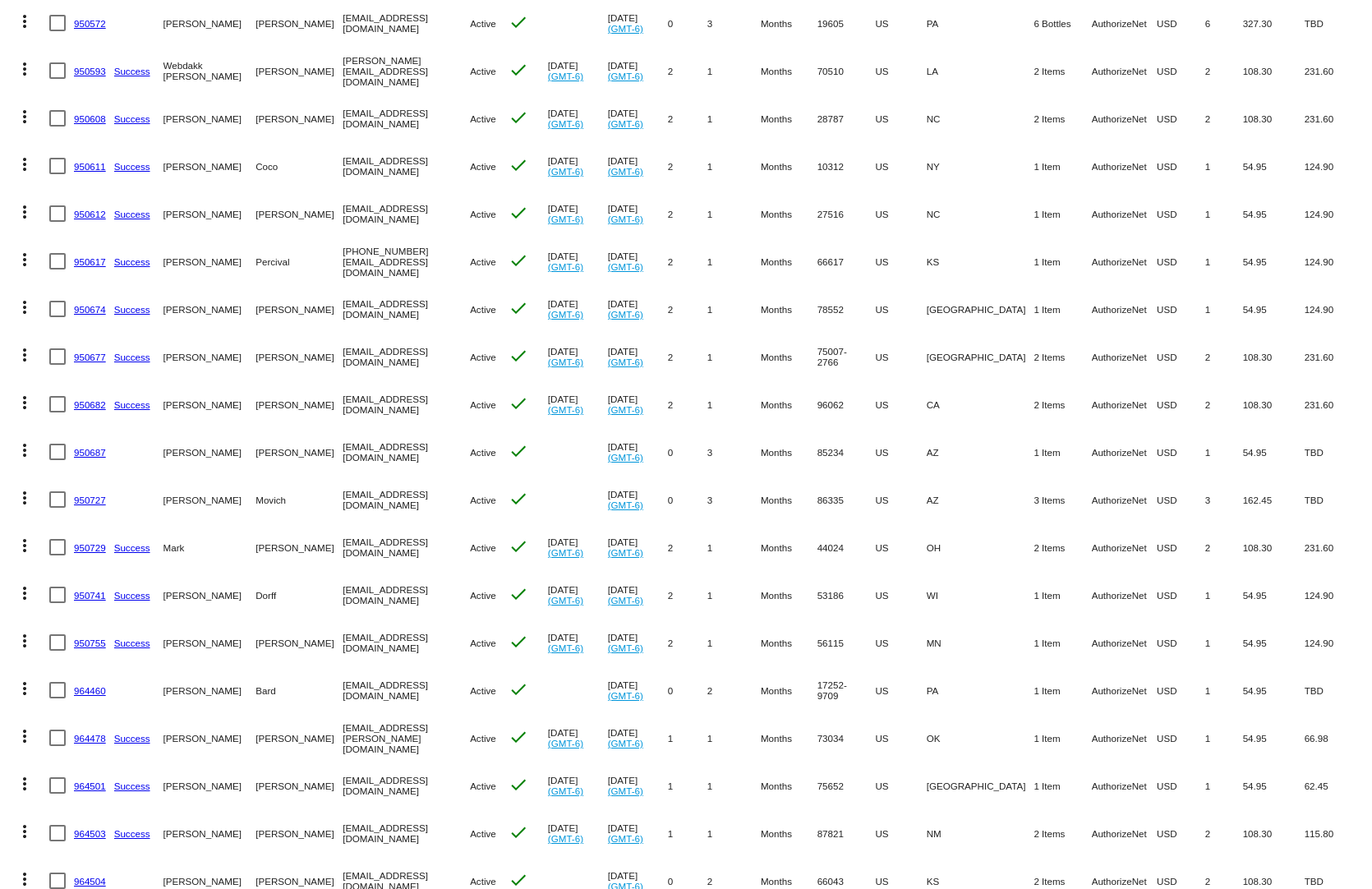
scroll to position [2054, 0]
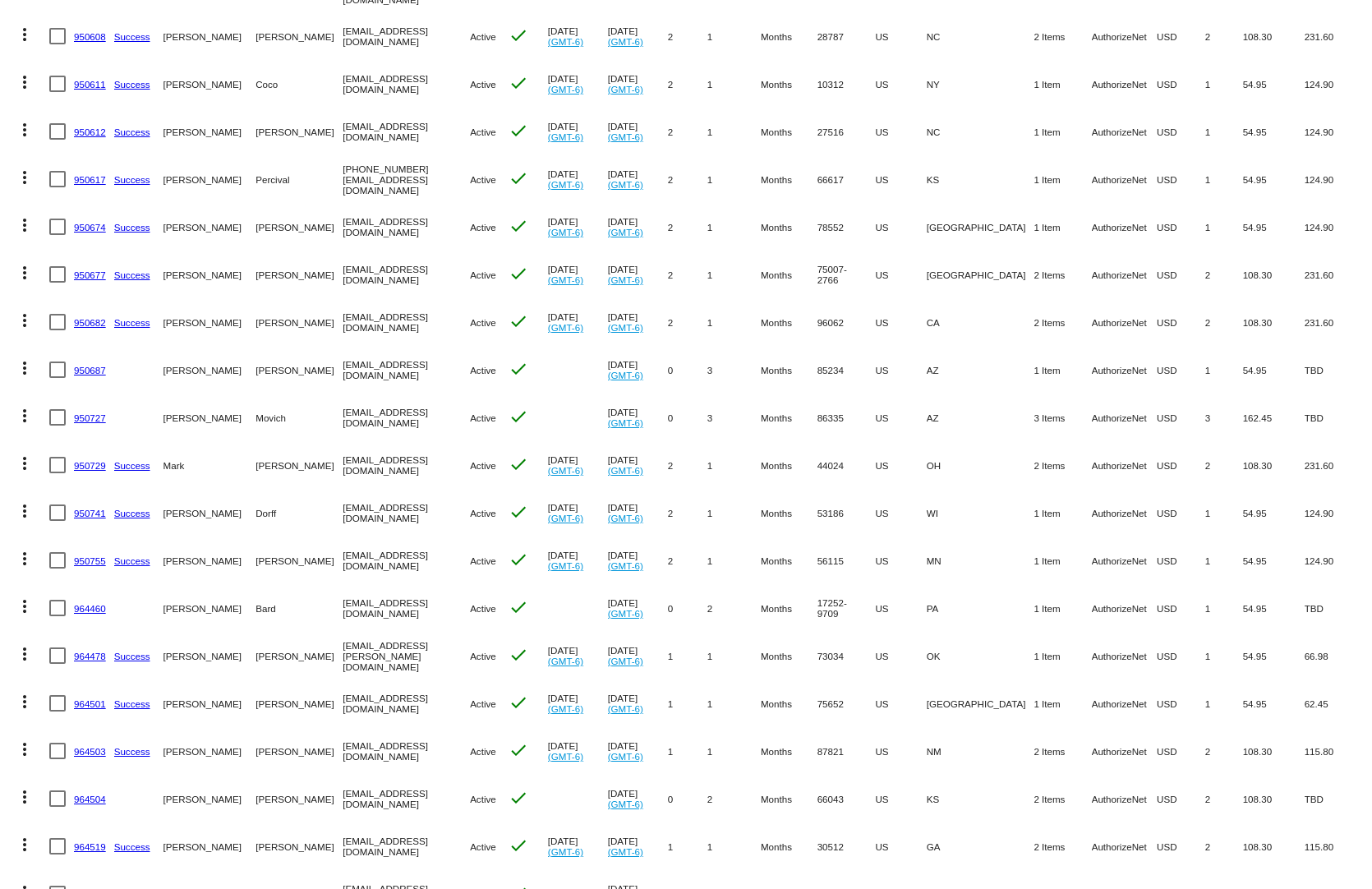
drag, startPoint x: 1068, startPoint y: 637, endPoint x: 901, endPoint y: 644, distance: 167.1
click at [904, 644] on mat-row "more_vert 964478 Success Matt Frederking Matt.Frederking@gmail.com Active check…" at bounding box center [686, 655] width 1355 height 47
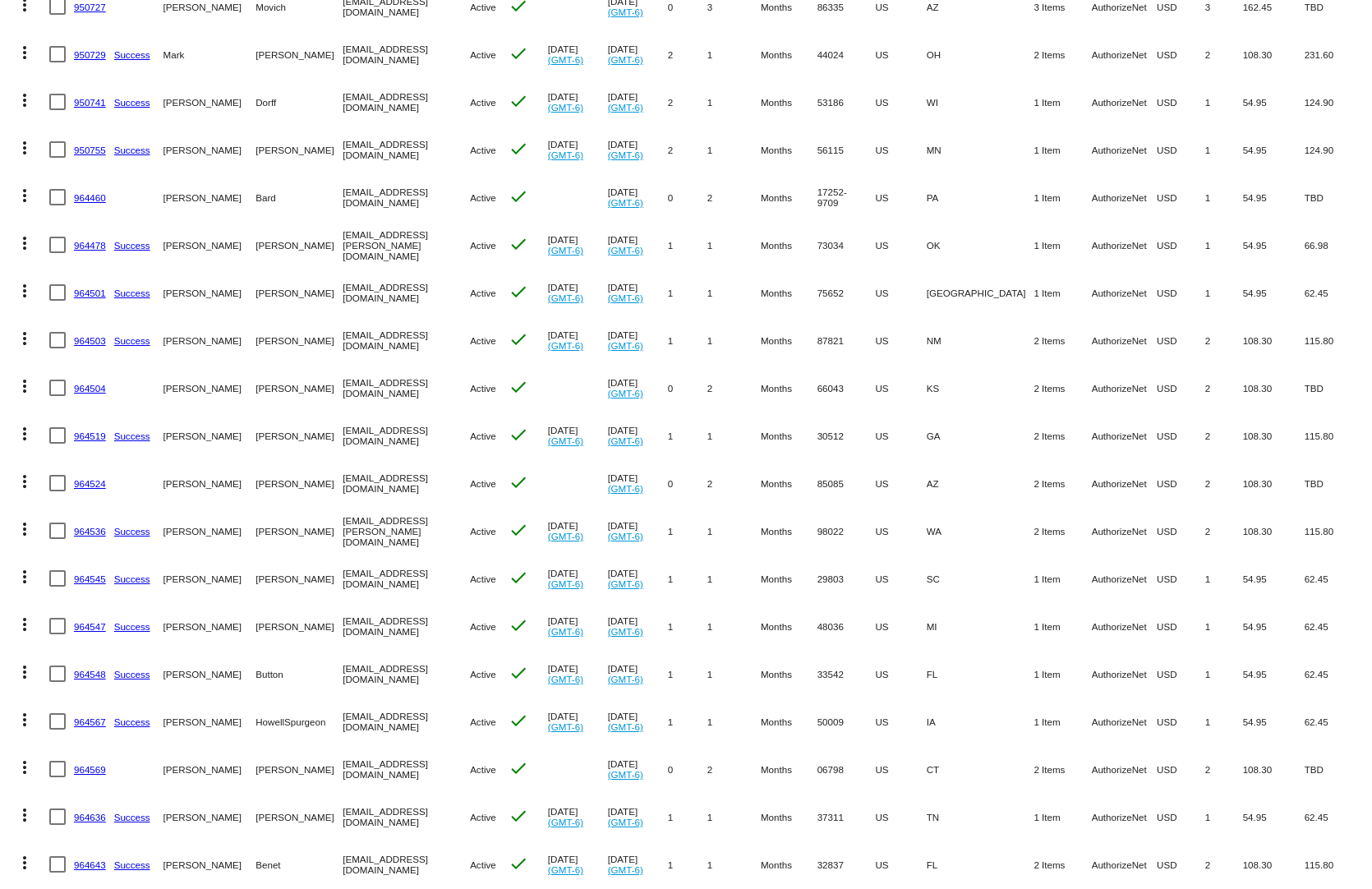
scroll to position [2630, 0]
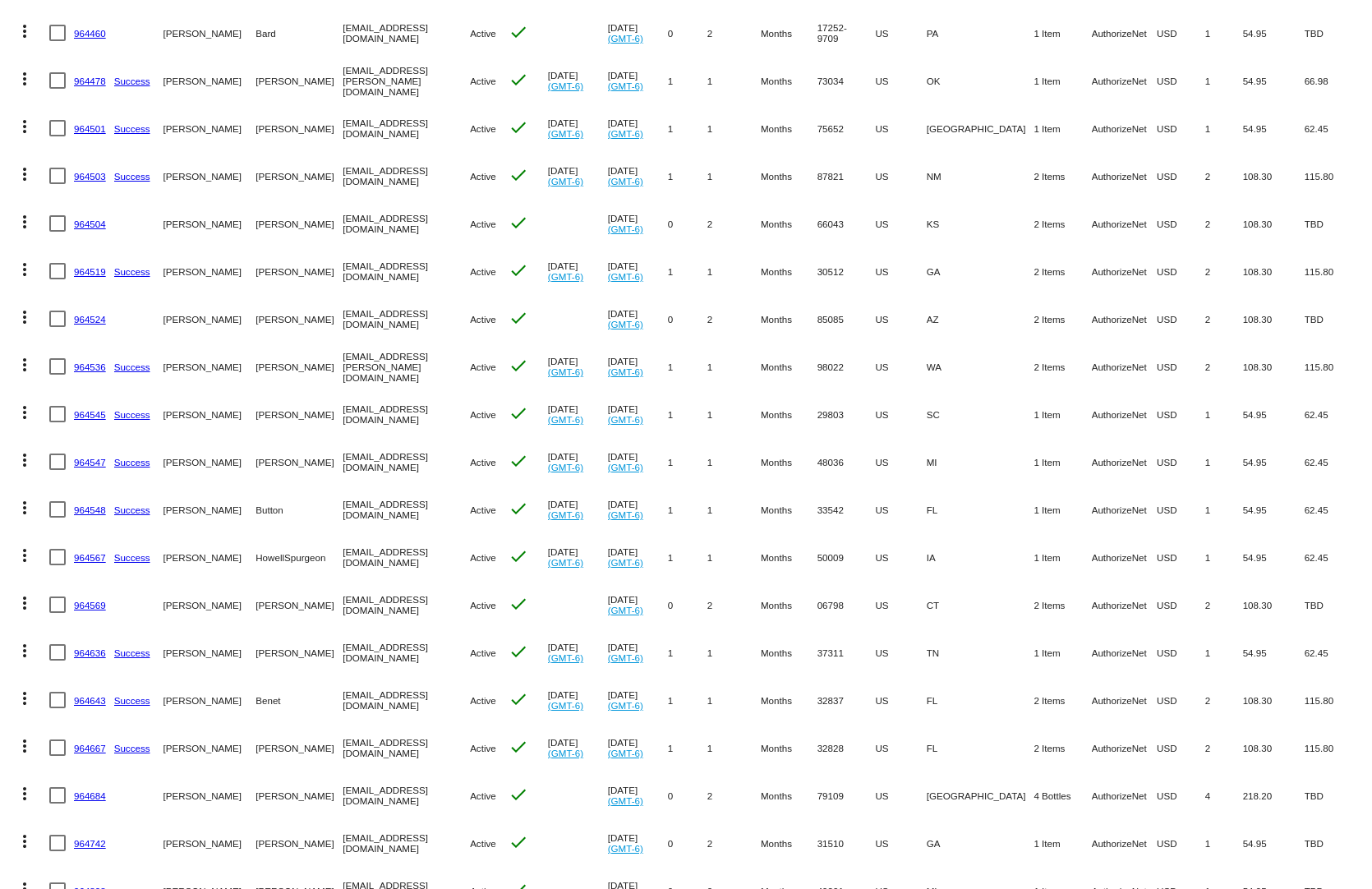
drag, startPoint x: 1245, startPoint y: 781, endPoint x: 1053, endPoint y: 793, distance: 192.4
click at [1053, 793] on mat-row "more_vert 964684 Michele Bailey mandtbailey@msn.com Active check Aug 19 2025 (G…" at bounding box center [686, 794] width 1355 height 47
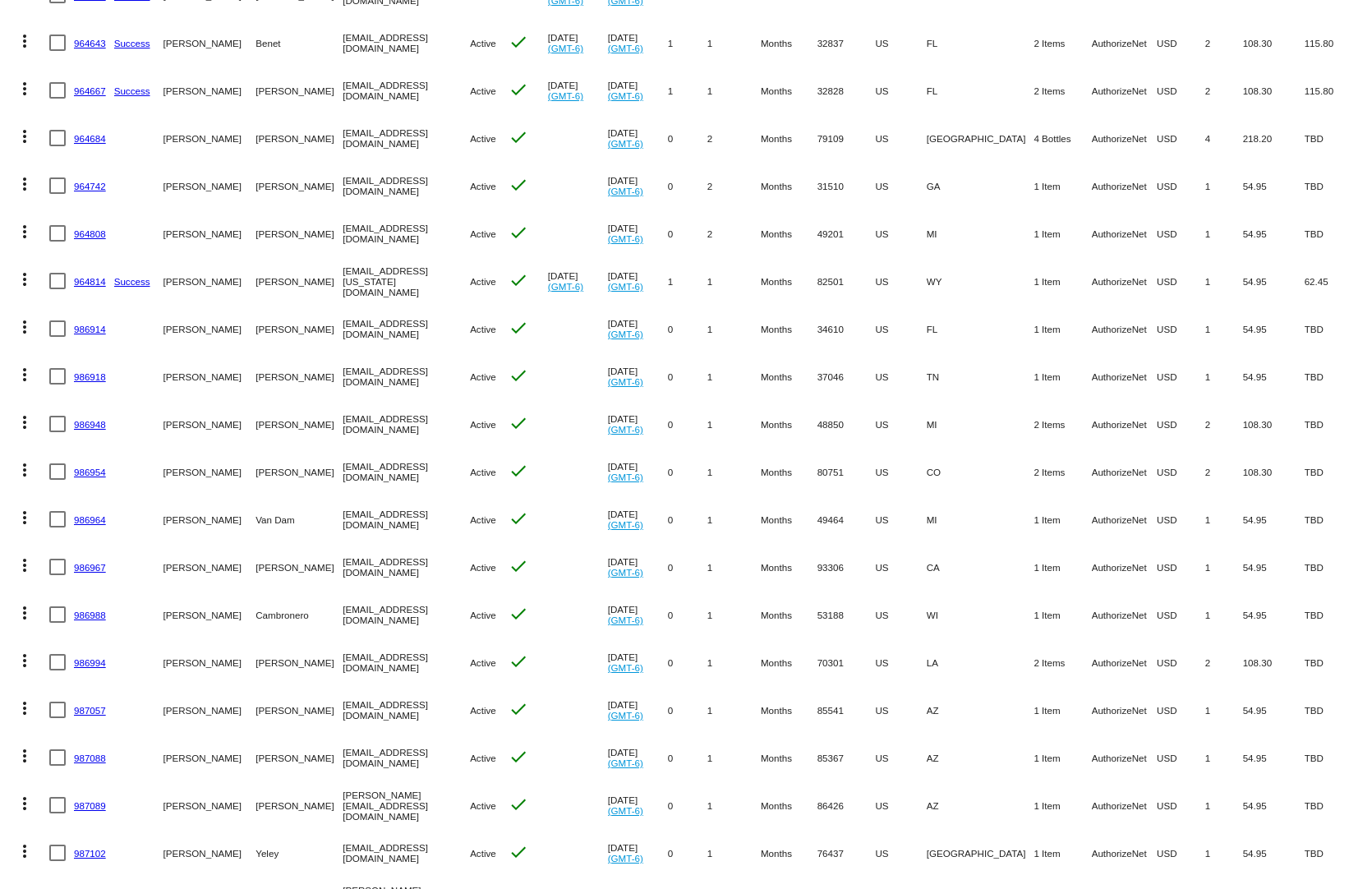
scroll to position [3410, 0]
